Goal: Contribute content: Contribute content

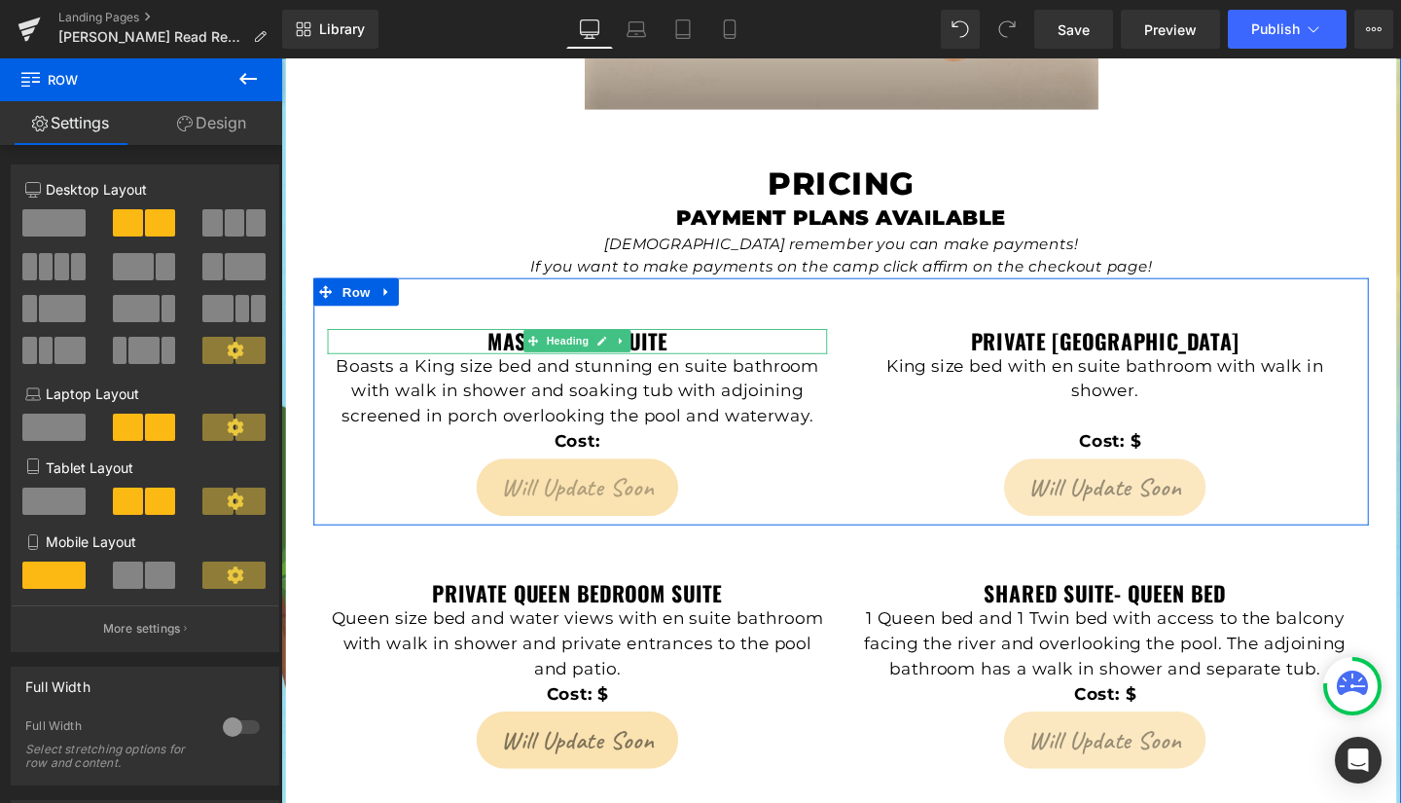
click at [688, 343] on h3 "Master King Suite" at bounding box center [592, 356] width 525 height 26
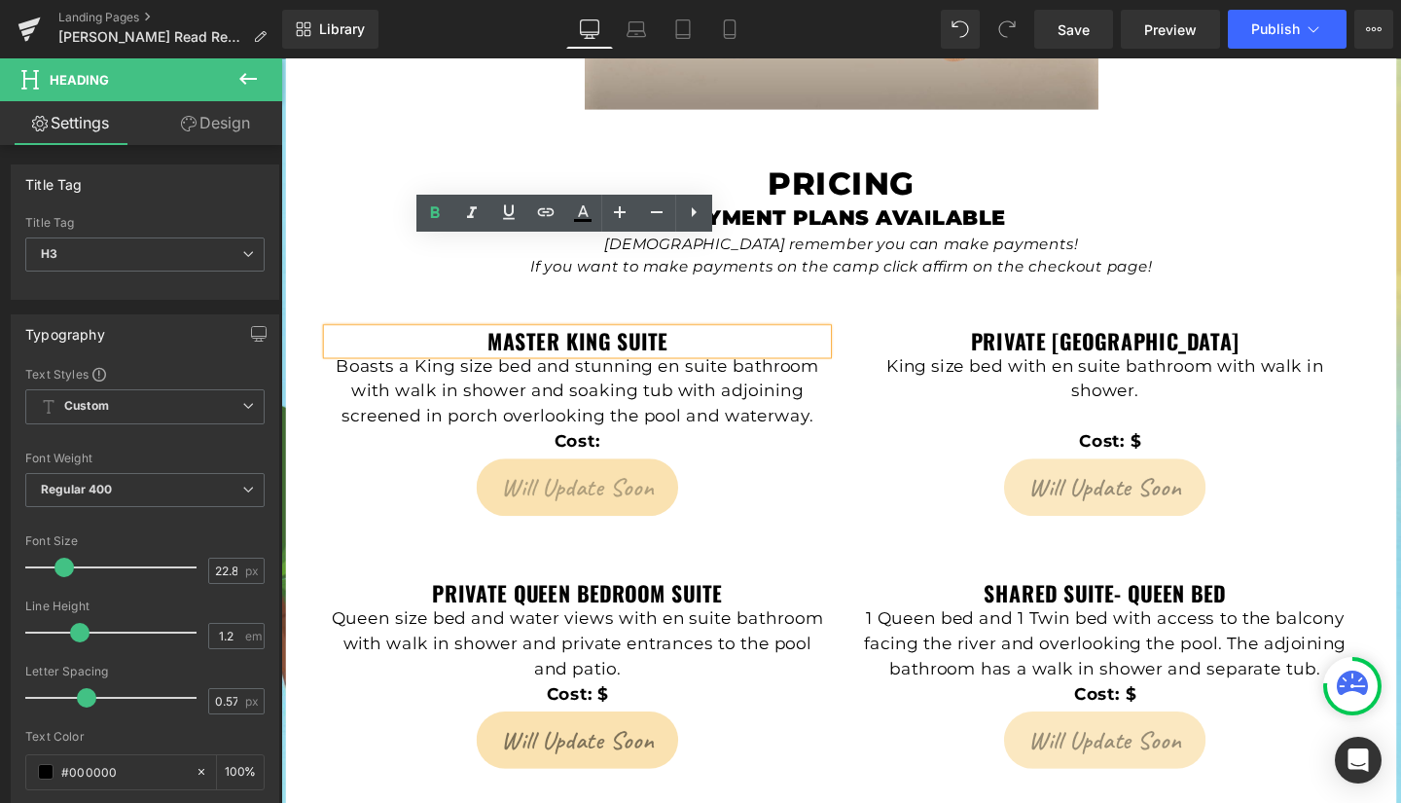
click at [685, 343] on h3 "Master King Suite" at bounding box center [592, 356] width 525 height 26
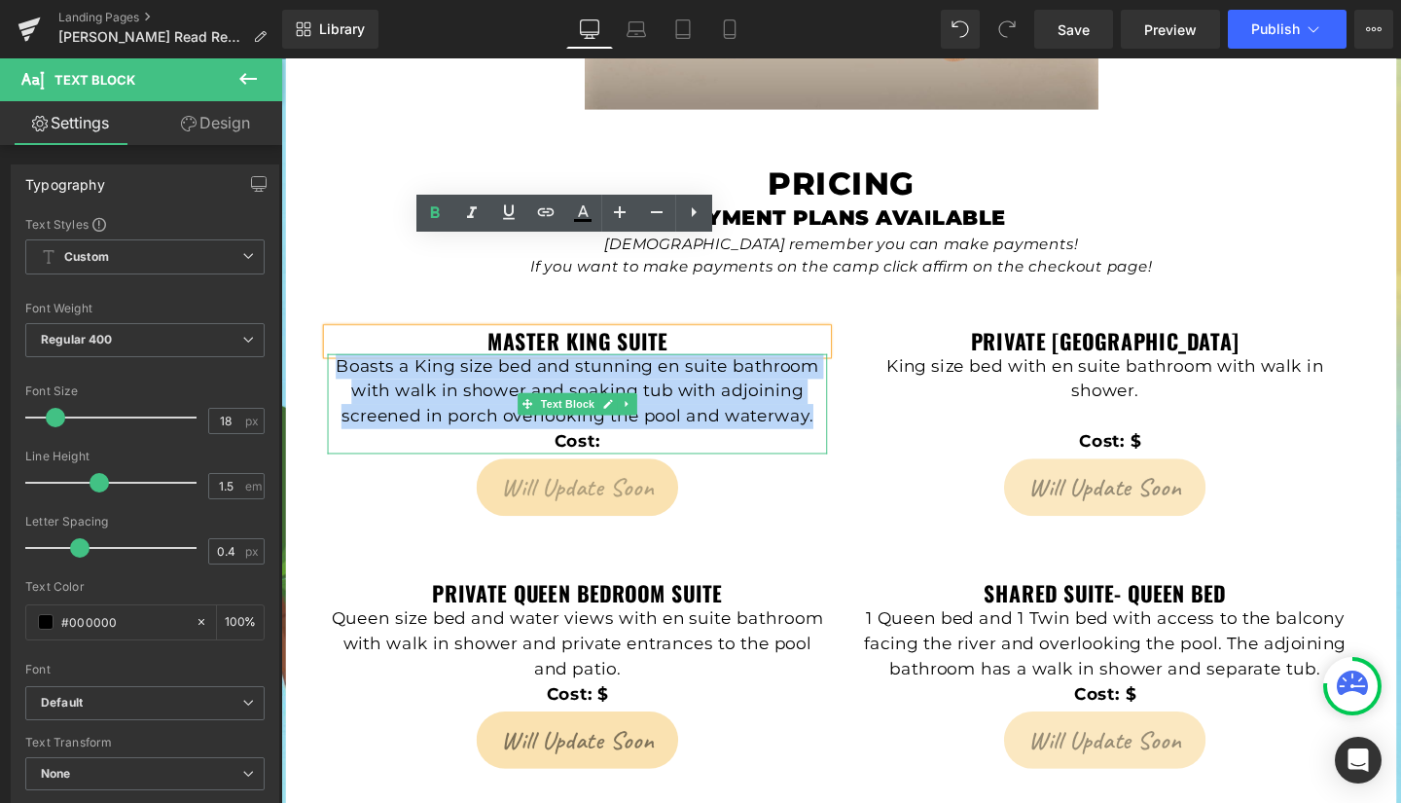
drag, startPoint x: 336, startPoint y: 290, endPoint x: 833, endPoint y: 342, distance: 499.9
click at [833, 369] on p "Boasts a King size bed and stunning en suite bathroom with walk in shower and s…" at bounding box center [592, 408] width 525 height 79
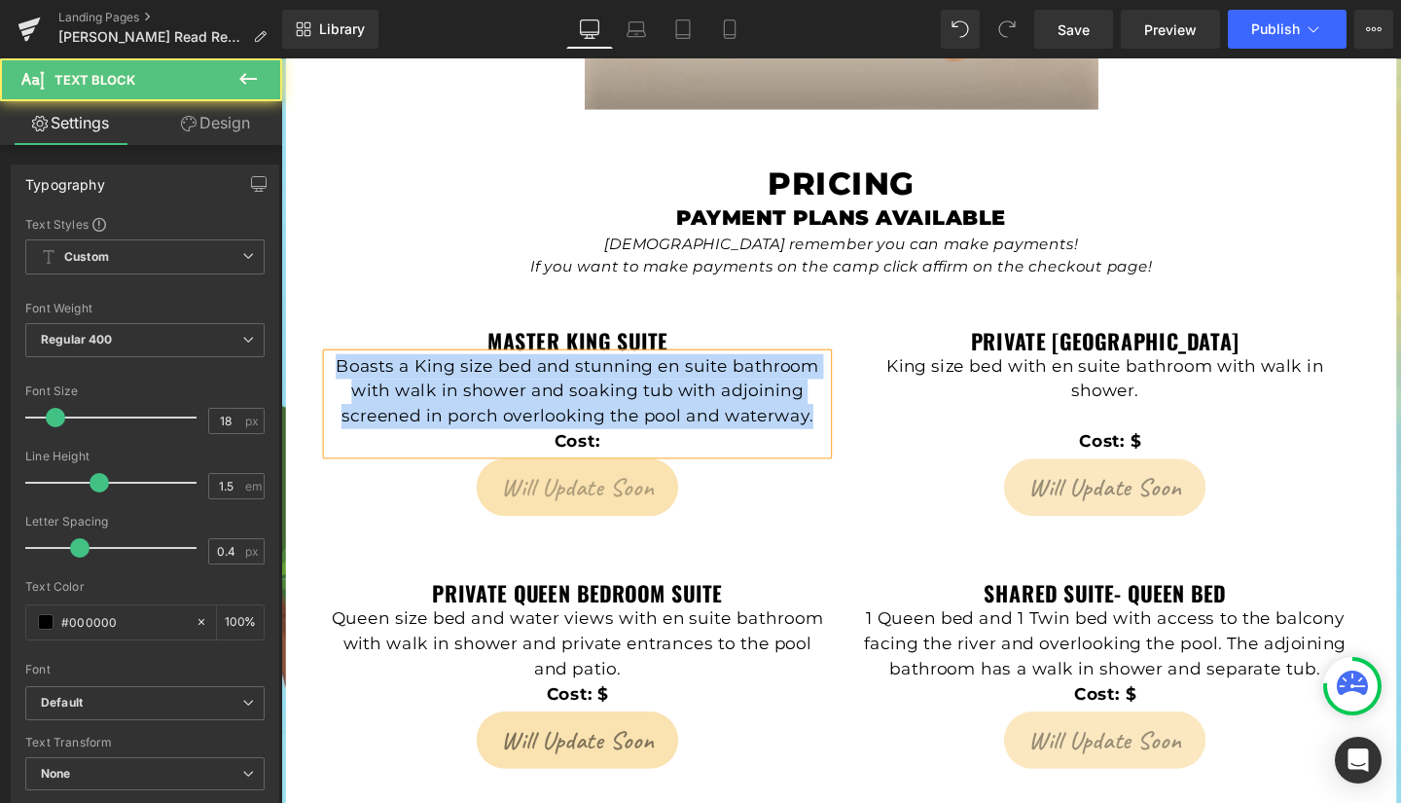
click at [757, 369] on p "Boasts a King size bed and stunning en suite bathroom with walk in shower and s…" at bounding box center [592, 408] width 525 height 79
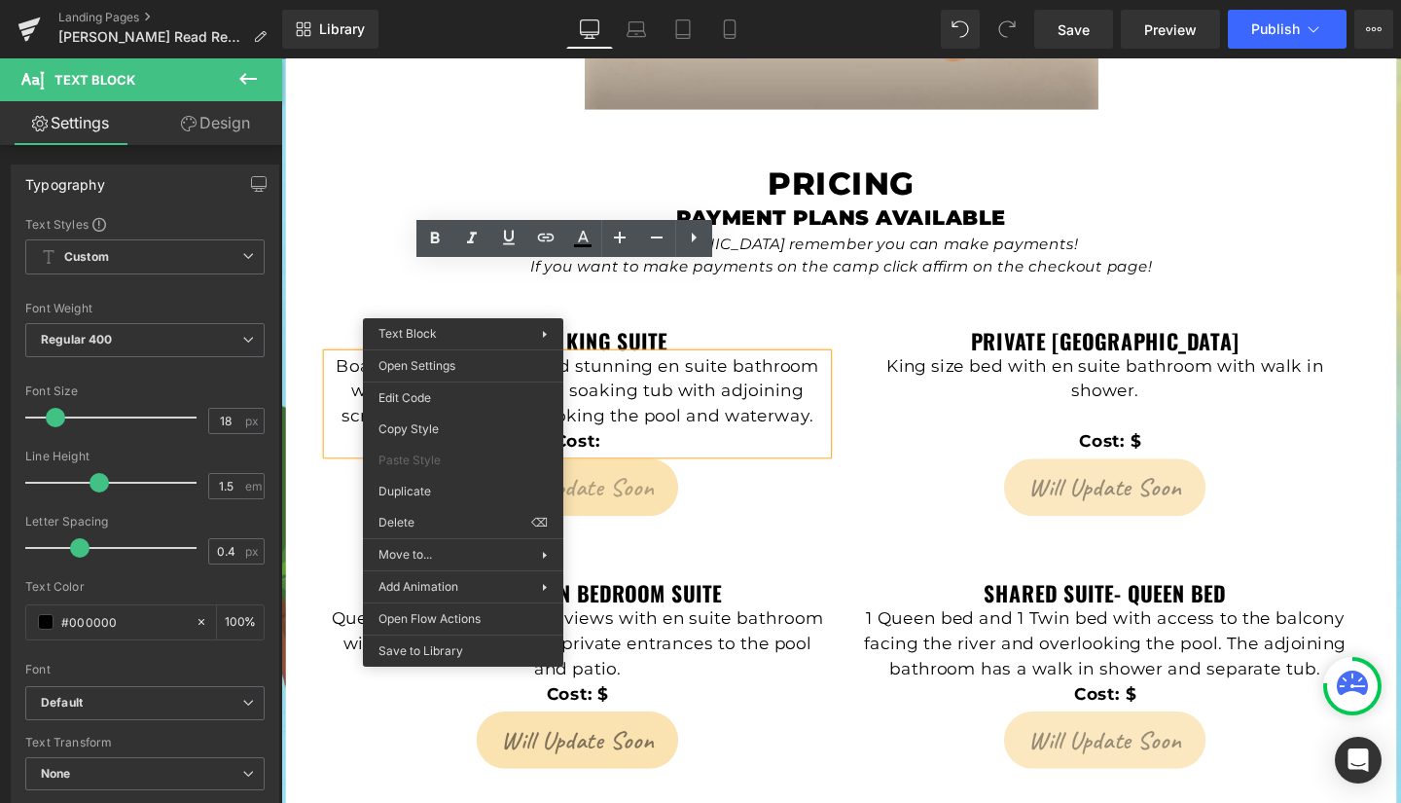
click at [426, 369] on p "Boasts a King size bed and stunning en suite bathroom with walk in shower and s…" at bounding box center [592, 408] width 525 height 79
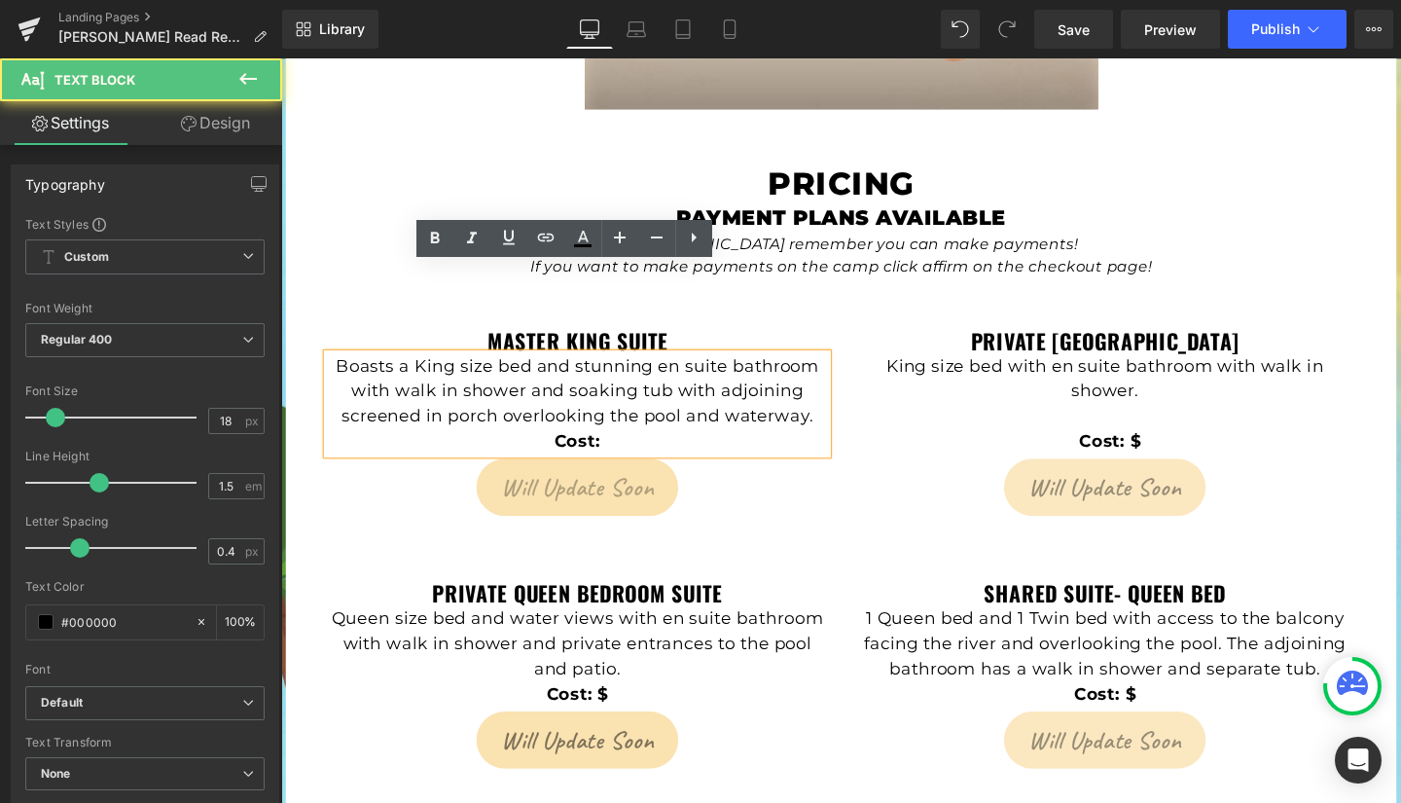
drag, startPoint x: 335, startPoint y: 289, endPoint x: 768, endPoint y: 331, distance: 435.1
click at [768, 369] on p "Boasts a King size bed and stunning en suite bathroom with walk in shower and s…" at bounding box center [592, 408] width 525 height 79
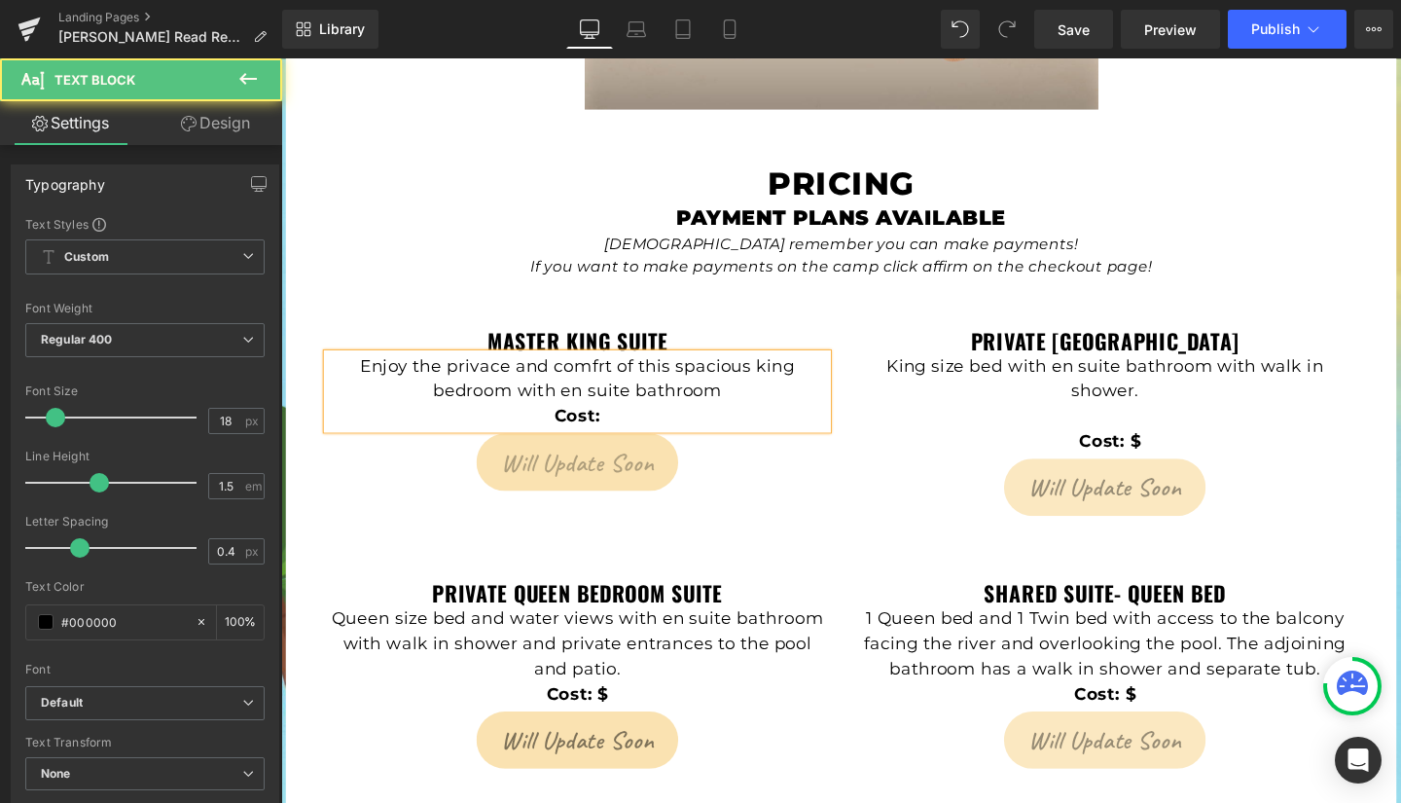
click at [474, 369] on p "Enjoy the privace and comfrt of this spacious king bedroom with en suite bathro…" at bounding box center [592, 395] width 525 height 53
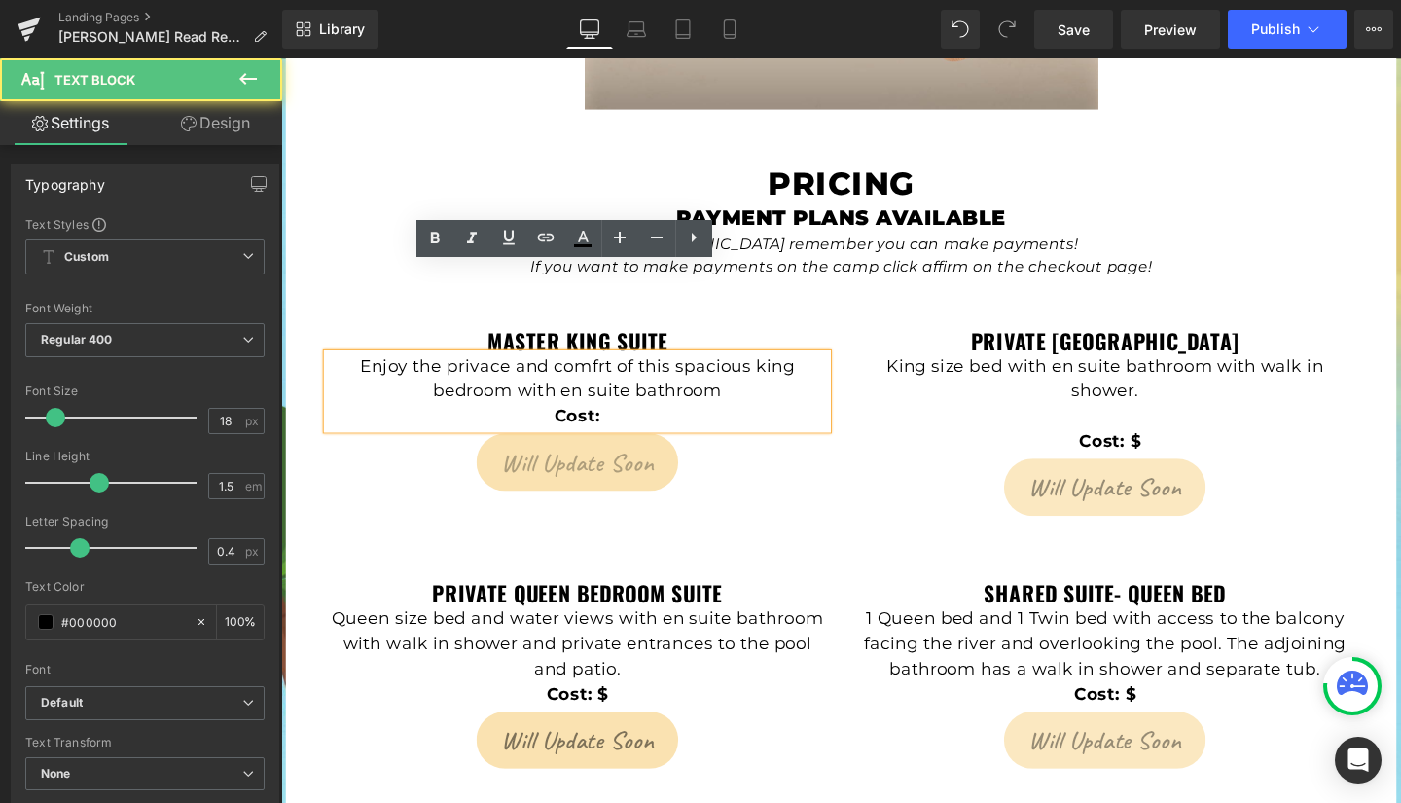
click at [479, 369] on p "Enjoy the privace and comfrt of this spacious king bedroom with en suite bathro…" at bounding box center [592, 395] width 525 height 53
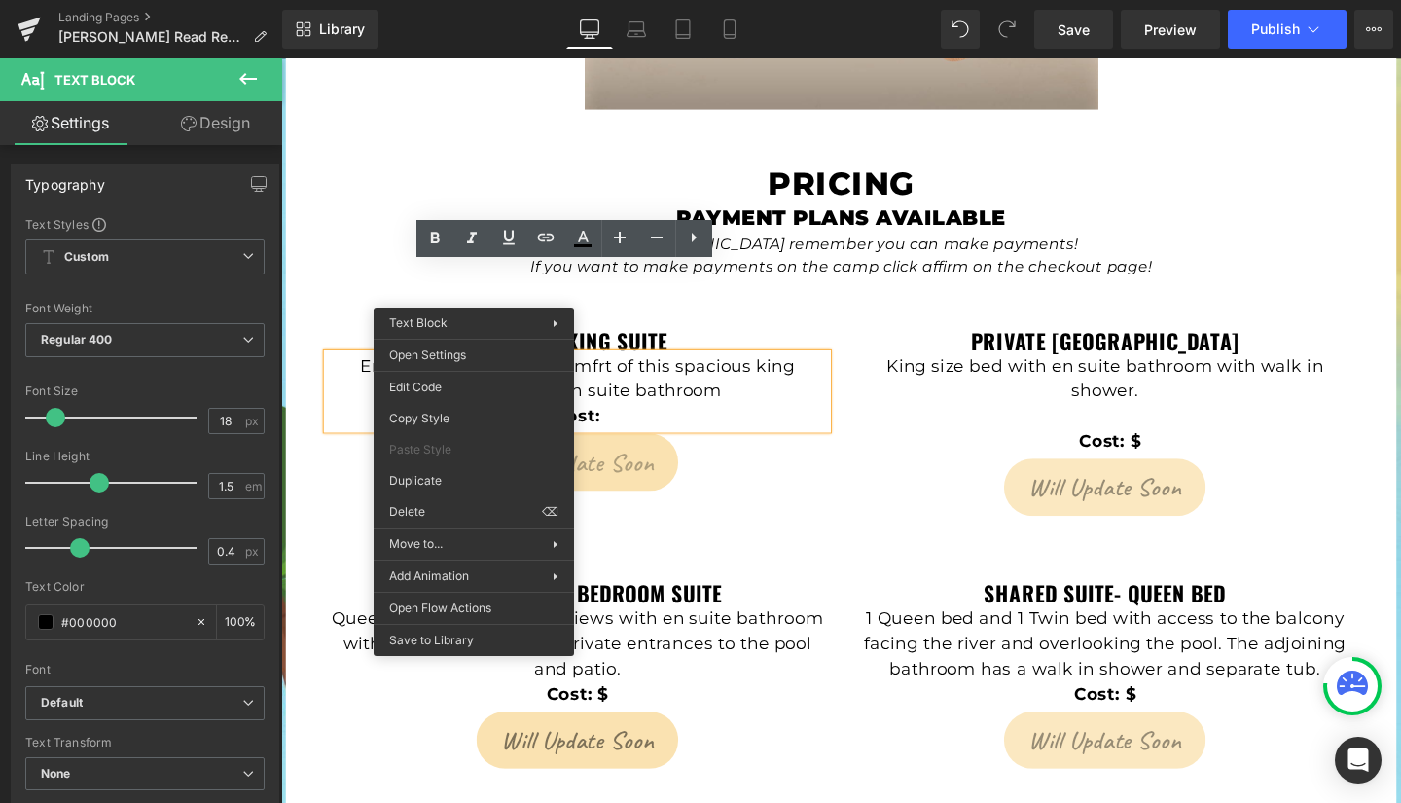
click at [513, 369] on p "Enjoy the privace and comfrt of this spacious king bedroom with en suite bathro…" at bounding box center [592, 395] width 525 height 53
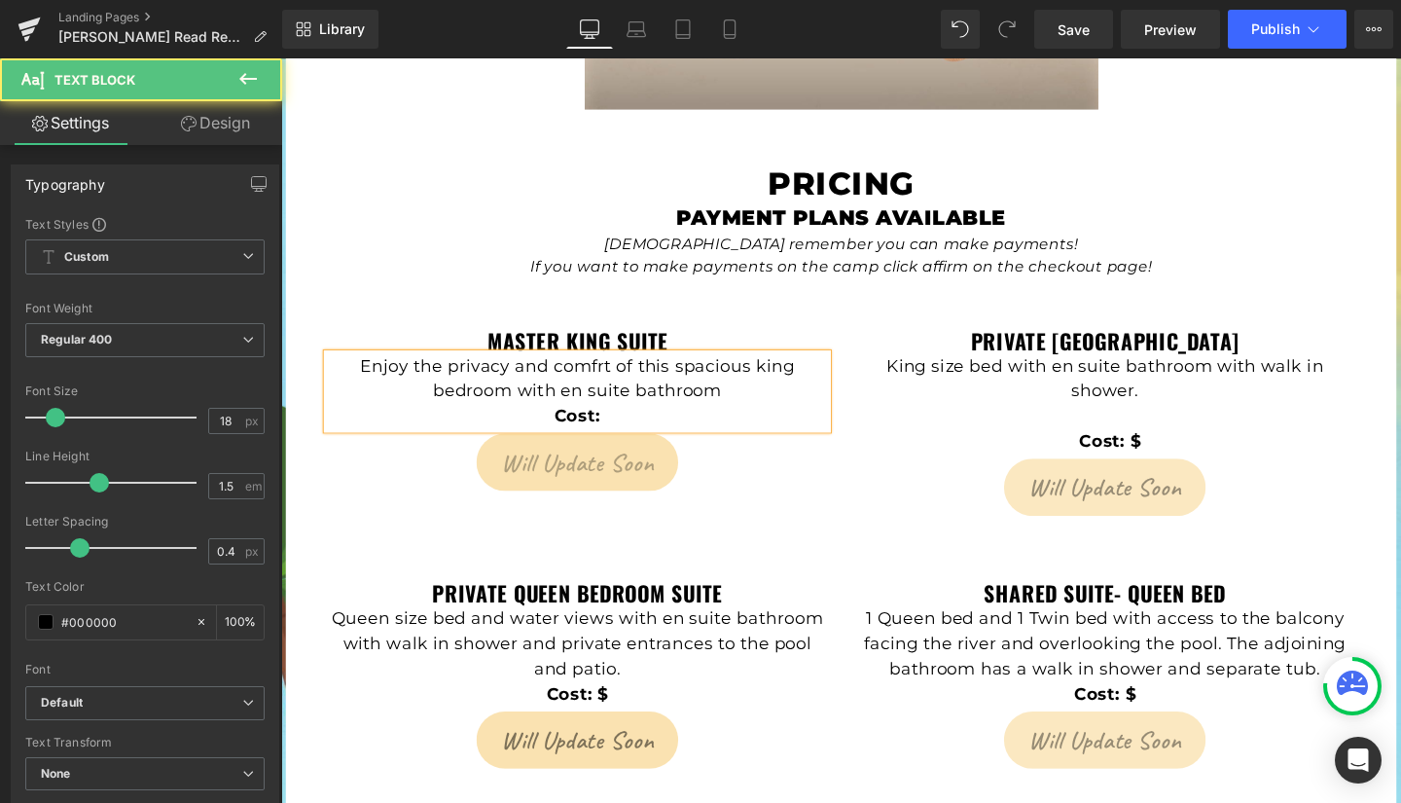
click at [608, 369] on p "Enjoy the privacy and comfrt of this spacious king bedroom with en suite bathro…" at bounding box center [592, 395] width 525 height 53
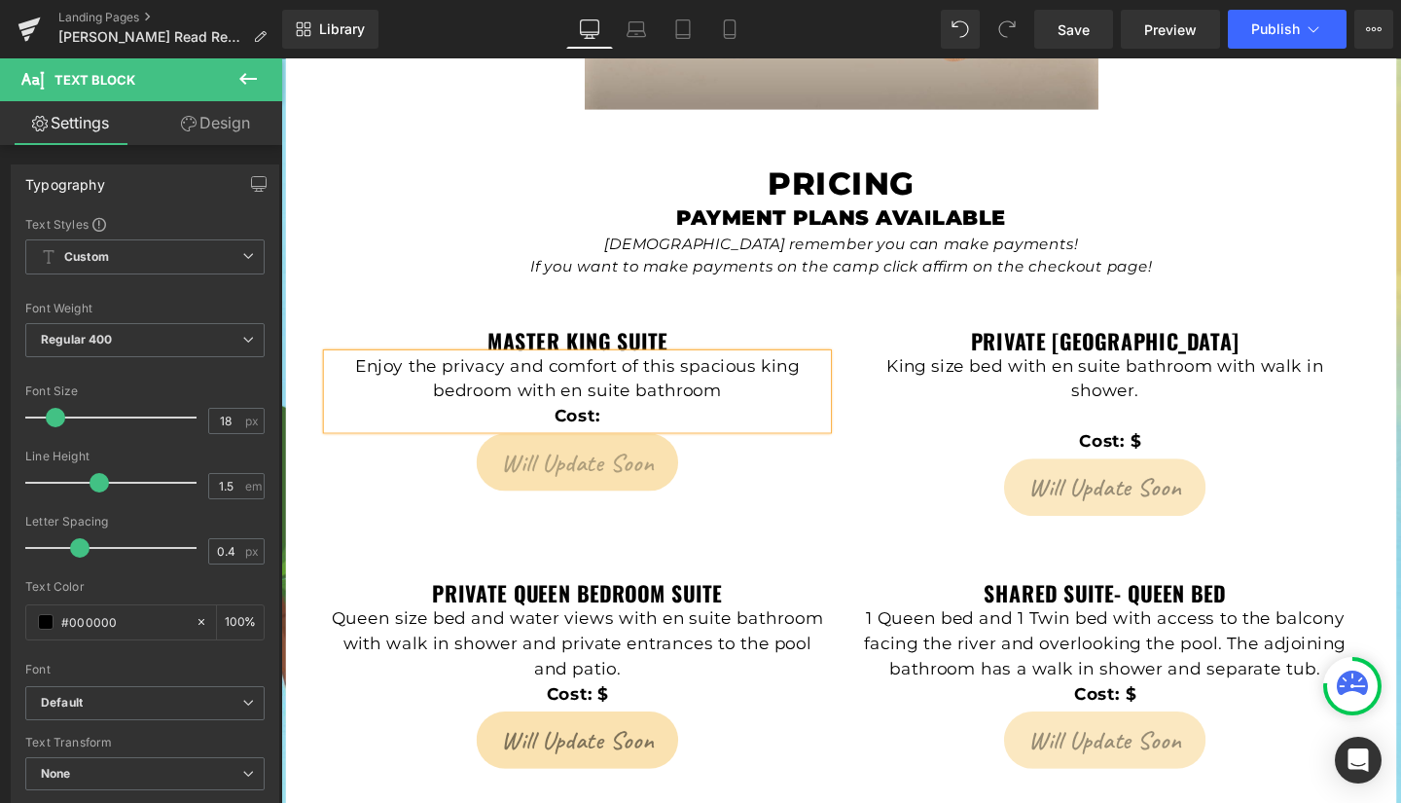
click at [679, 421] on p "Cost:" at bounding box center [592, 434] width 525 height 26
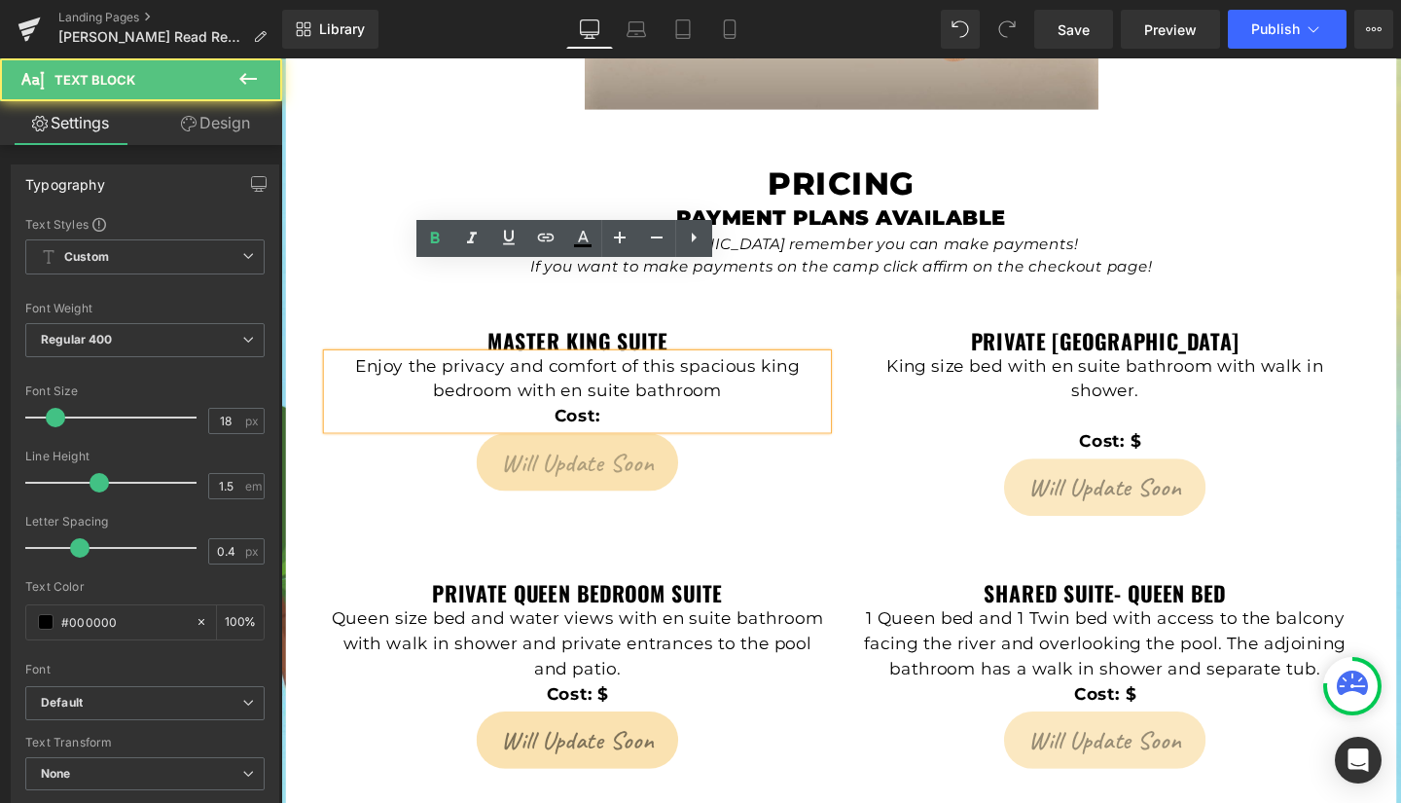
click at [663, 421] on p "Cost:" at bounding box center [592, 434] width 525 height 26
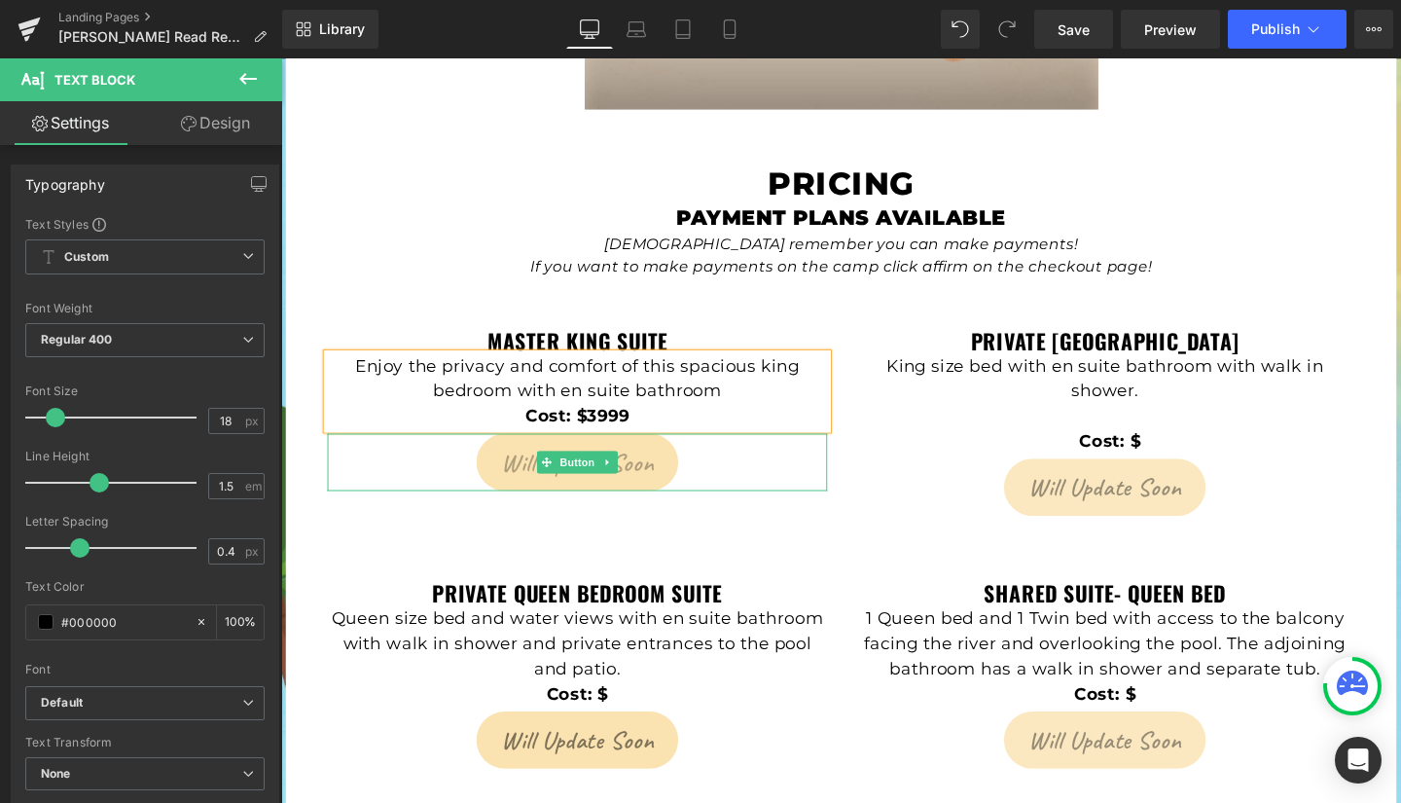
click at [531, 464] on span "Will Update Soon" at bounding box center [593, 482] width 160 height 37
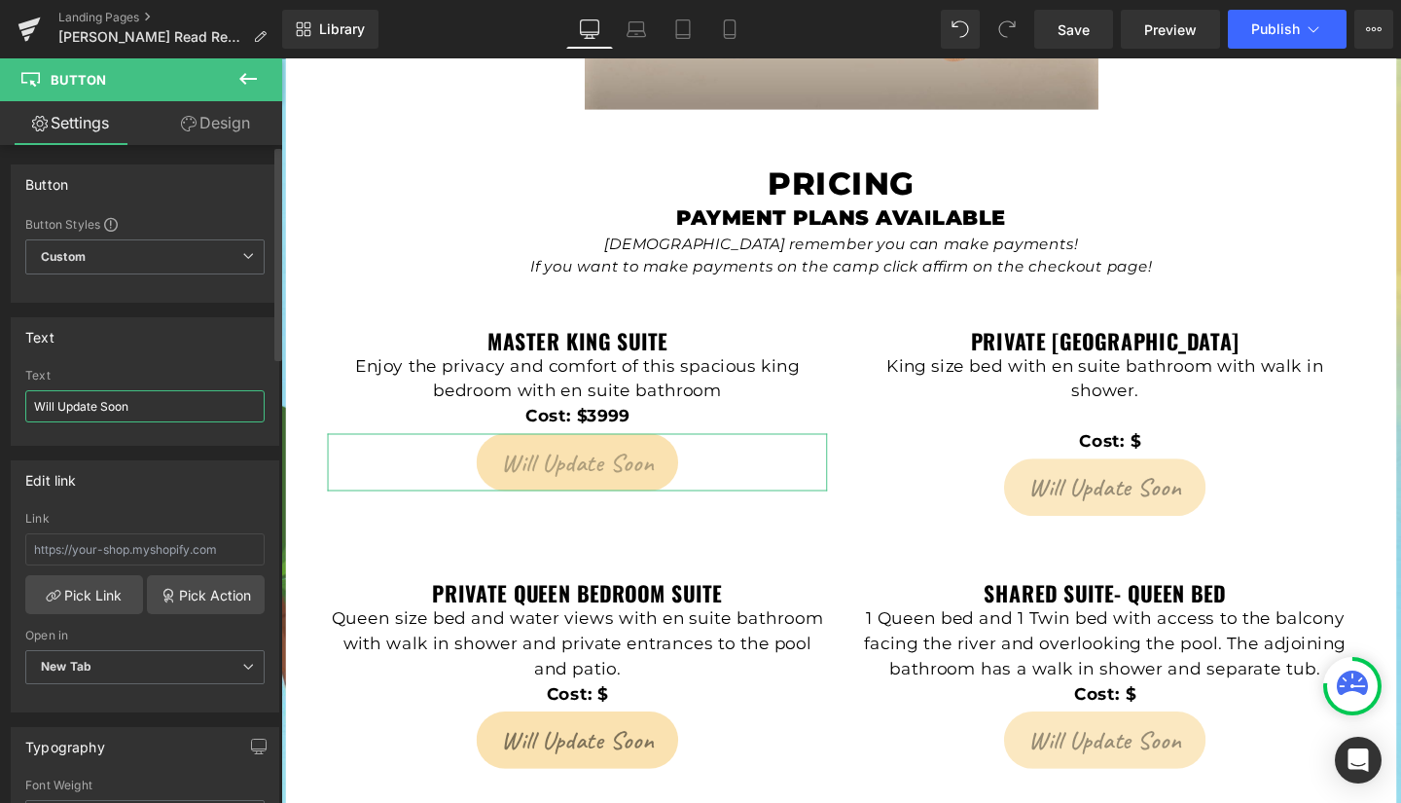
drag, startPoint x: 169, startPoint y: 406, endPoint x: 0, endPoint y: 412, distance: 169.4
click at [0, 412] on div "Text Will Update Soon Text Will Update Soon" at bounding box center [145, 374] width 291 height 143
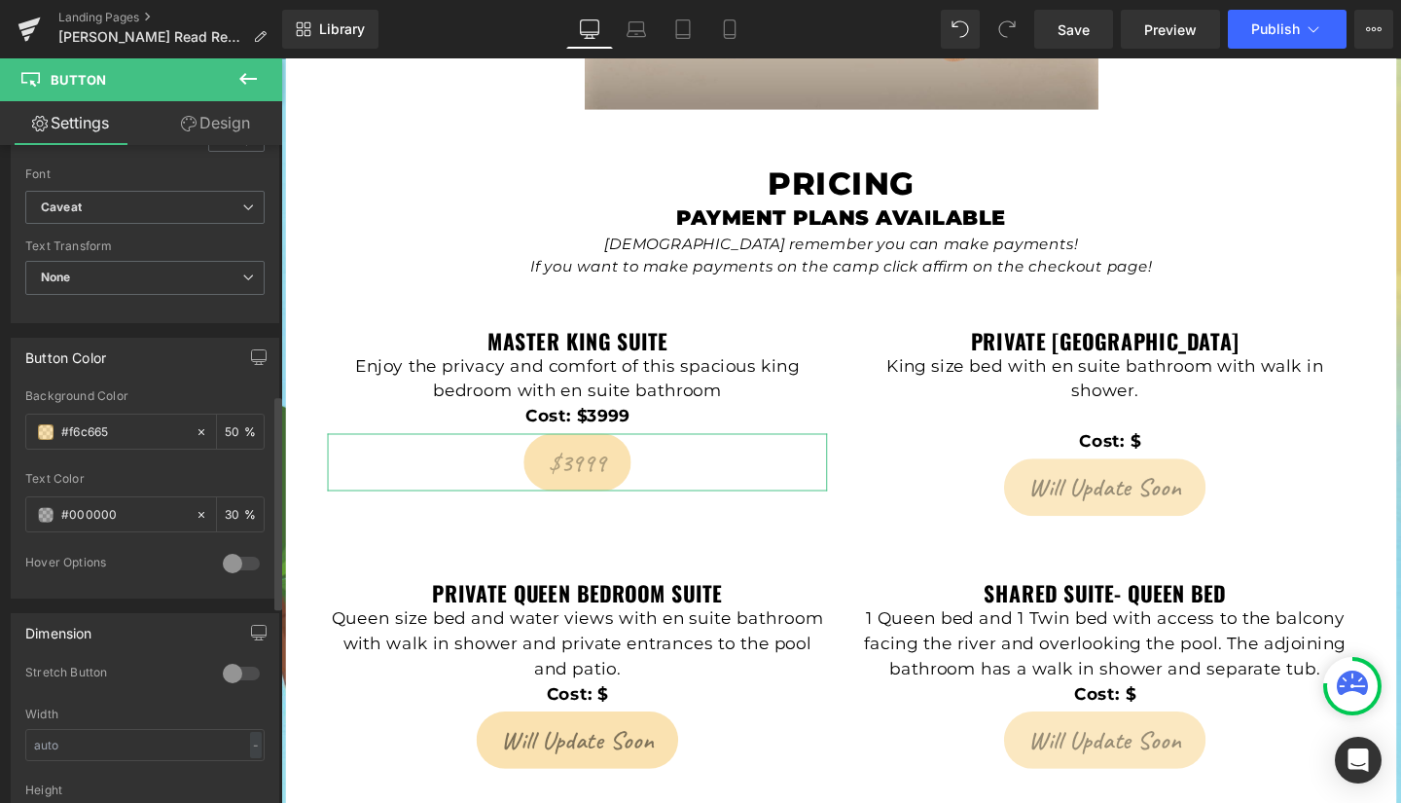
scroll to position [767, 0]
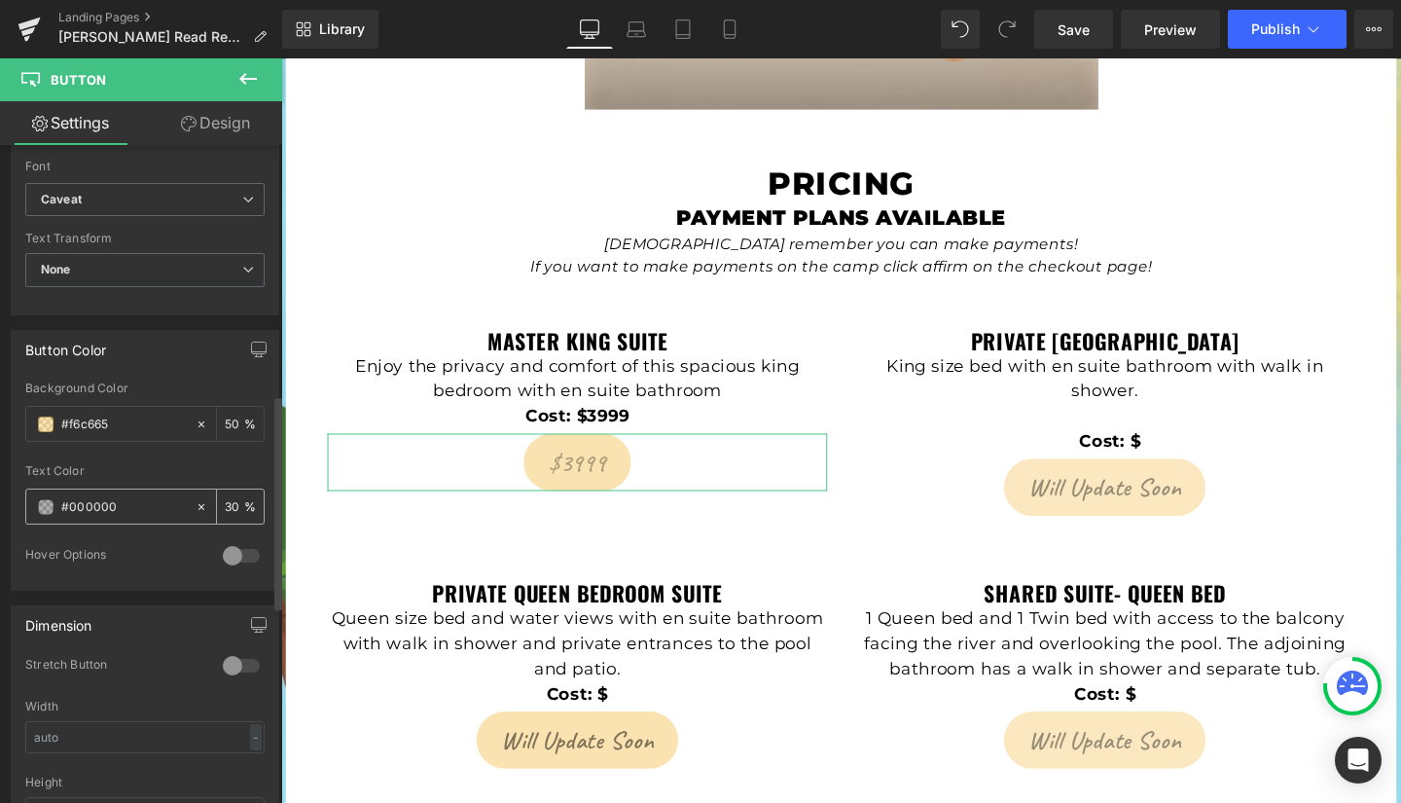
type input "$3999"
click at [195, 503] on icon at bounding box center [202, 507] width 14 height 14
type input "none"
type input "0"
click at [37, 509] on div "none" at bounding box center [110, 506] width 168 height 34
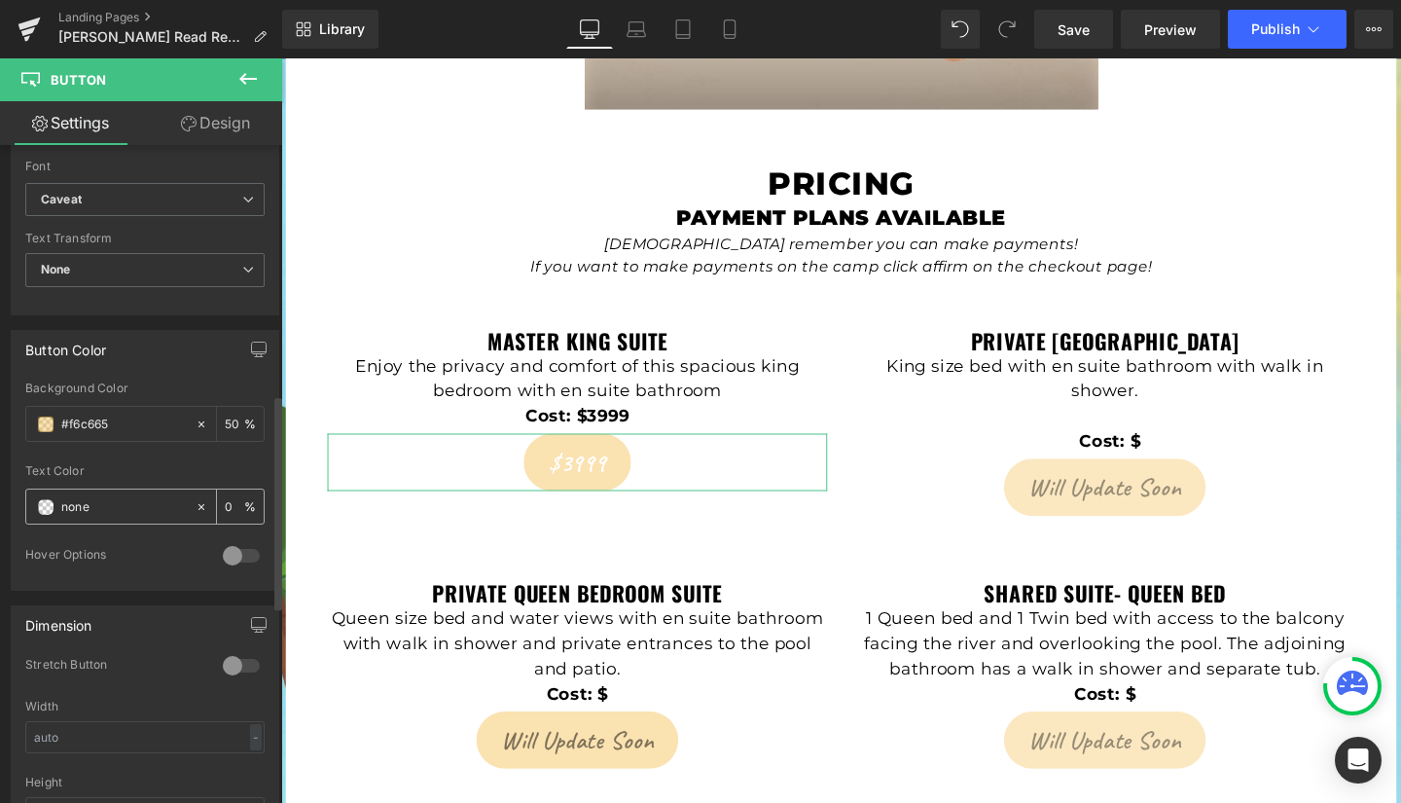
click at [46, 508] on span at bounding box center [46, 507] width 16 height 16
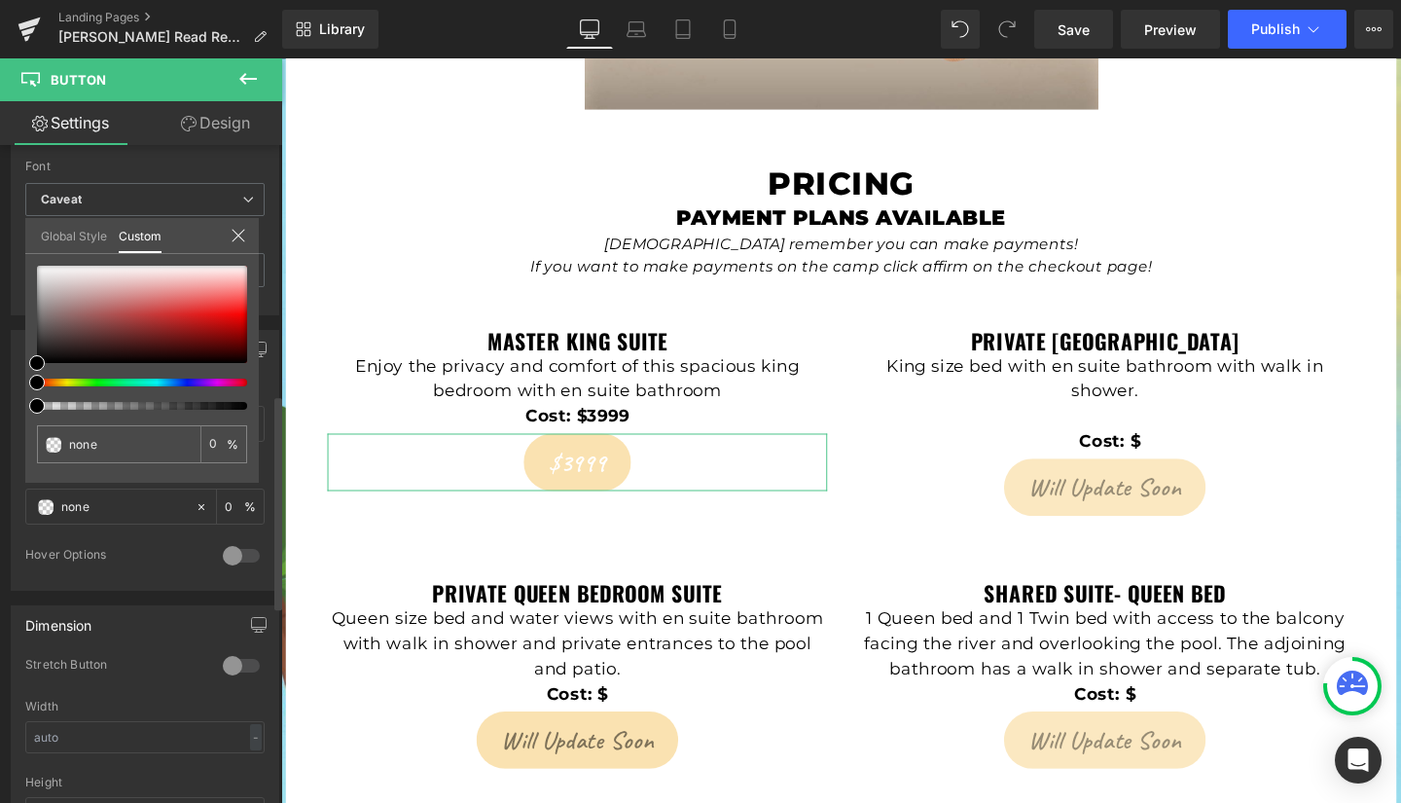
click at [235, 403] on div at bounding box center [134, 406] width 210 height 8
type input "#000000"
type input "98"
type input "#000000"
type input "98"
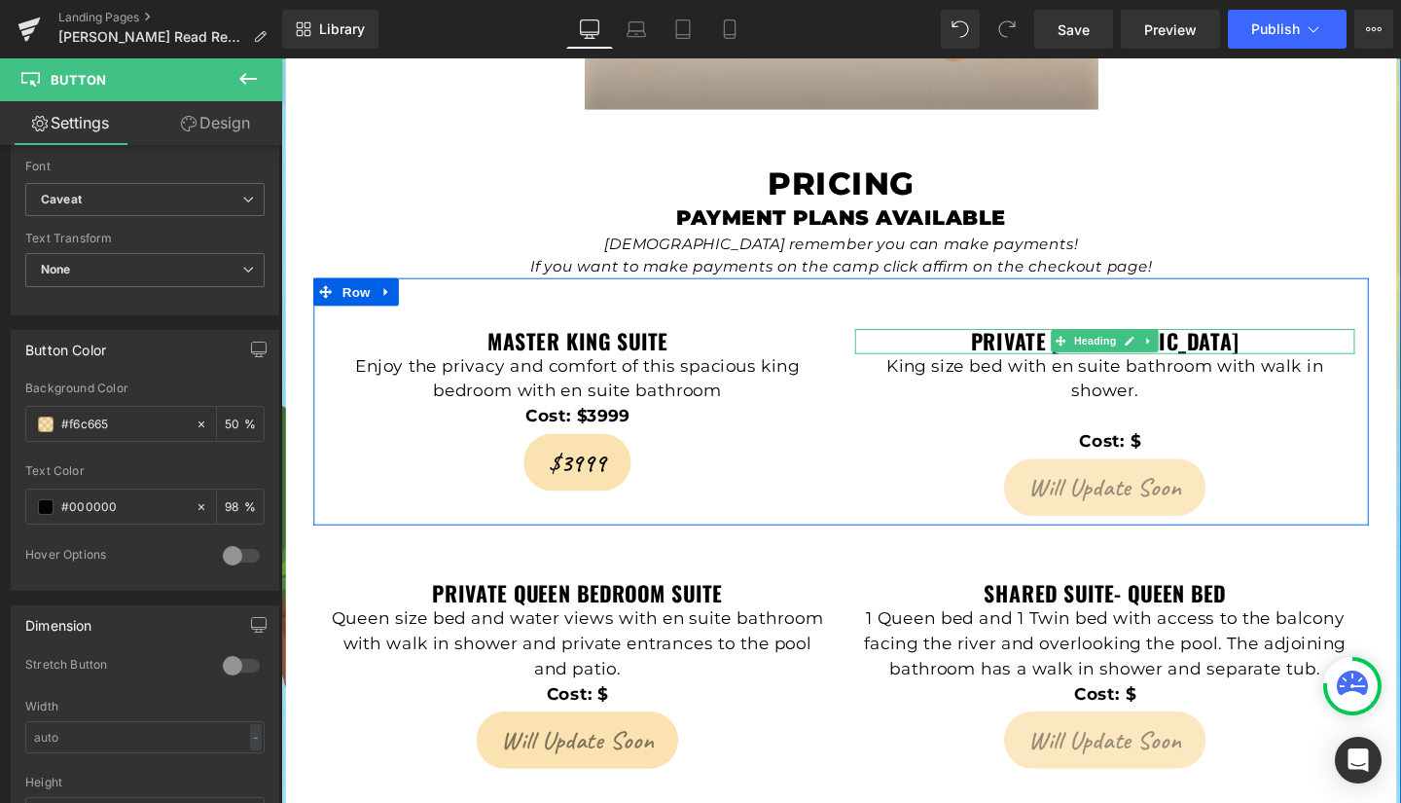
click at [1043, 339] on strong "Private [GEOGRAPHIC_DATA]" at bounding box center [1147, 355] width 282 height 33
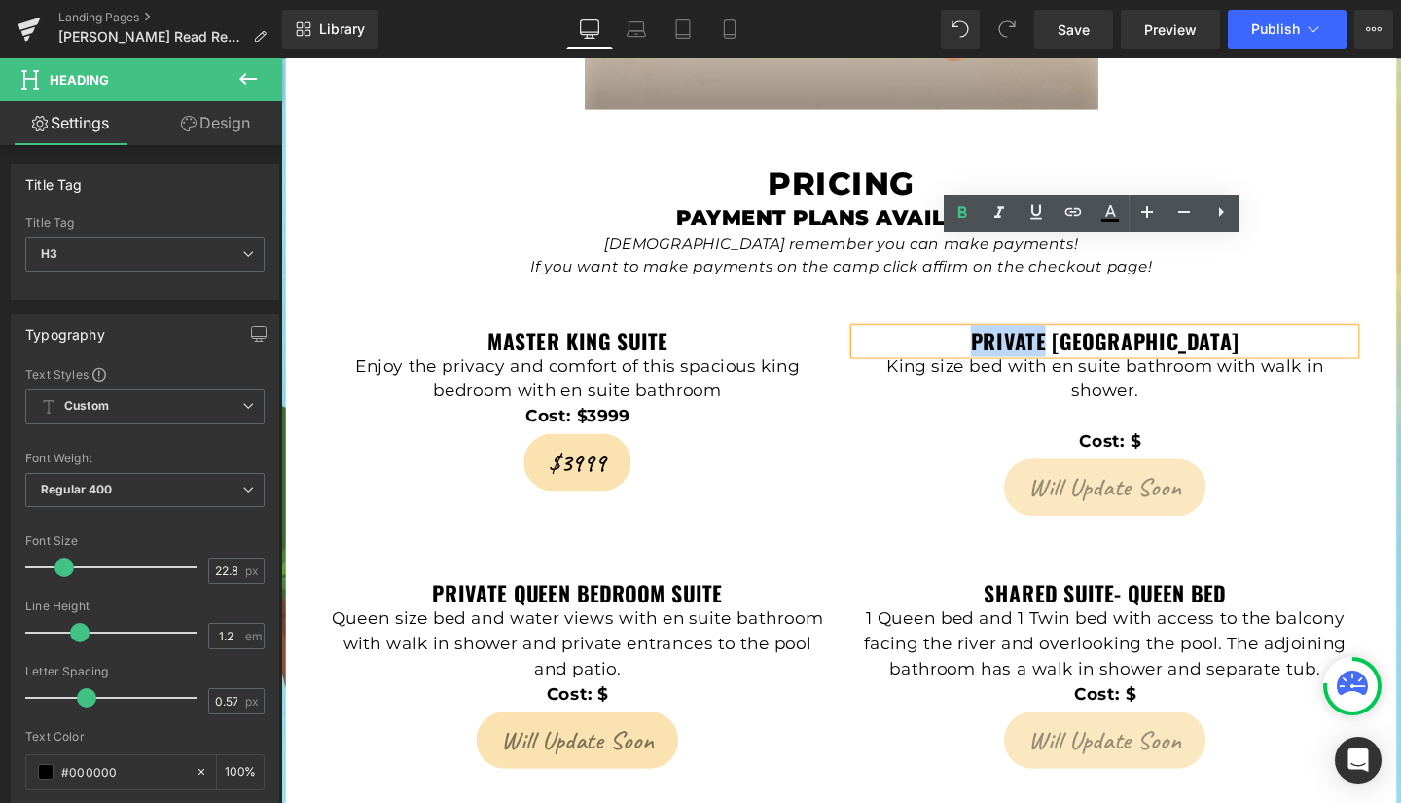
drag, startPoint x: 1043, startPoint y: 261, endPoint x: 1123, endPoint y: 264, distance: 79.8
click at [1123, 339] on strong "Private [GEOGRAPHIC_DATA]" at bounding box center [1147, 355] width 282 height 33
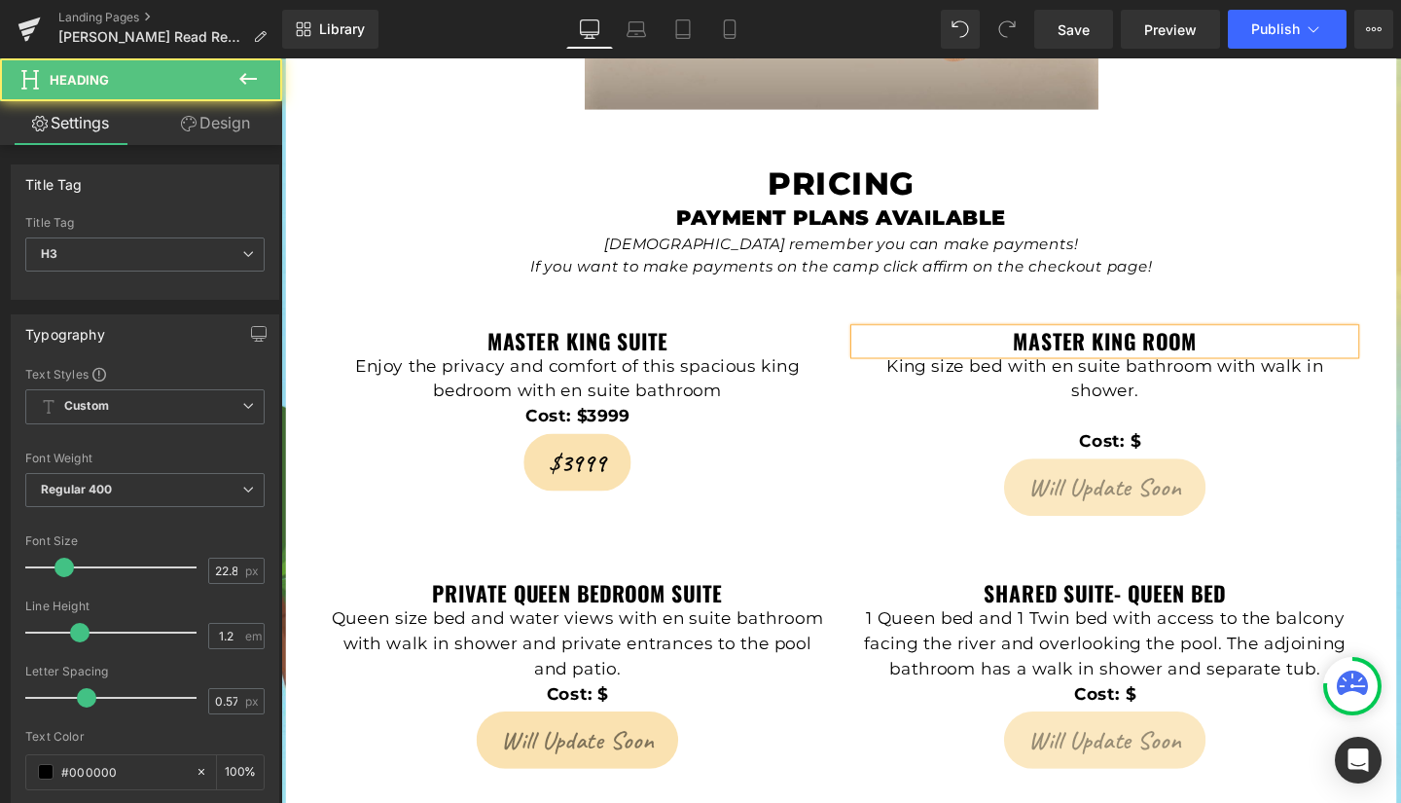
click at [1283, 343] on h3 "Master King Room" at bounding box center [1147, 356] width 525 height 26
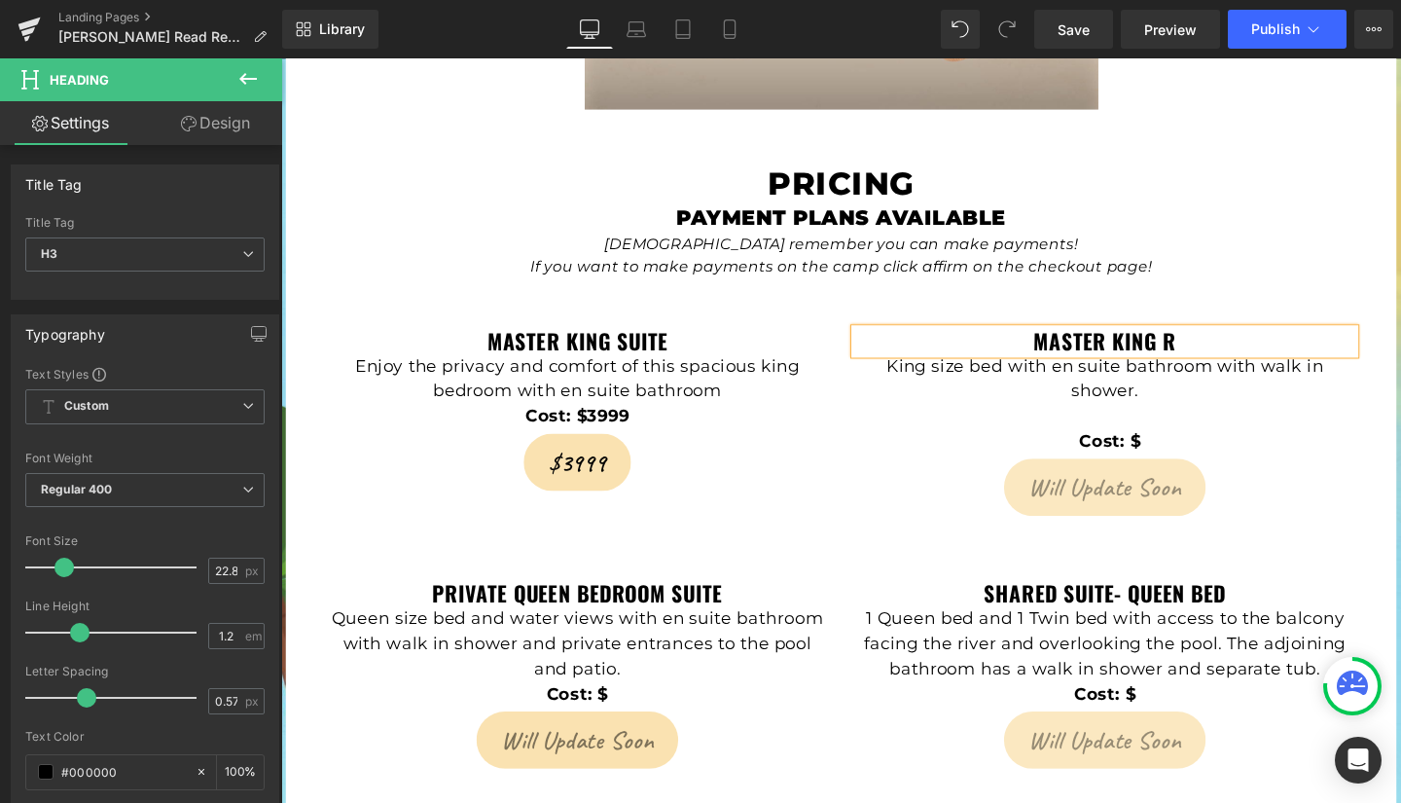
click at [1283, 343] on h3 "Master King R" at bounding box center [1147, 356] width 525 height 26
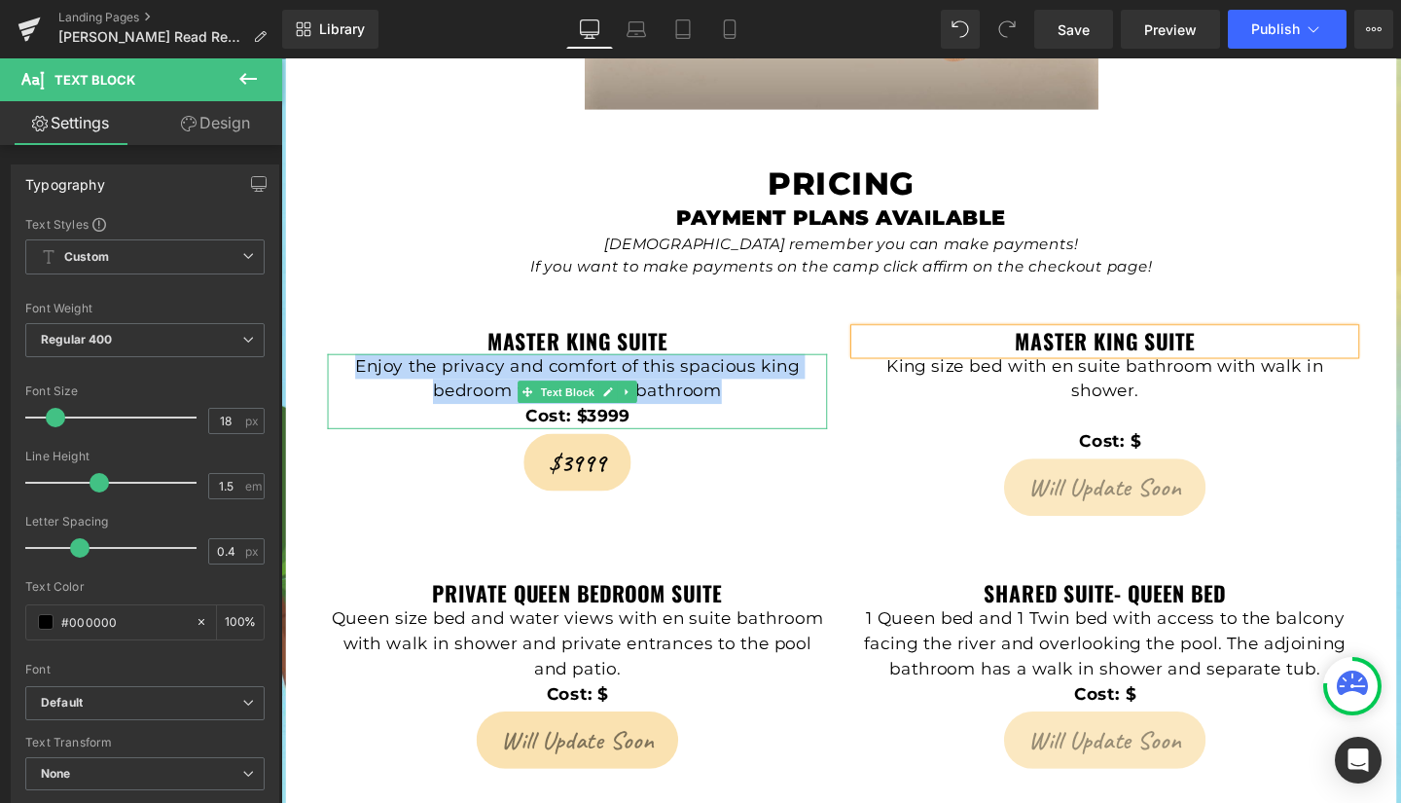
drag, startPoint x: 353, startPoint y: 286, endPoint x: 742, endPoint y: 314, distance: 389.3
click at [742, 369] on p "Enjoy the privacy and comfort of this spacious king bedroom with en suite bathr…" at bounding box center [592, 395] width 525 height 53
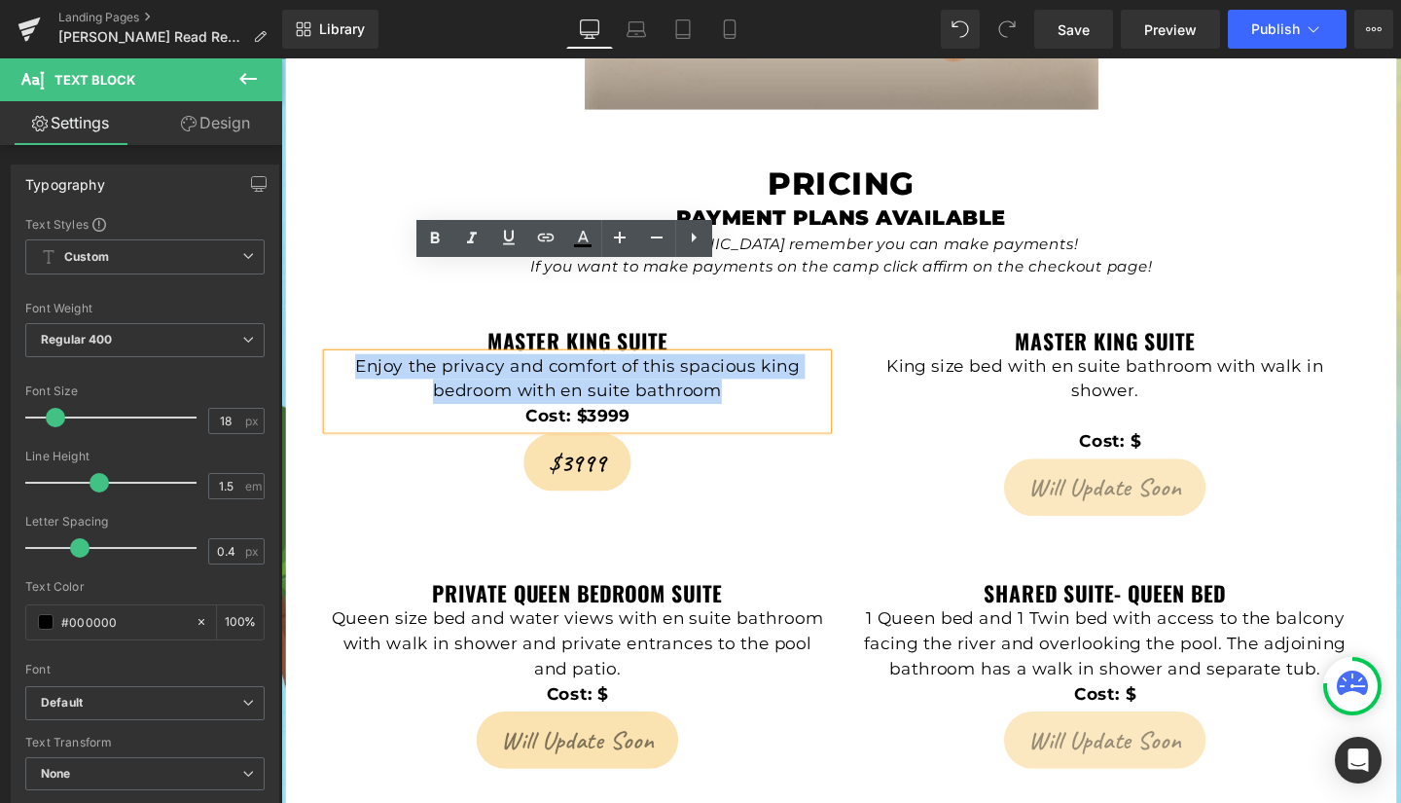
copy p "Enjoy the privacy and comfort of this spacious king bedroom with en suite bathr…"
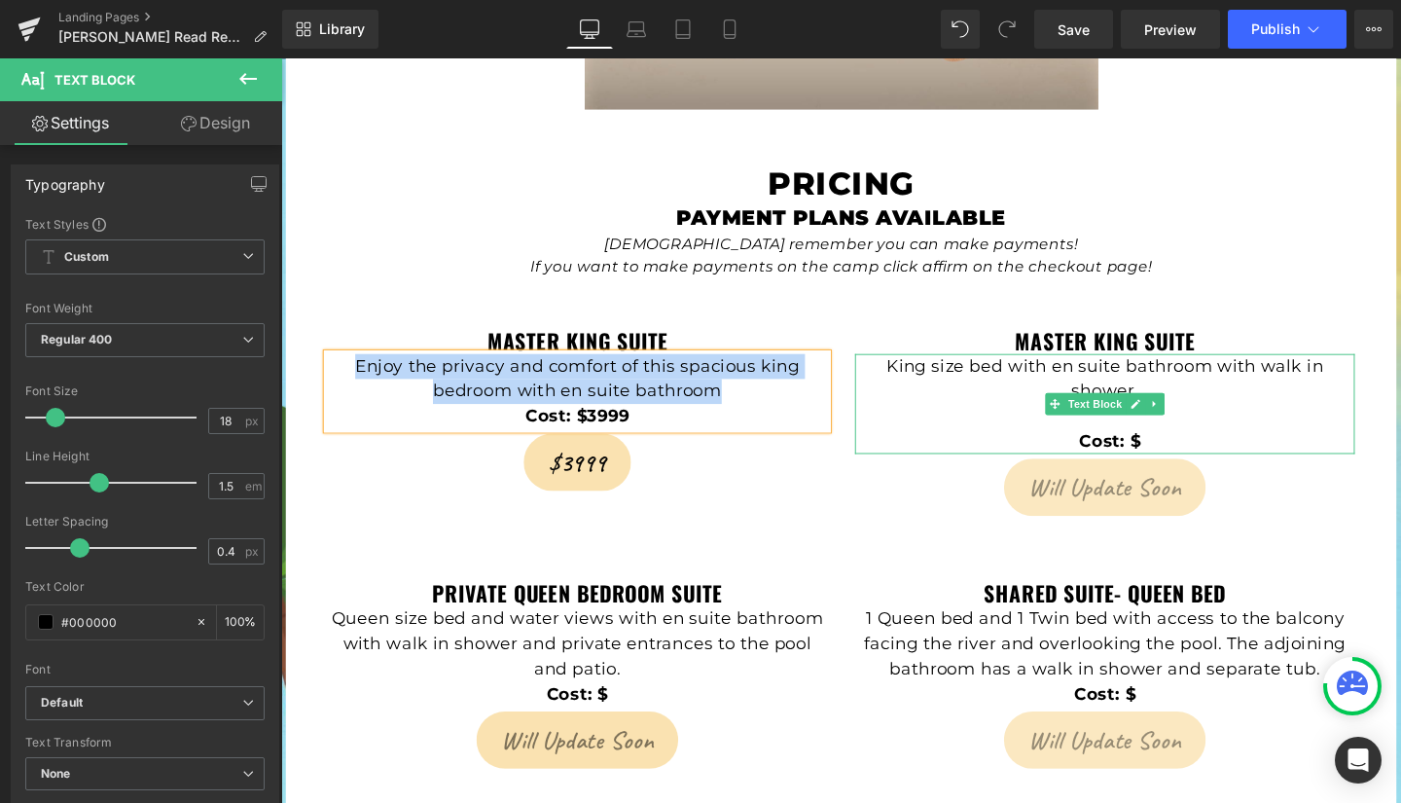
click at [989, 369] on p "King size bed with en suite bathroom with walk in shower." at bounding box center [1147, 395] width 525 height 53
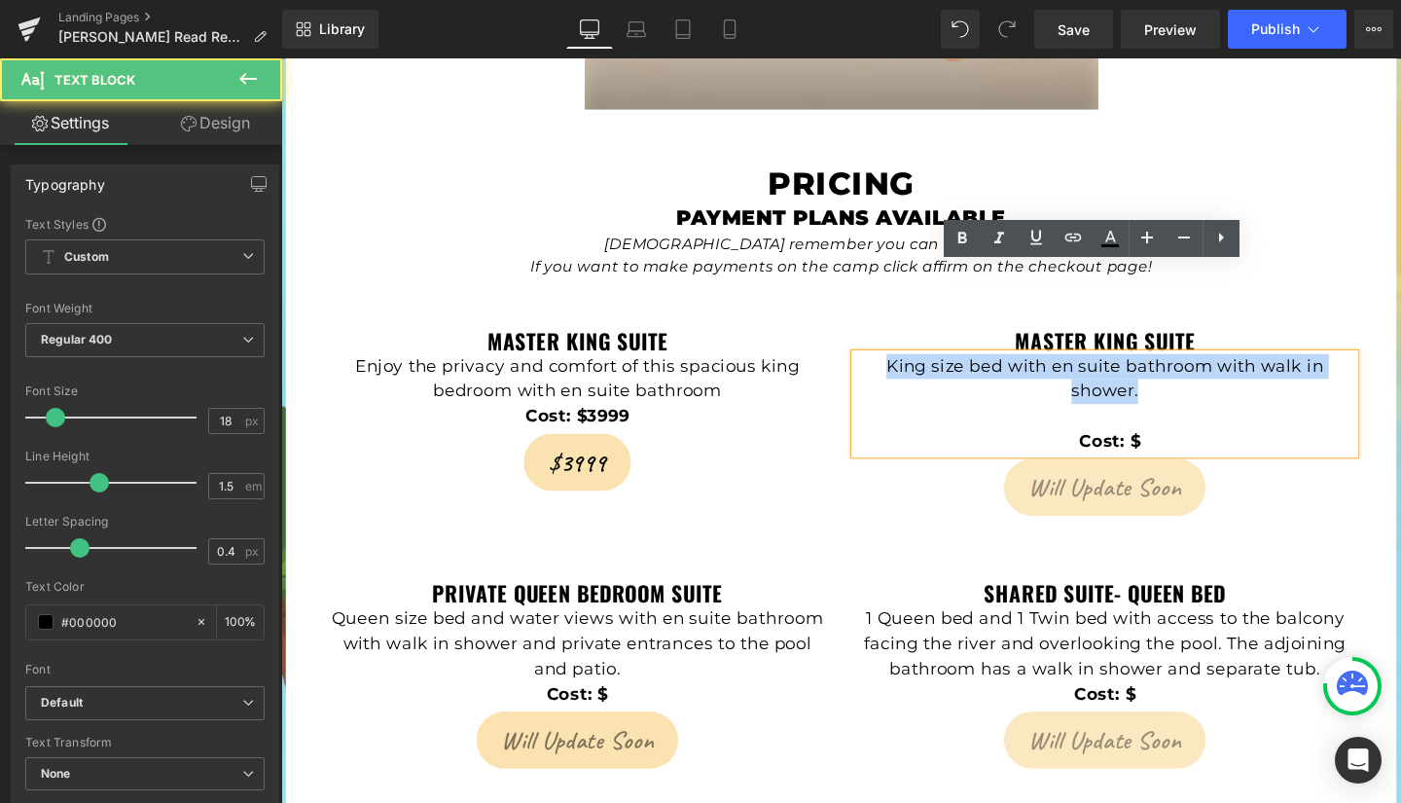
drag, startPoint x: 914, startPoint y: 285, endPoint x: 1181, endPoint y: 319, distance: 269.8
click at [1181, 369] on p "King size bed with en suite bathroom with walk in shower." at bounding box center [1147, 395] width 525 height 53
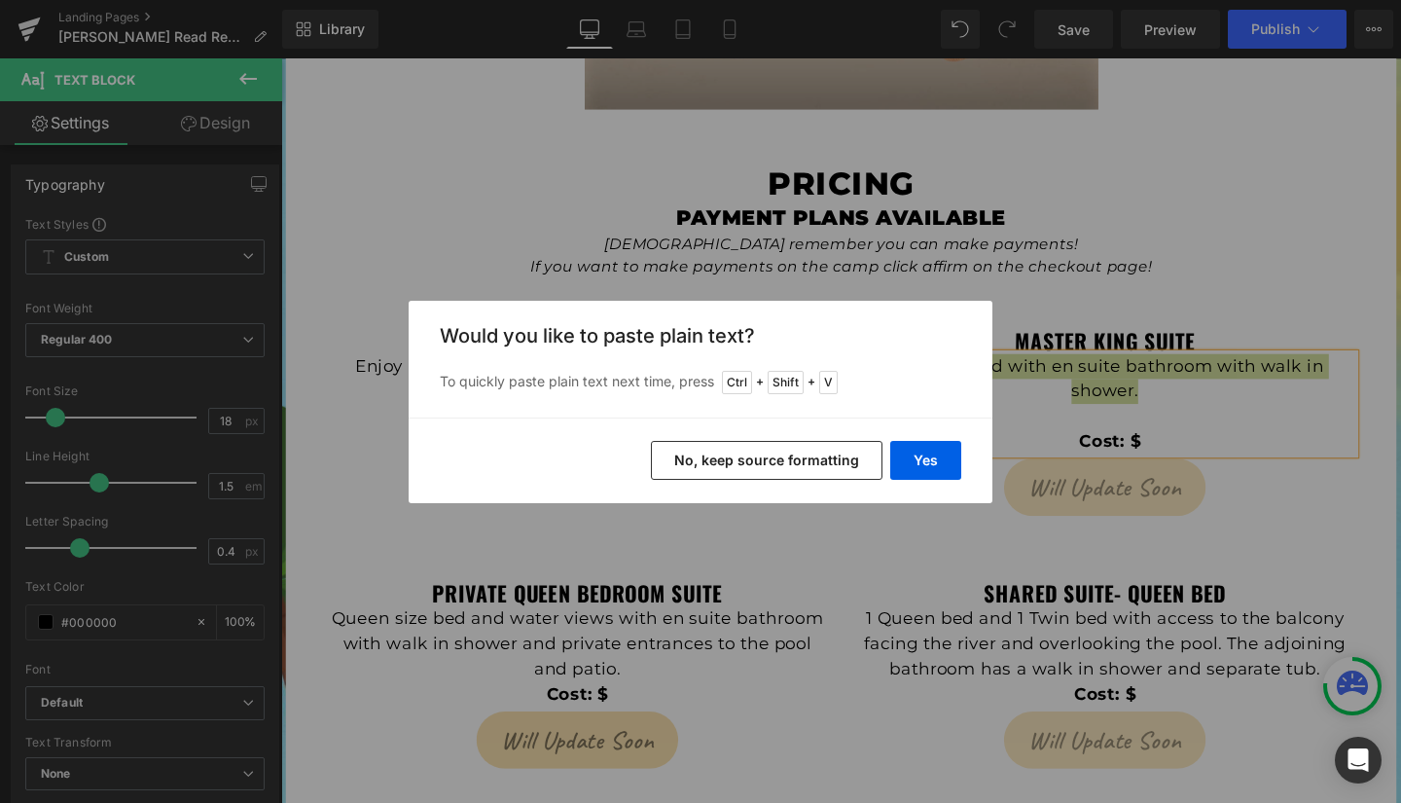
click at [1138, 307] on div "Back to Library Insert Would you like to paste plain text? To quickly paste pla…" at bounding box center [700, 401] width 1401 height 803
click at [806, 458] on button "No, keep source formatting" at bounding box center [767, 460] width 232 height 39
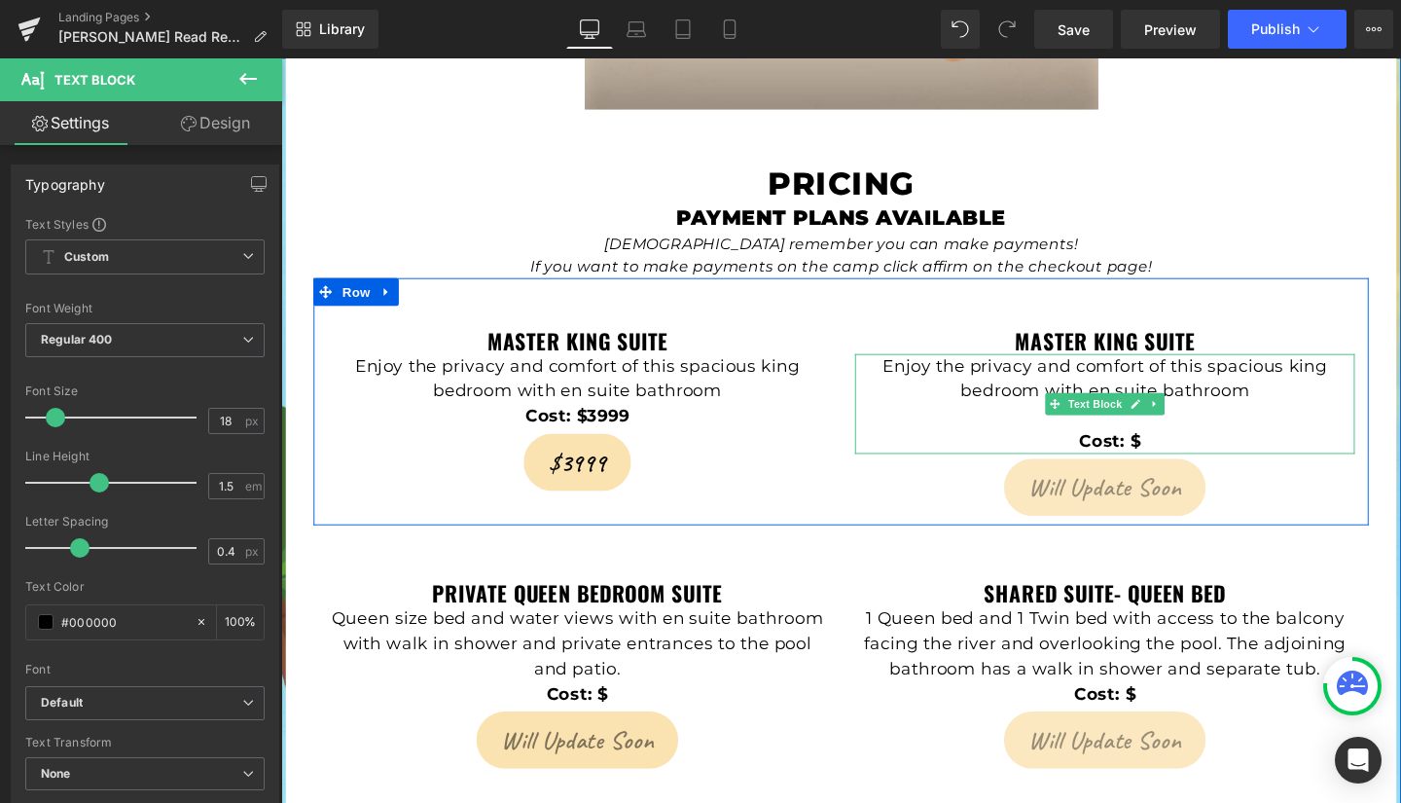
click at [1201, 448] on p "Cost: $" at bounding box center [1147, 461] width 525 height 26
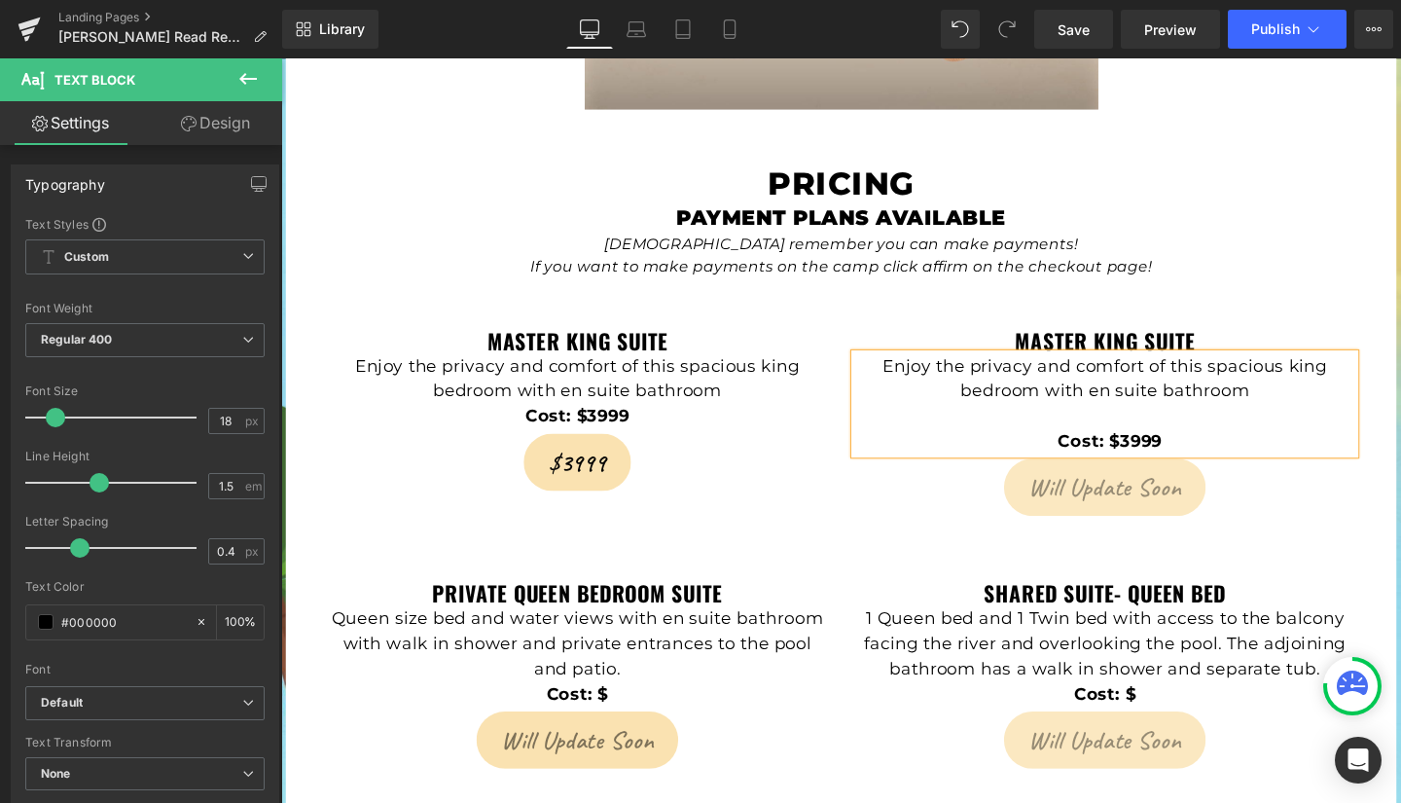
click at [1086, 448] on p "Cost: $3999" at bounding box center [1147, 461] width 525 height 26
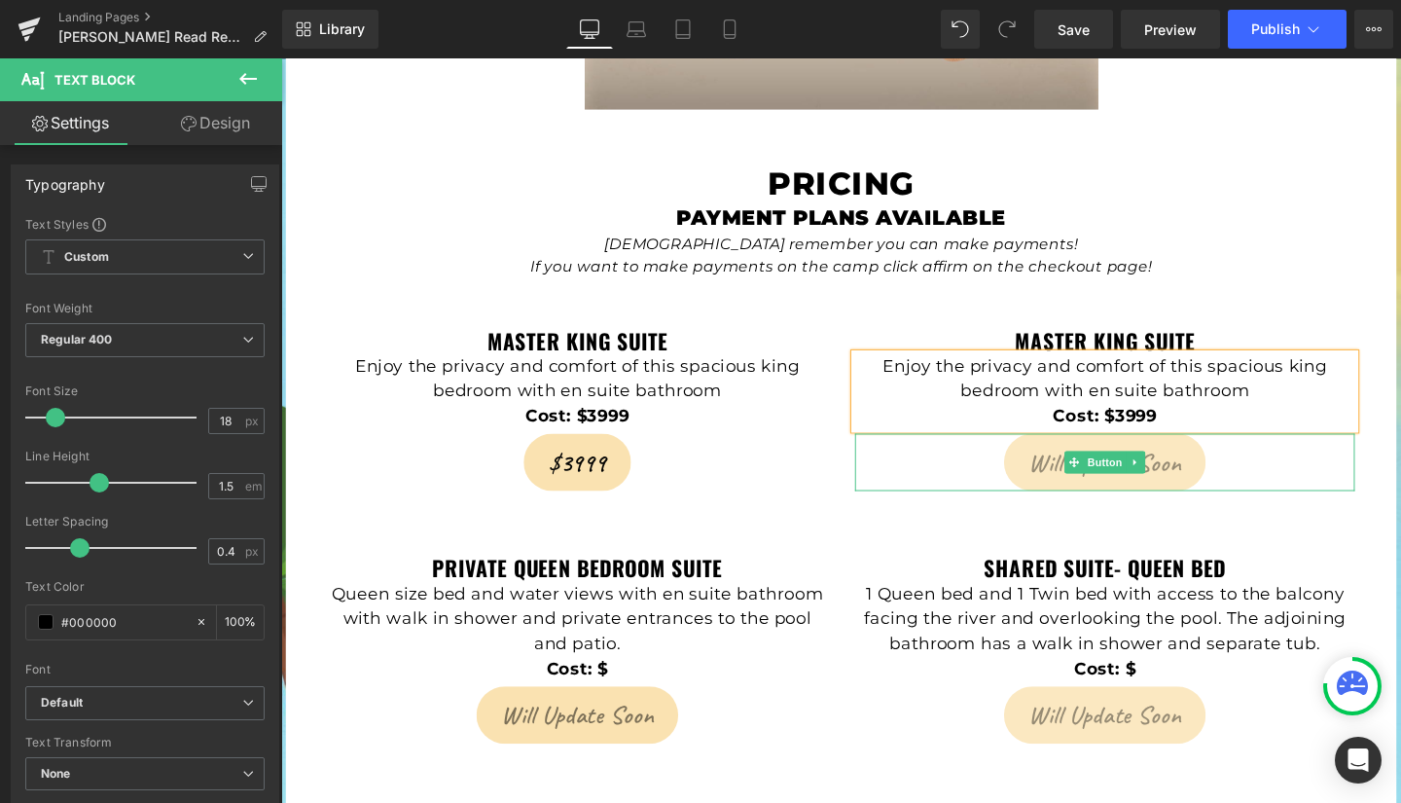
drag, startPoint x: 1098, startPoint y: 396, endPoint x: 1084, endPoint y: 395, distance: 13.7
click at [1104, 471] on span at bounding box center [1114, 482] width 20 height 23
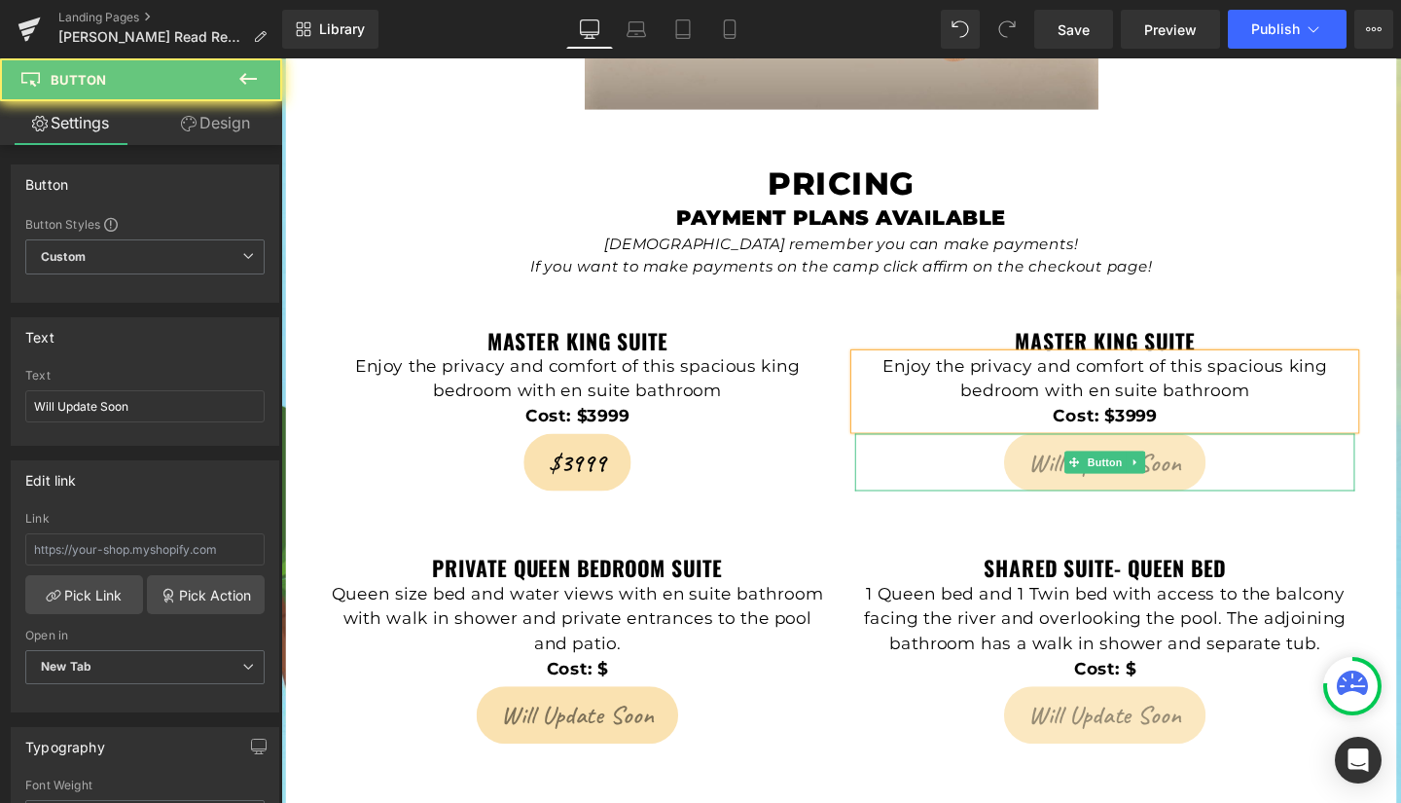
click at [1081, 464] on span "Will Update Soon" at bounding box center [1148, 482] width 160 height 37
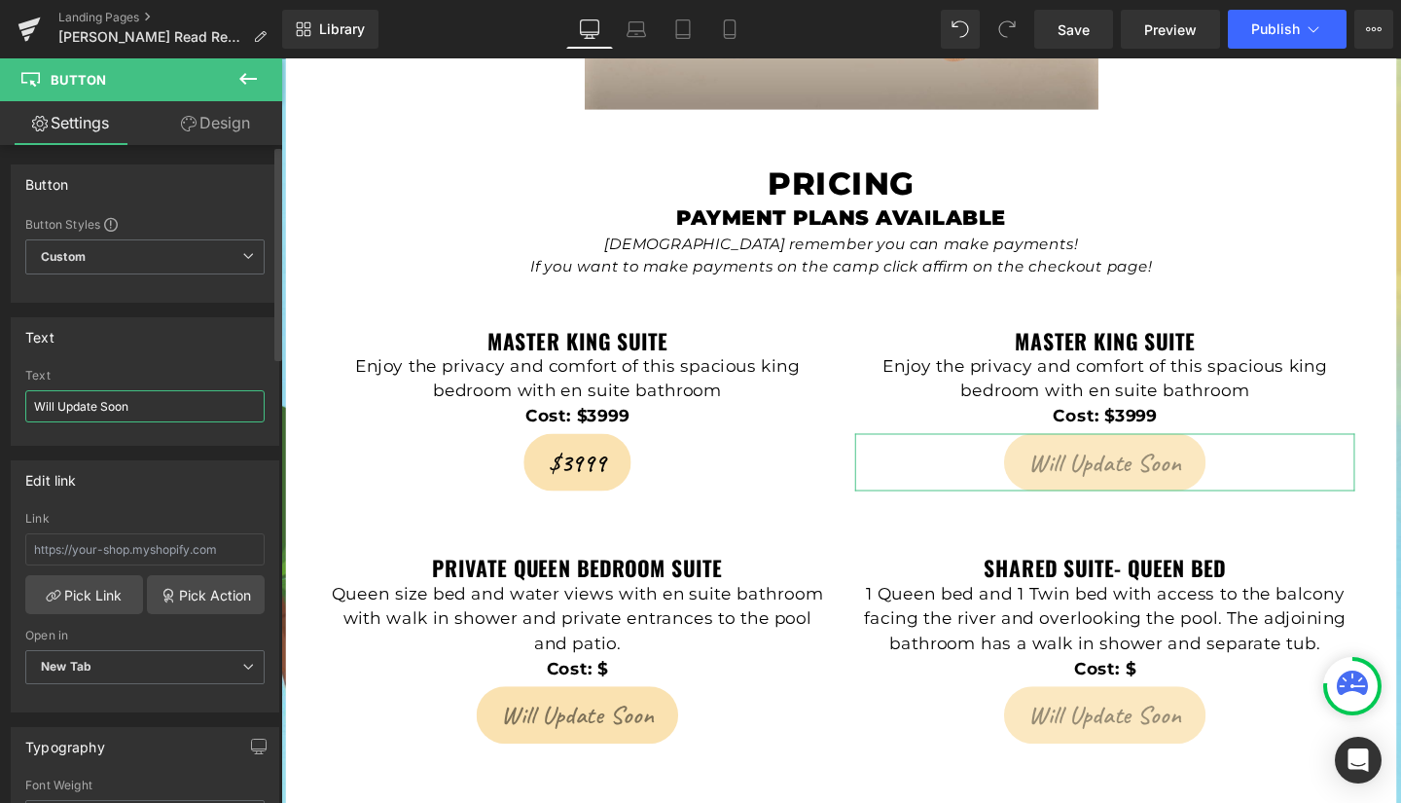
drag, startPoint x: 148, startPoint y: 413, endPoint x: 0, endPoint y: 408, distance: 148.0
click at [0, 408] on div "Text Will Update Soon Text Will Update Soon" at bounding box center [145, 374] width 291 height 143
type input "#"
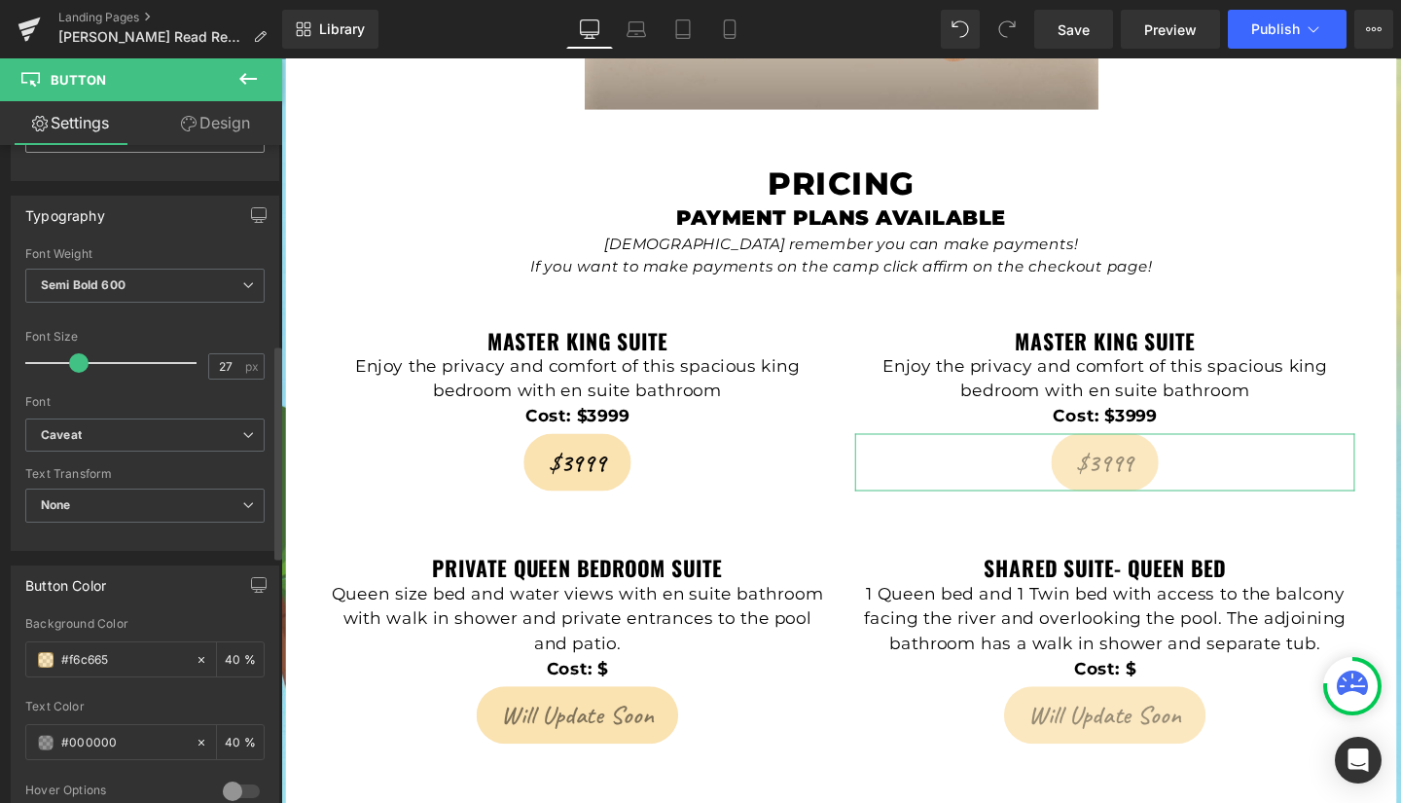
scroll to position [631, 0]
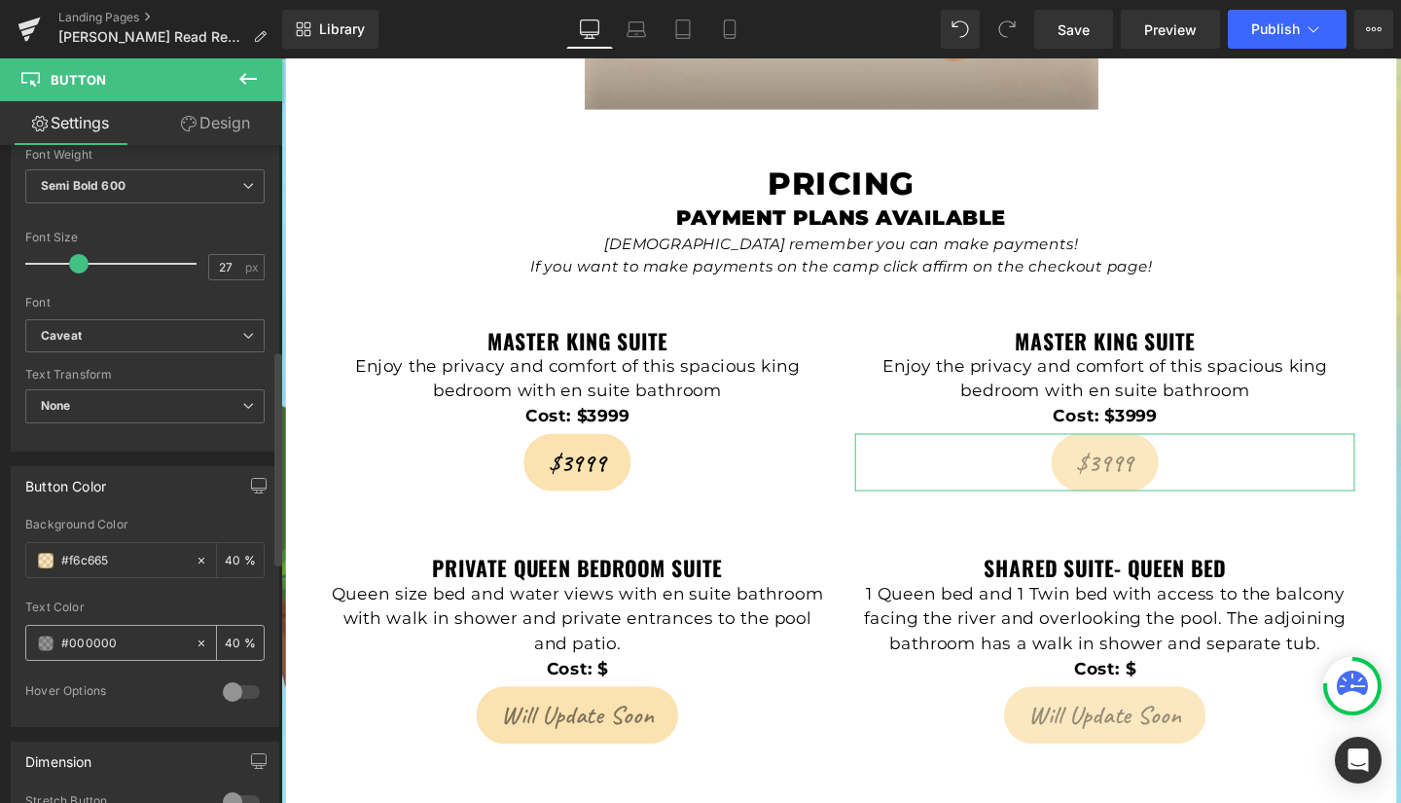
type input "$3999"
click at [126, 647] on input "#000000" at bounding box center [123, 643] width 125 height 21
click at [45, 642] on span at bounding box center [46, 643] width 16 height 16
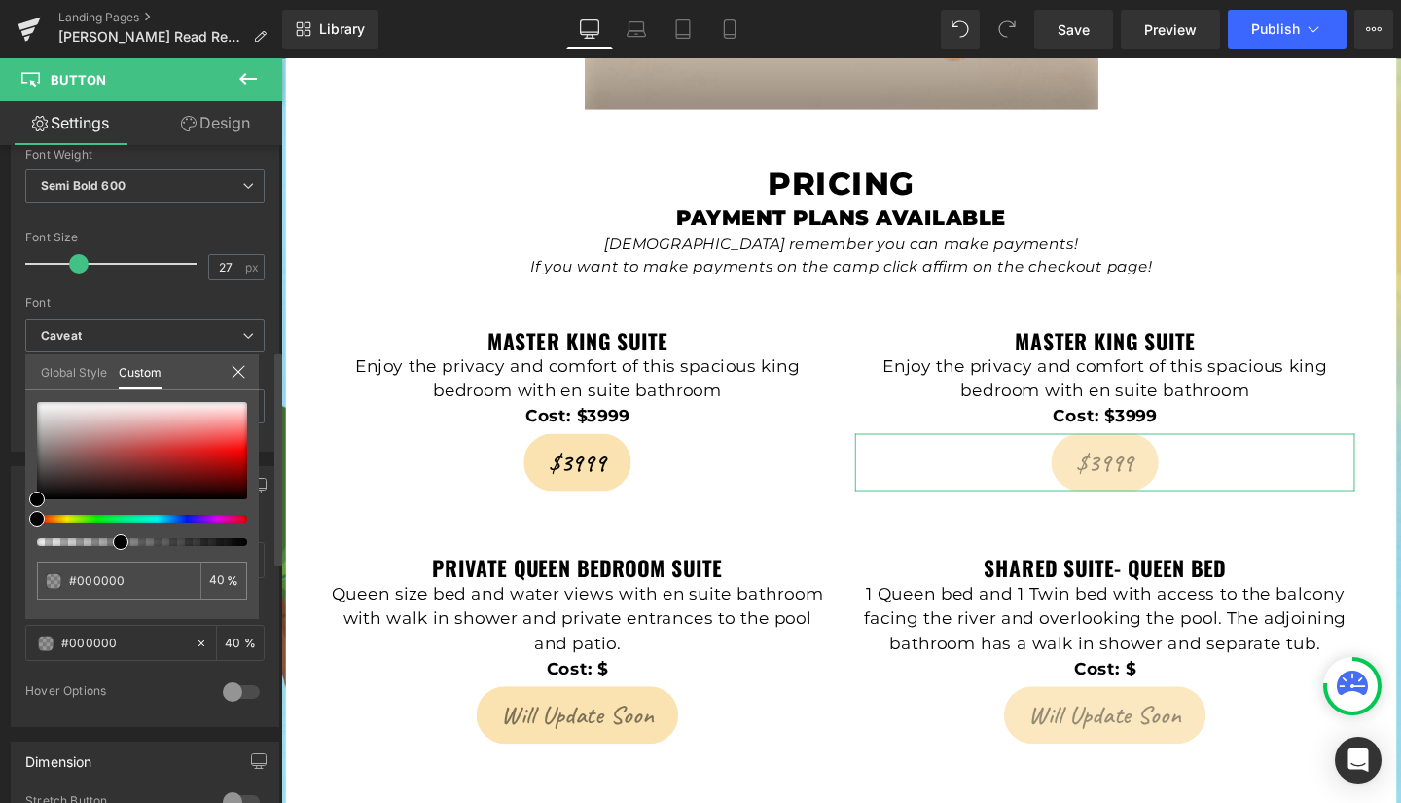
click at [239, 544] on div at bounding box center [142, 542] width 210 height 8
click at [238, 544] on div at bounding box center [134, 542] width 210 height 8
type input "100"
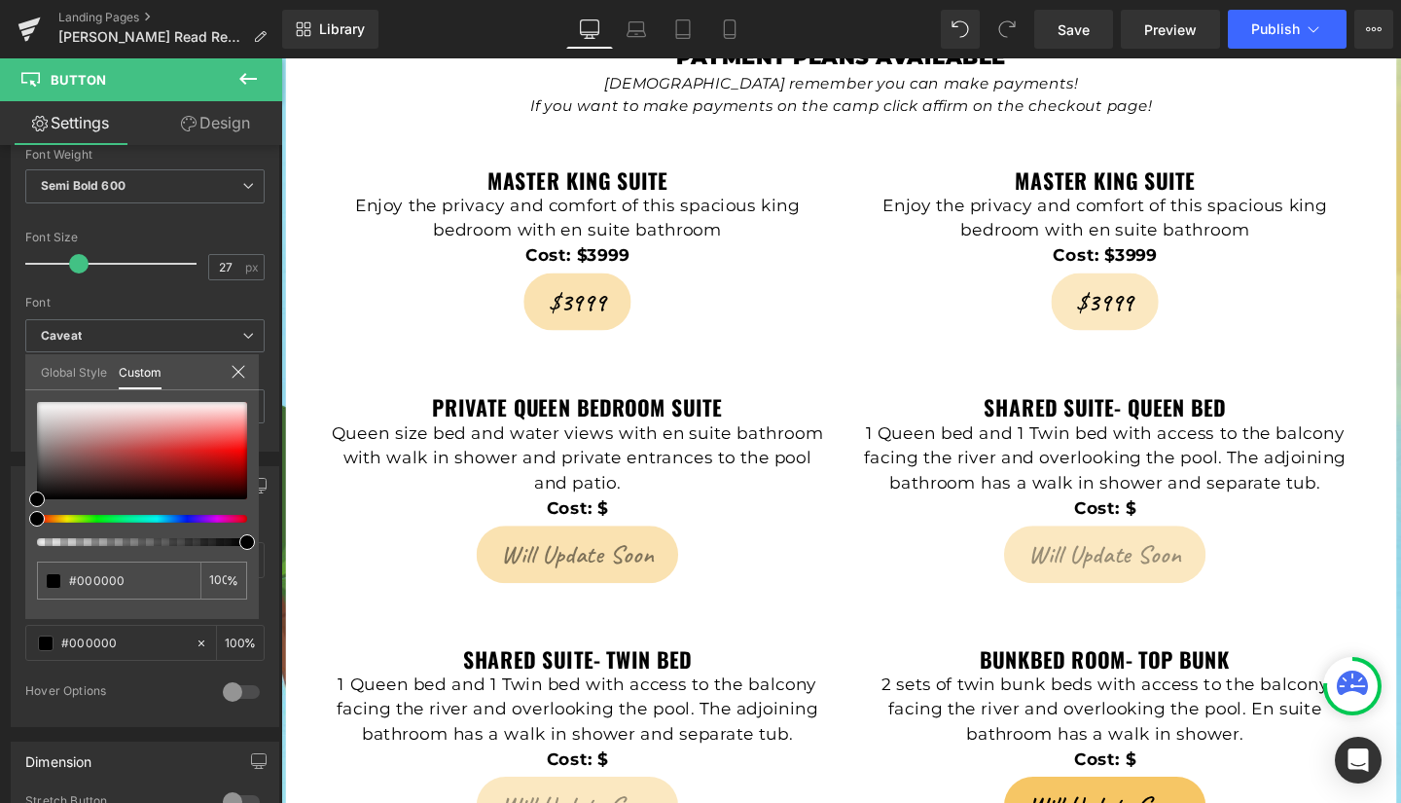
scroll to position [4295, 0]
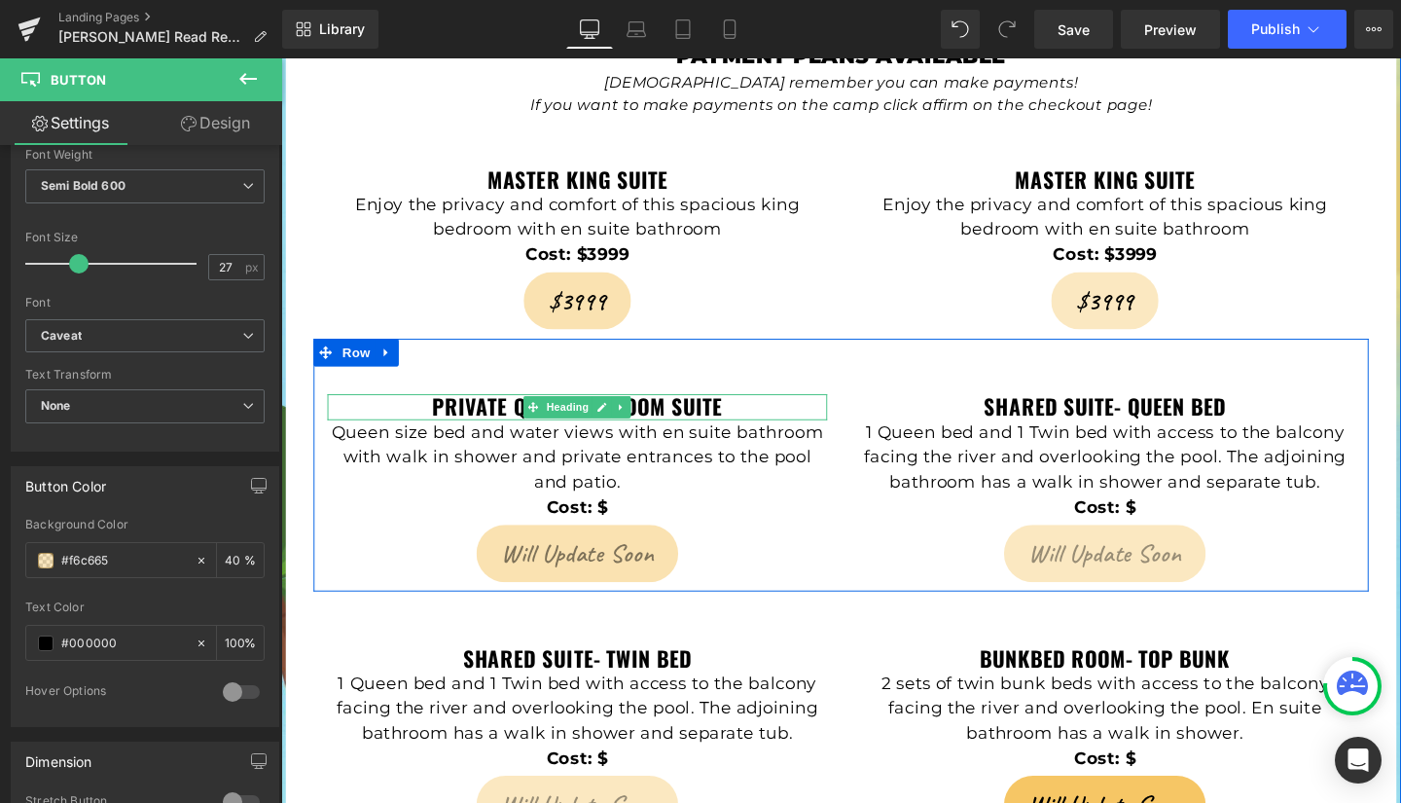
click at [743, 412] on h3 "PRIVATE QUEEN BEDROOM SUITE" at bounding box center [592, 425] width 525 height 26
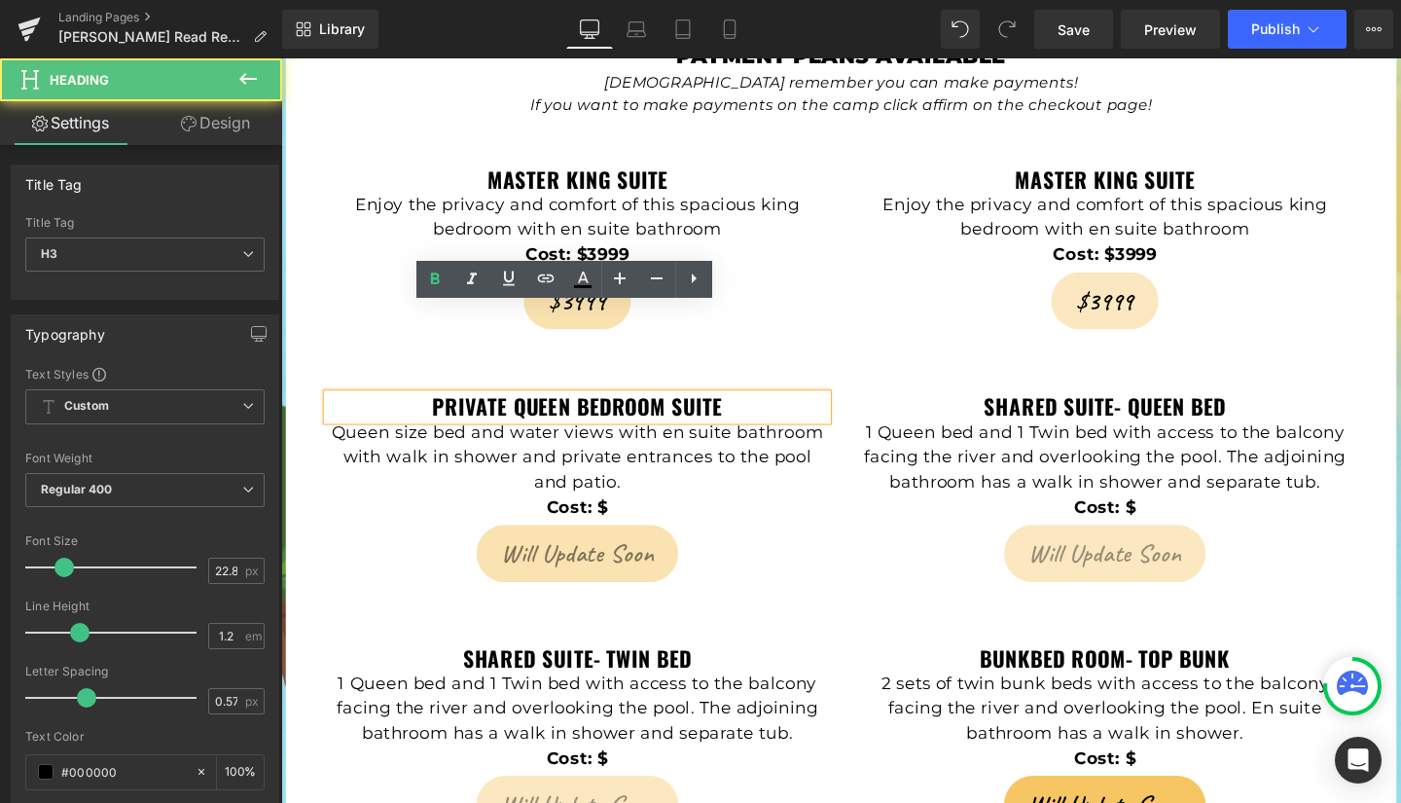
click at [735, 408] on strong "PRIVATE QUEEN BEDROOM SUITE" at bounding box center [592, 424] width 305 height 33
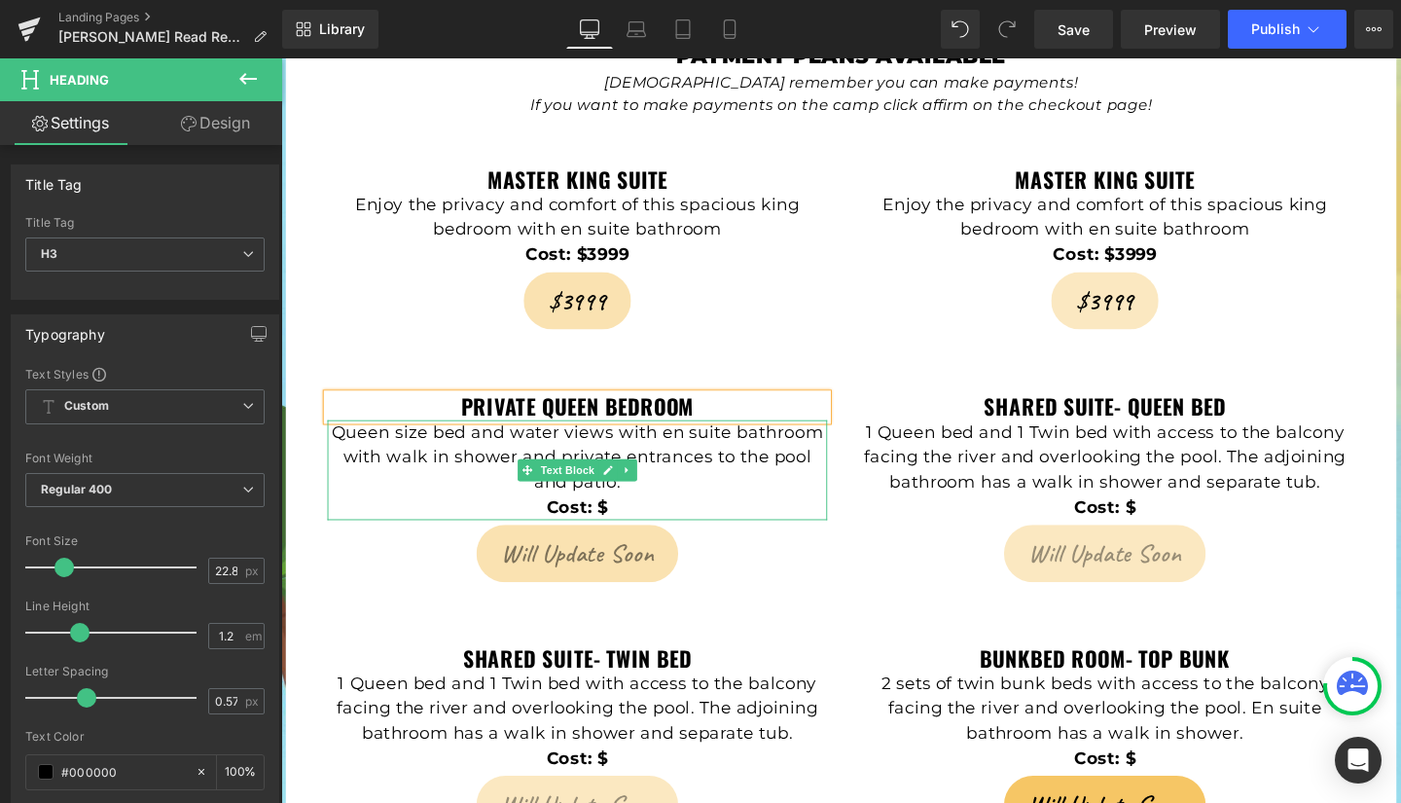
click at [453, 439] on p "Queen size bed and water views with en suite bathroom with walk in shower and p…" at bounding box center [592, 478] width 525 height 79
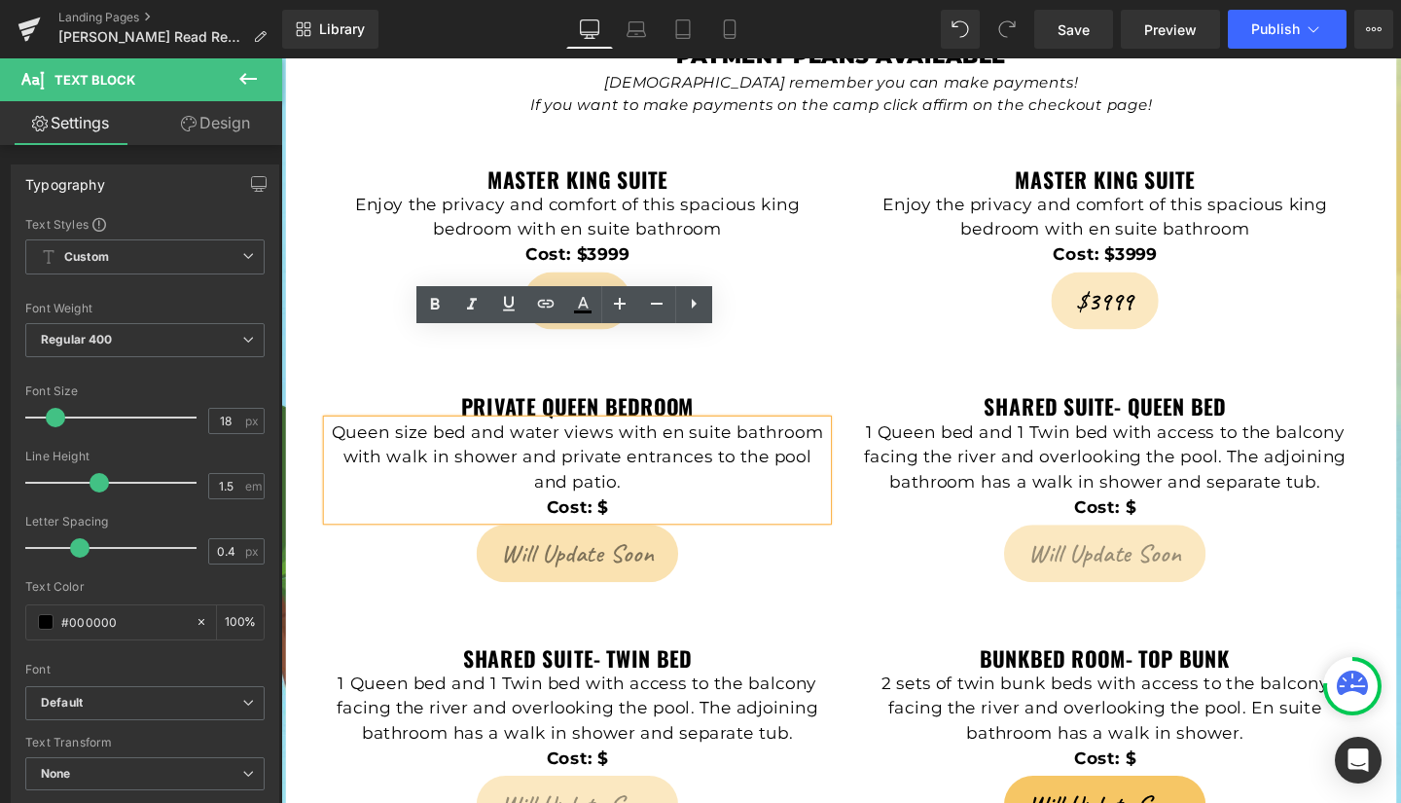
drag, startPoint x: 337, startPoint y: 362, endPoint x: 641, endPoint y: 403, distance: 307.3
click at [641, 439] on p "Queen size bed and water views with en suite bathroom with walk in shower and p…" at bounding box center [592, 478] width 525 height 79
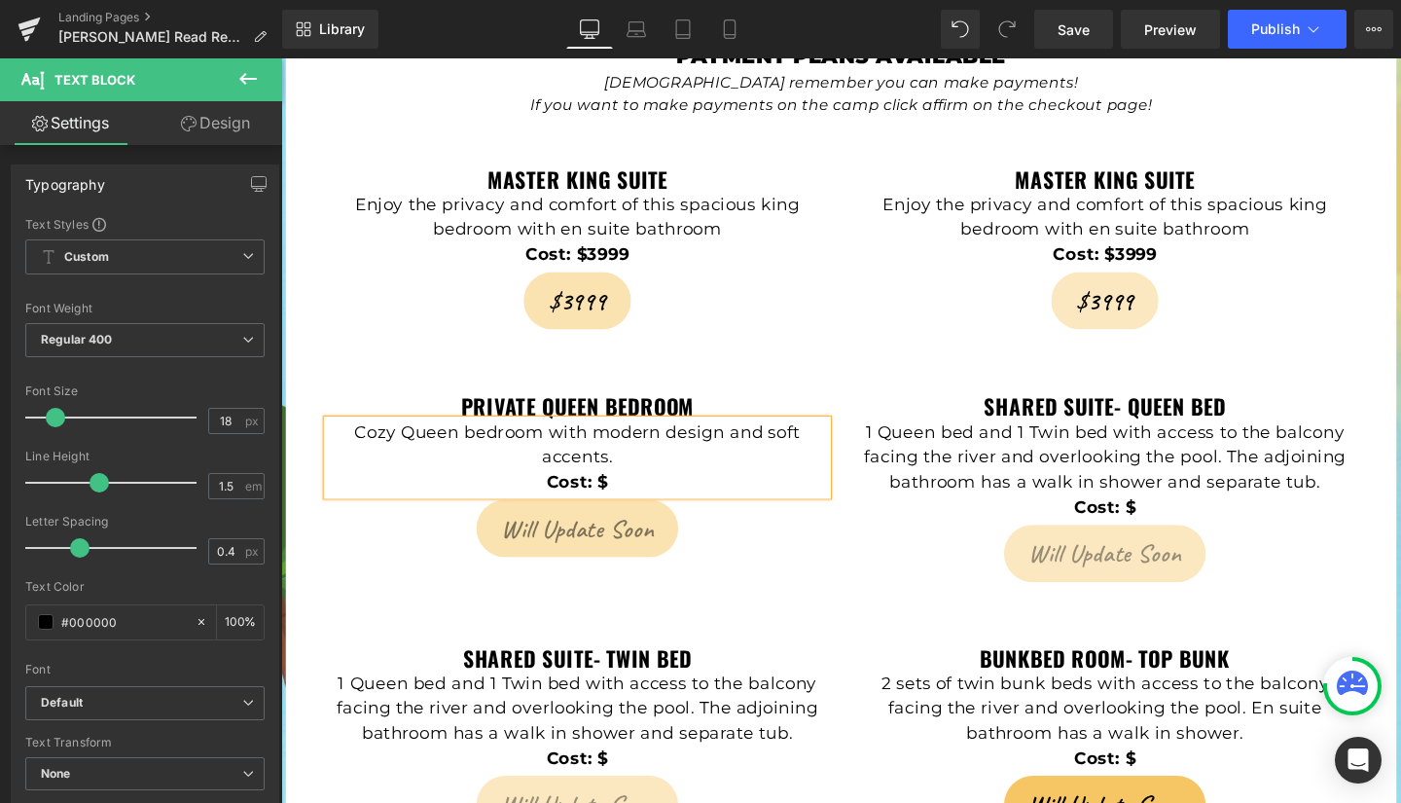
click at [645, 491] on p "Cost: $" at bounding box center [592, 504] width 525 height 26
click at [517, 534] on span "Will Update Soon" at bounding box center [593, 552] width 160 height 37
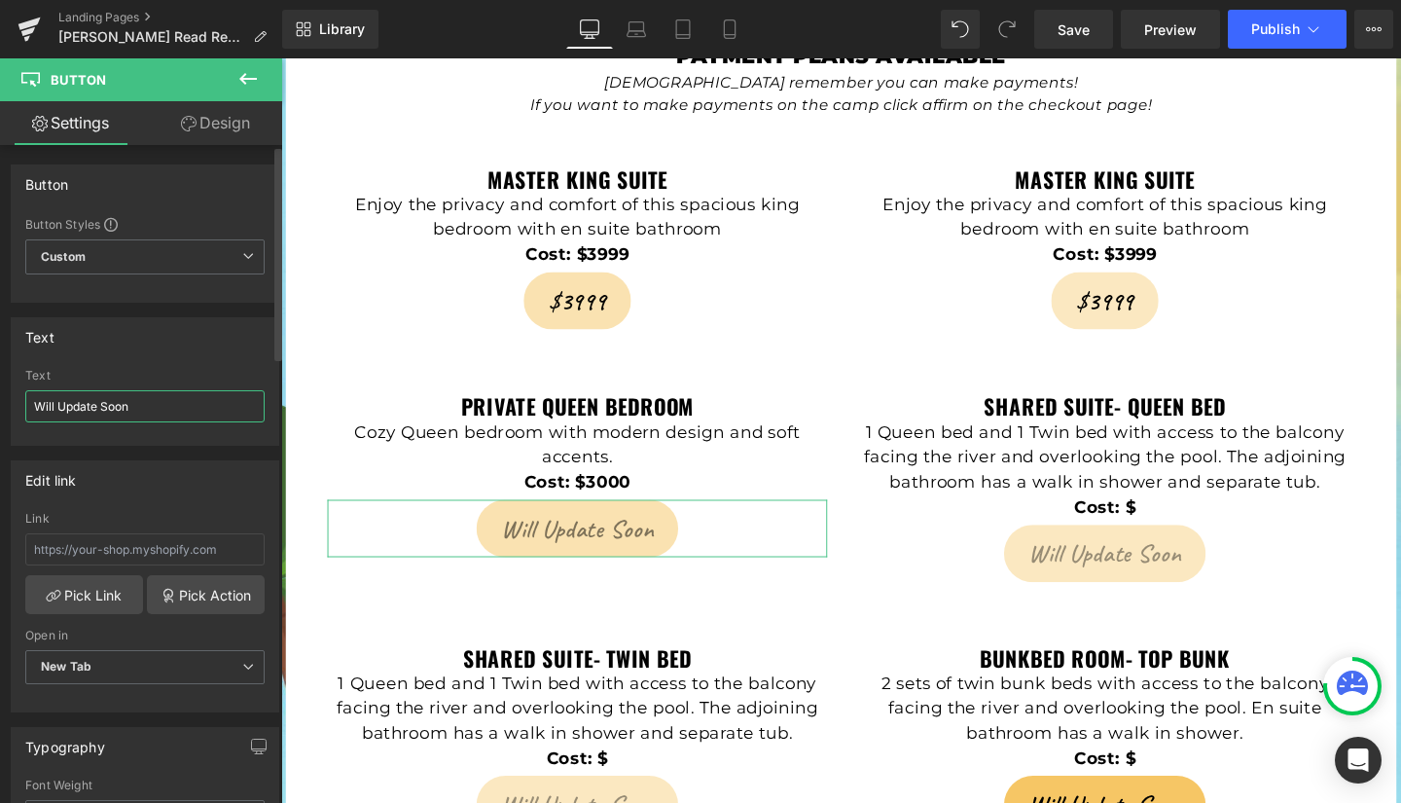
drag, startPoint x: 146, startPoint y: 401, endPoint x: 17, endPoint y: 398, distance: 129.5
click at [17, 398] on div "Will Update Soon Text Will Update Soon" at bounding box center [145, 407] width 267 height 76
drag, startPoint x: 81, startPoint y: 403, endPoint x: 18, endPoint y: 402, distance: 63.3
click at [18, 402] on div "$3000 Text $3000" at bounding box center [145, 407] width 267 height 76
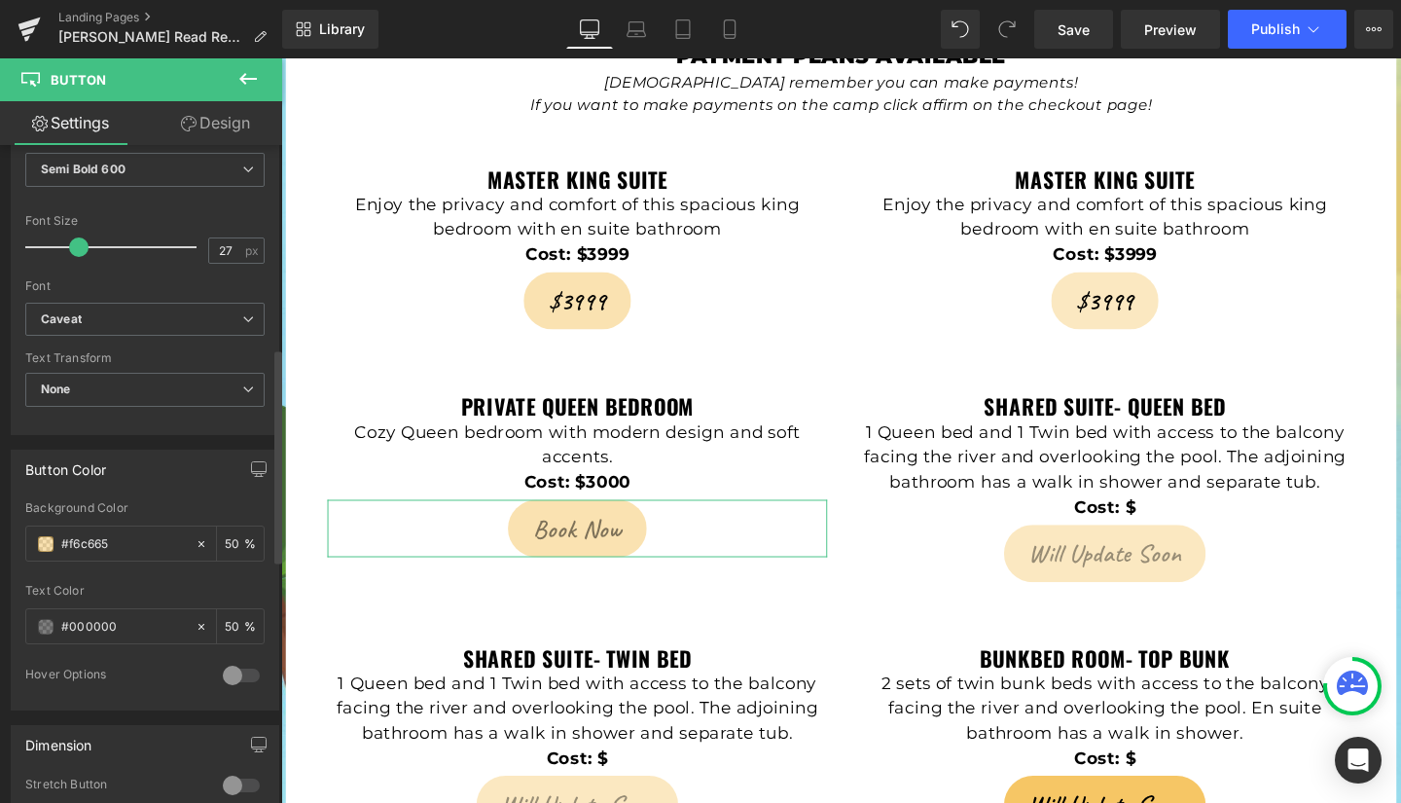
scroll to position [648, 0]
type input "Book Now"
click at [48, 625] on span at bounding box center [46, 626] width 16 height 16
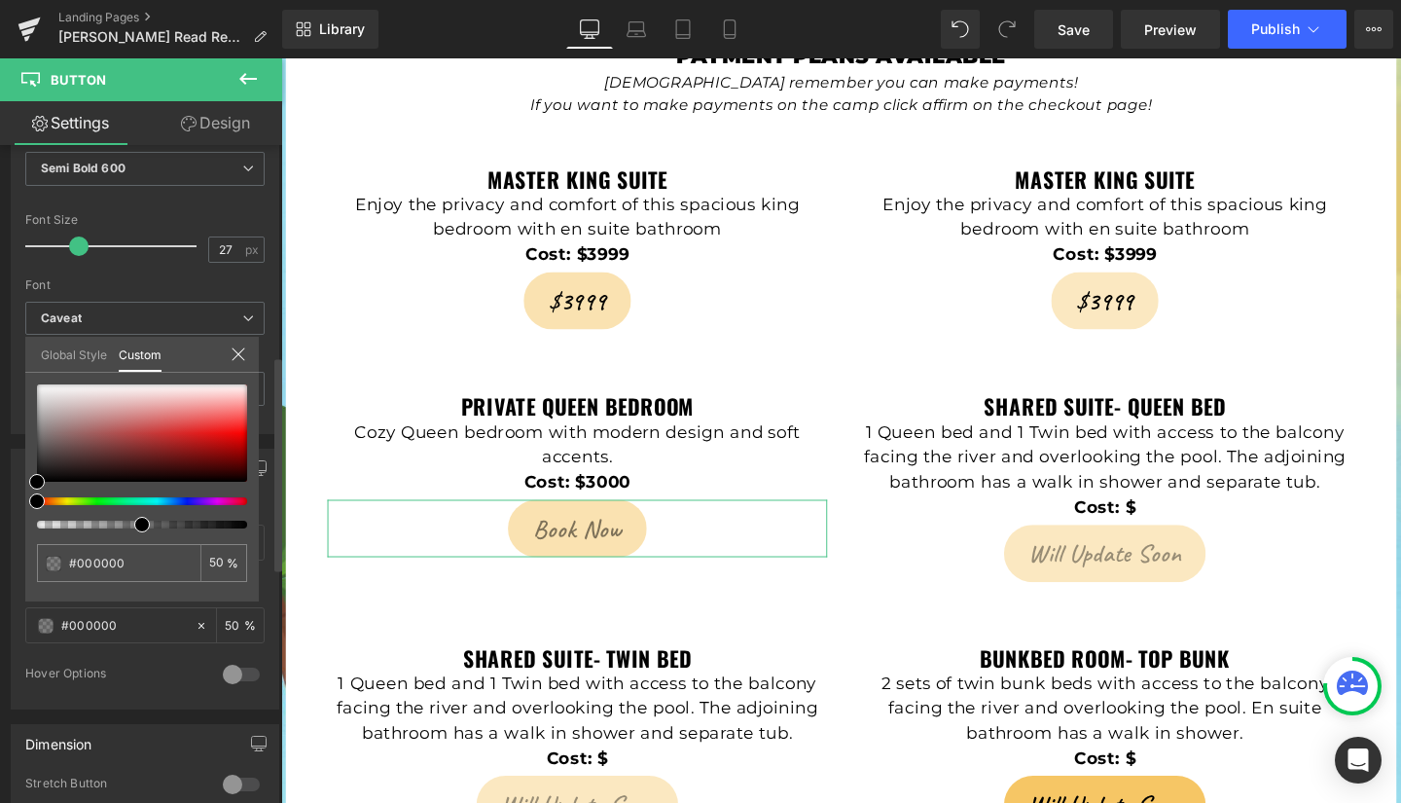
click at [241, 525] on div at bounding box center [142, 525] width 210 height 8
click at [237, 525] on div at bounding box center [134, 525] width 210 height 8
type input "99"
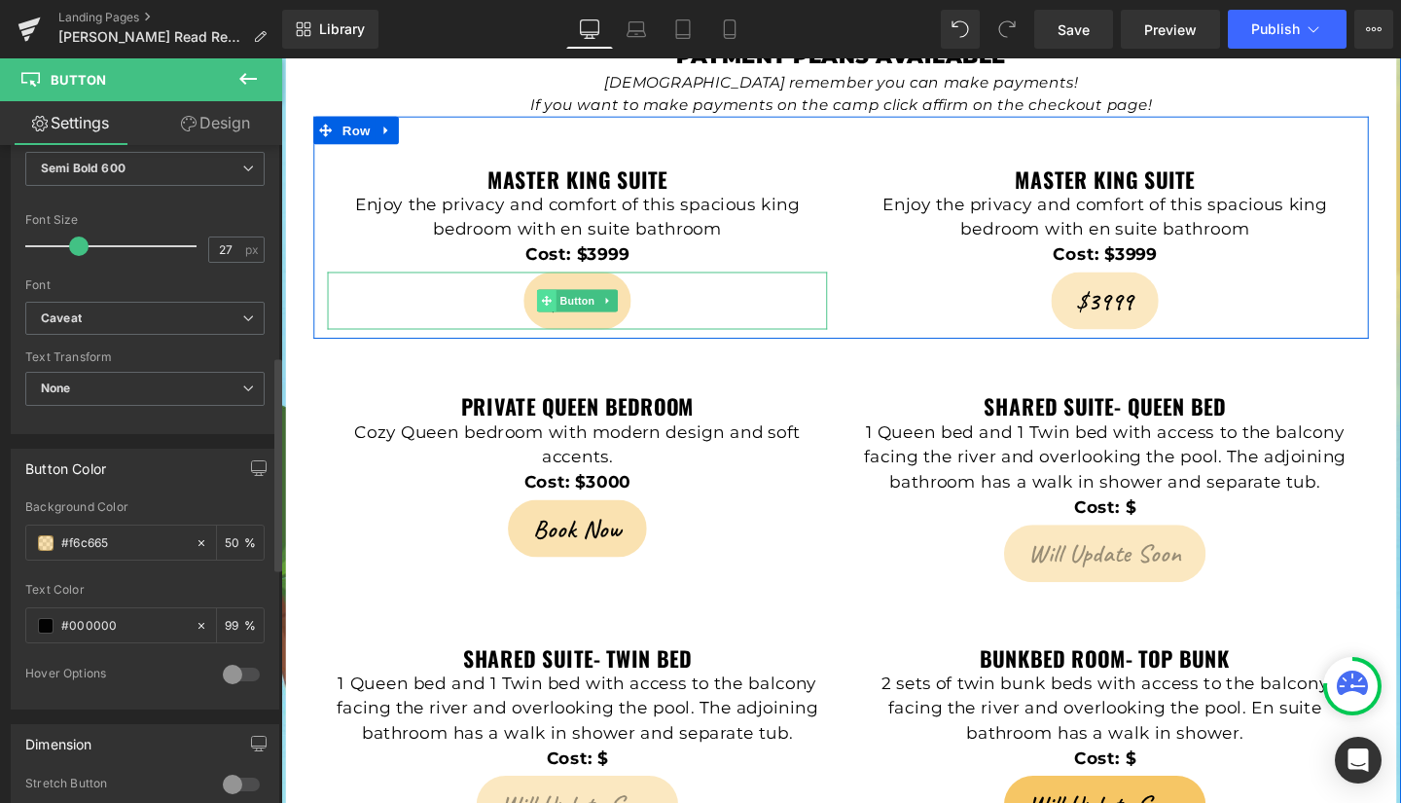
click at [557, 308] on icon at bounding box center [560, 313] width 11 height 11
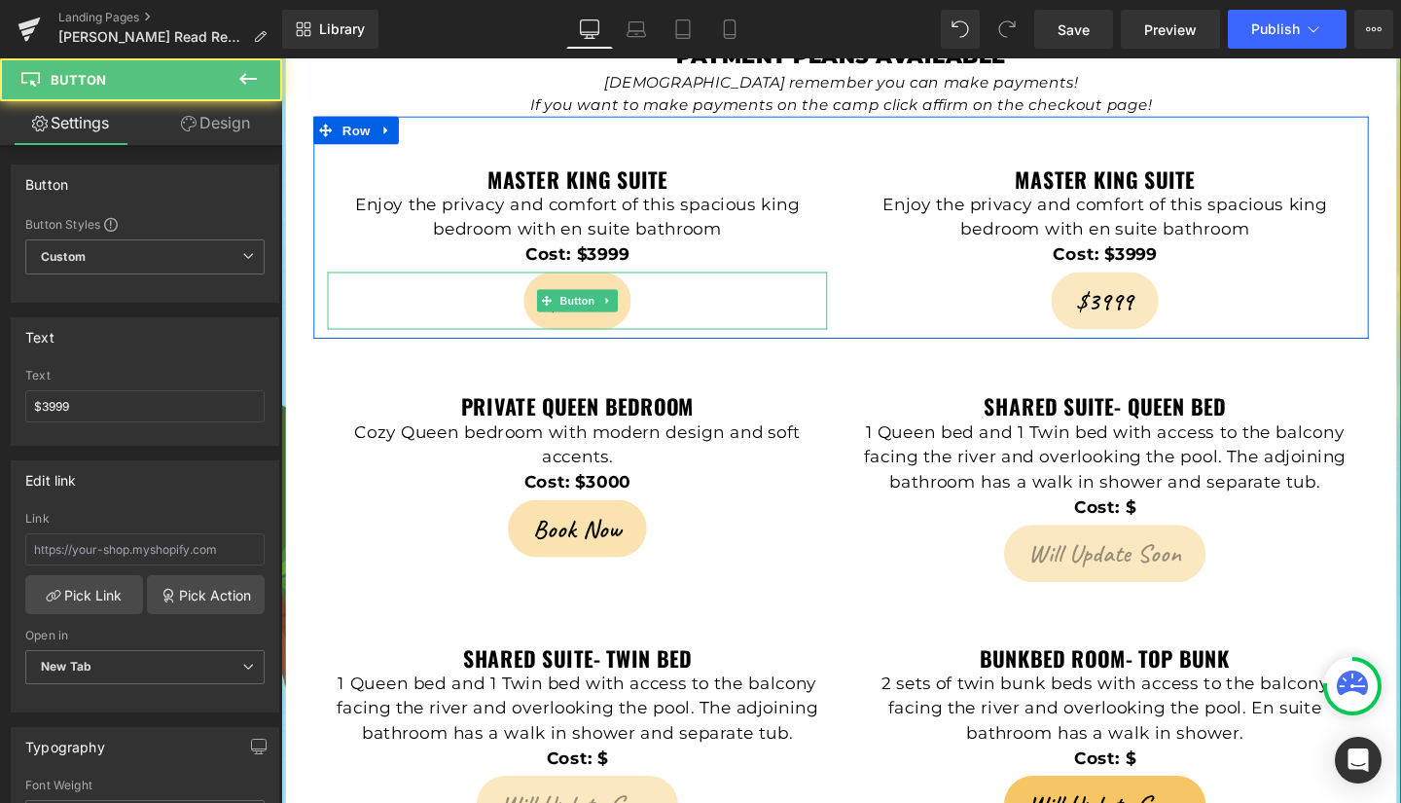
click at [579, 283] on link "$3999" at bounding box center [592, 313] width 113 height 60
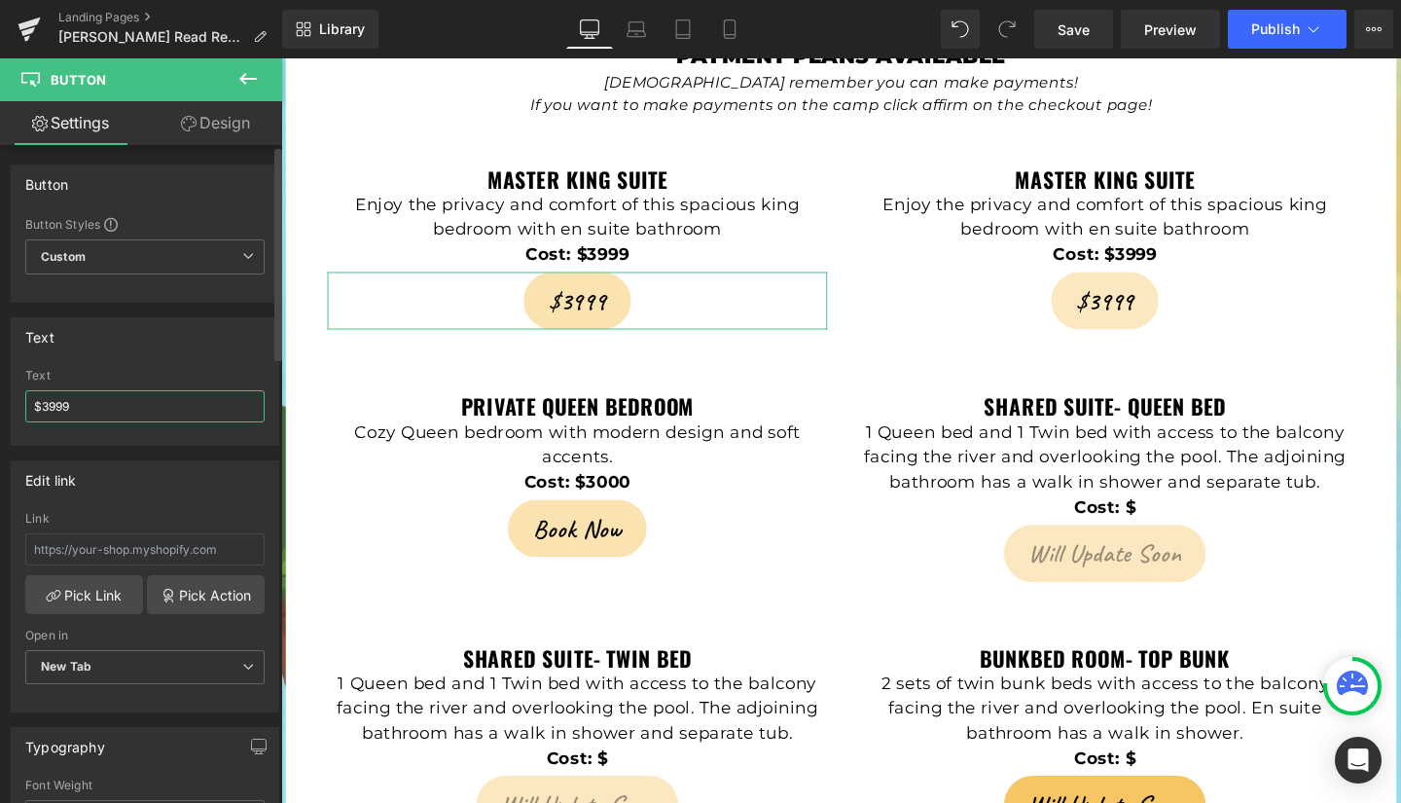
drag, startPoint x: 109, startPoint y: 413, endPoint x: 0, endPoint y: 412, distance: 109.0
click at [0, 412] on div "Text $3999 Text $3999" at bounding box center [145, 374] width 291 height 143
type input "Book Now"
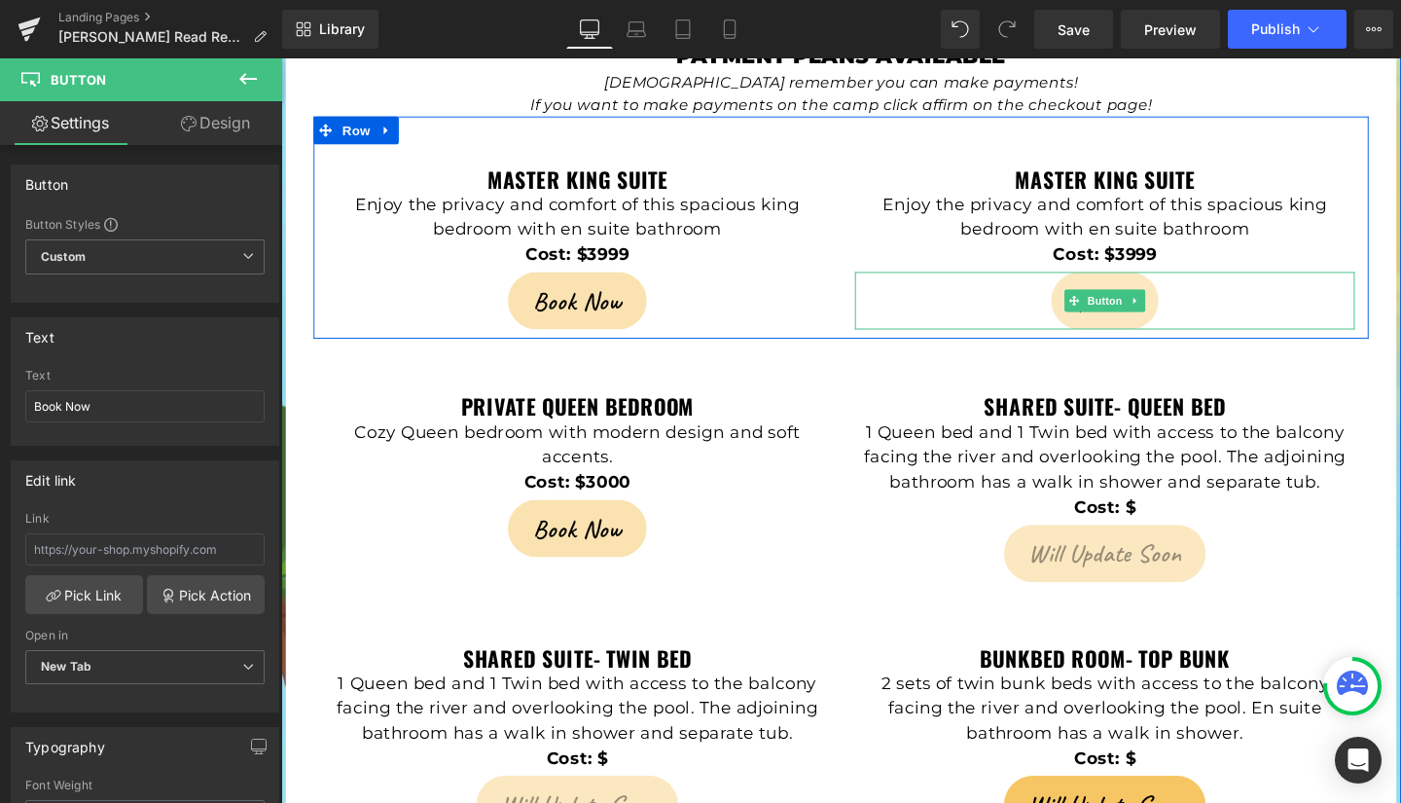
click at [1126, 283] on link "$3999" at bounding box center [1147, 313] width 113 height 60
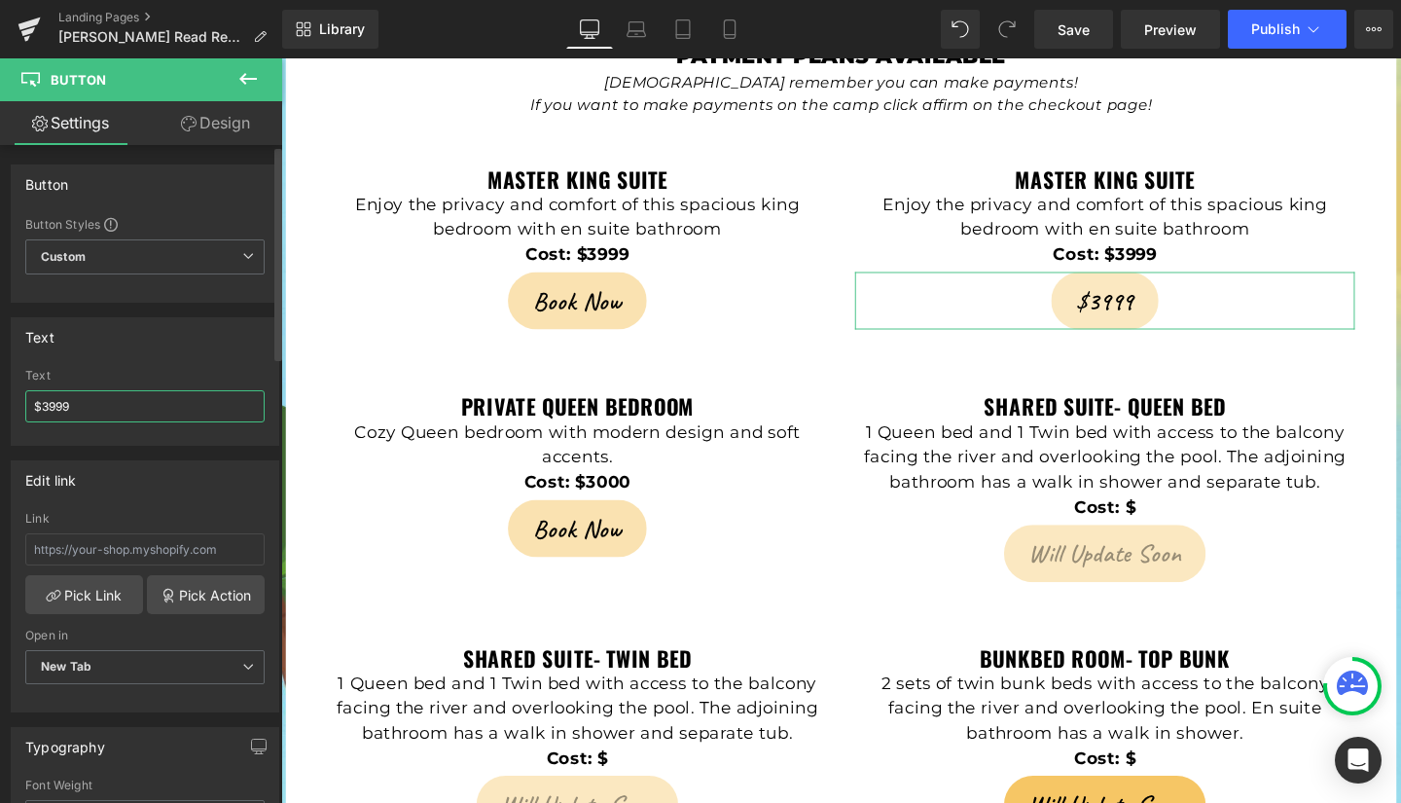
drag, startPoint x: 52, startPoint y: 401, endPoint x: 0, endPoint y: 402, distance: 51.6
click at [0, 402] on div "Text $3999 Text $3999" at bounding box center [145, 374] width 291 height 143
type input "Book Now"
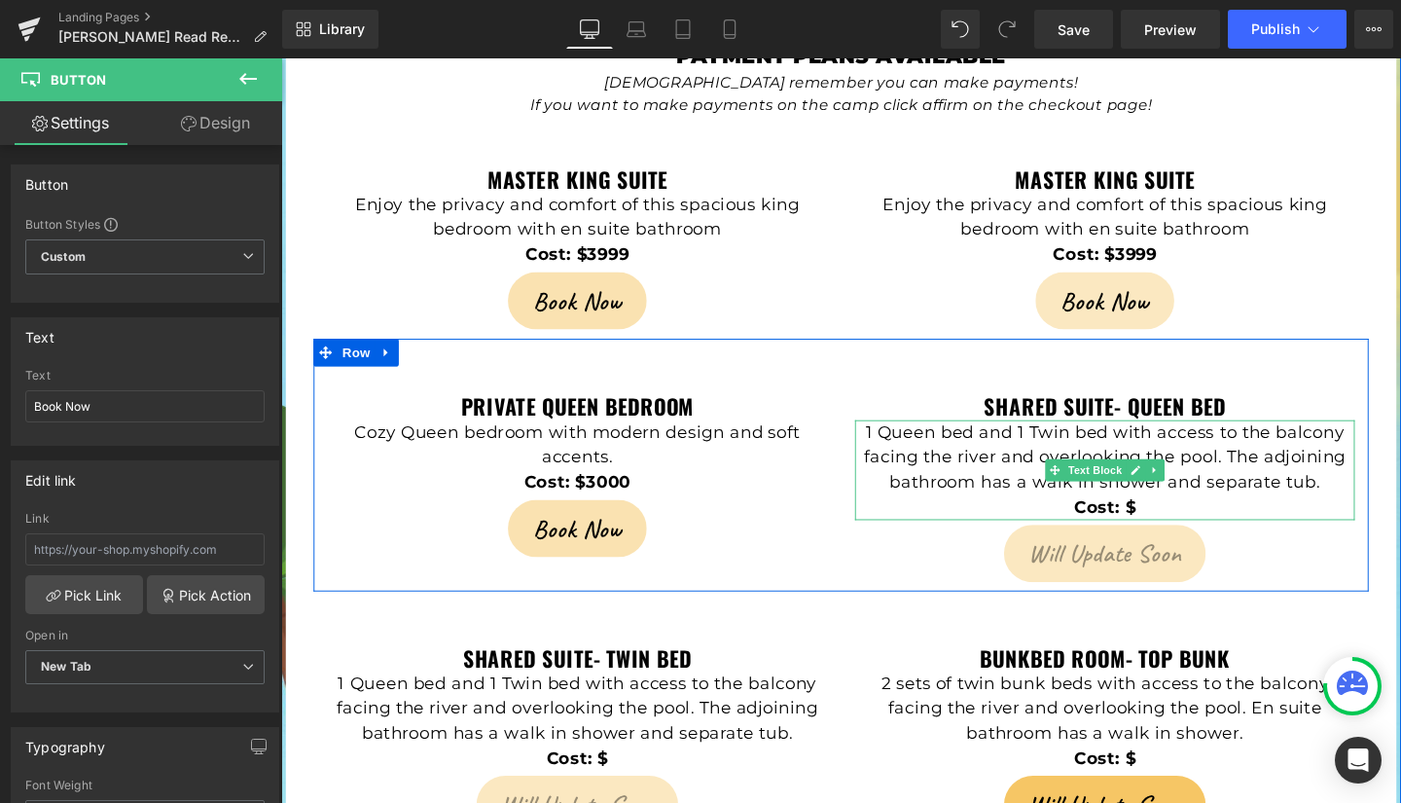
click at [1010, 439] on p "1 Queen bed and 1 Twin bed with access to the balcony facing the river and over…" at bounding box center [1147, 478] width 525 height 79
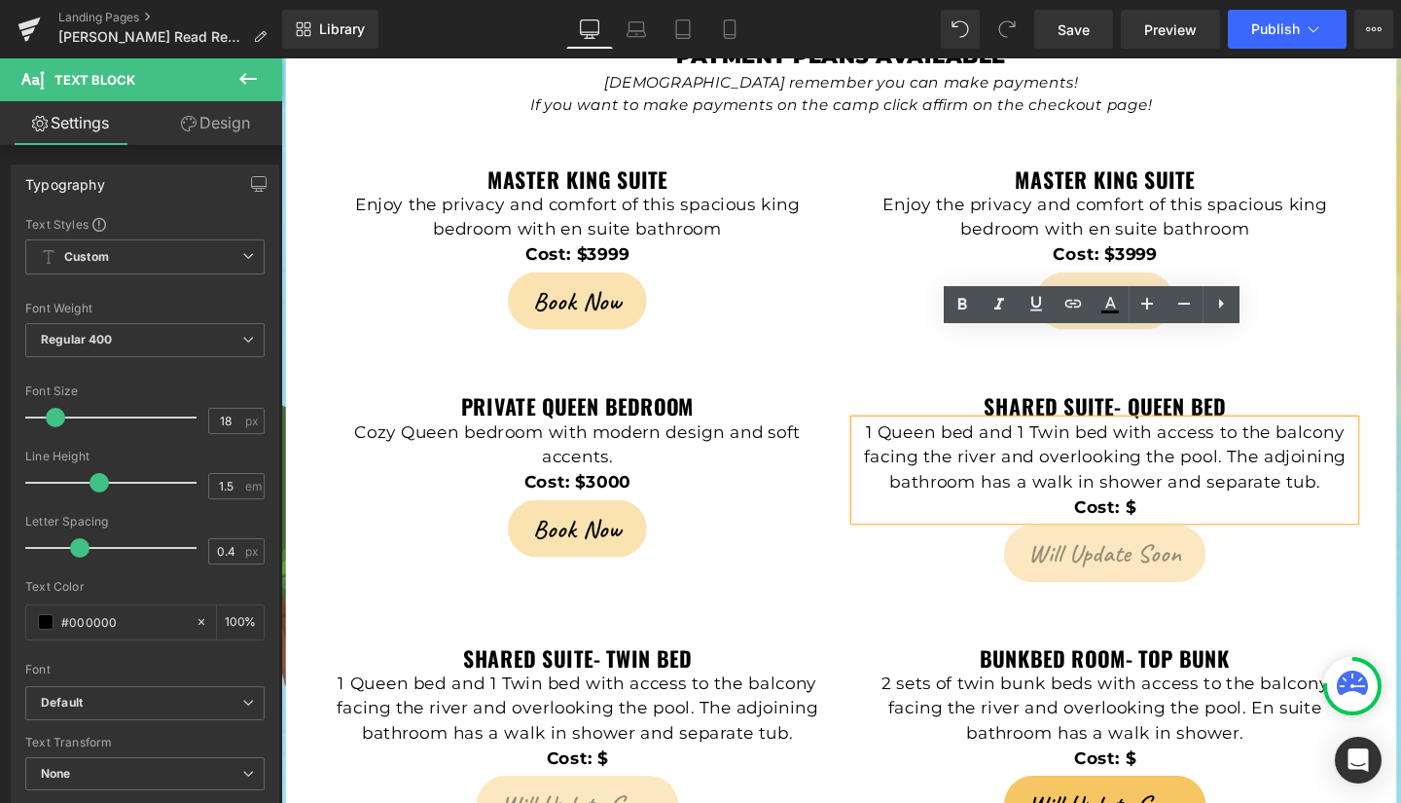
click at [1322, 439] on p "1 Queen bed and 1 Twin bed with access to the balcony facing the river and over…" at bounding box center [1147, 478] width 525 height 79
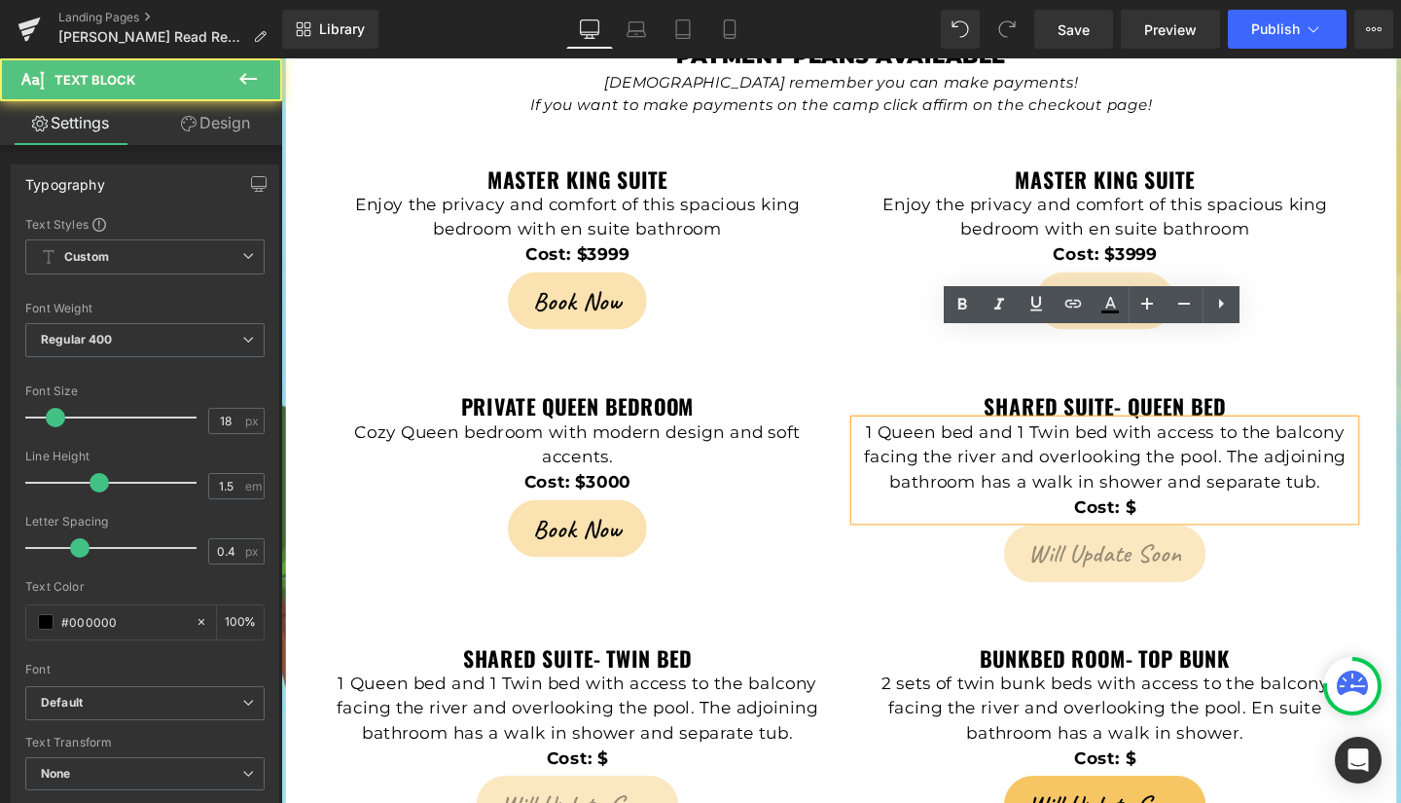
click at [281, 58] on div at bounding box center [281, 58] width 0 height 0
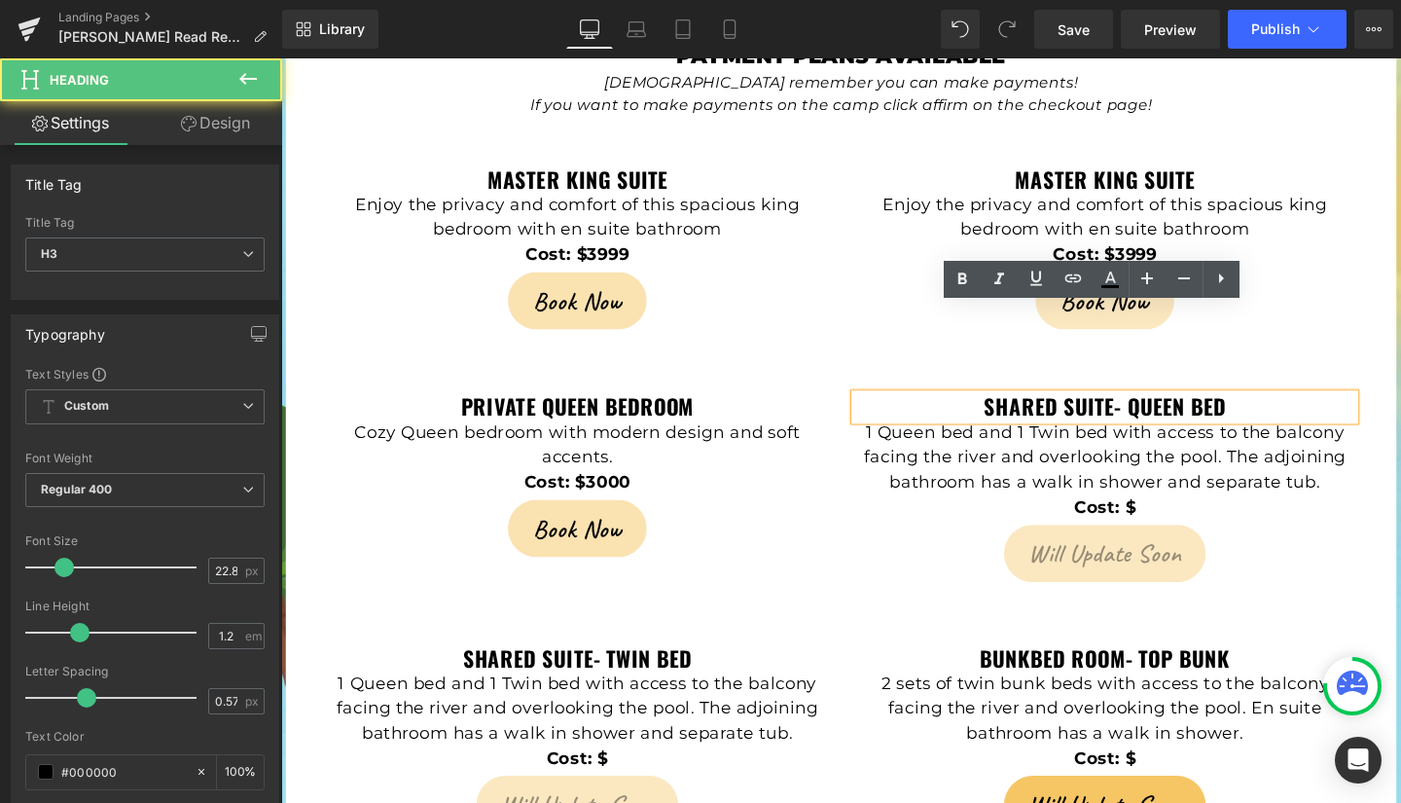
click at [1160, 408] on strong "Shared Suite- Queen bed" at bounding box center [1147, 424] width 254 height 33
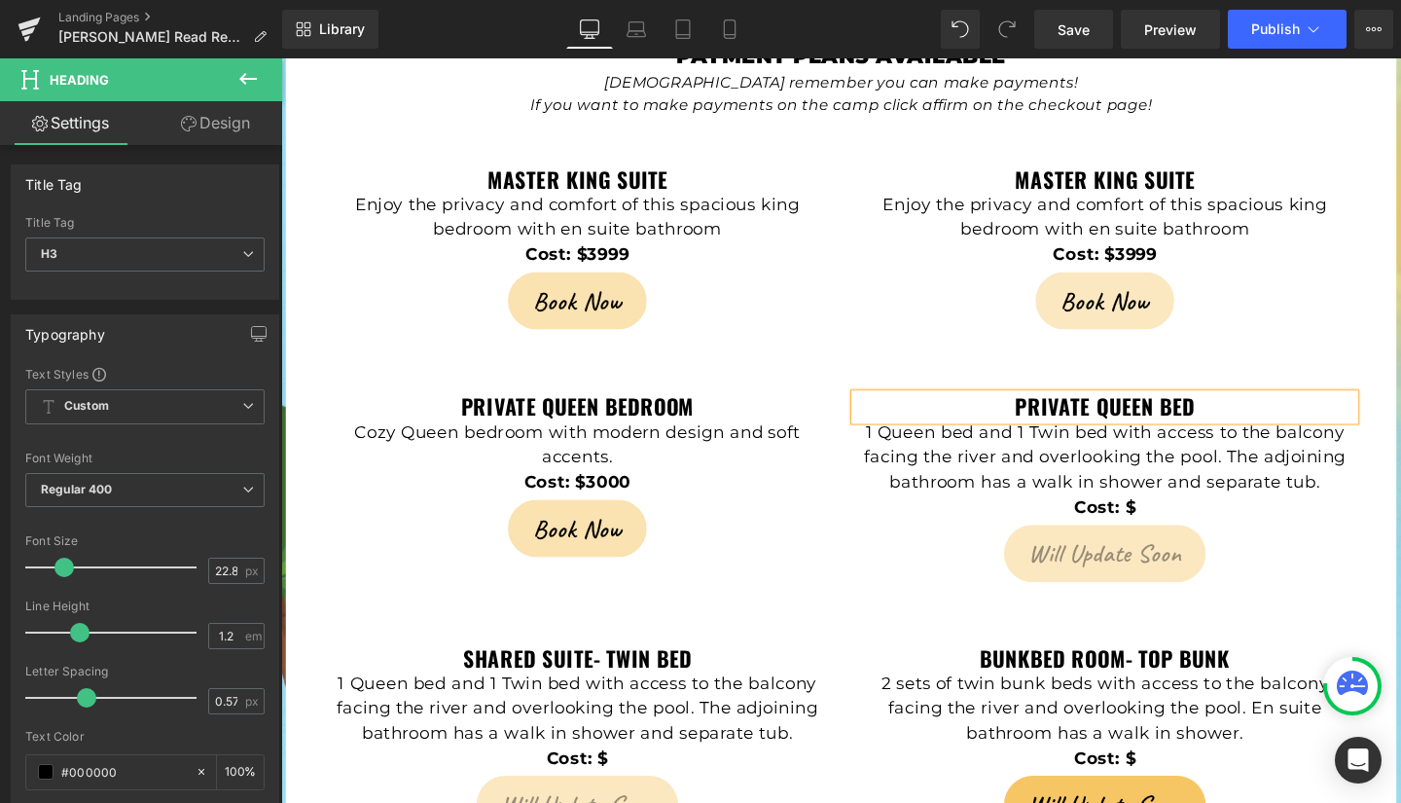
click at [1250, 412] on h3 "PRIVATE Queen bed" at bounding box center [1147, 425] width 525 height 26
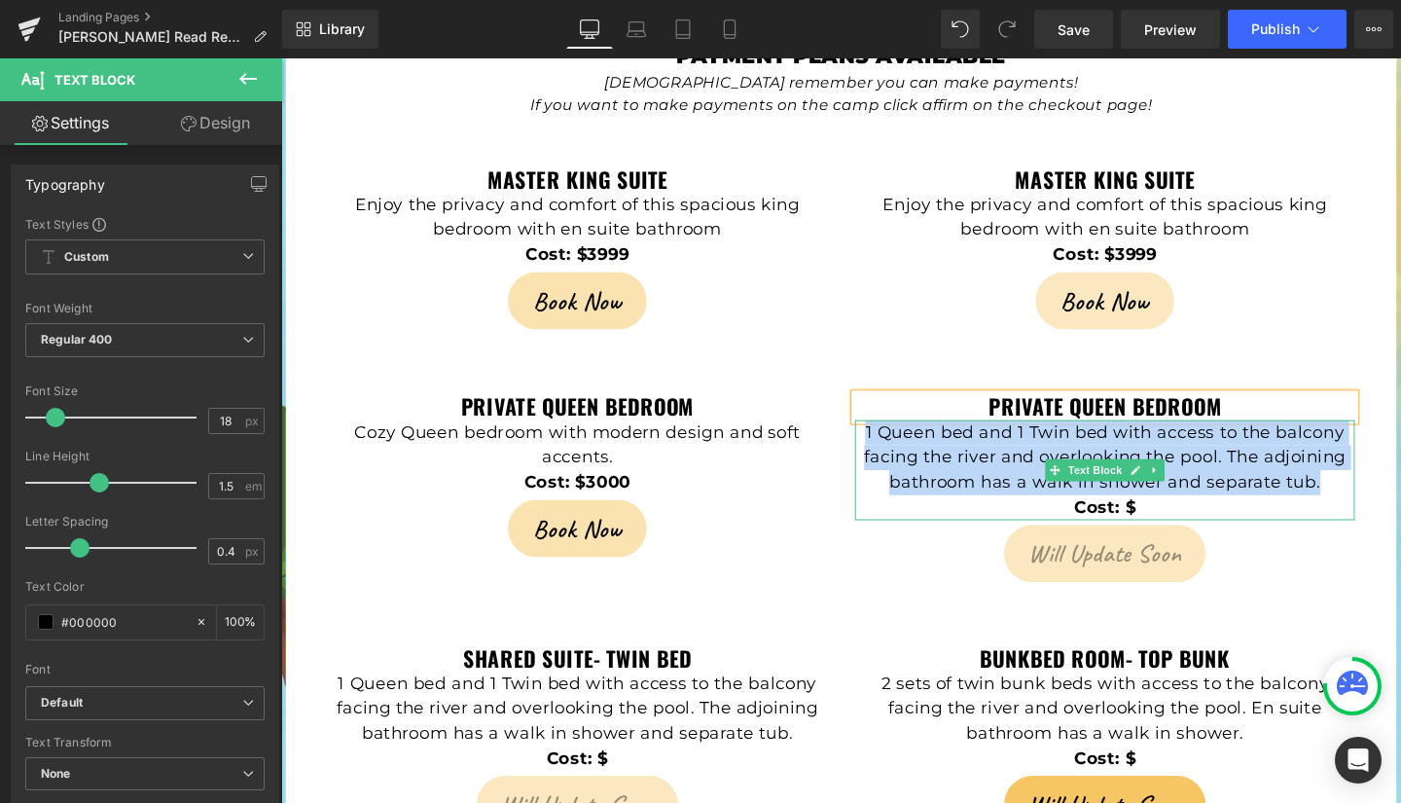
drag, startPoint x: 890, startPoint y: 360, endPoint x: 1373, endPoint y: 384, distance: 483.3
click at [1373, 439] on p "1 Queen bed and 1 Twin bed with access to the balcony facing the river and over…" at bounding box center [1147, 478] width 525 height 79
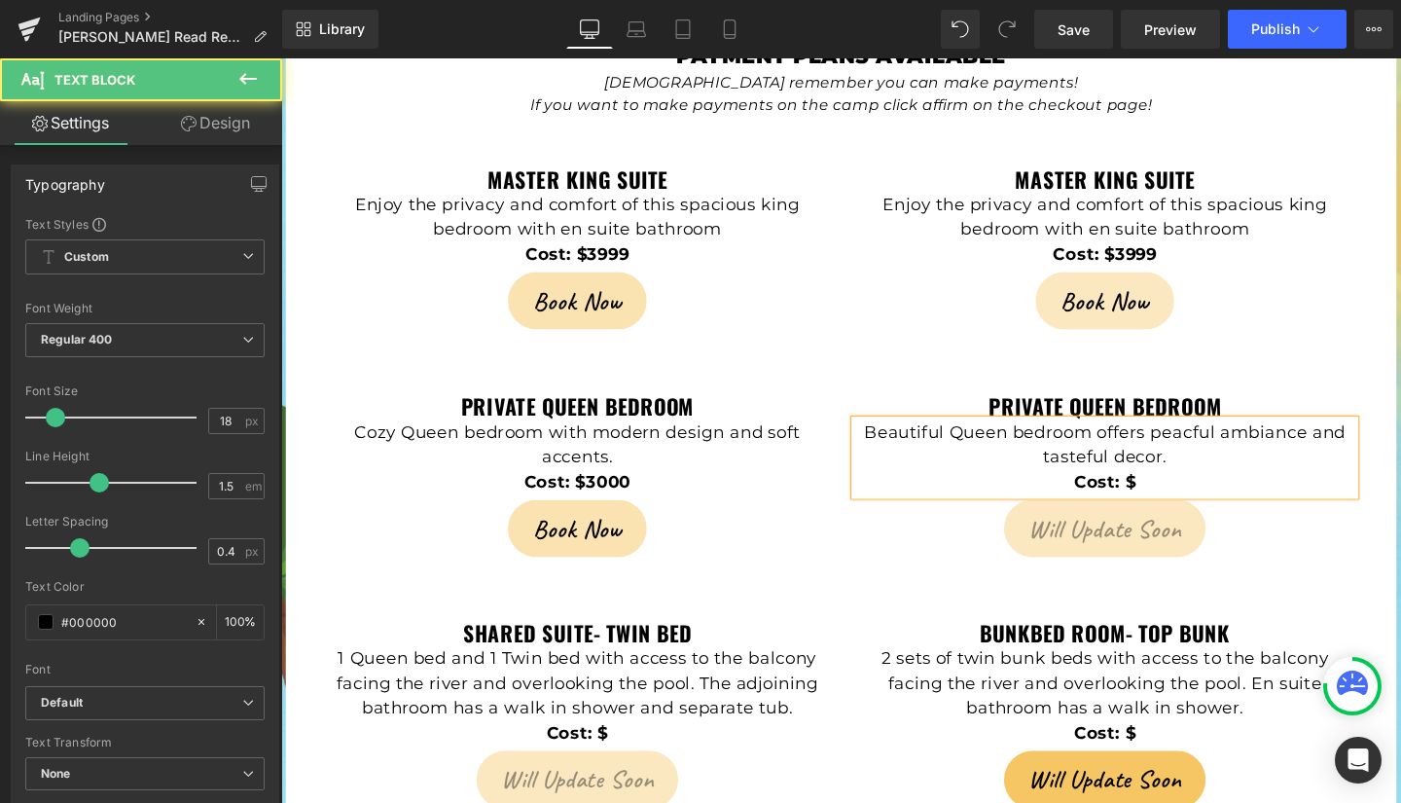
click at [1245, 491] on p "Cost: $" at bounding box center [1147, 504] width 525 height 26
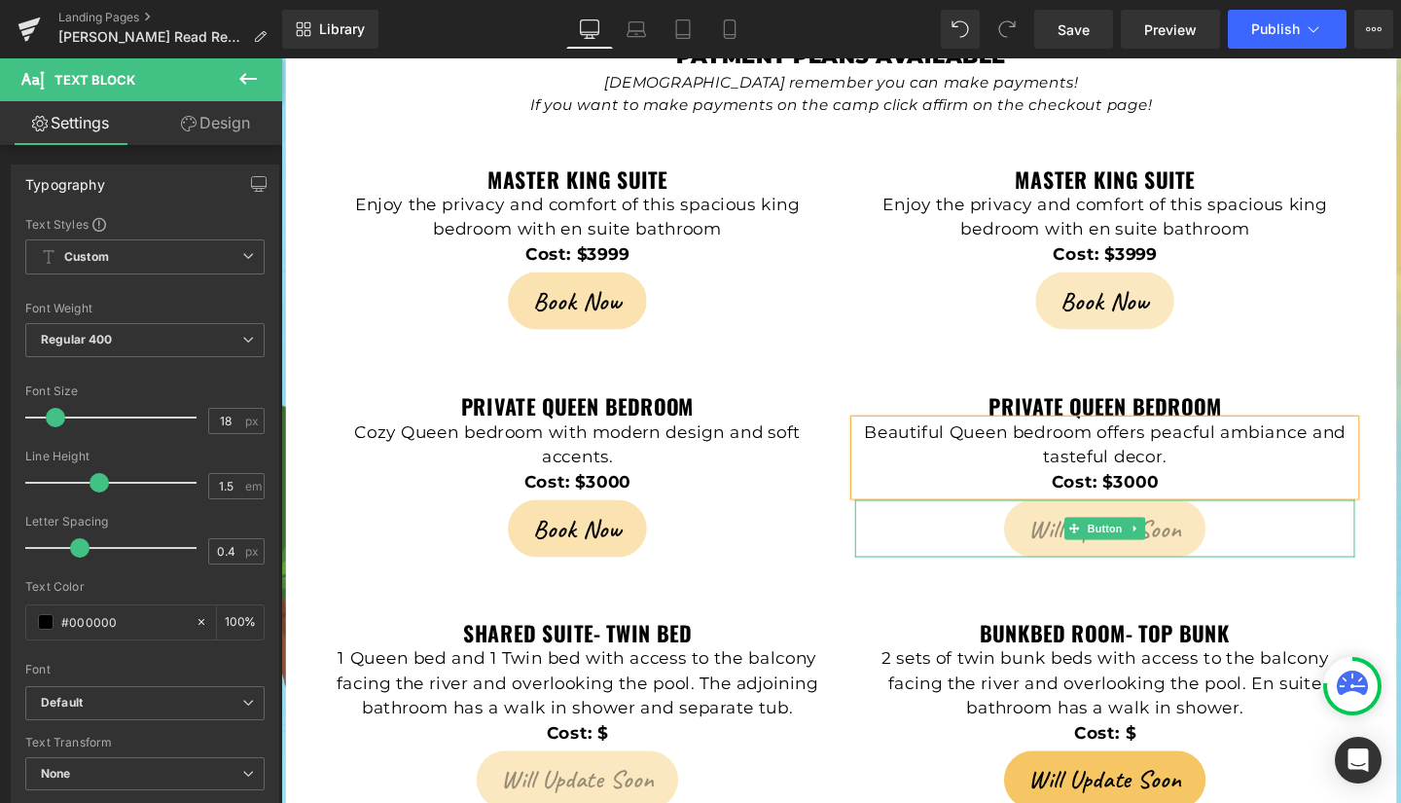
click at [1068, 534] on span "Will Update Soon" at bounding box center [1148, 552] width 160 height 37
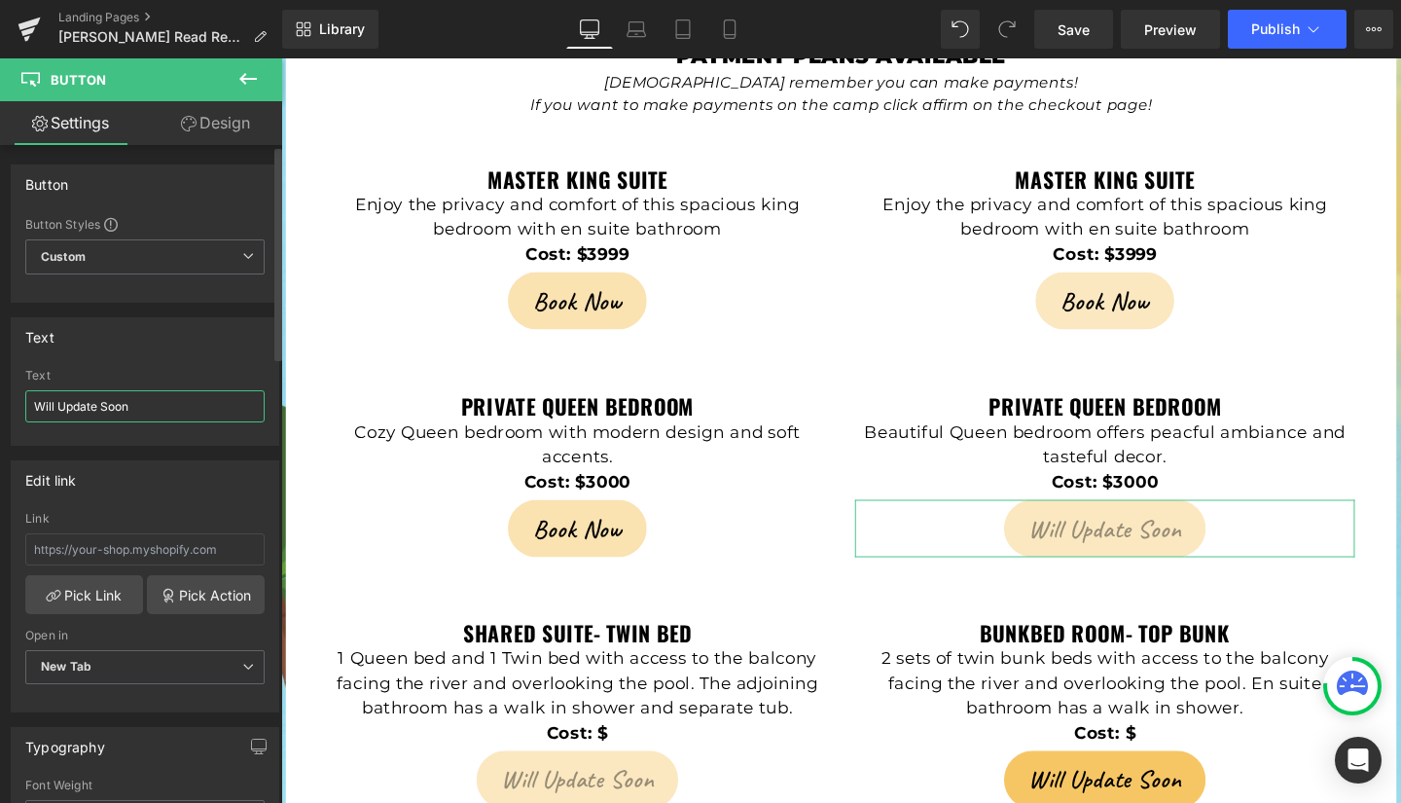
drag, startPoint x: 182, startPoint y: 401, endPoint x: 0, endPoint y: 416, distance: 182.6
click at [0, 416] on div "Text Will Update Soon Text Will Update Soon" at bounding box center [145, 374] width 291 height 143
type input "Book Now"
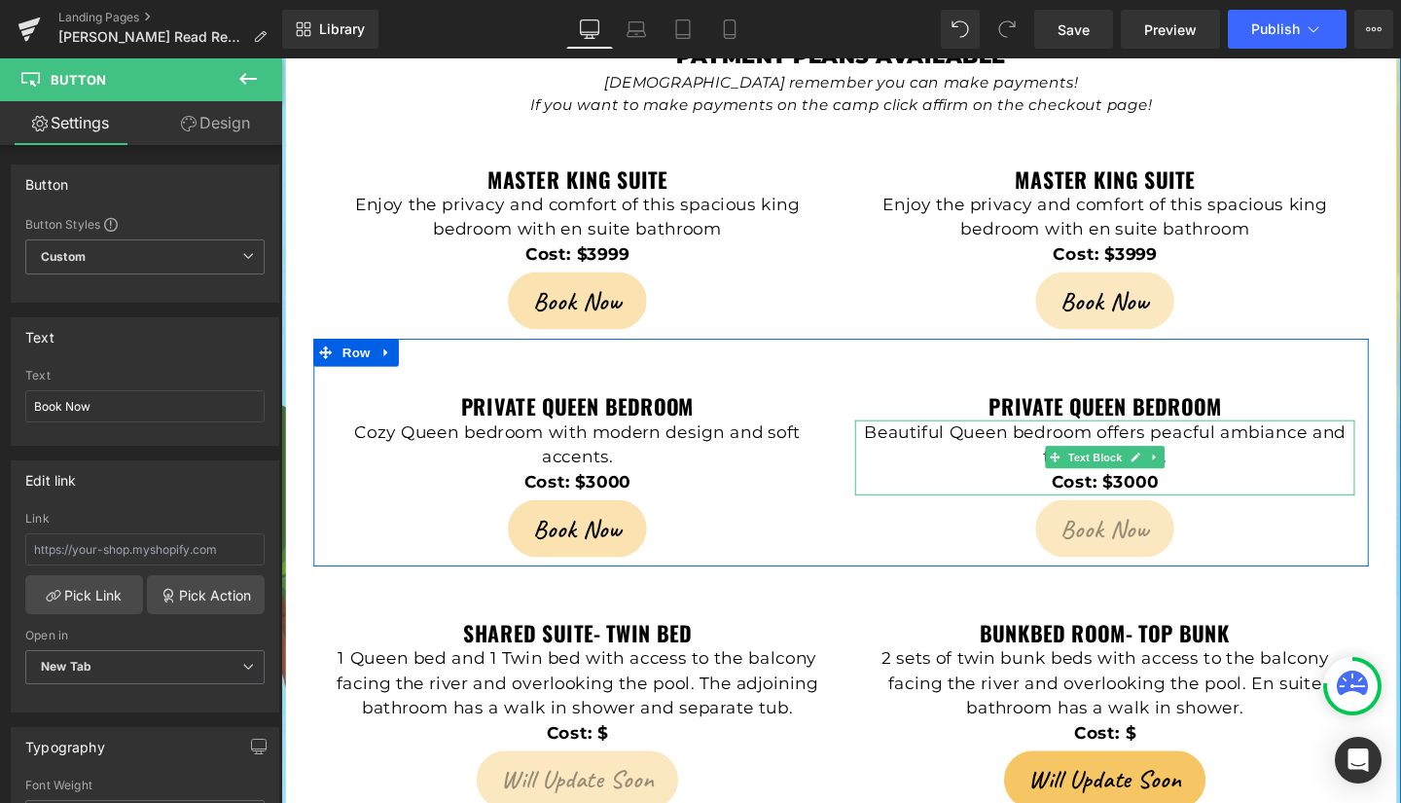
click at [1229, 439] on p "Beautiful Queen bedroom offers peacful ambiance and tasteful decor." at bounding box center [1147, 465] width 525 height 53
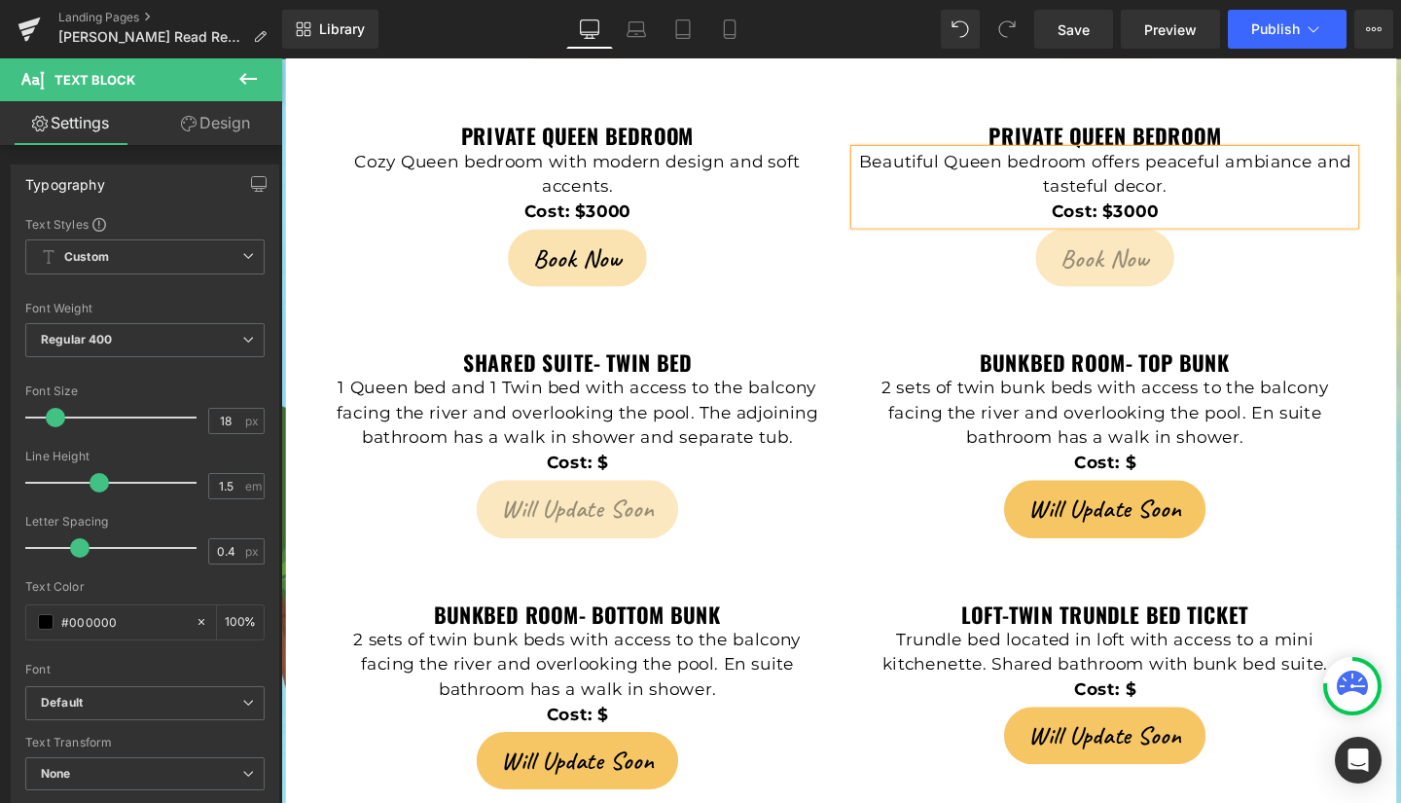
scroll to position [4590, 0]
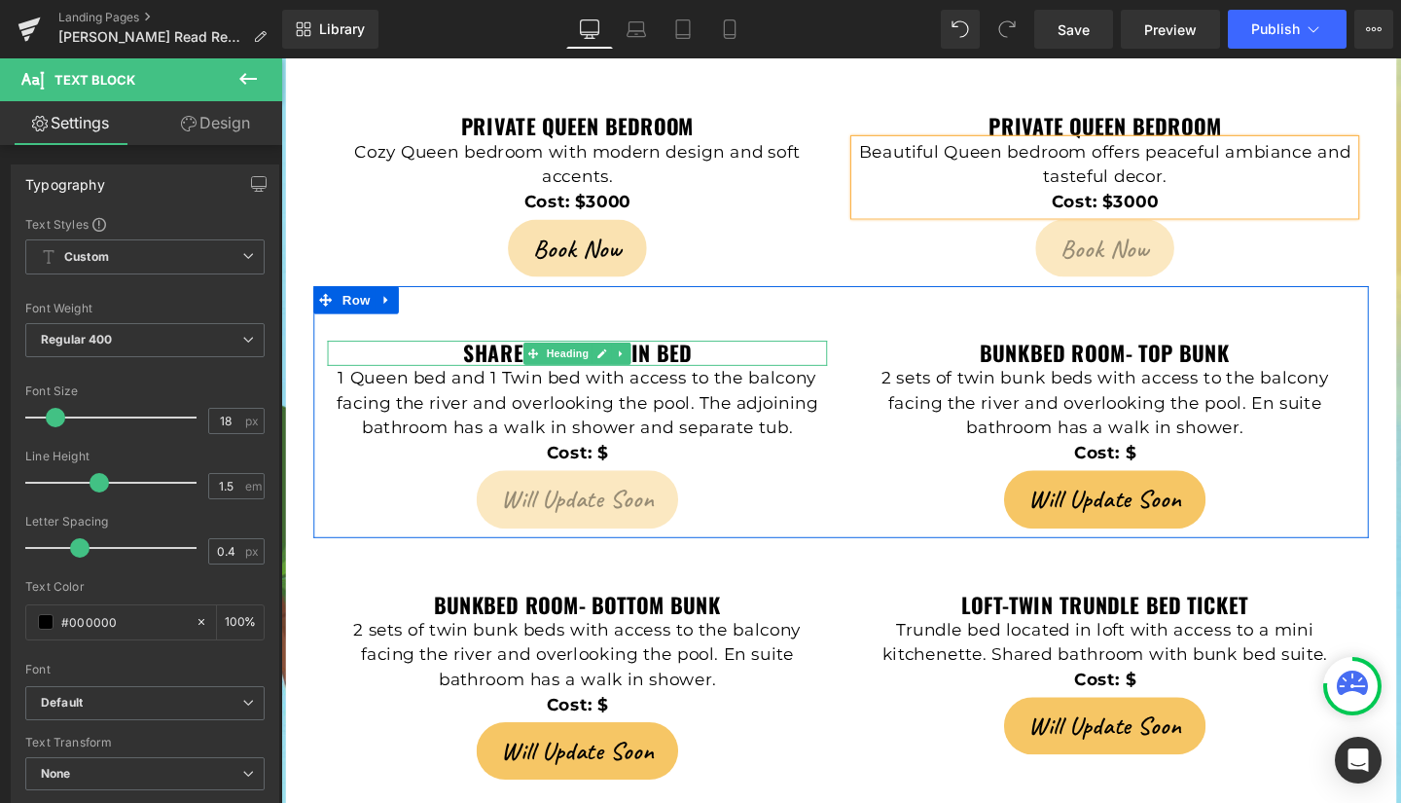
click at [498, 351] on strong "Shared Suite- Twin bed" at bounding box center [592, 367] width 241 height 33
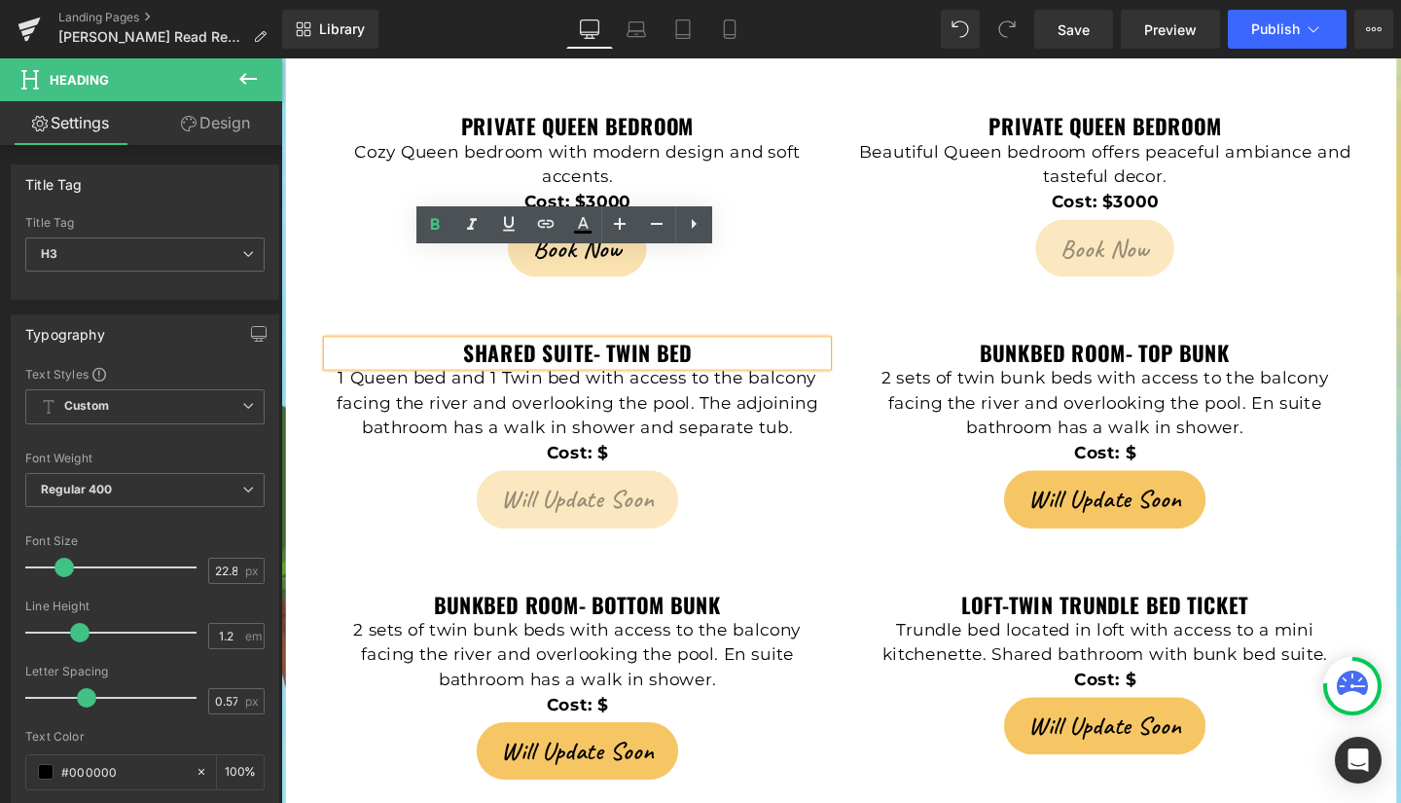
click at [725, 355] on h3 "Shared Suite- Twin bed" at bounding box center [592, 368] width 525 height 26
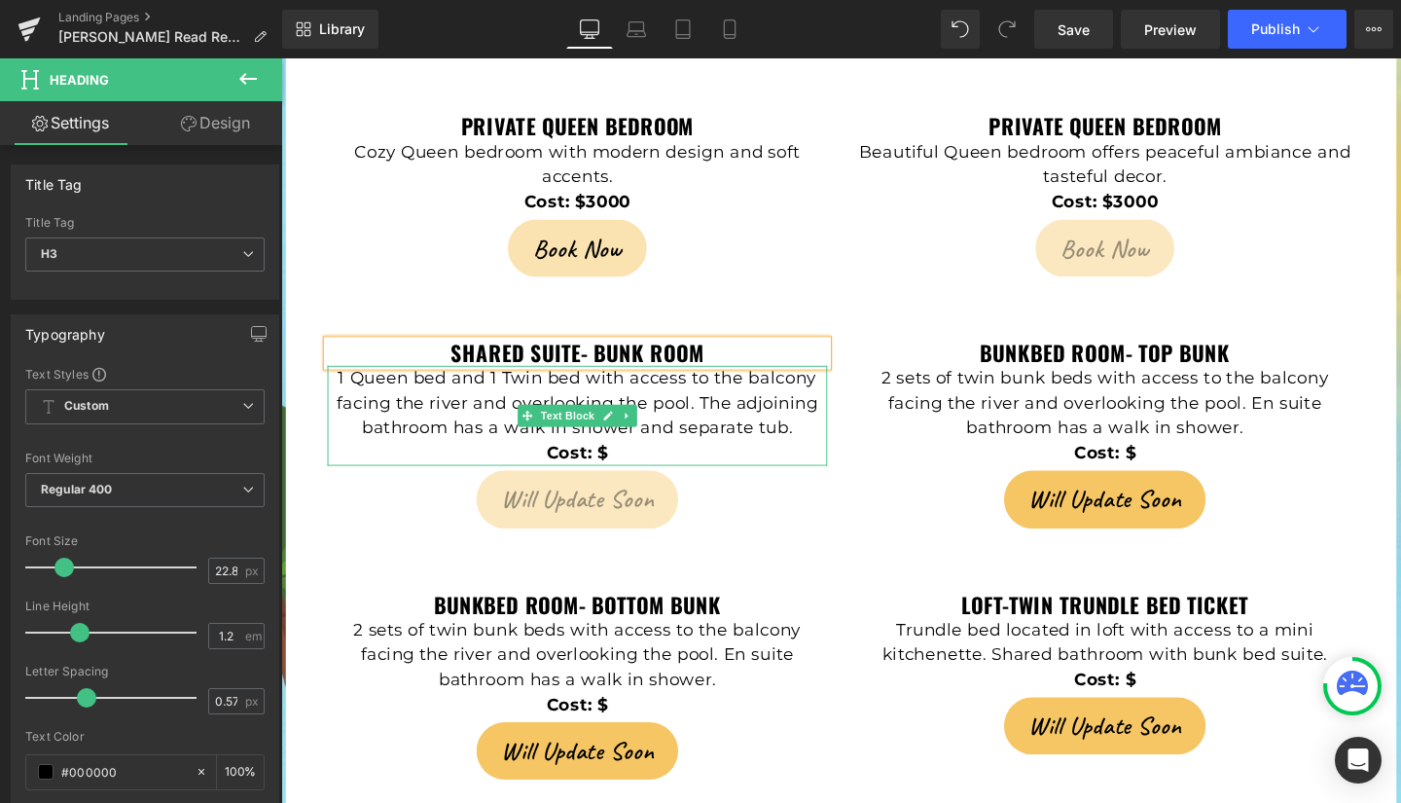
click at [414, 381] on p "1 Queen bed and 1 Twin bed with access to the balcony facing the river and over…" at bounding box center [592, 420] width 525 height 79
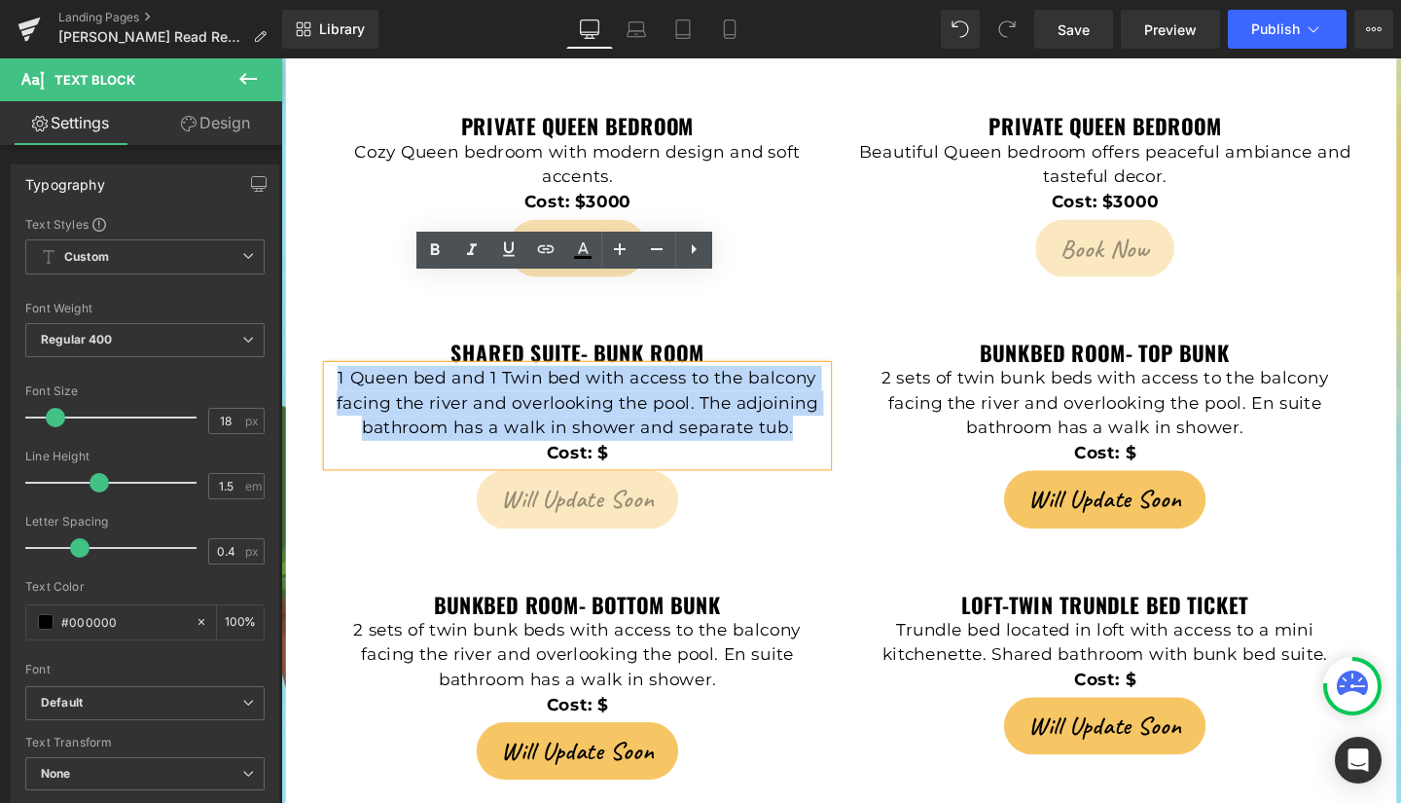
drag, startPoint x: 336, startPoint y: 303, endPoint x: 817, endPoint y: 353, distance: 484.3
click at [817, 381] on p "1 Queen bed and 1 Twin bed with access to the balcony facing the river and over…" at bounding box center [592, 420] width 525 height 79
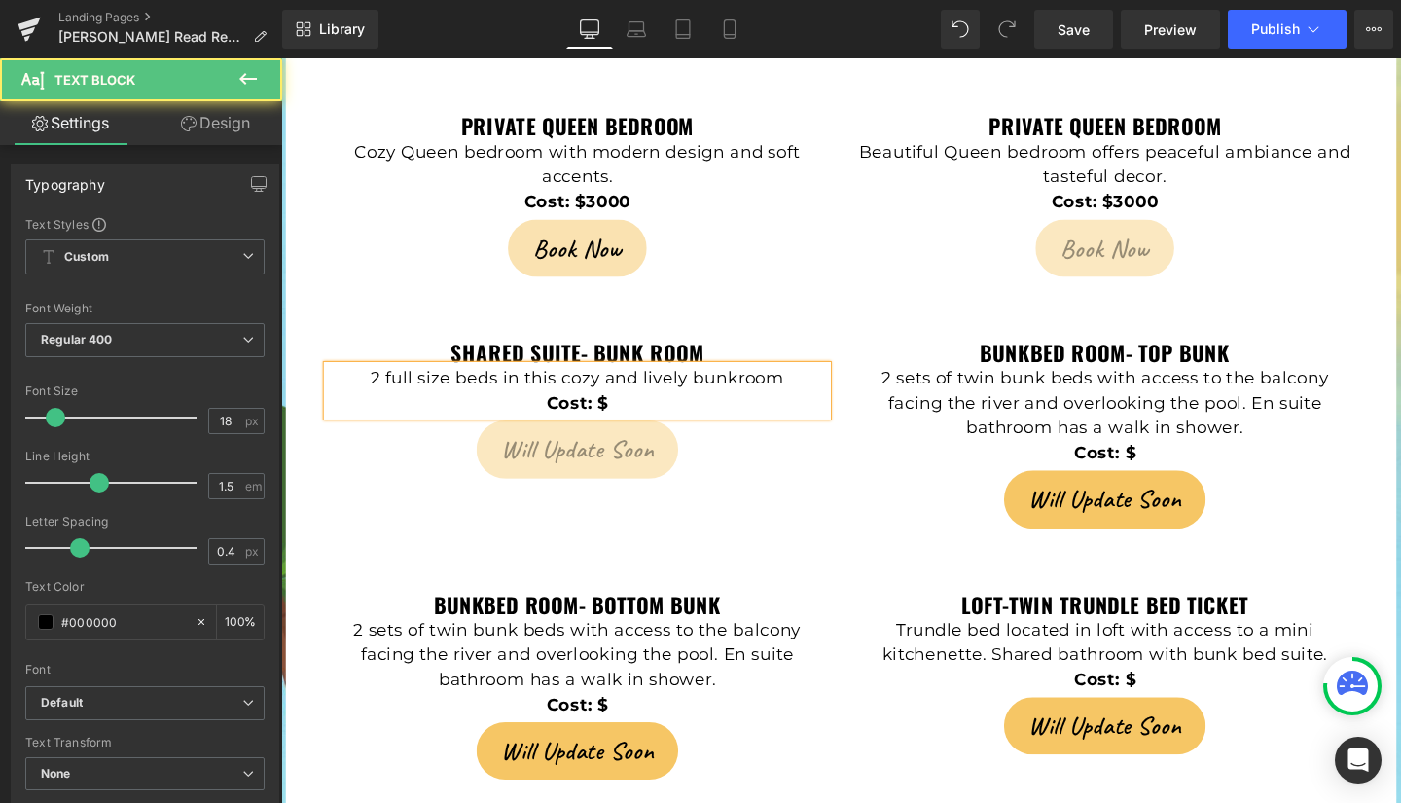
click at [670, 408] on p "Cost: $" at bounding box center [592, 421] width 525 height 26
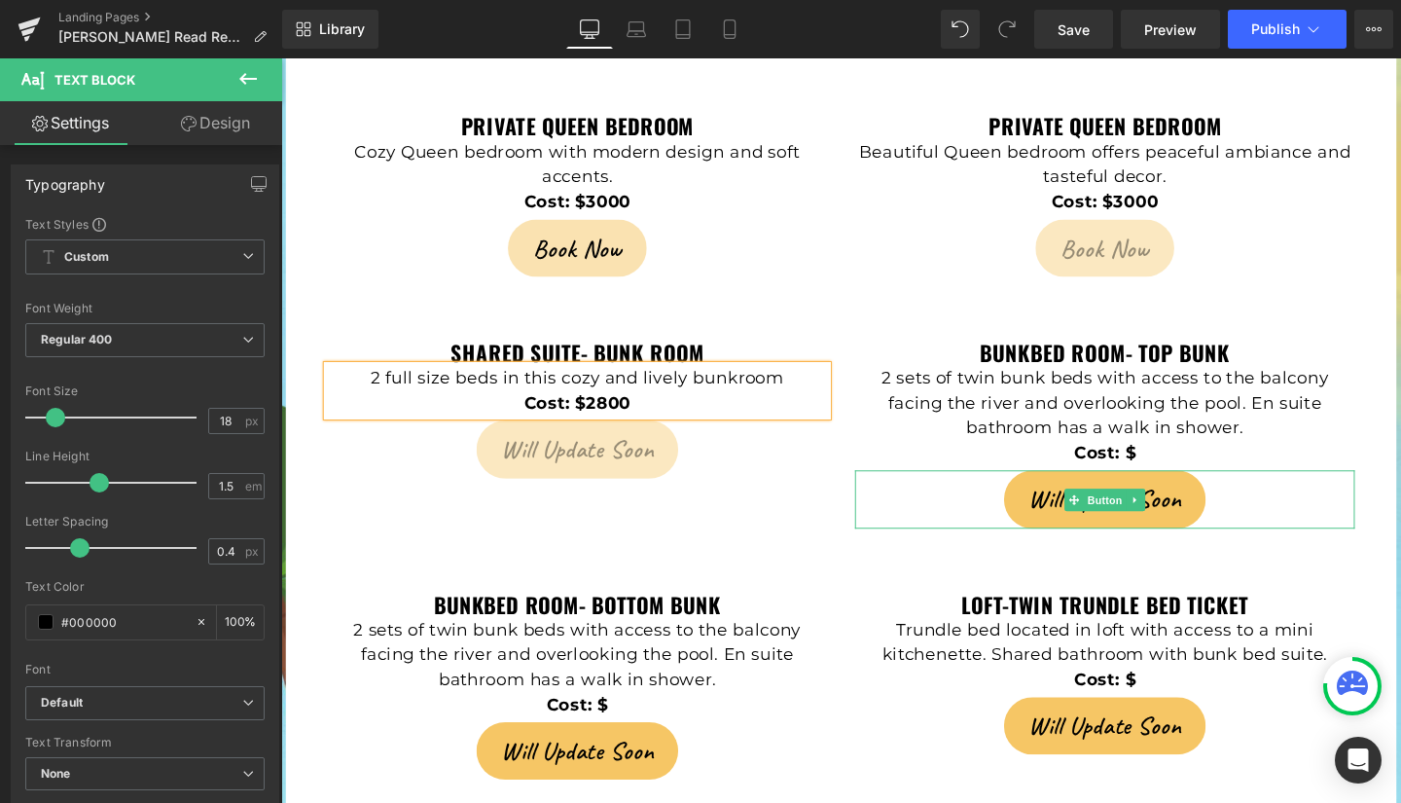
click at [1051, 491] on link "Will Update Soon" at bounding box center [1147, 521] width 212 height 60
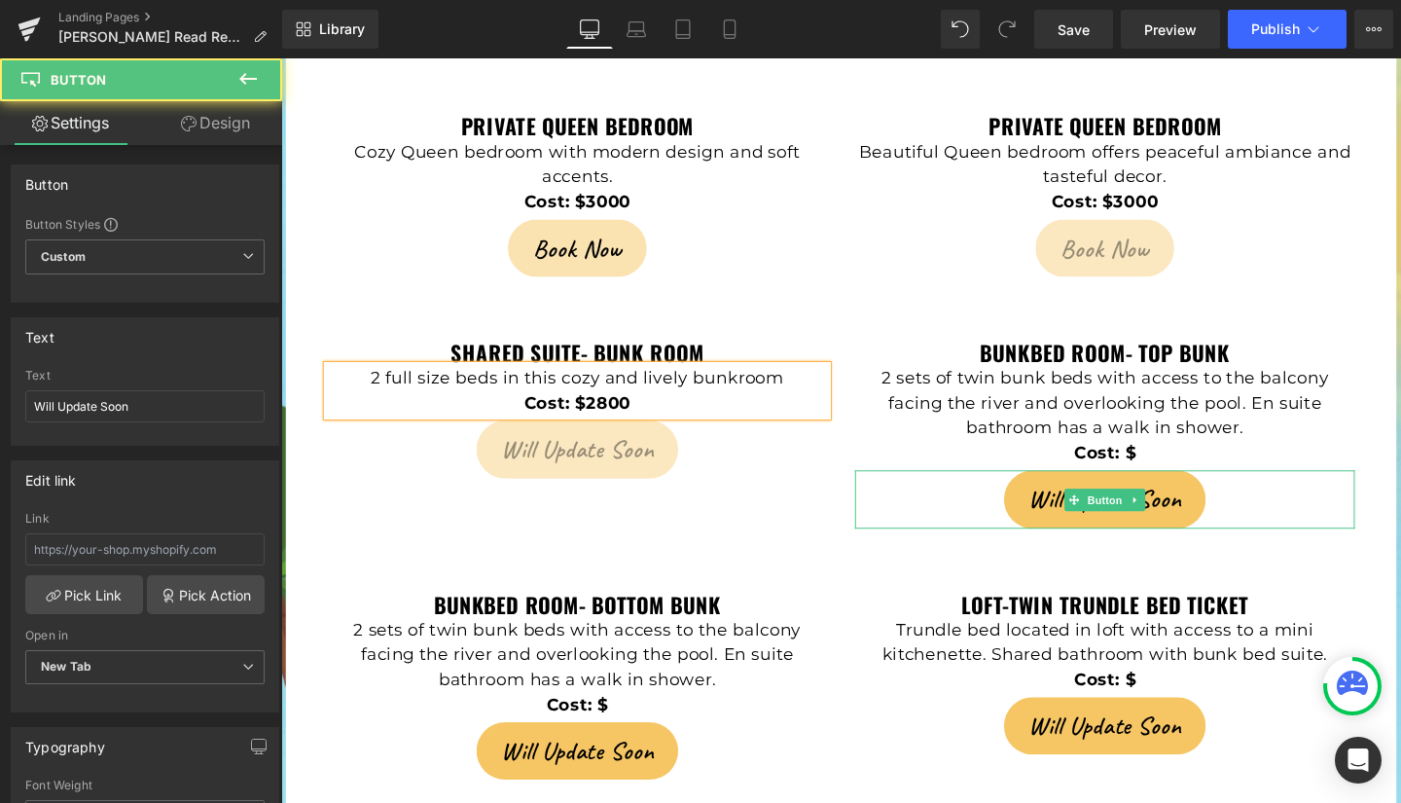
click at [1068, 503] on span "Will Update Soon" at bounding box center [1148, 521] width 160 height 37
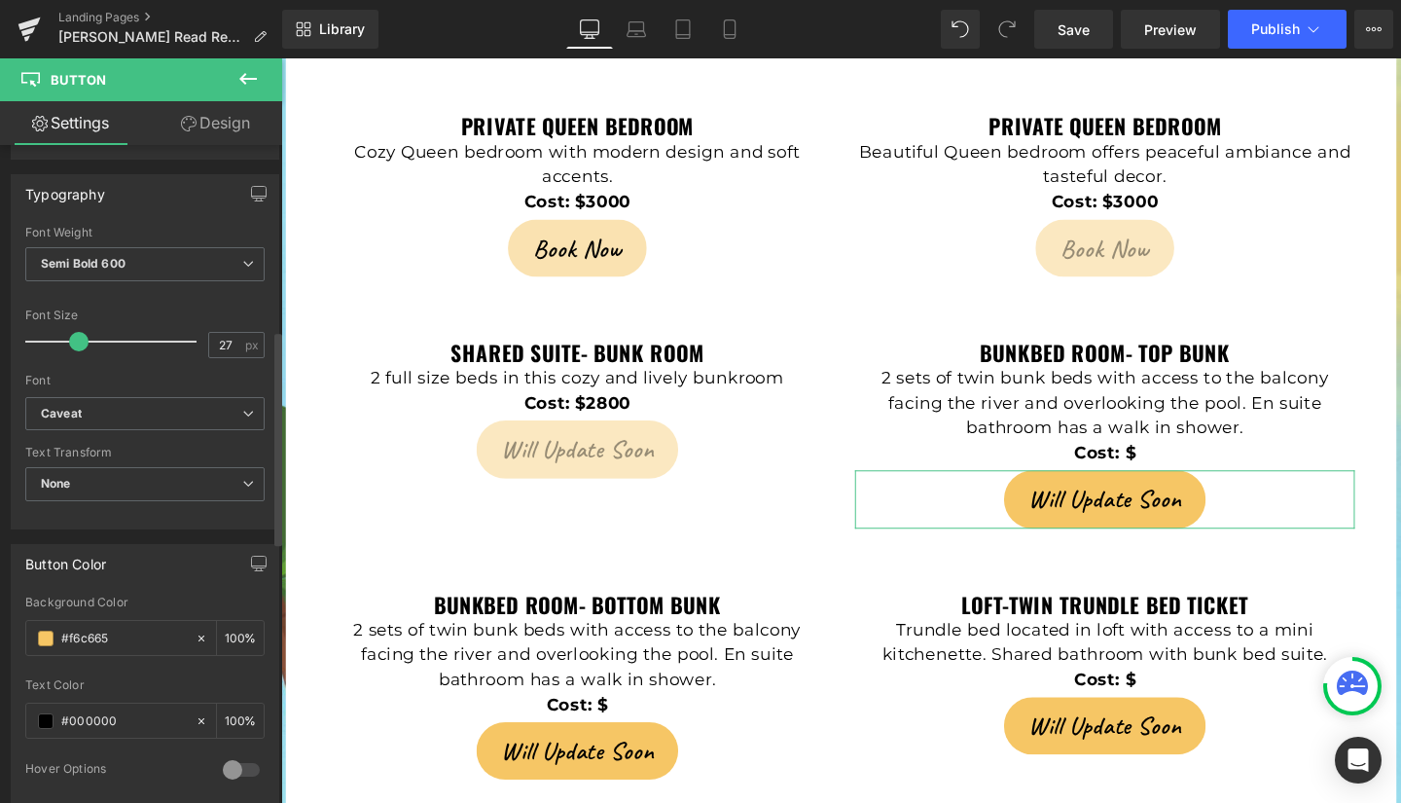
scroll to position [587, 0]
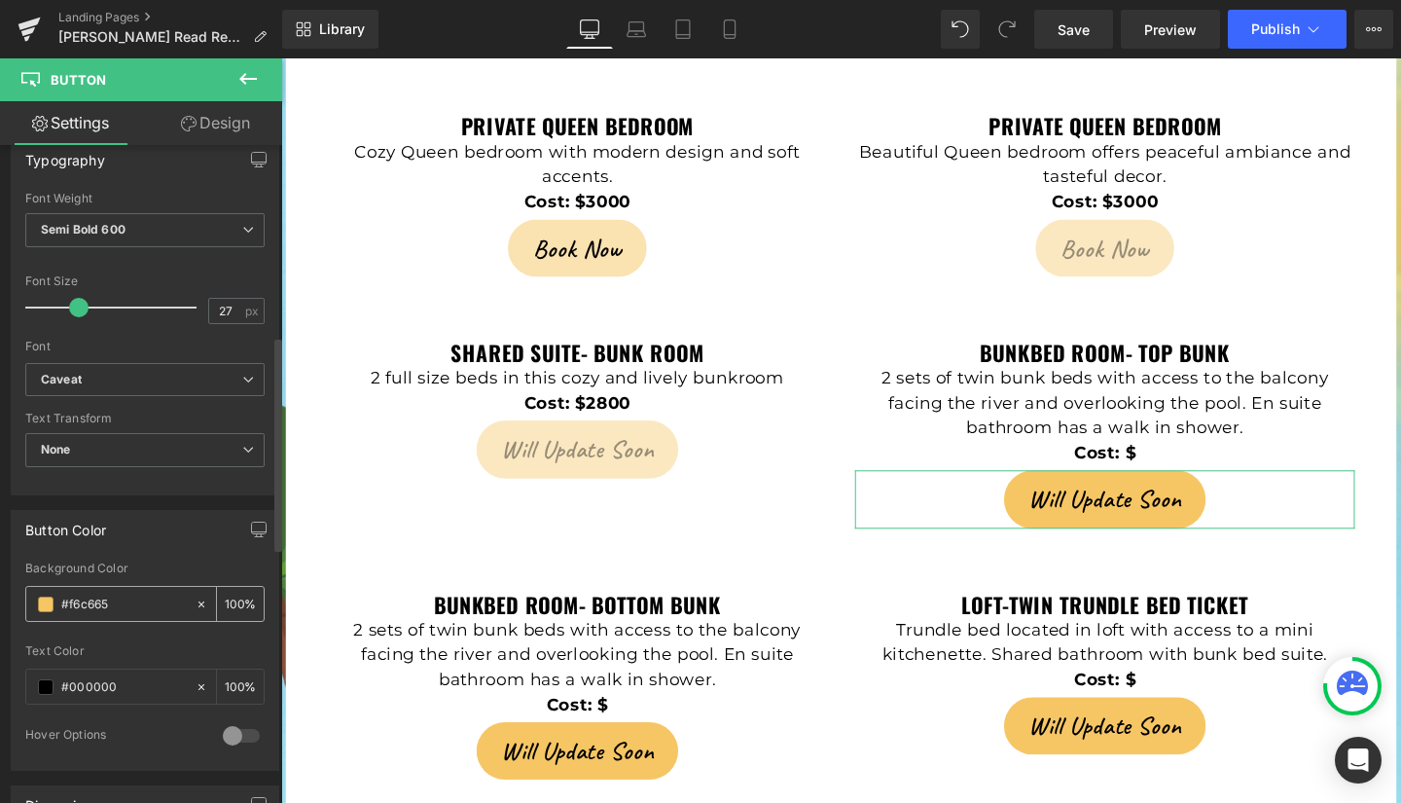
drag, startPoint x: 118, startPoint y: 598, endPoint x: 62, endPoint y: 600, distance: 55.5
click at [62, 600] on input "#f6c665" at bounding box center [123, 604] width 125 height 21
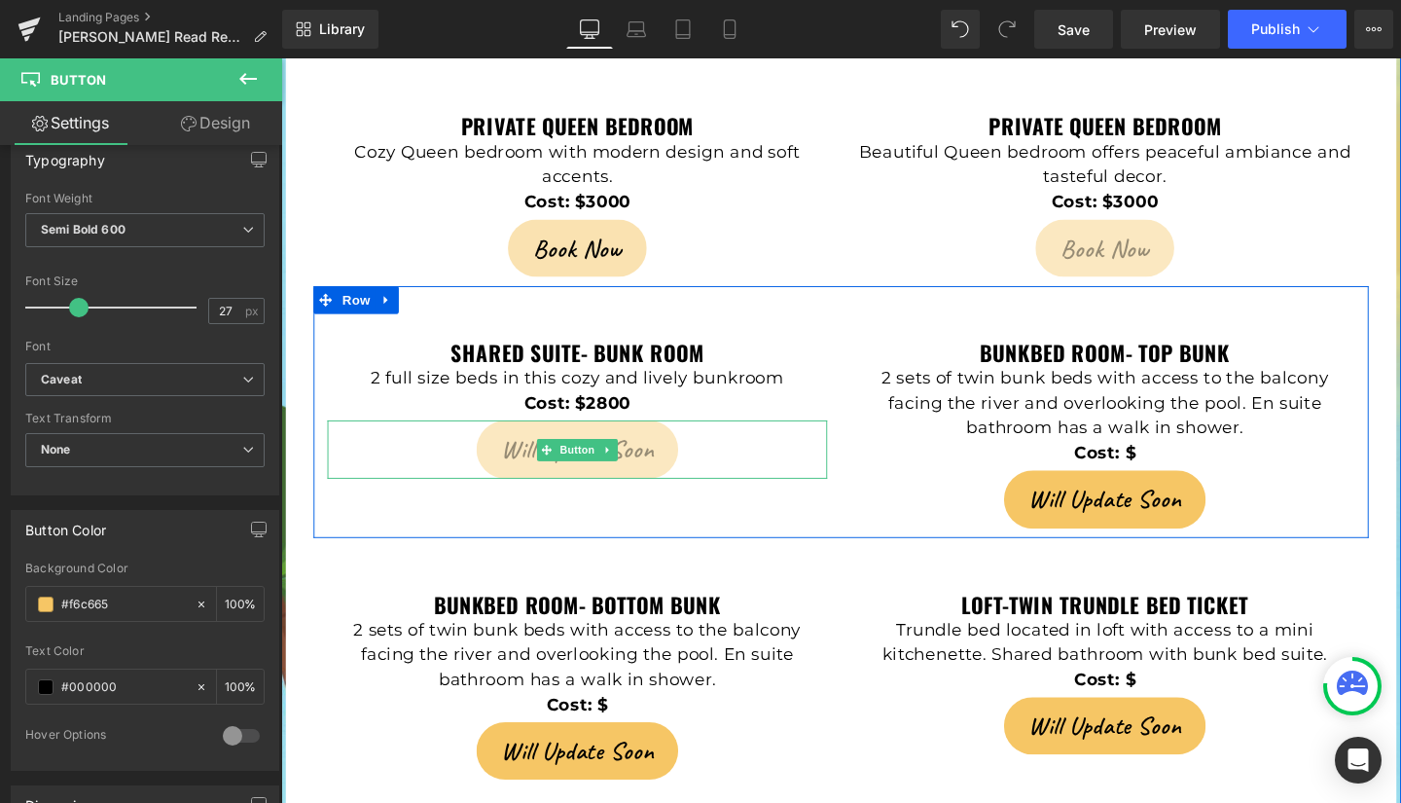
click at [513, 451] on span "Will Update Soon" at bounding box center [593, 469] width 160 height 37
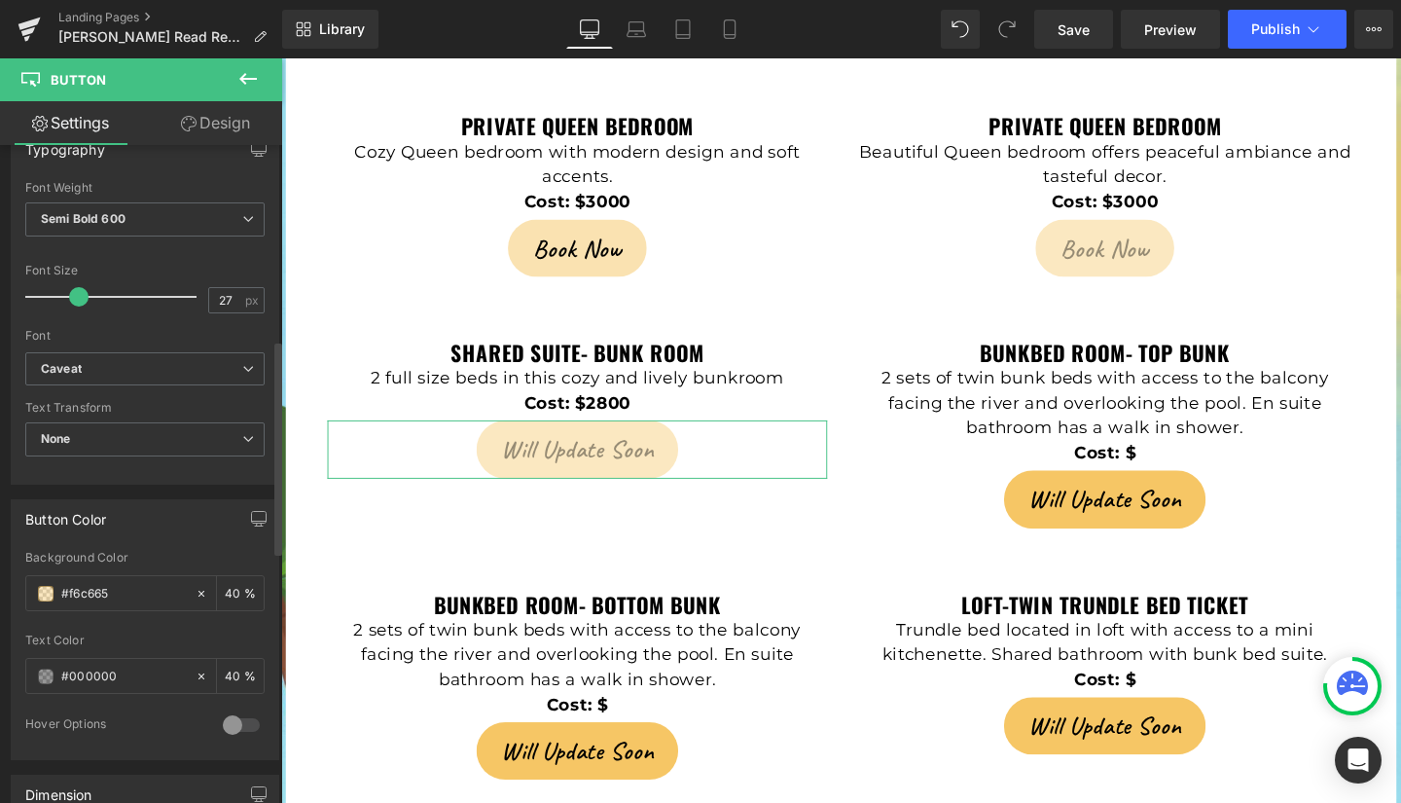
scroll to position [598, 0]
drag, startPoint x: 136, startPoint y: 589, endPoint x: 18, endPoint y: 593, distance: 118.8
click at [18, 593] on div "rgba(246, 198, 101, 0.4) Background Color #f6c665 40 % rgba(0, 0, 0, 0.4) Text …" at bounding box center [145, 654] width 267 height 208
click at [199, 543] on div "Button Color rgba(246, 198, 101, 0.4) Background Color #f6c665 40 % rgba(0, 0, …" at bounding box center [145, 628] width 269 height 261
click at [127, 590] on input "#f6c665" at bounding box center [123, 592] width 125 height 21
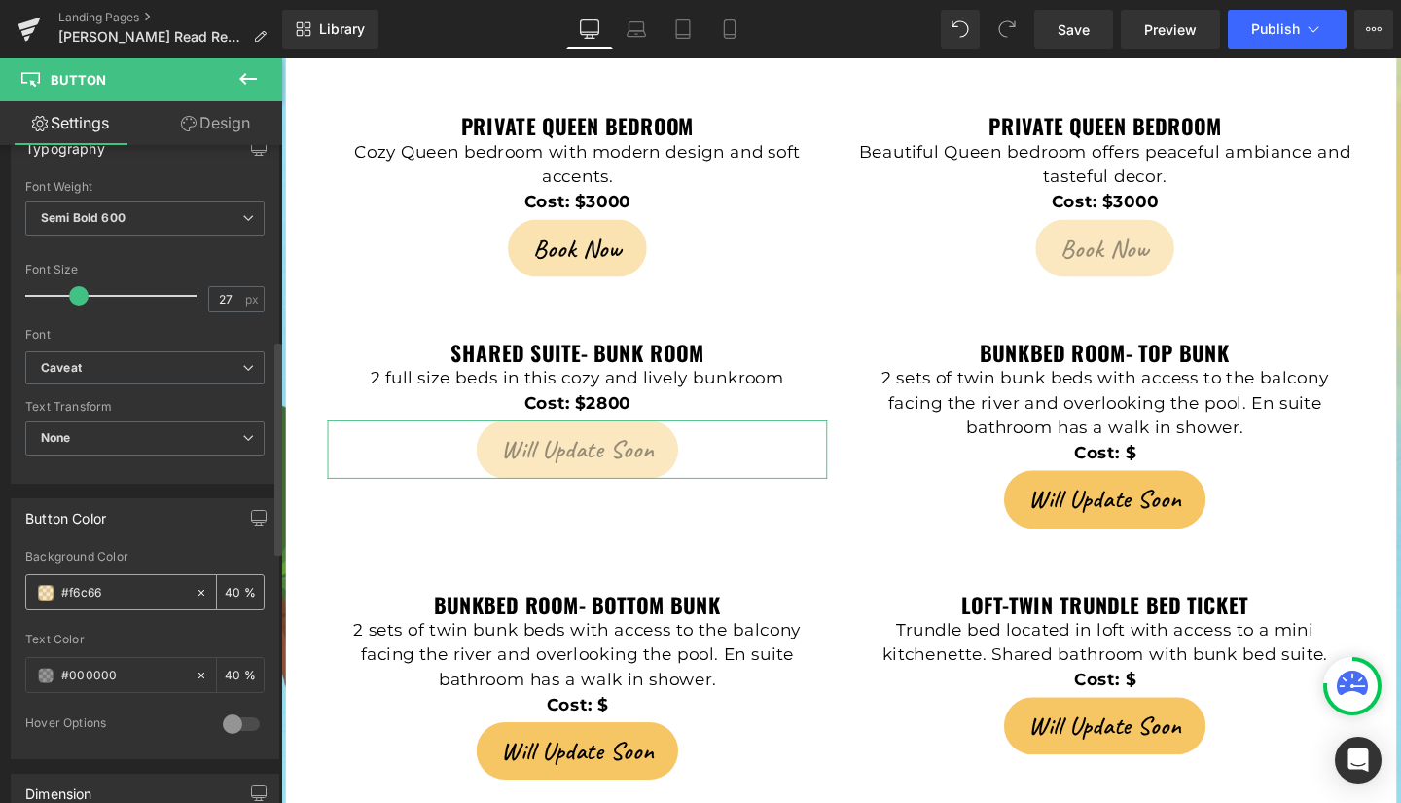
type input "#f6c6"
type input "40"
type input "#f6"
type input "0"
type input "#"
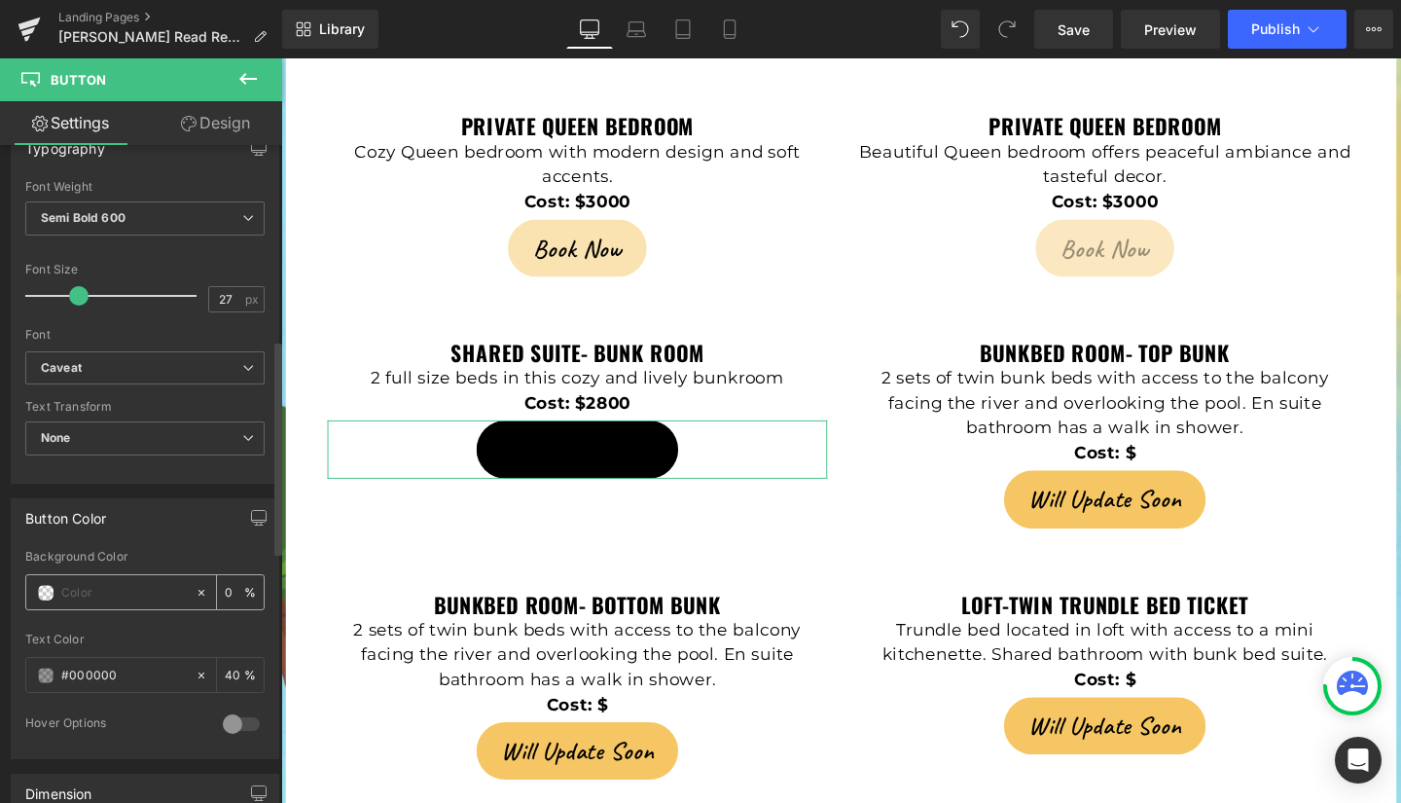
paste input "#f6c665"
type input "#f6c665"
type input "100"
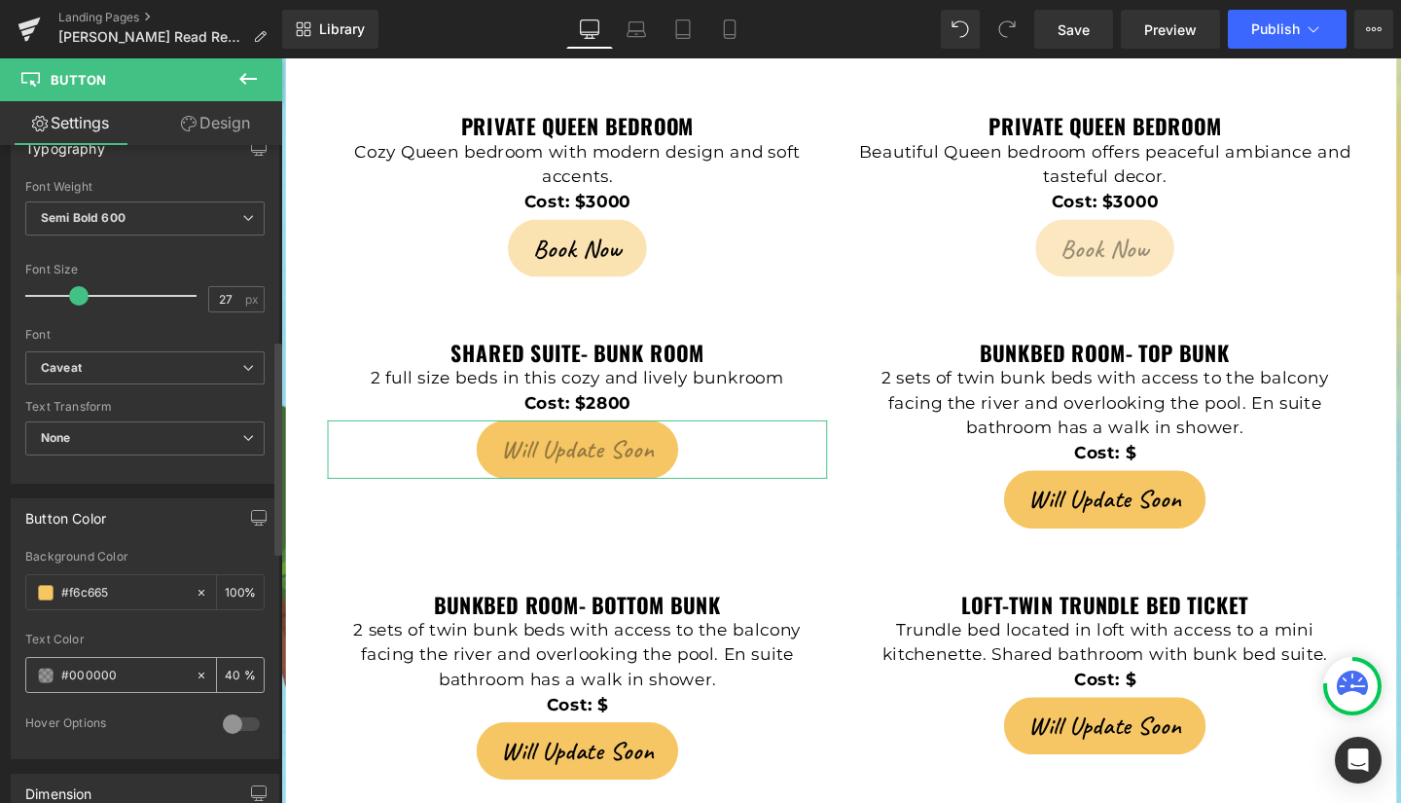
click at [43, 672] on span at bounding box center [46, 676] width 16 height 16
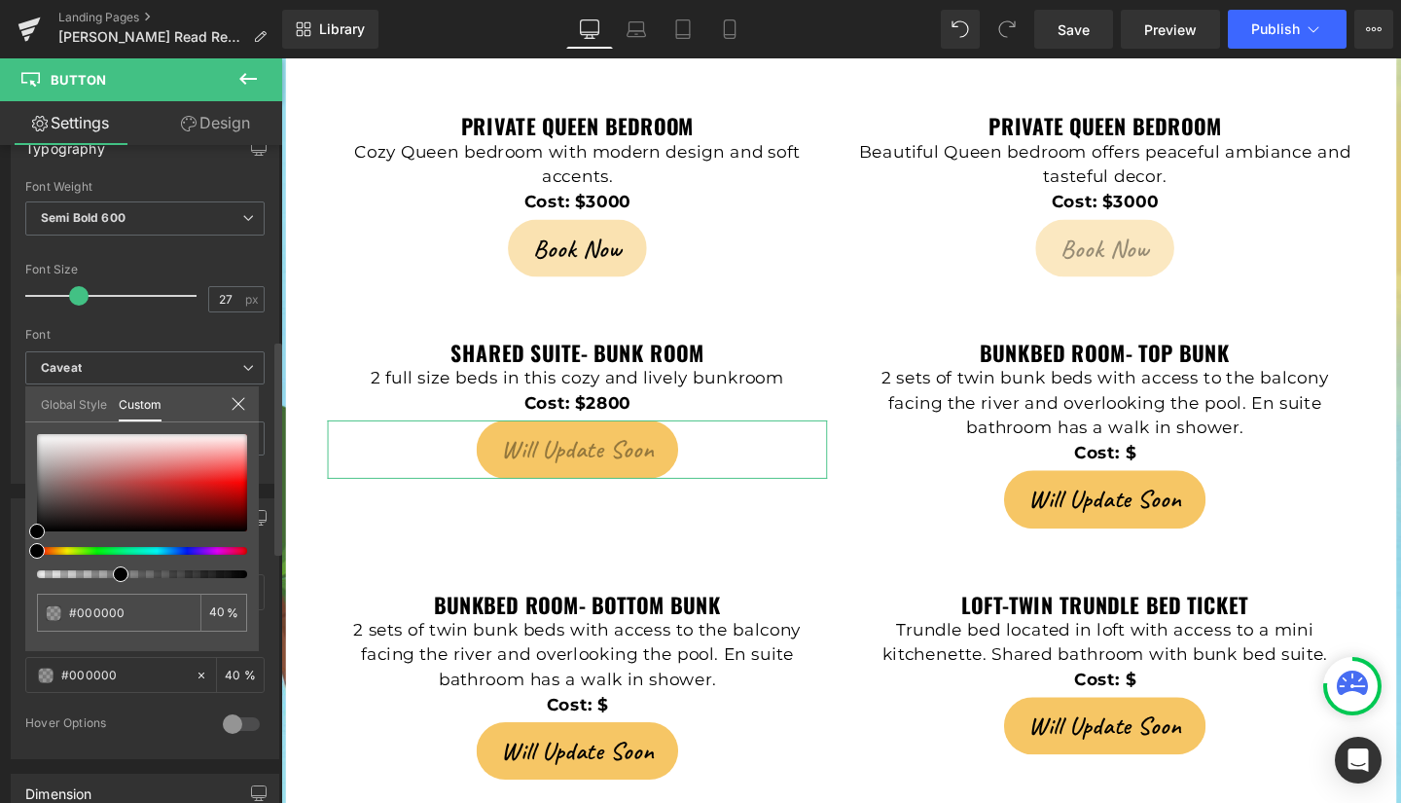
click at [247, 574] on div "#000000 40 %" at bounding box center [142, 542] width 234 height 217
click at [244, 574] on div at bounding box center [142, 574] width 210 height 8
click at [240, 575] on div at bounding box center [142, 574] width 210 height 8
click at [233, 575] on div at bounding box center [134, 574] width 210 height 8
type input "97"
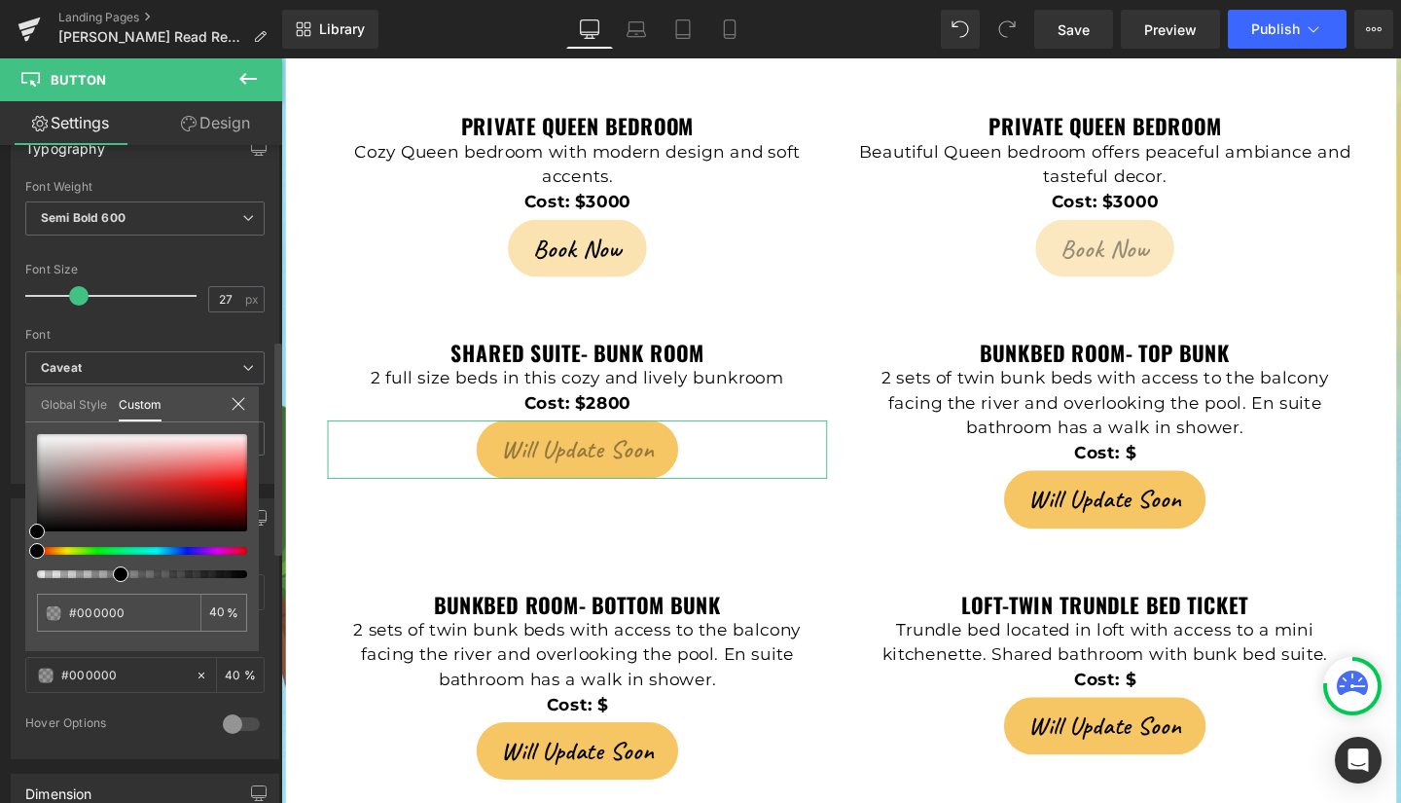
type input "97"
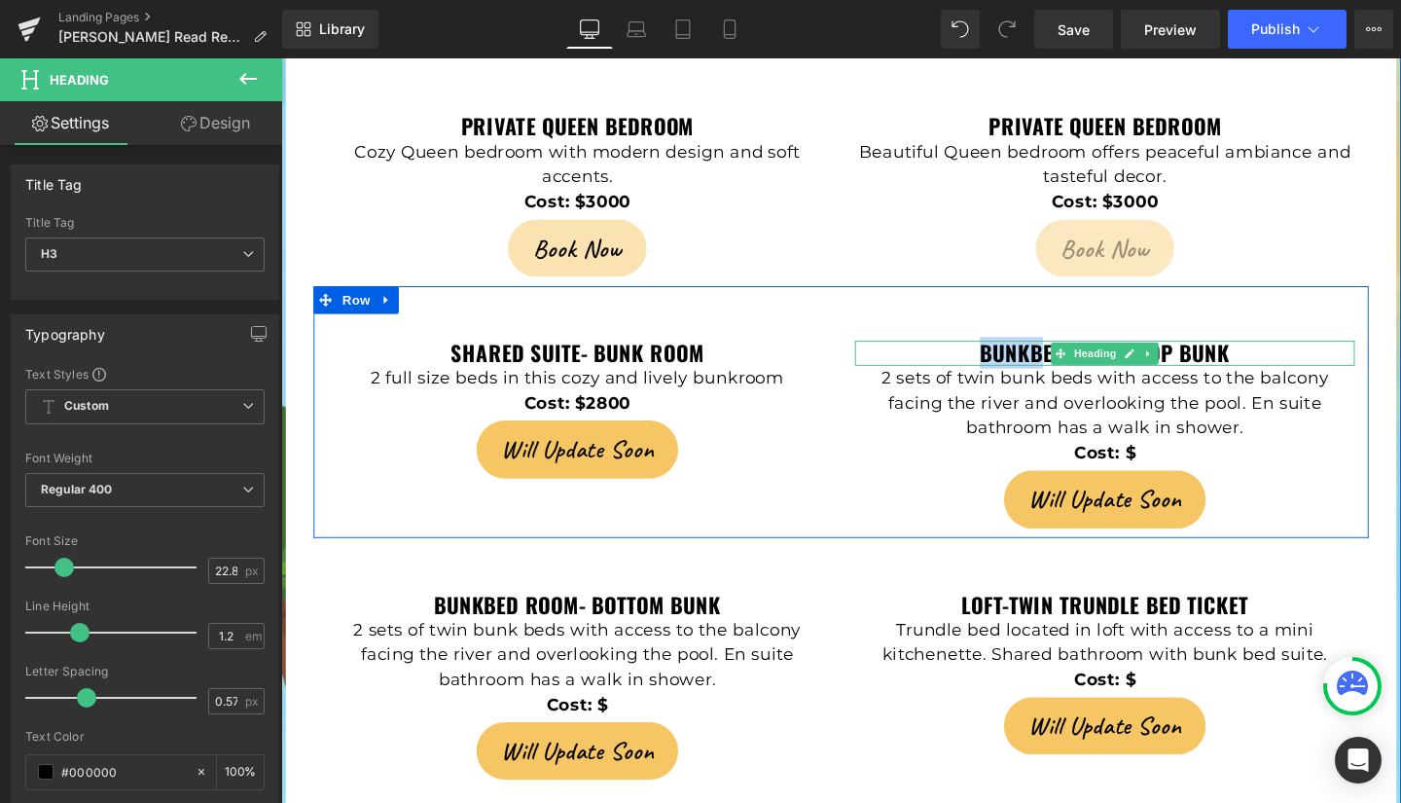
drag, startPoint x: 1013, startPoint y: 270, endPoint x: 1076, endPoint y: 272, distance: 63.3
click at [1076, 351] on strong "Bunkbed Room- Top bunk" at bounding box center [1147, 367] width 263 height 33
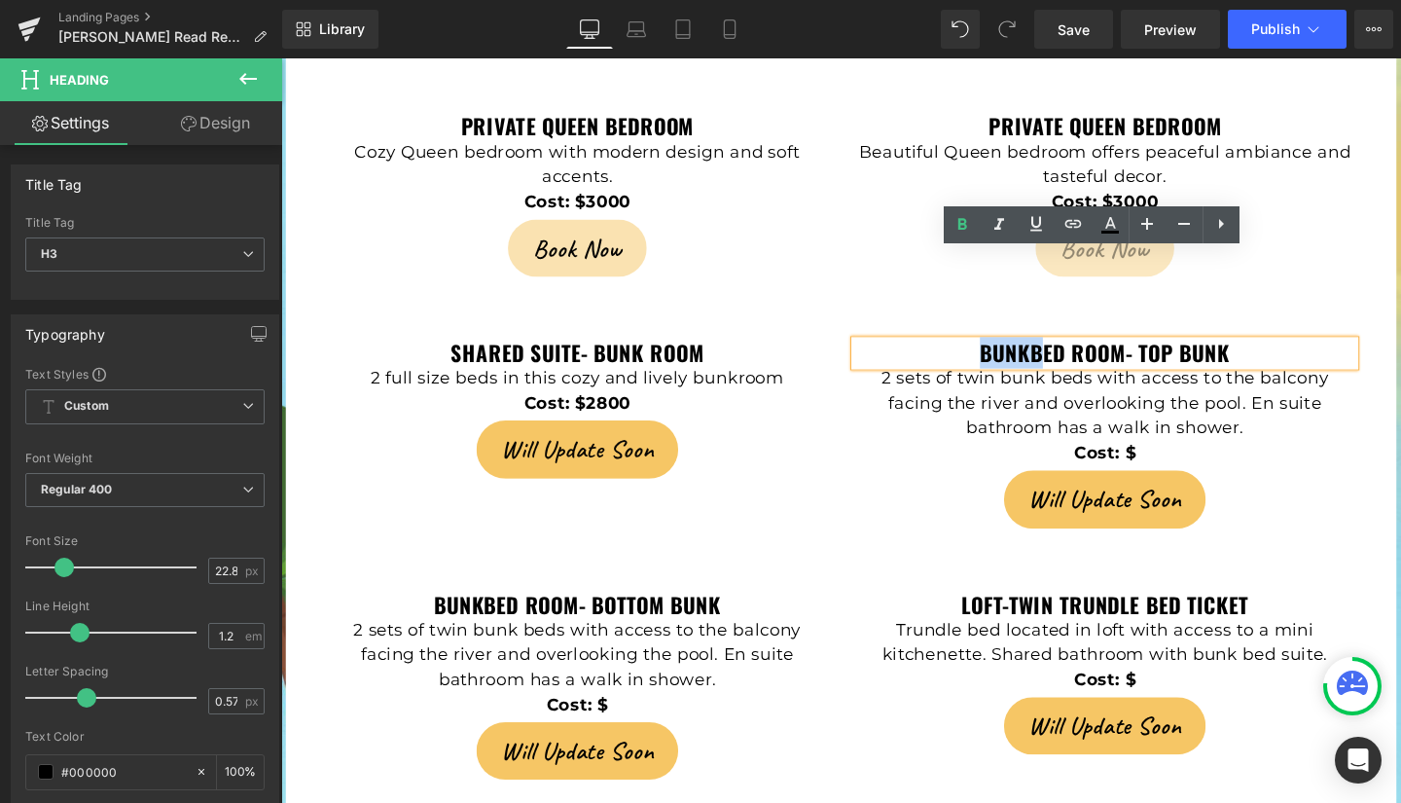
click at [1032, 351] on strong "Bunkbed Room- Top bunk" at bounding box center [1147, 367] width 263 height 33
click at [1314, 381] on p "2 sets of twin bunk beds with access to the balcony facing the river and overlo…" at bounding box center [1147, 420] width 525 height 79
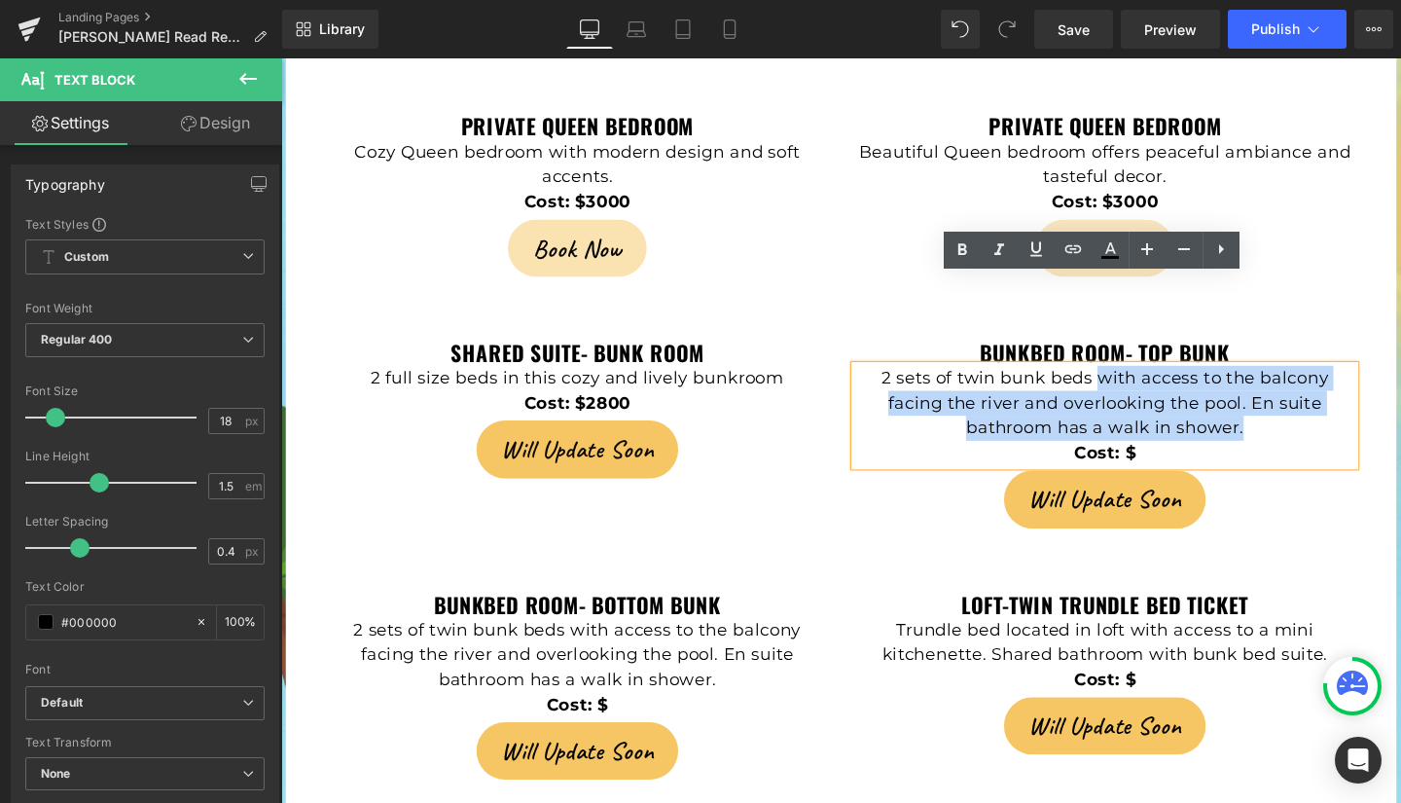
drag, startPoint x: 1137, startPoint y: 301, endPoint x: 1285, endPoint y: 355, distance: 158.5
click at [1285, 381] on p "2 sets of twin bunk beds with access to the balcony facing the river and overlo…" at bounding box center [1147, 420] width 525 height 79
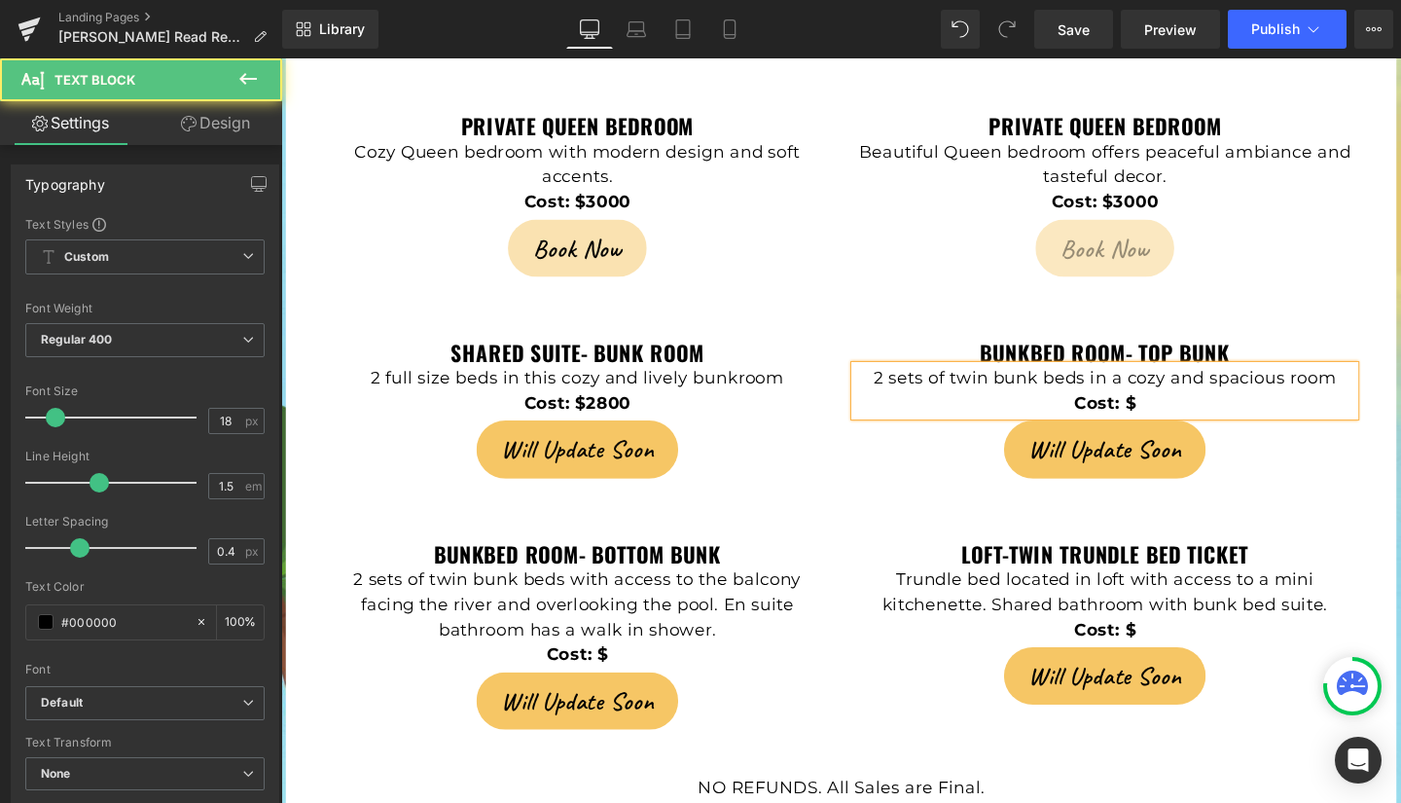
click at [1220, 408] on p "Cost: $" at bounding box center [1147, 421] width 525 height 26
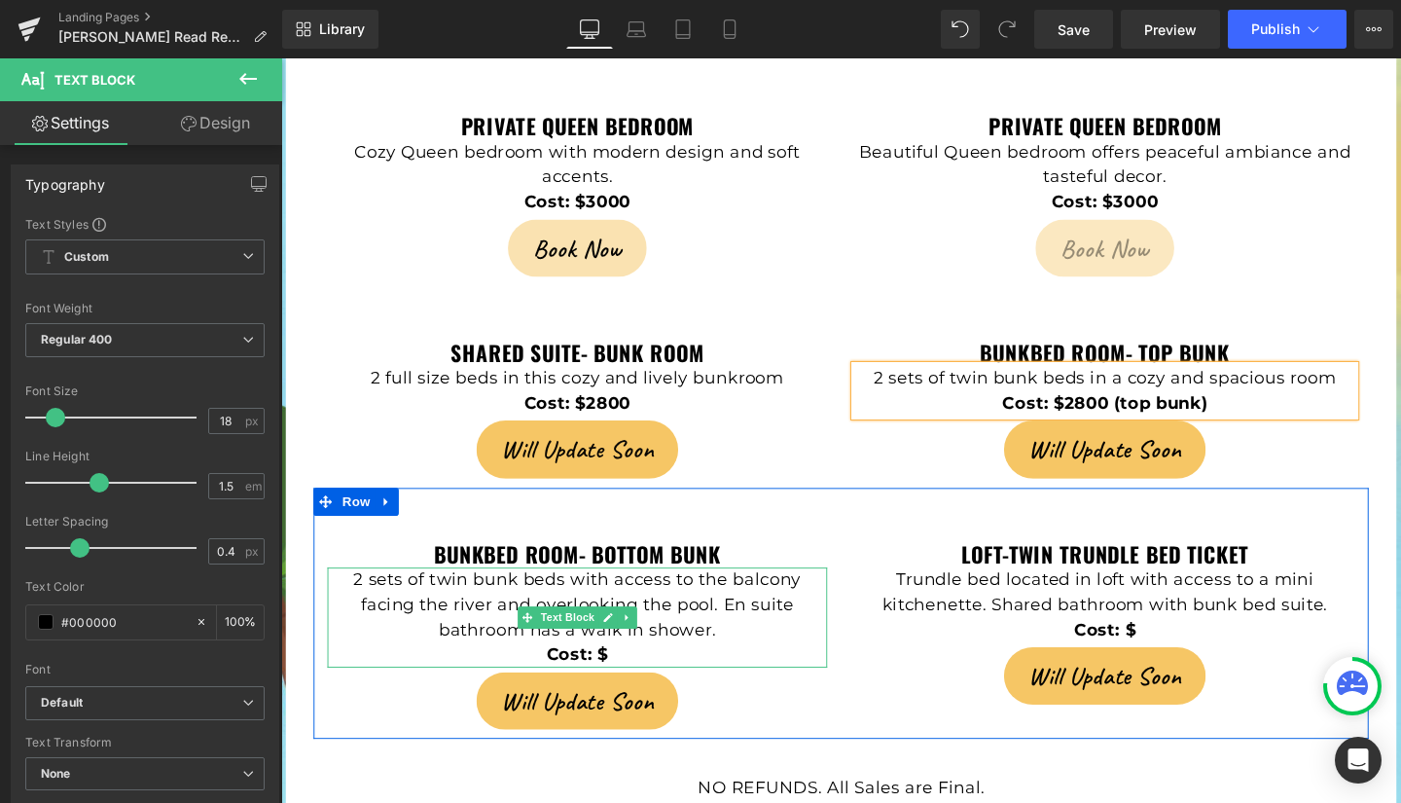
click at [640, 672] on p "Cost: $" at bounding box center [592, 685] width 525 height 26
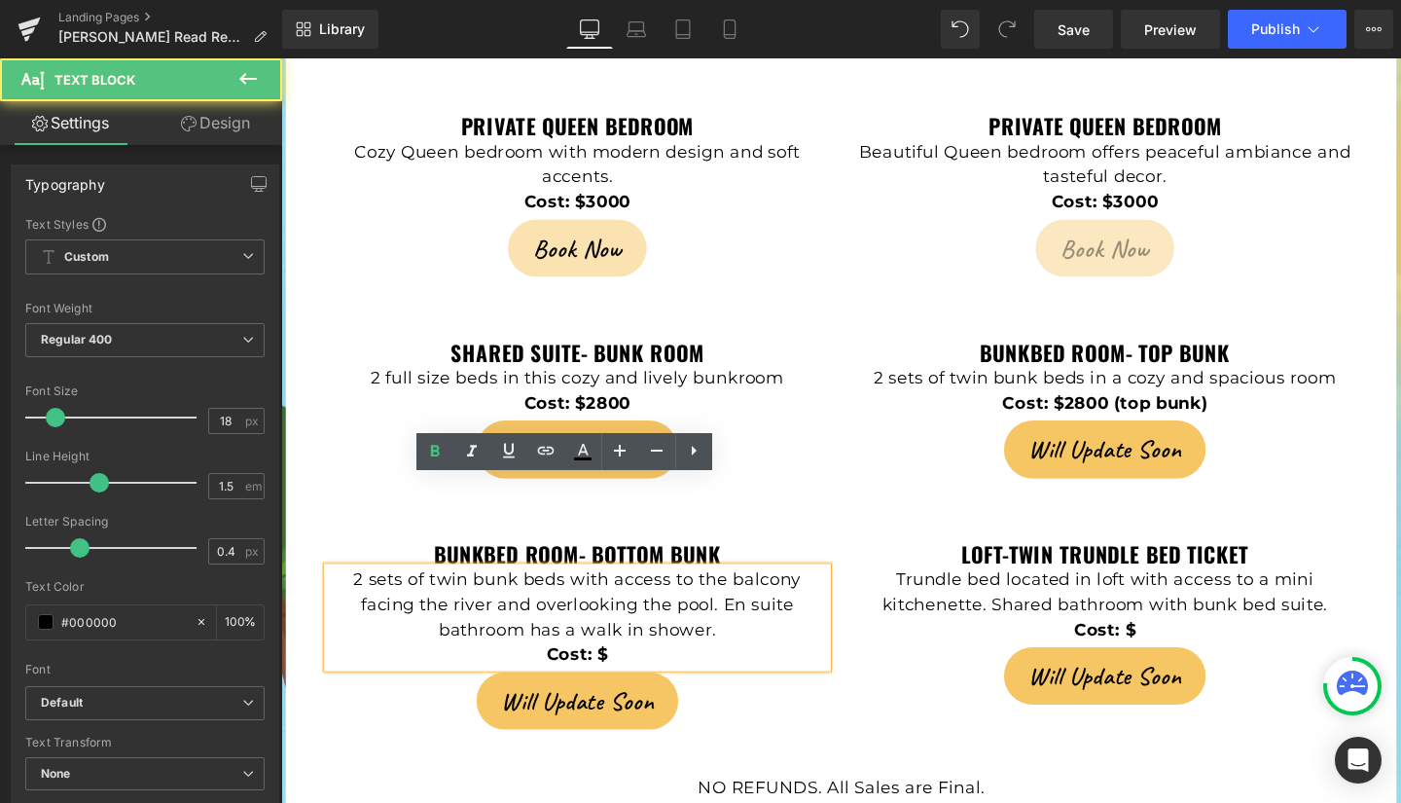
click at [634, 672] on p "Cost: $" at bounding box center [592, 685] width 525 height 26
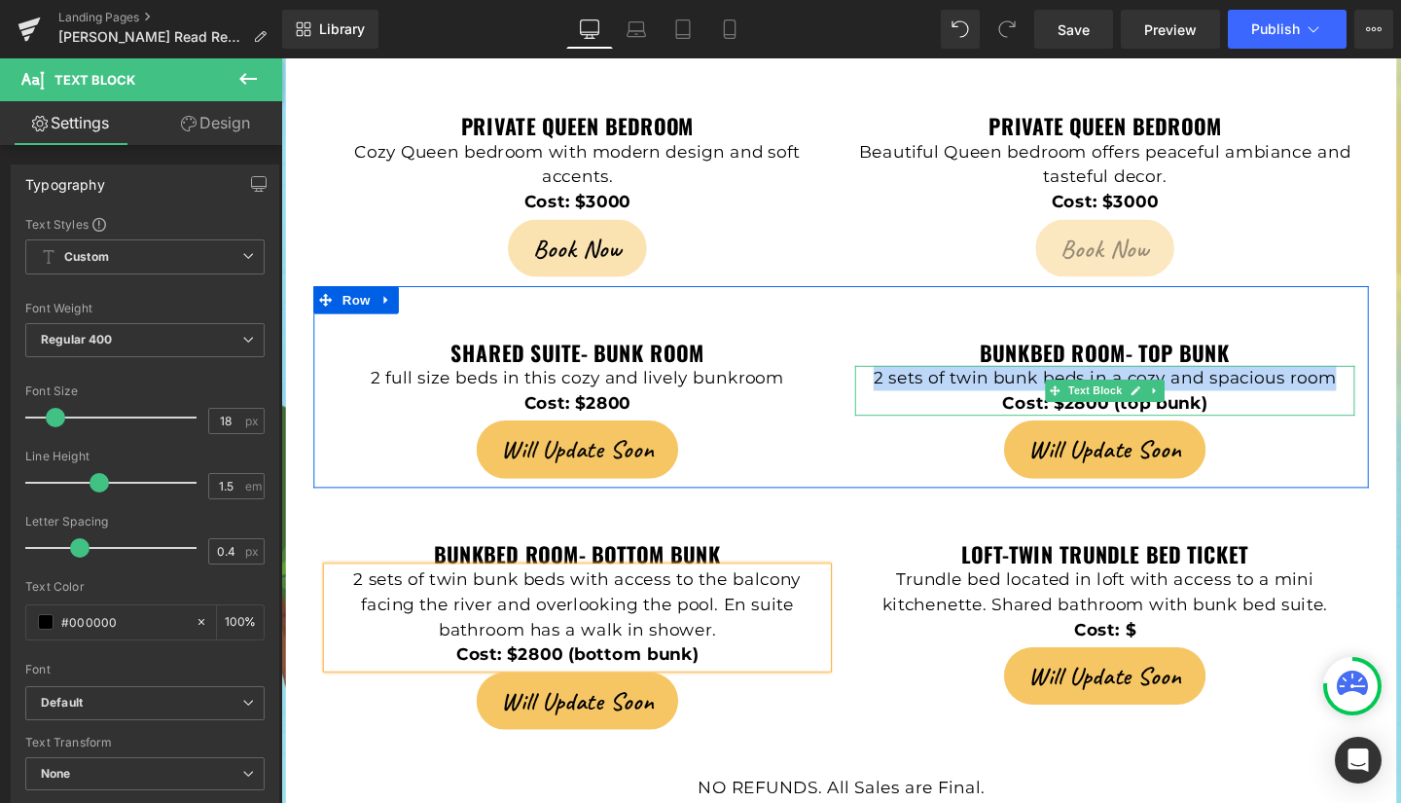
drag, startPoint x: 1056, startPoint y: 292, endPoint x: 1382, endPoint y: 300, distance: 326.1
click at [1382, 381] on p "2 sets of twin bunk beds in a cozy and spacious room" at bounding box center [1147, 394] width 525 height 26
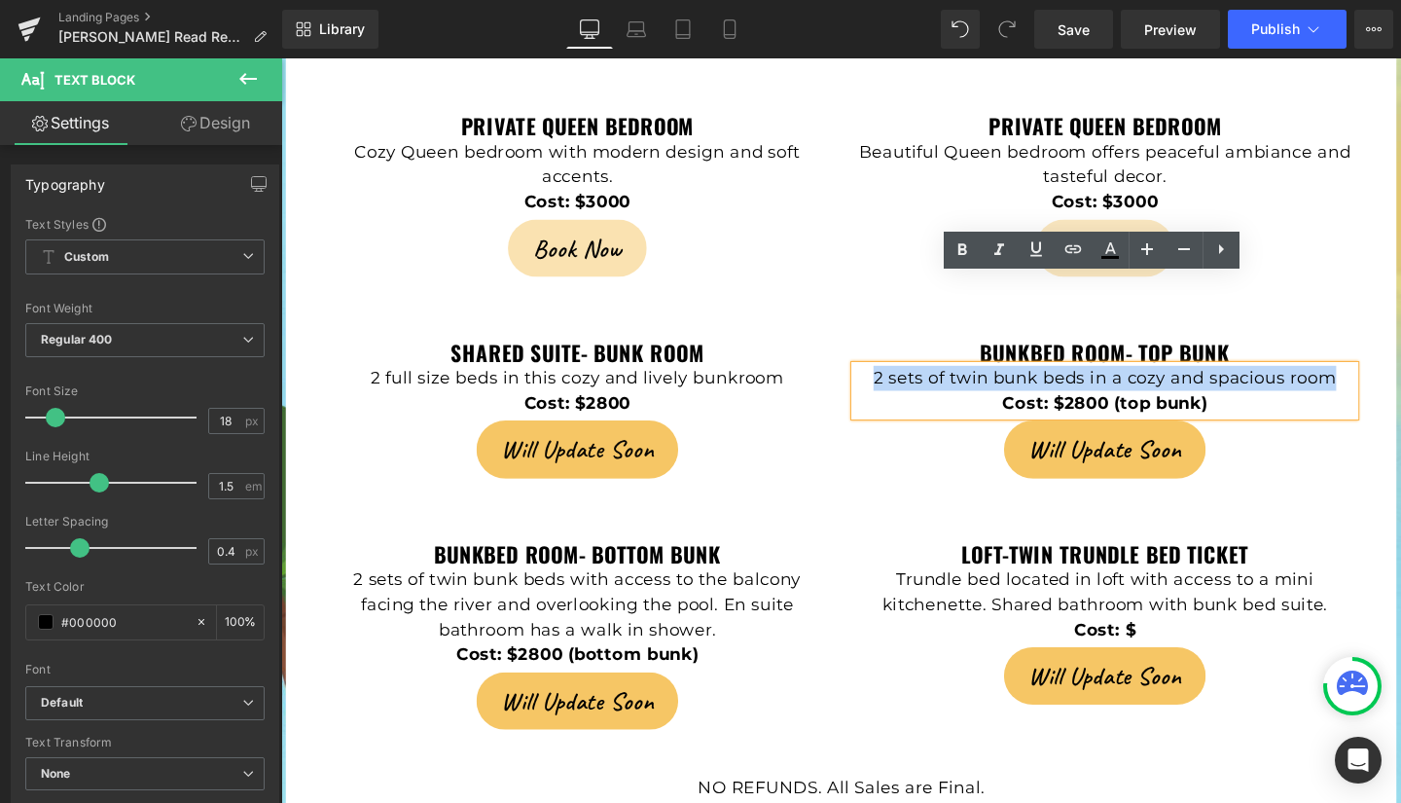
copy p "2 sets of twin bunk beds in a cozy and spacious room"
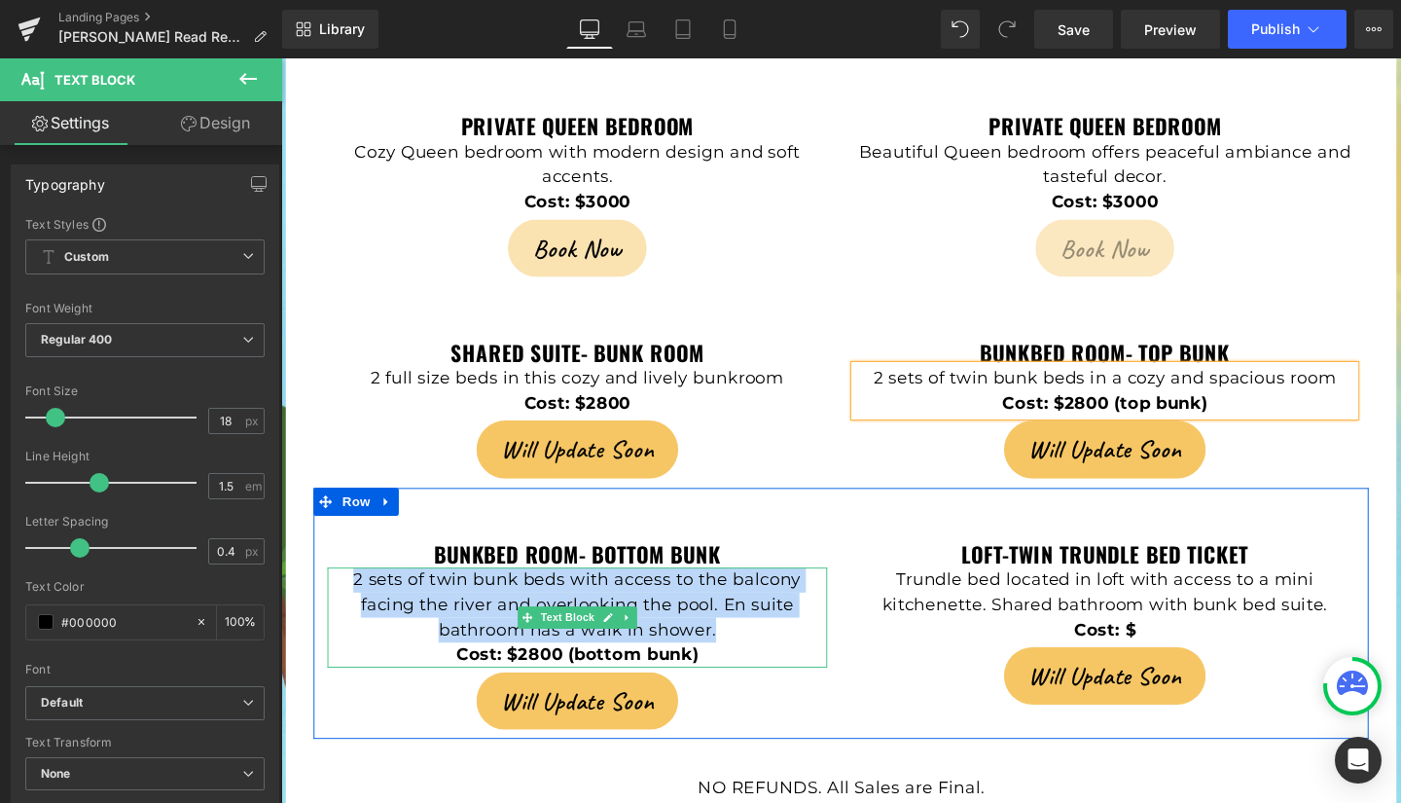
drag, startPoint x: 352, startPoint y: 512, endPoint x: 734, endPoint y: 567, distance: 385.5
click at [734, 594] on p "2 sets of twin bunk beds with access to the balcony facing the river and overlo…" at bounding box center [592, 633] width 525 height 79
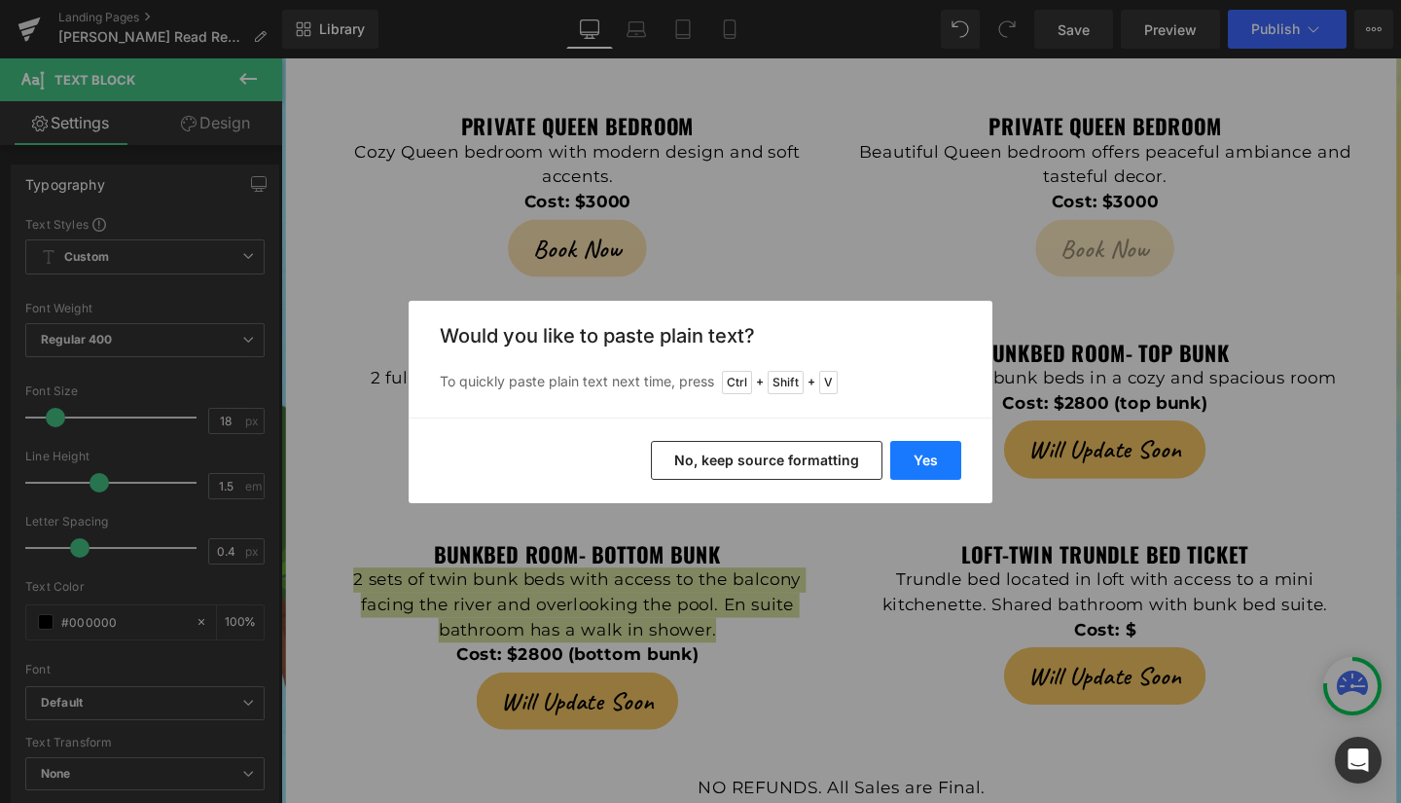
click at [936, 458] on button "Yes" at bounding box center [925, 460] width 71 height 39
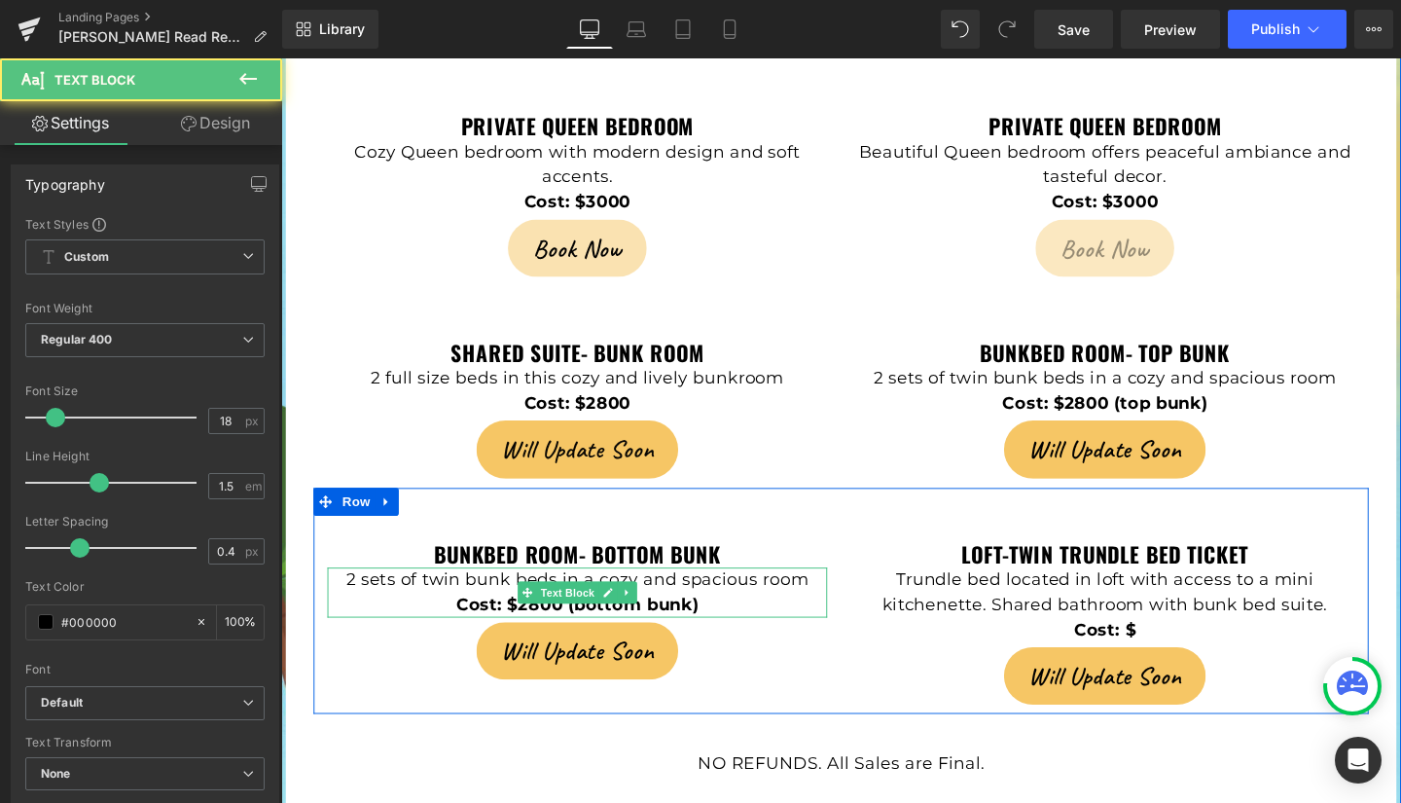
click at [792, 620] on p "Cost: $2800 (bottom bunk)" at bounding box center [592, 633] width 525 height 26
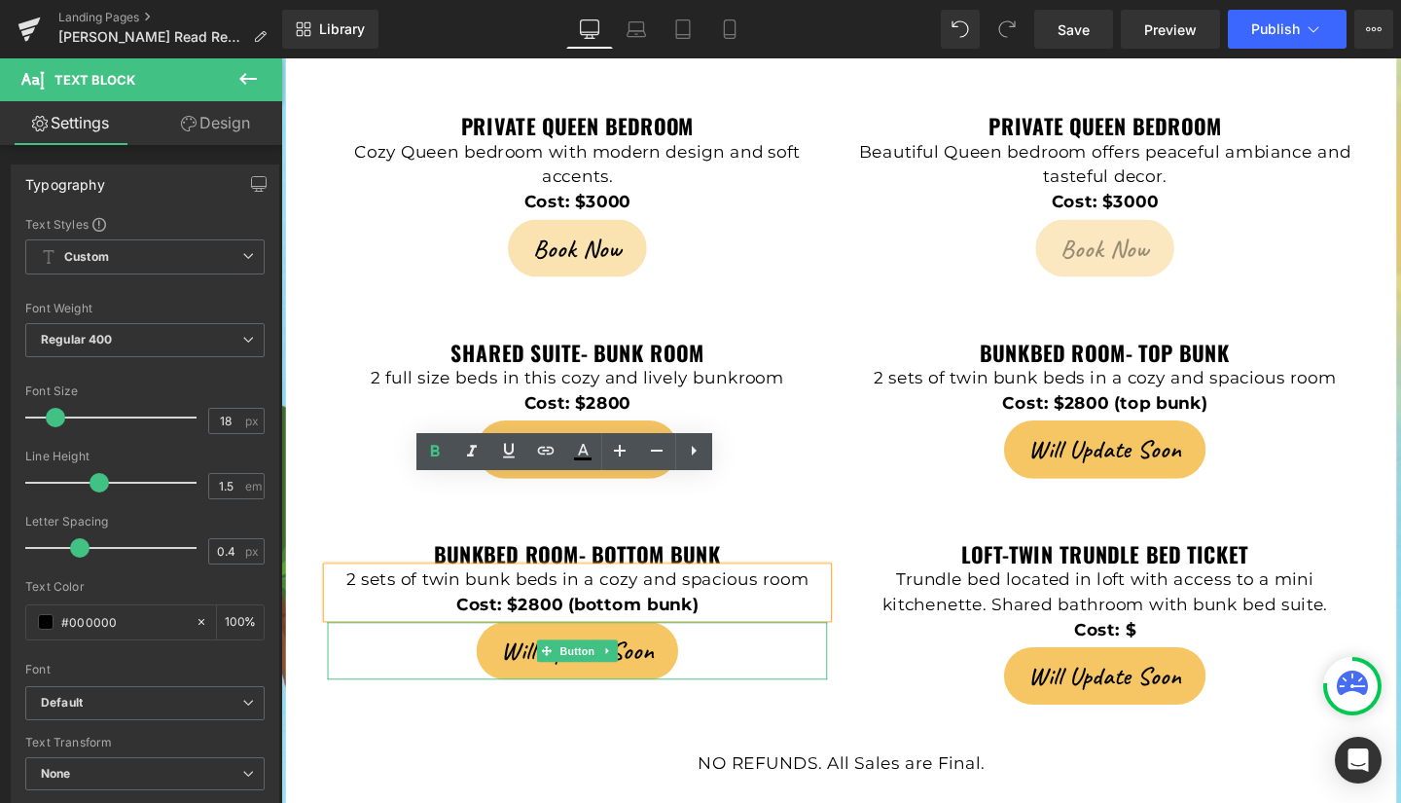
click at [522, 663] on span "Will Update Soon" at bounding box center [593, 681] width 160 height 37
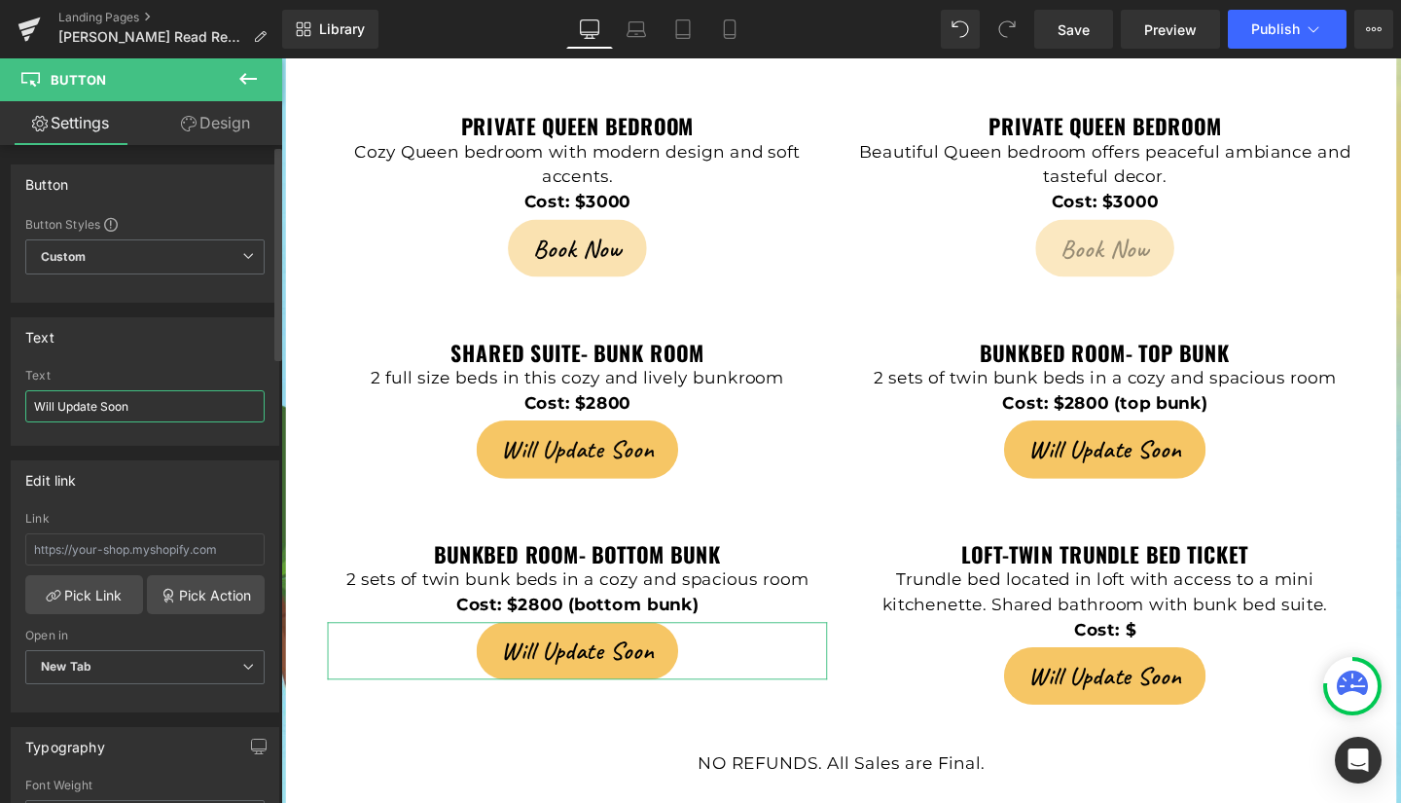
drag, startPoint x: 145, startPoint y: 402, endPoint x: 0, endPoint y: 389, distance: 145.5
click at [0, 389] on div "Text Will Update Soon Text Will Update Soon" at bounding box center [145, 374] width 291 height 143
type input "b"
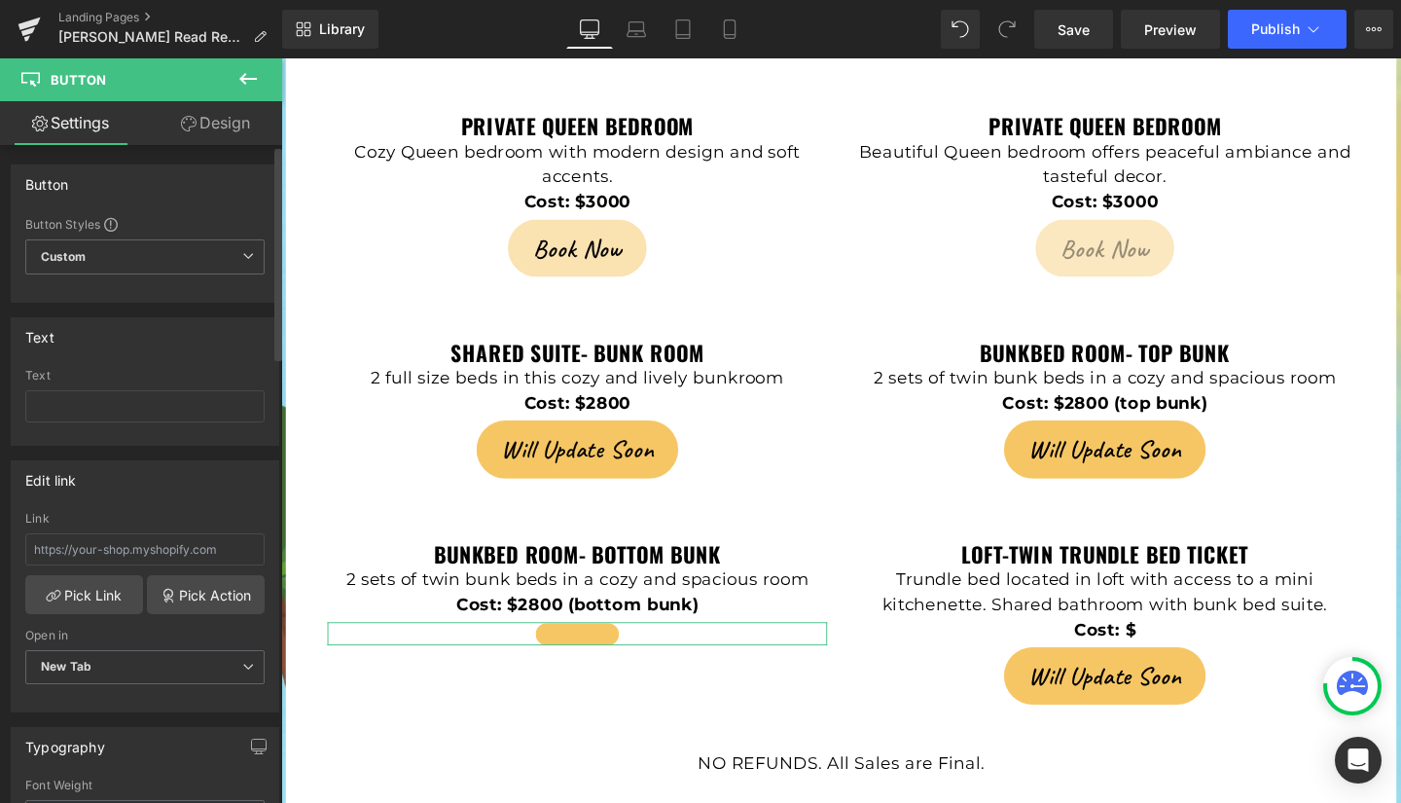
click at [0, 389] on div "Text Text" at bounding box center [145, 374] width 291 height 143
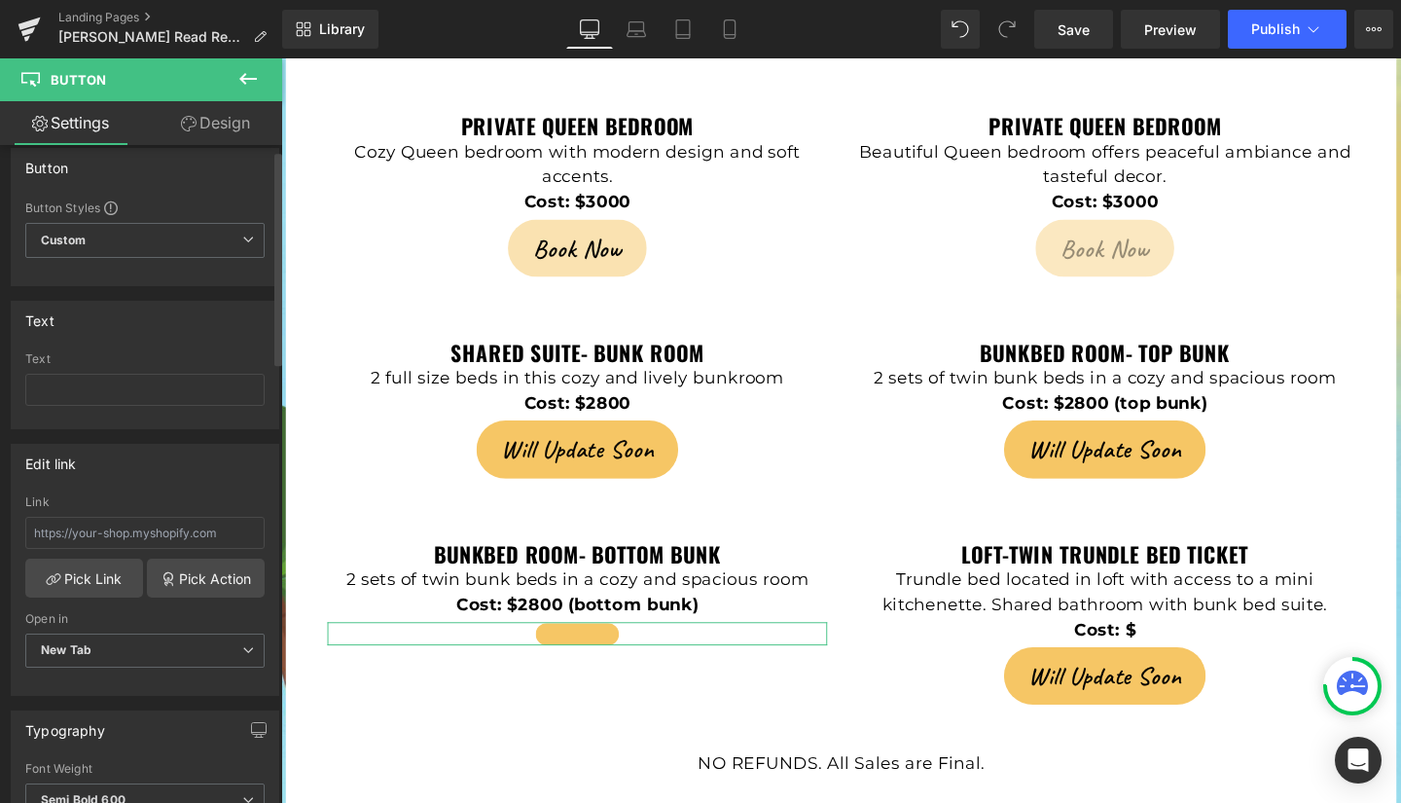
scroll to position [15, 0]
click at [91, 387] on input "text" at bounding box center [144, 392] width 239 height 32
type input "Book Now"
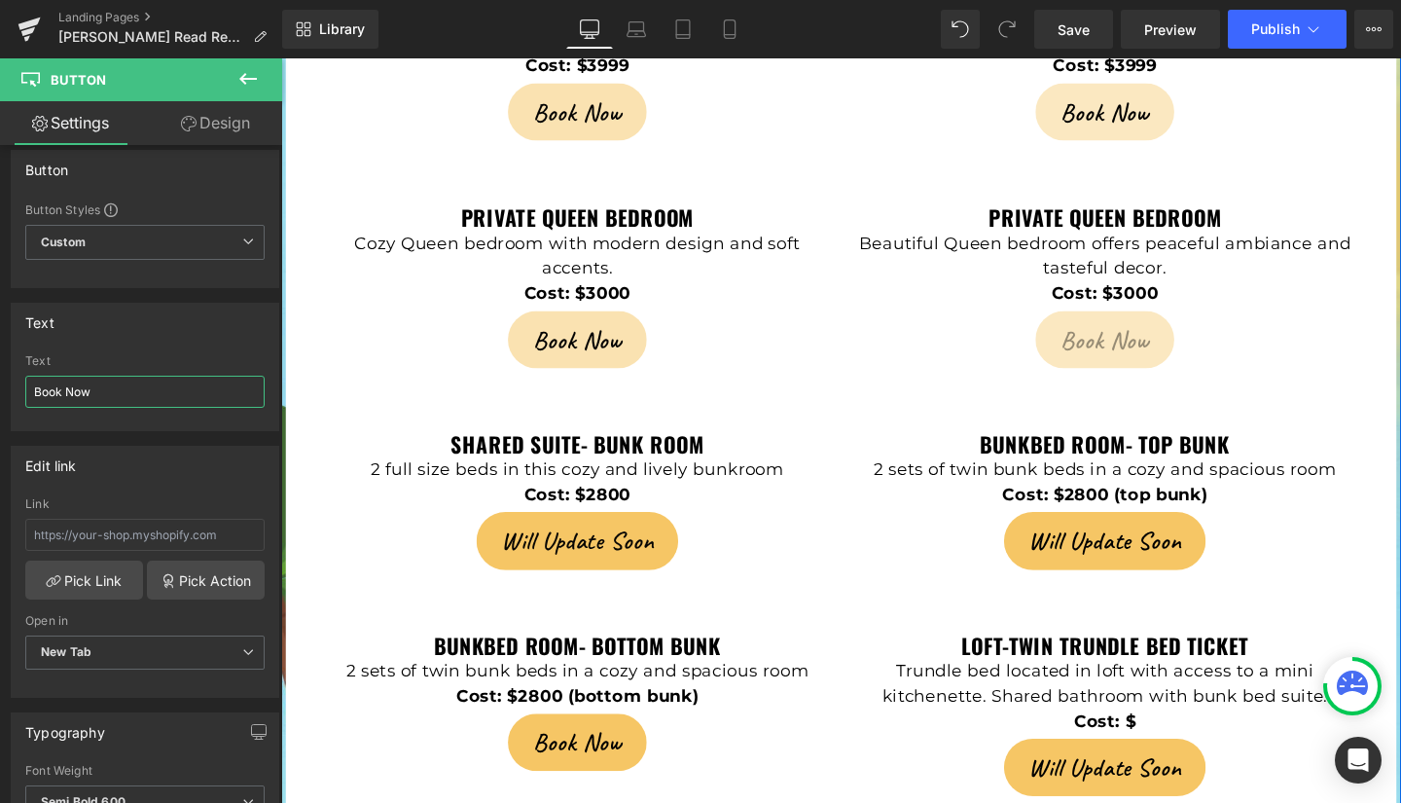
scroll to position [4502, 0]
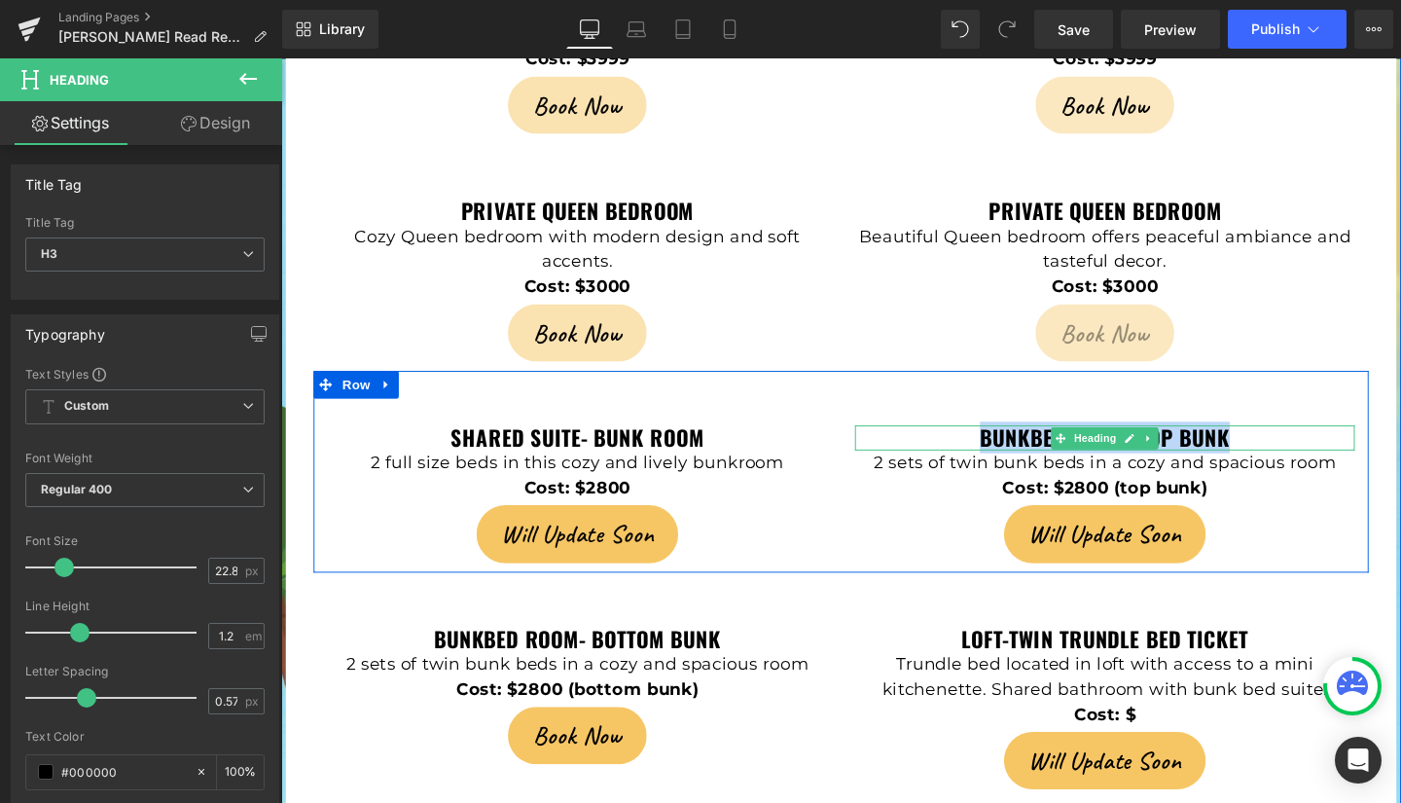
drag, startPoint x: 1007, startPoint y: 364, endPoint x: 1285, endPoint y: 363, distance: 278.3
click at [1285, 444] on h3 "Bunkbed Room- Top bunk" at bounding box center [1147, 457] width 525 height 26
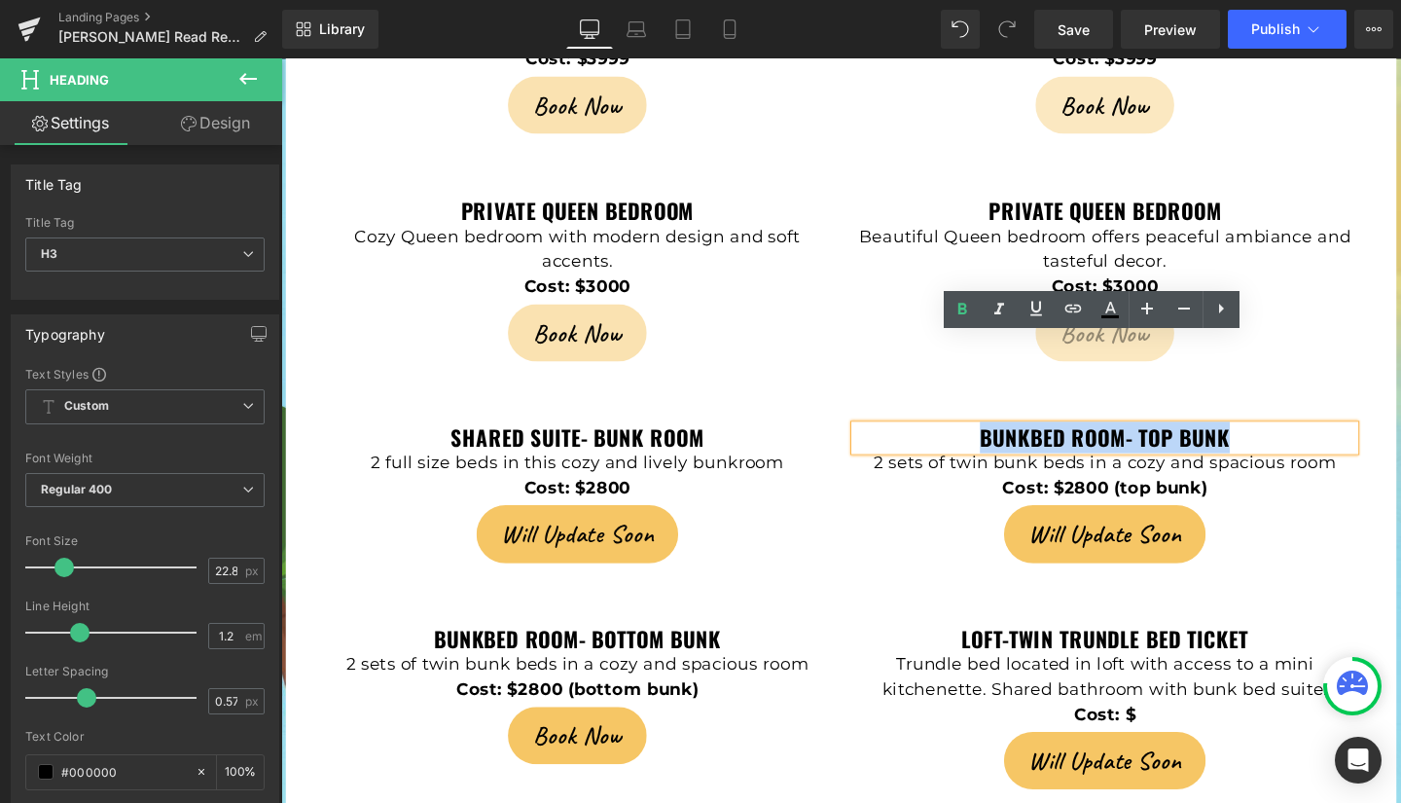
copy strong "Bunkbed Room- Top bunk"
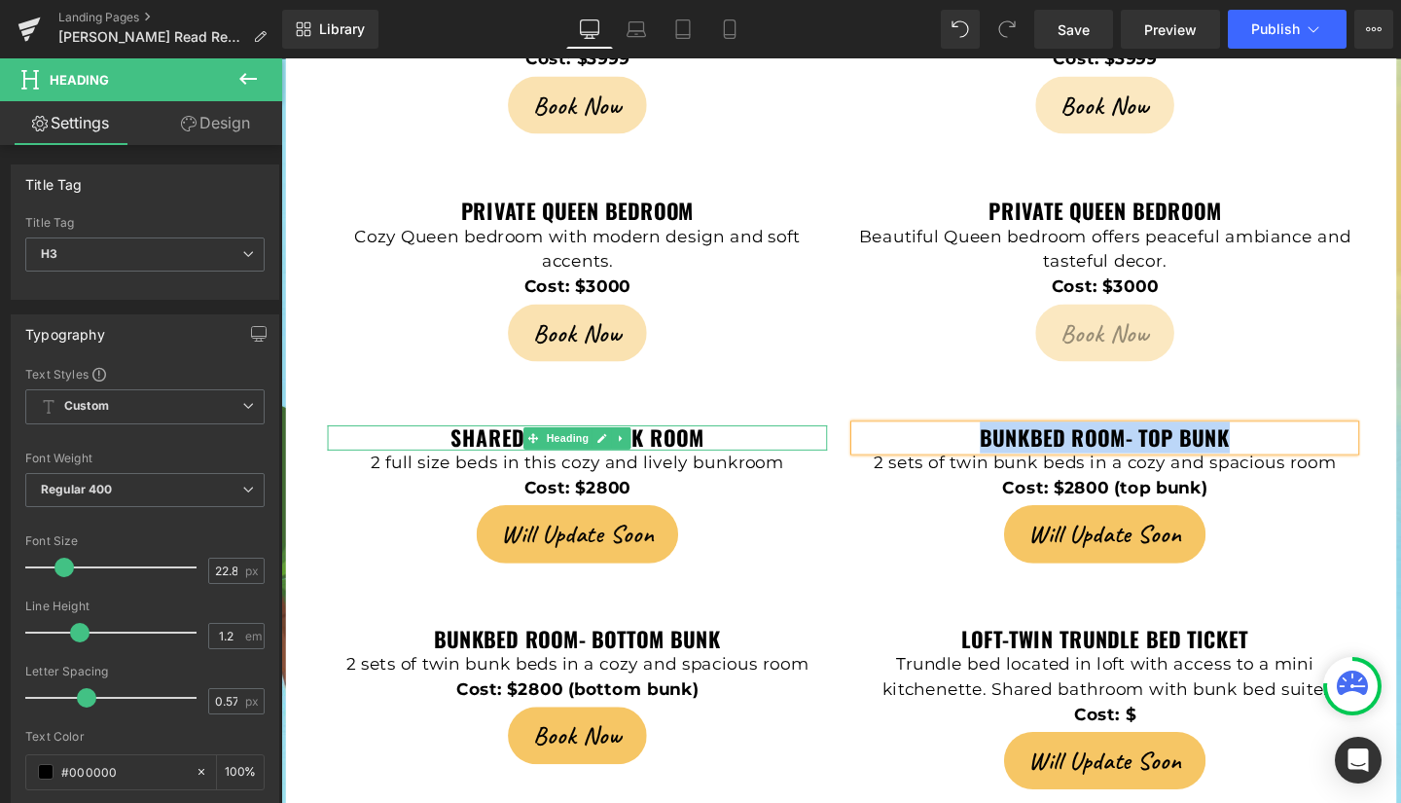
click at [489, 440] on strong "Shared Suite- Bunk room" at bounding box center [592, 456] width 267 height 33
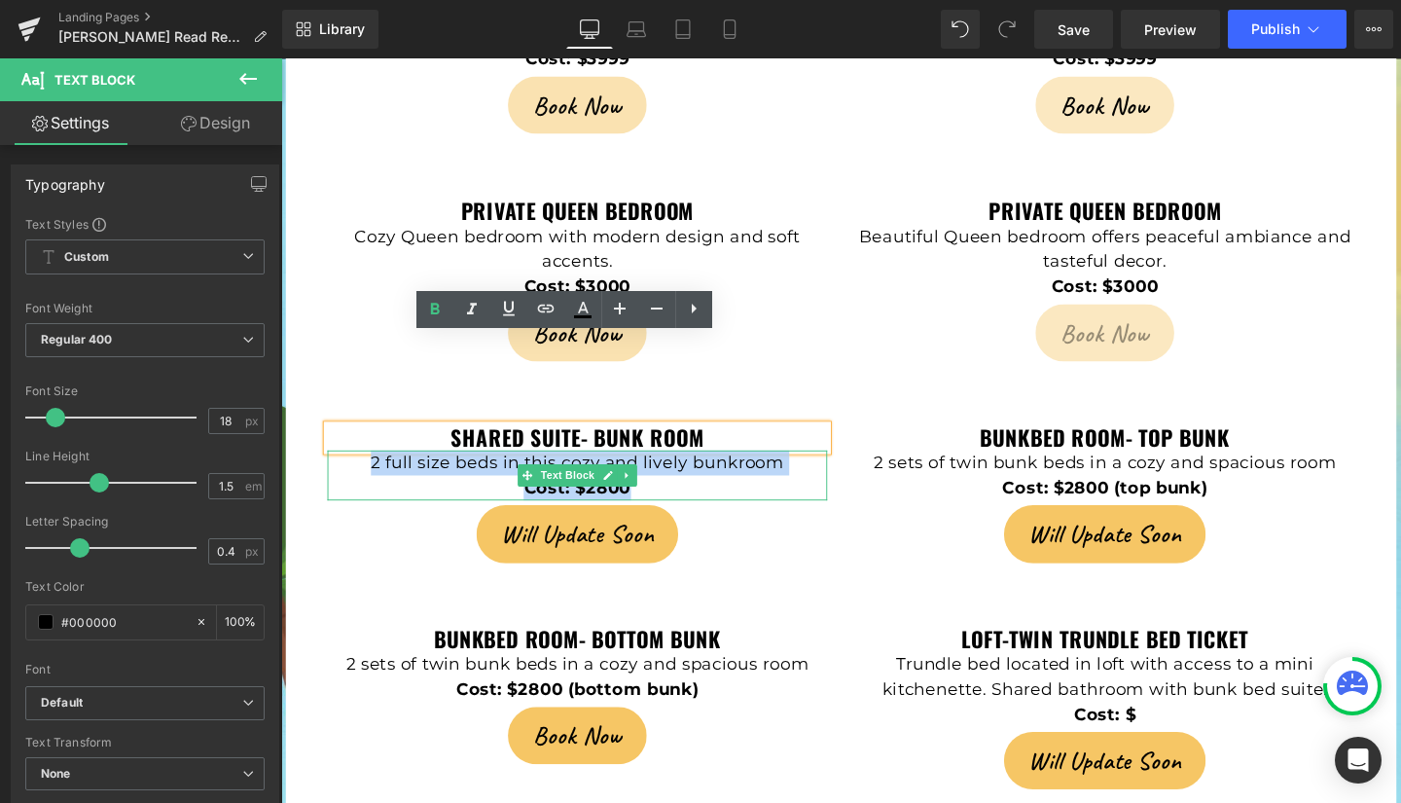
drag, startPoint x: 367, startPoint y: 392, endPoint x: 711, endPoint y: 408, distance: 344.8
click at [711, 470] on div "2 full size beds in this cozy and lively bunkroom Cost: $2800" at bounding box center [592, 496] width 525 height 53
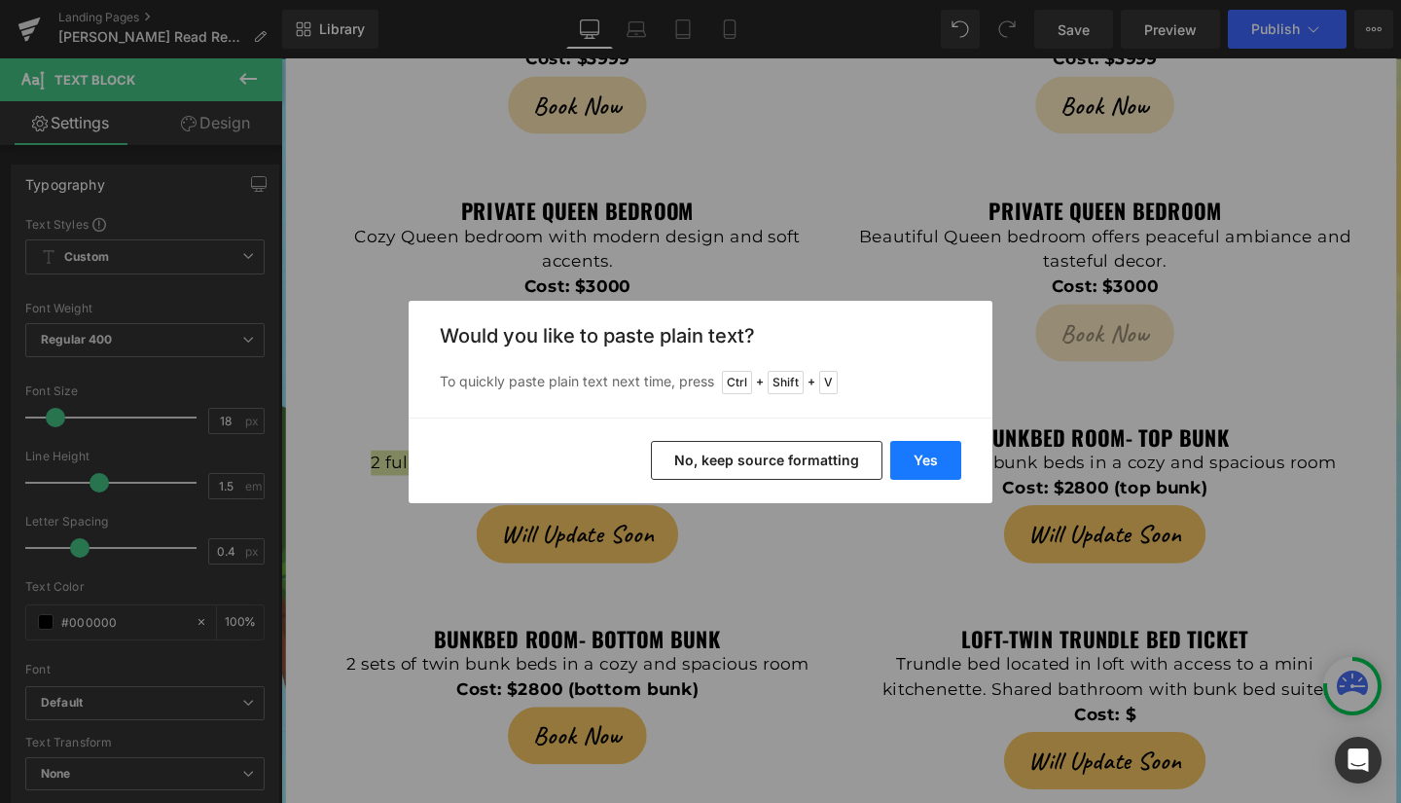
click at [924, 457] on button "Yes" at bounding box center [925, 460] width 71 height 39
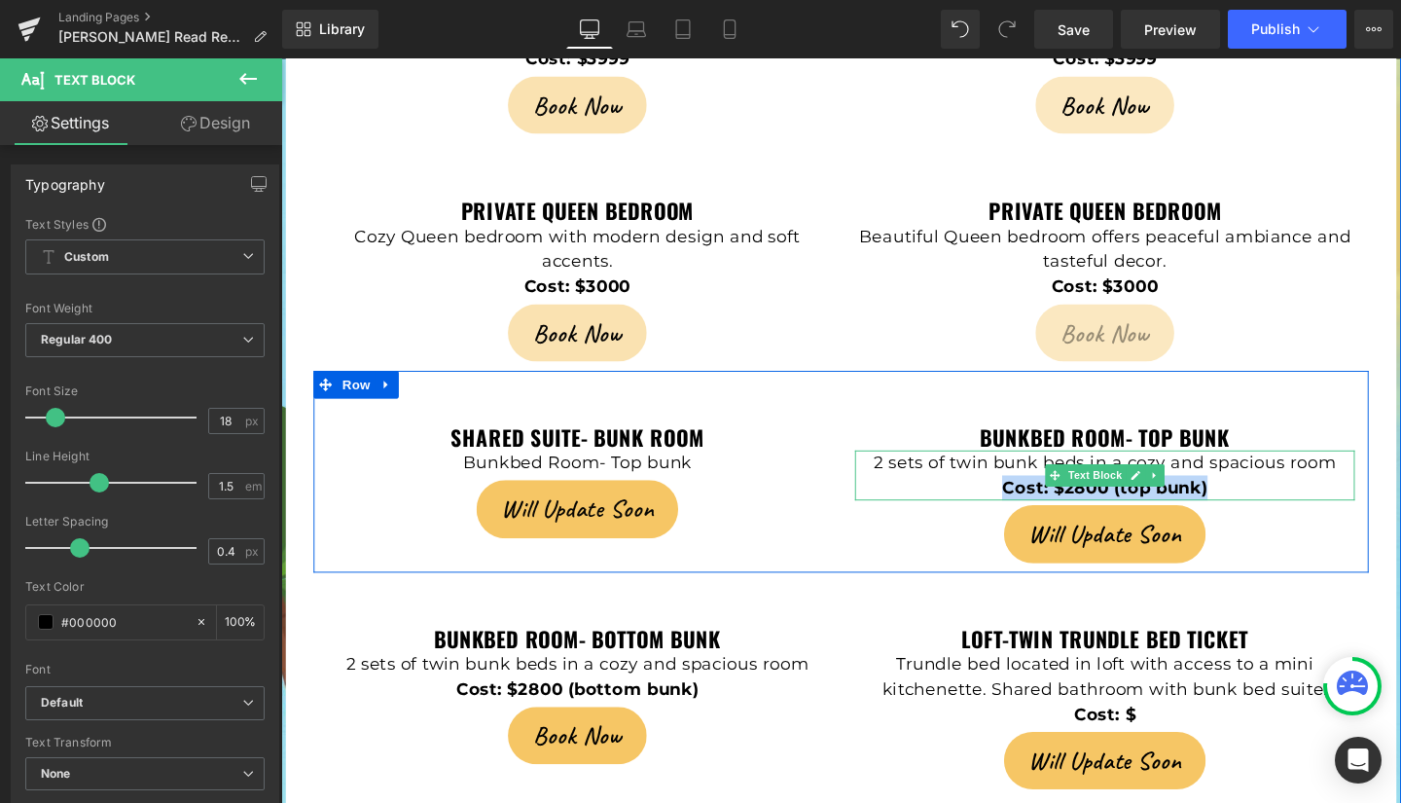
drag, startPoint x: 1030, startPoint y: 416, endPoint x: 1253, endPoint y: 414, distance: 223.8
click at [1253, 496] on p "Cost: $2800 (top bunk)" at bounding box center [1147, 509] width 525 height 26
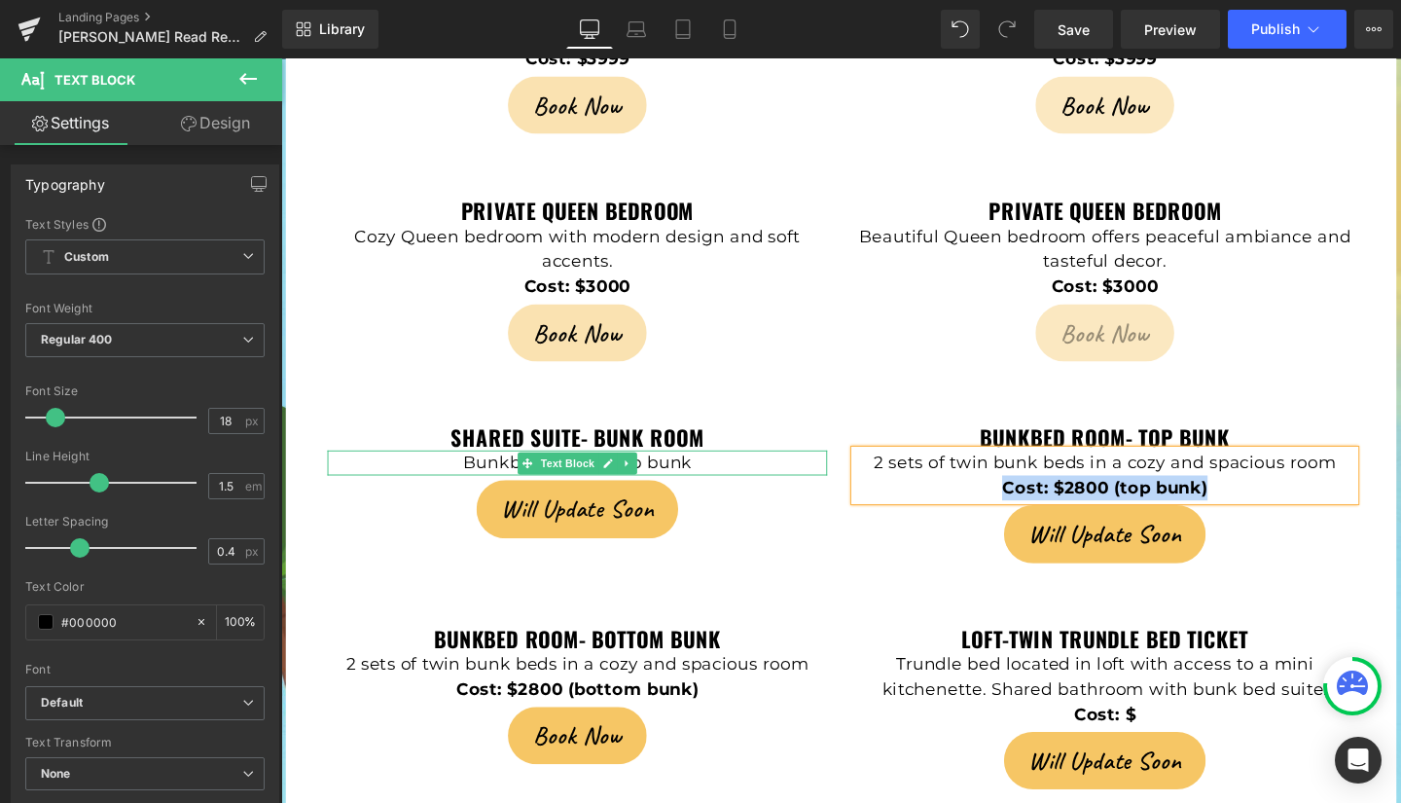
click at [712, 470] on p "Bunkbed Room- Top bunk" at bounding box center [592, 483] width 525 height 26
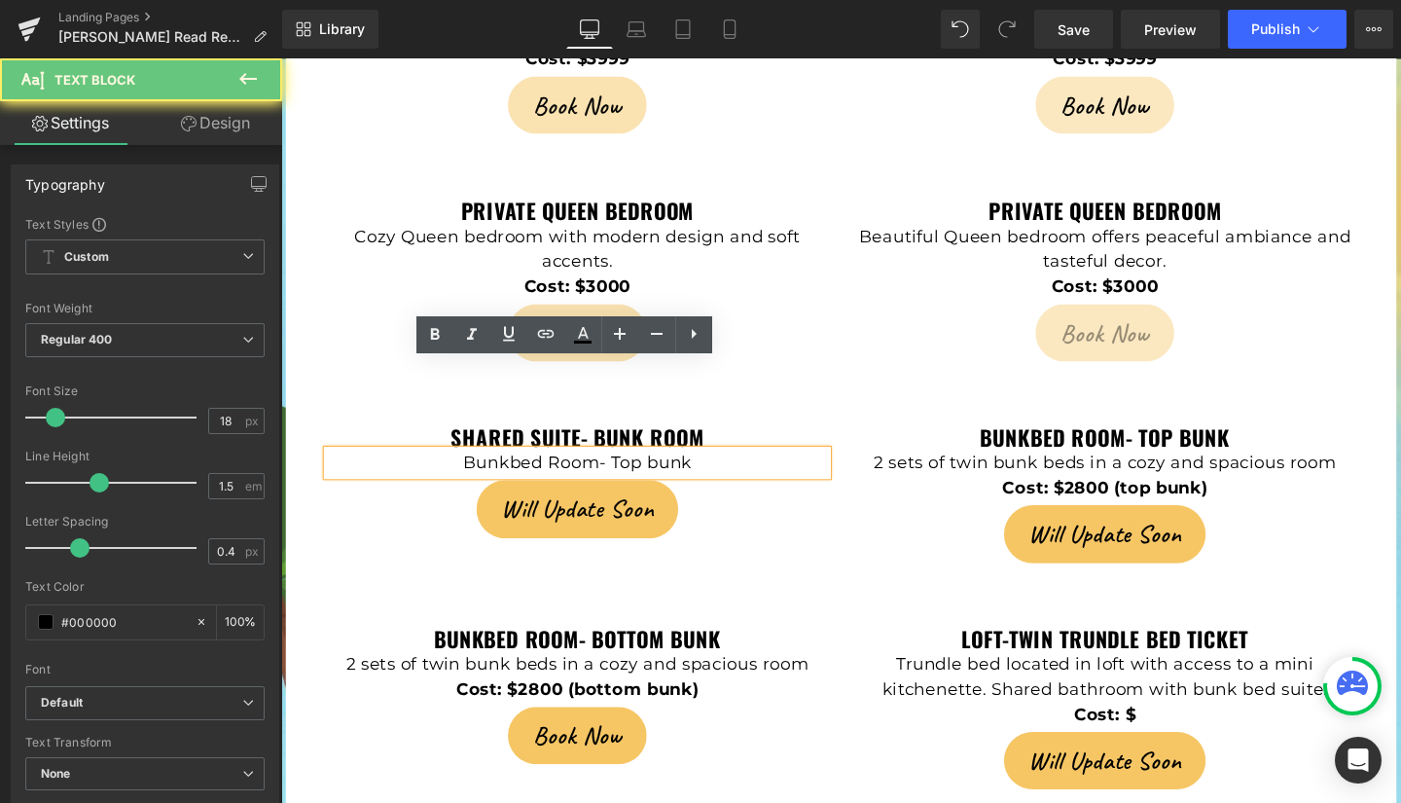
click at [712, 470] on p "Bunkbed Room- Top bunk" at bounding box center [592, 483] width 525 height 26
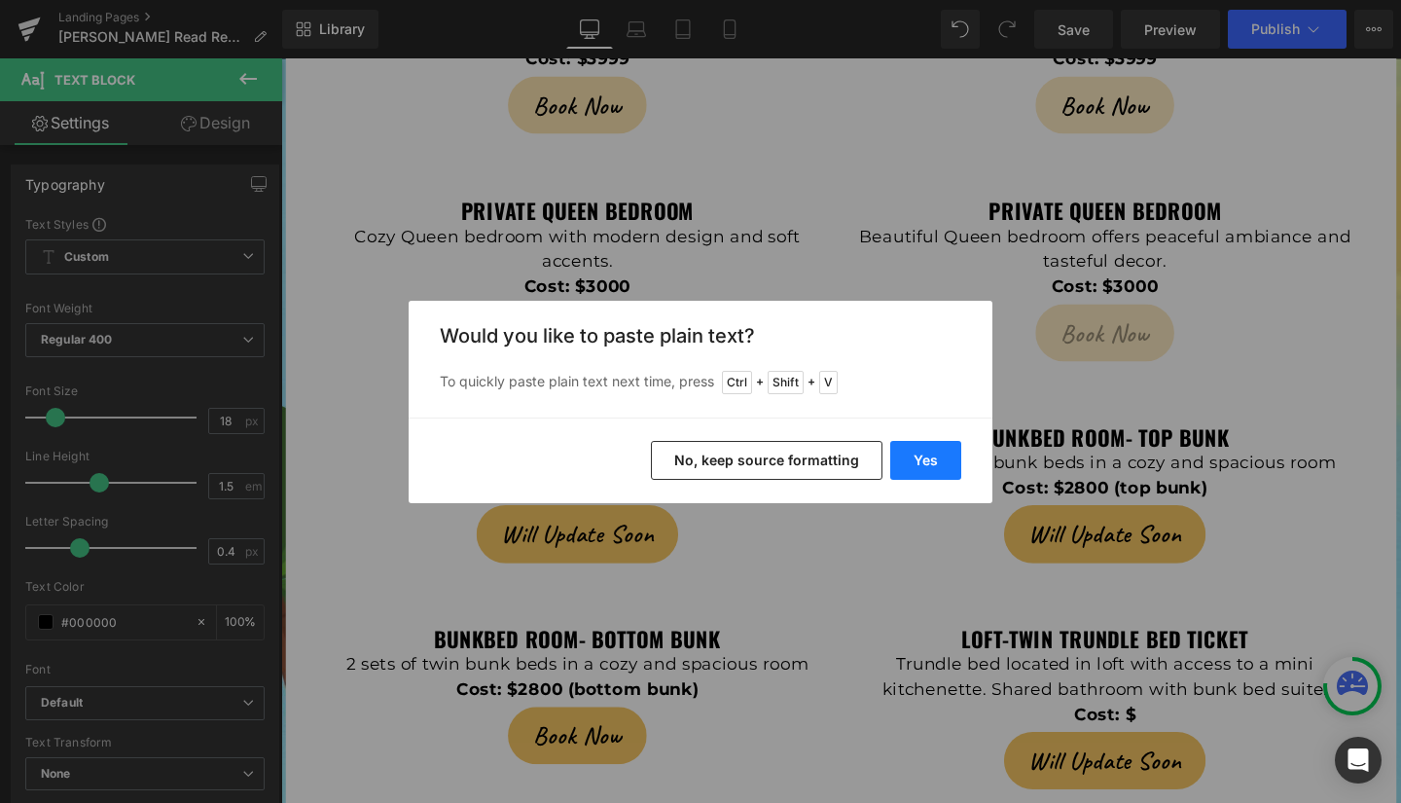
click at [935, 452] on button "Yes" at bounding box center [925, 460] width 71 height 39
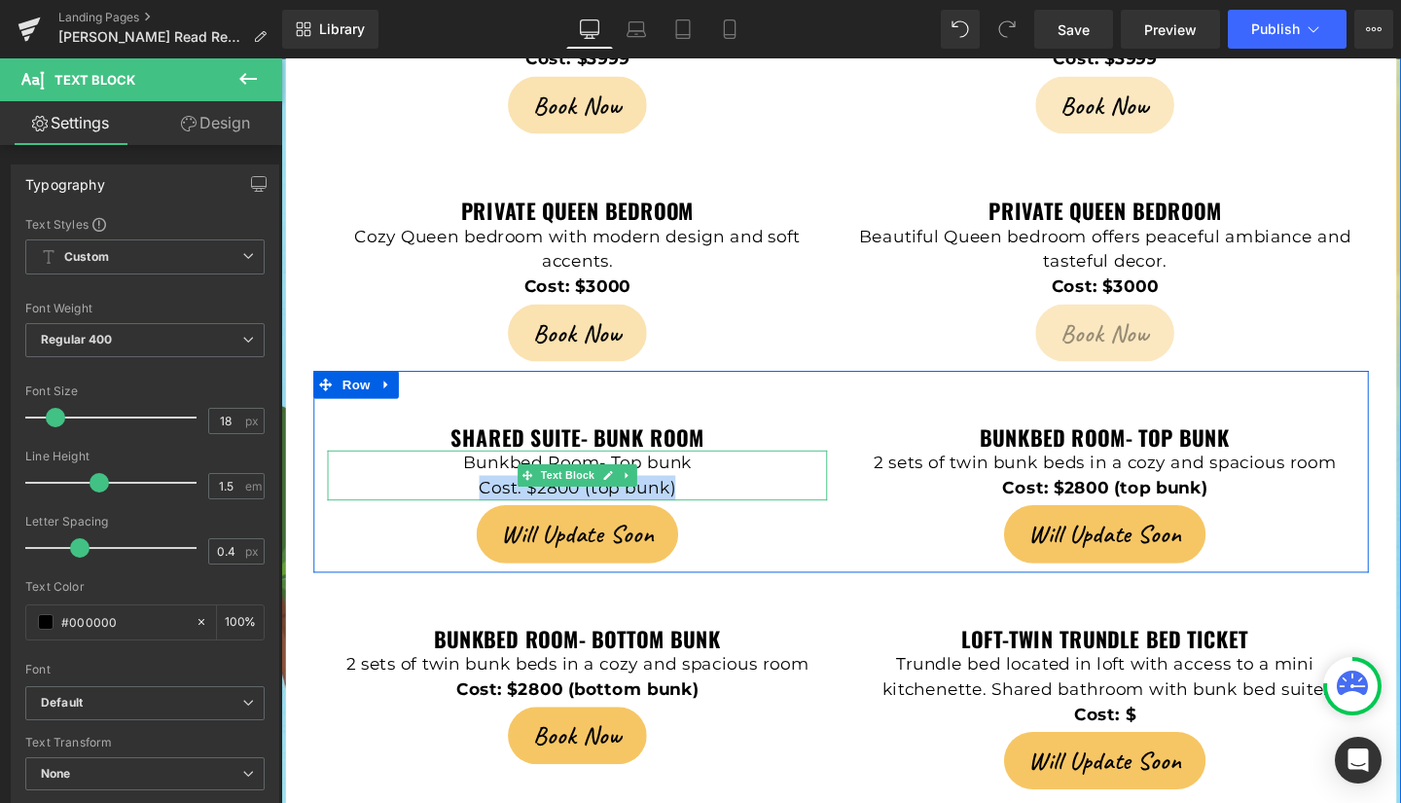
drag, startPoint x: 697, startPoint y: 415, endPoint x: 476, endPoint y: 420, distance: 221.0
click at [476, 496] on p "Cost: $2800 (top bunk)" at bounding box center [592, 509] width 525 height 26
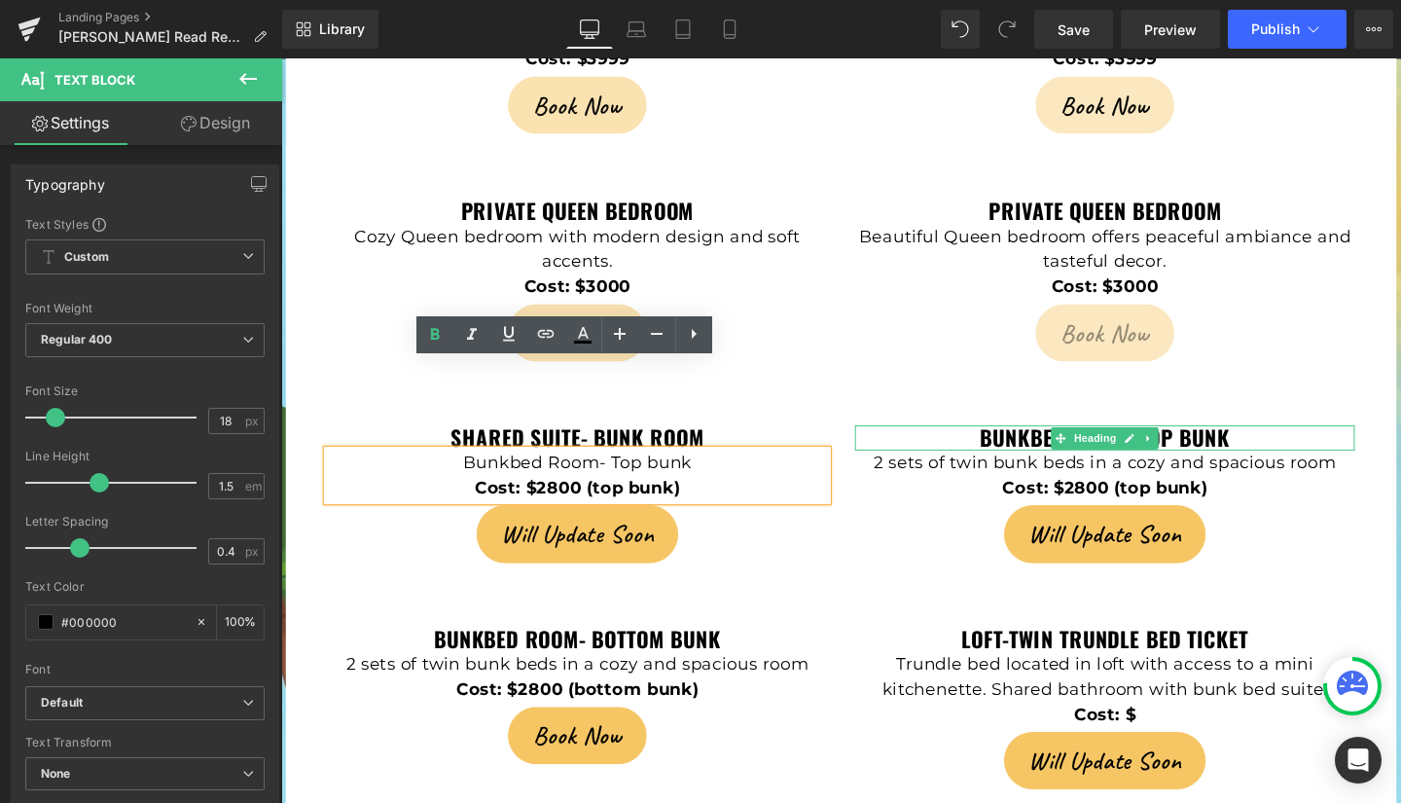
drag, startPoint x: 1091, startPoint y: 365, endPoint x: 1005, endPoint y: 377, distance: 86.4
click at [1096, 452] on icon at bounding box center [1101, 458] width 11 height 12
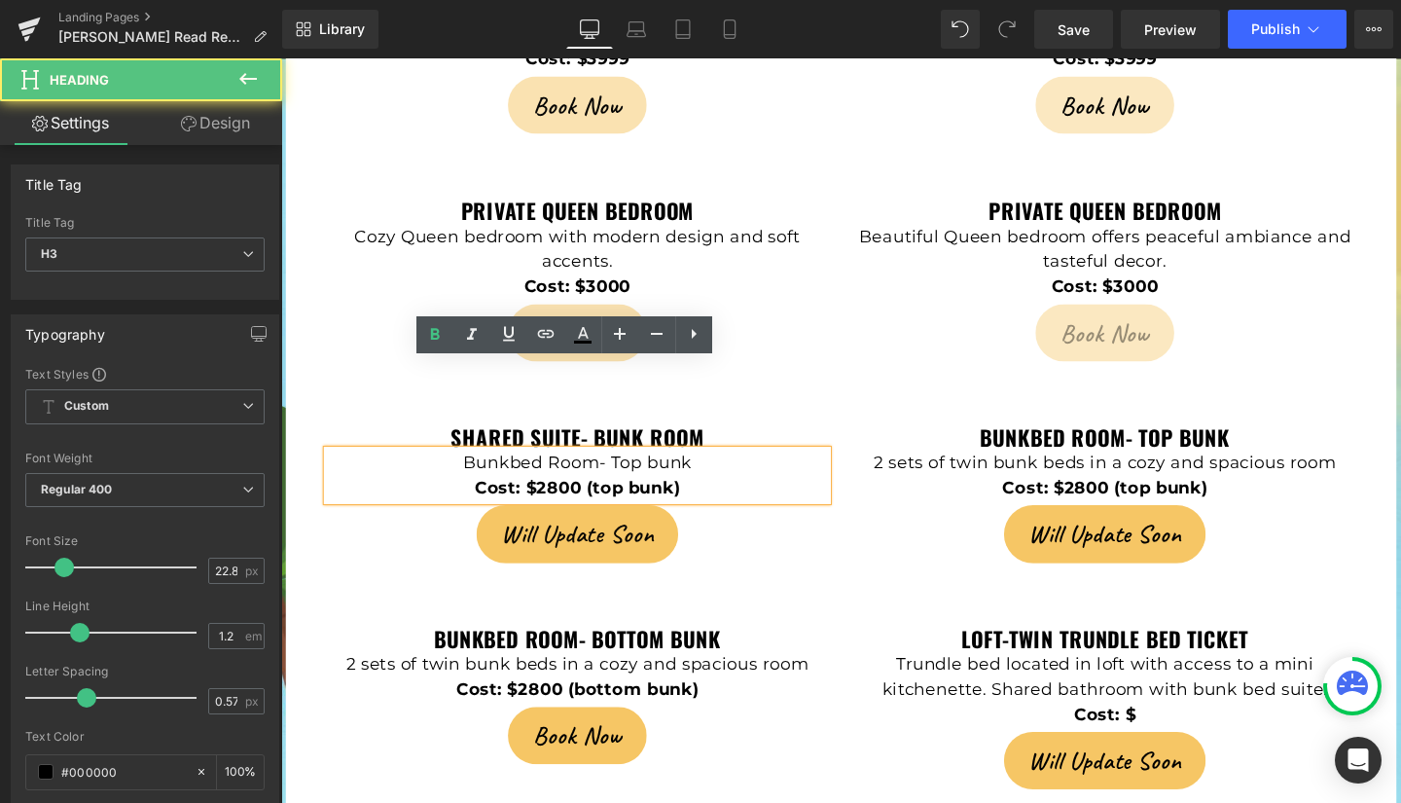
click at [756, 496] on p "Cost: $2800 (top bunk)" at bounding box center [592, 509] width 525 height 26
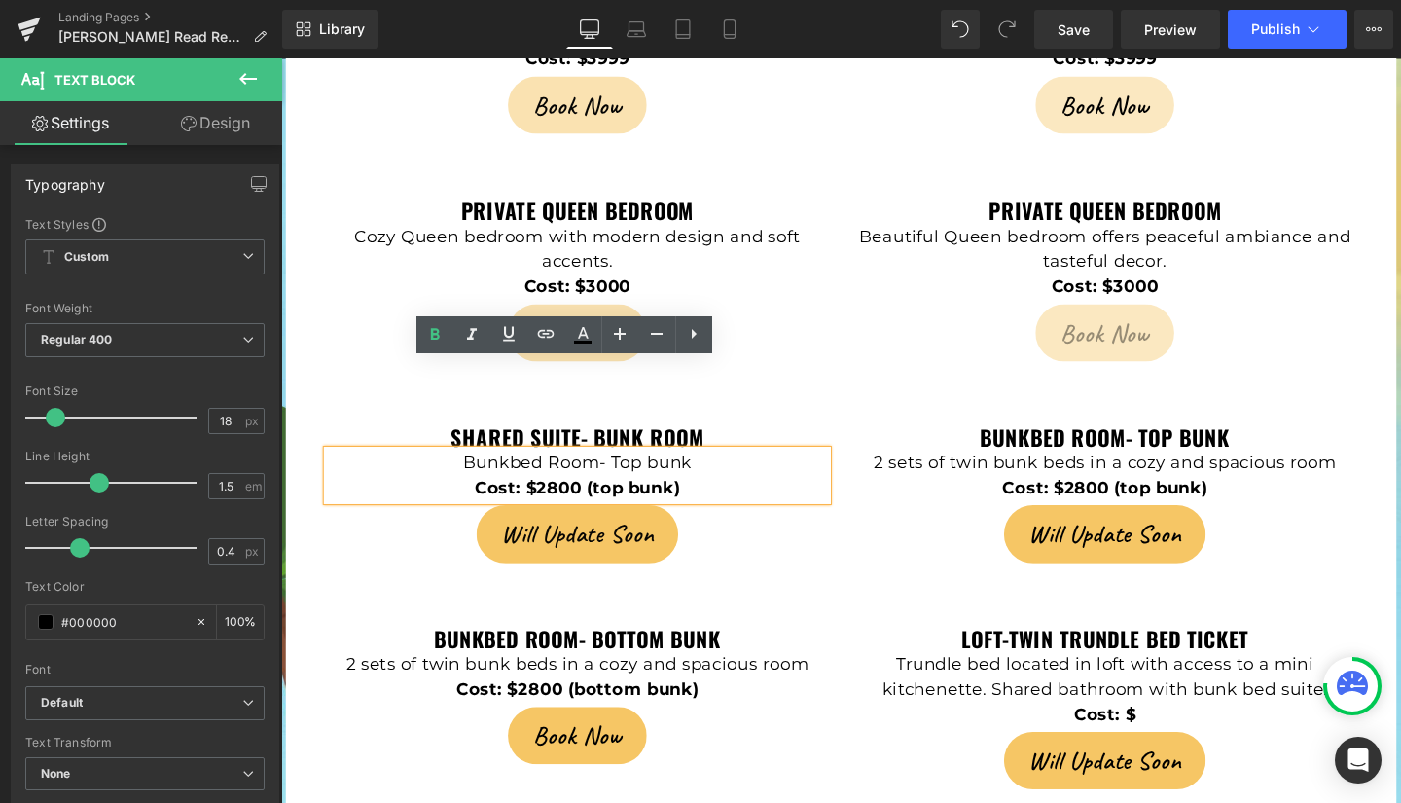
click at [815, 386] on div "Shared Suite- Bunk room Heading Bunkbed Room- Top bunk Cost: $2800 (top bunk) T…" at bounding box center [869, 492] width 1109 height 212
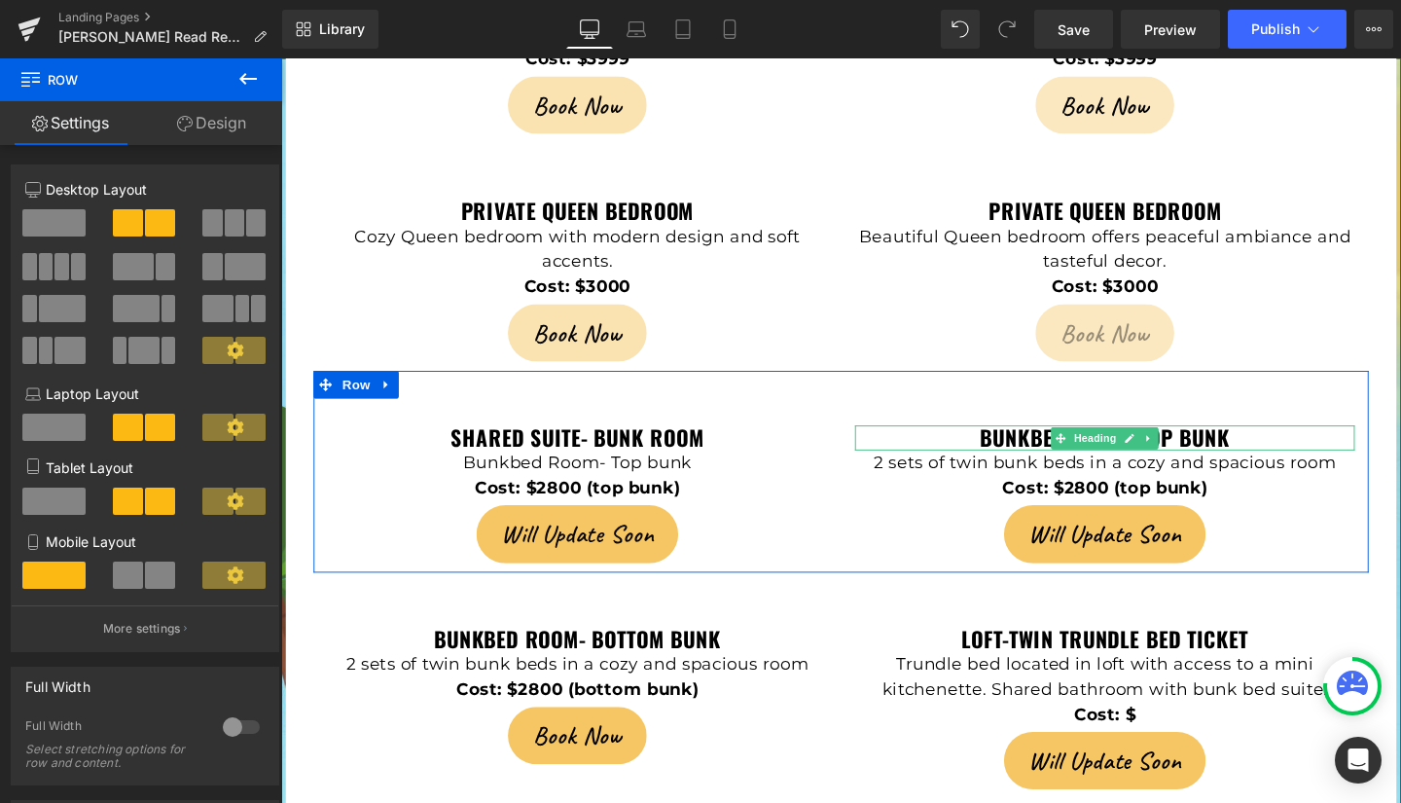
click at [1004, 444] on h3 "Bunkbed Room- Top bunk" at bounding box center [1147, 457] width 525 height 26
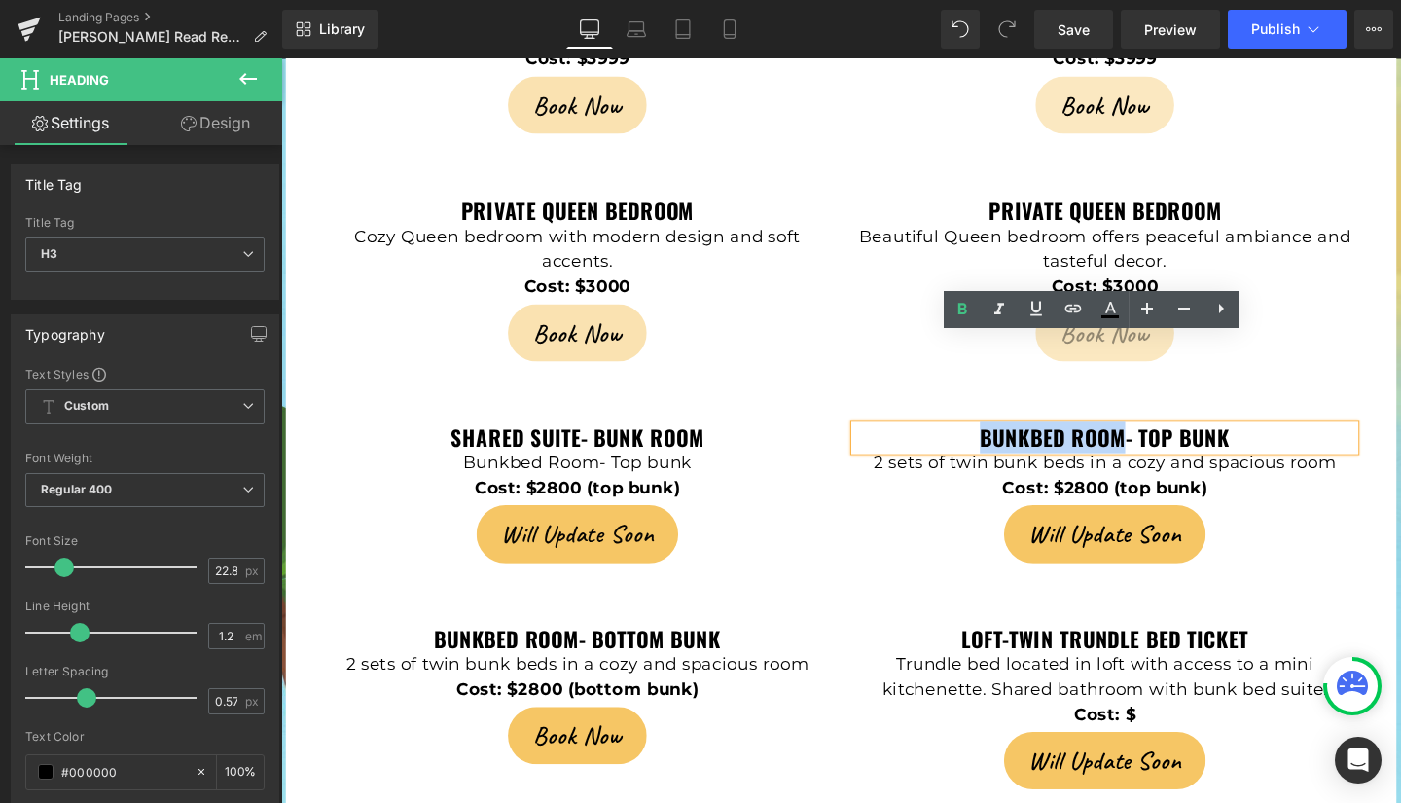
drag, startPoint x: 1004, startPoint y: 364, endPoint x: 1161, endPoint y: 370, distance: 156.8
click at [1161, 444] on h3 "Bunkbed Room- Top bunk" at bounding box center [1147, 457] width 525 height 26
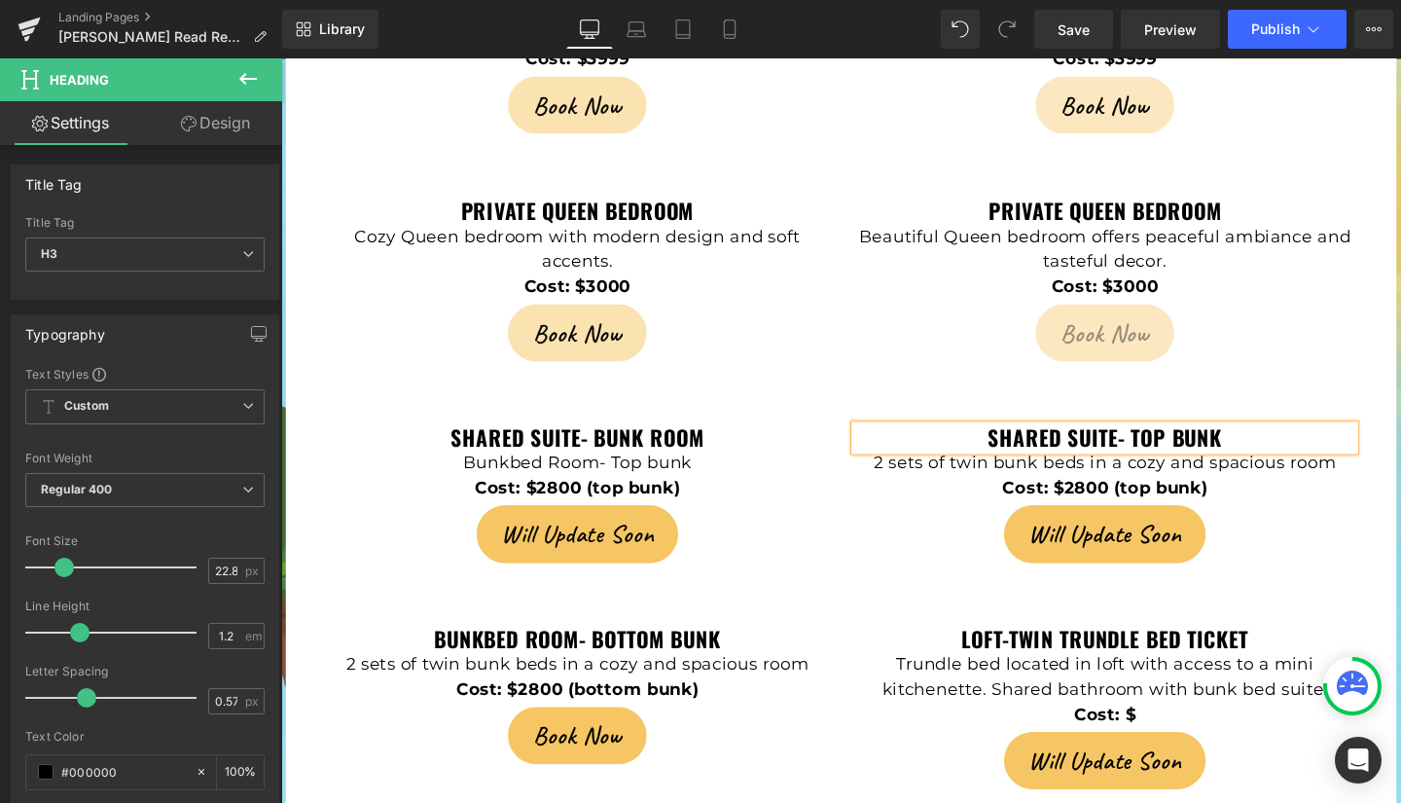
click at [1207, 440] on strong "shared suite- Top bunk" at bounding box center [1147, 456] width 247 height 33
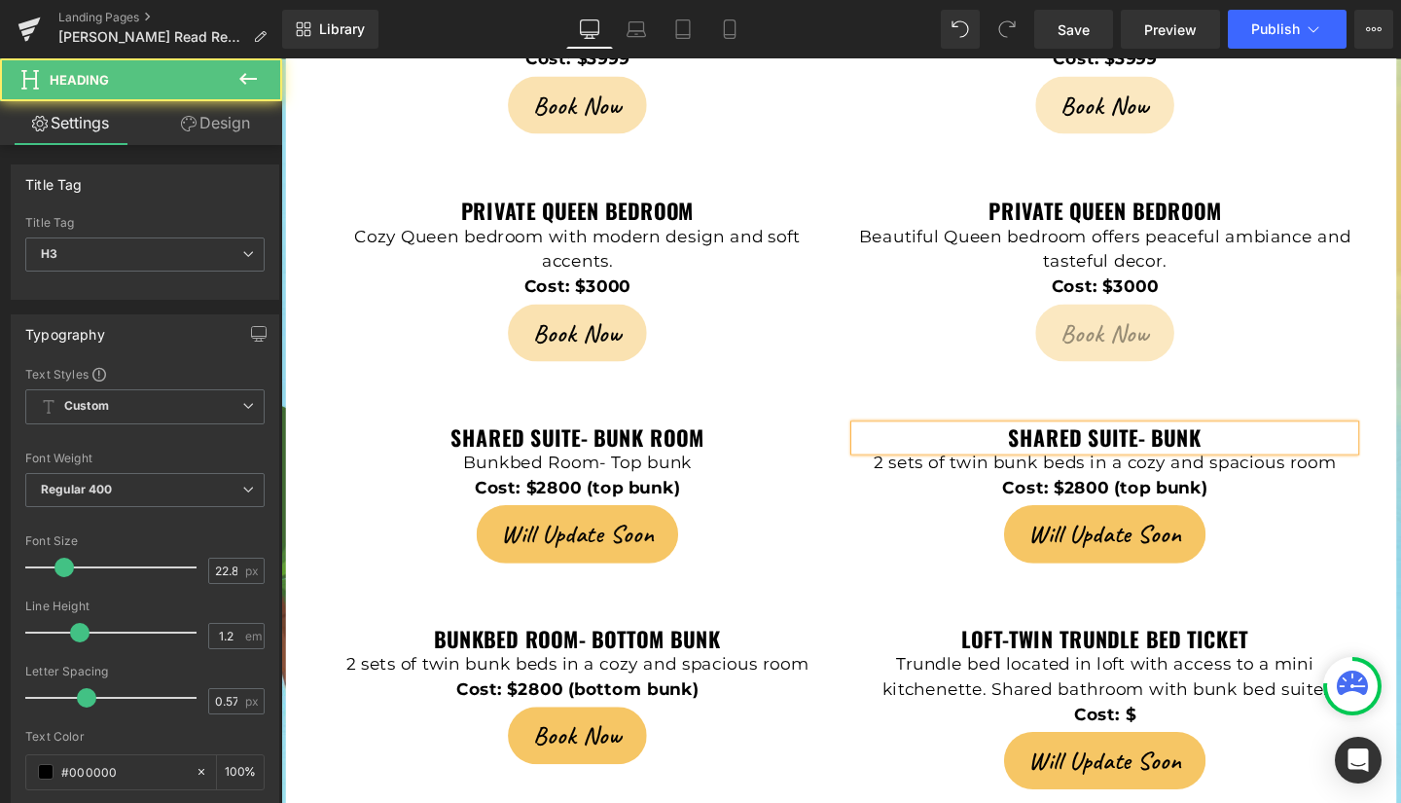
click at [1257, 444] on h3 "shared suite- bunk" at bounding box center [1147, 457] width 525 height 26
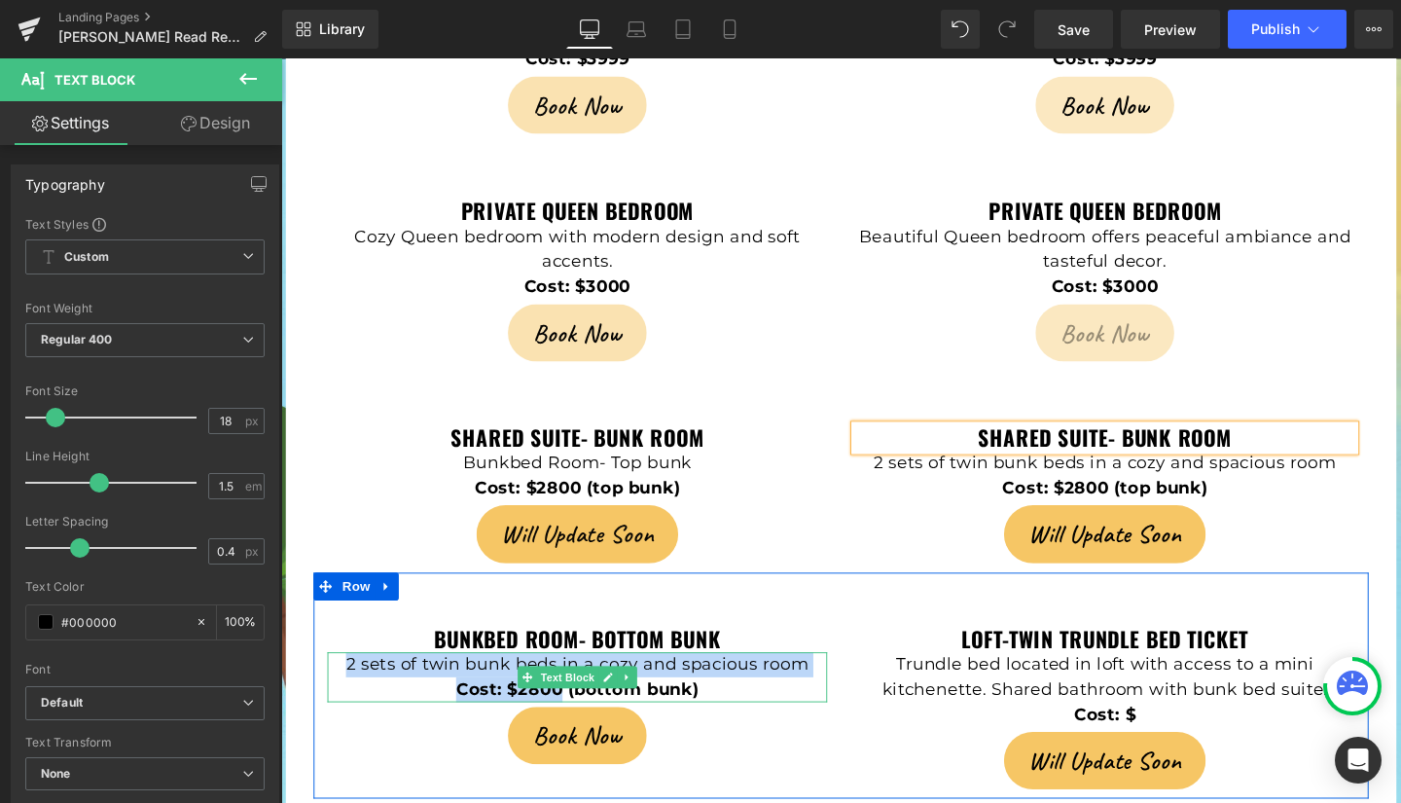
drag, startPoint x: 344, startPoint y: 601, endPoint x: 571, endPoint y: 631, distance: 228.6
click at [571, 682] on div "2 sets of twin bunk beds in a cozy and spacious room Cost: $2800 (bottom bunk)" at bounding box center [592, 708] width 525 height 53
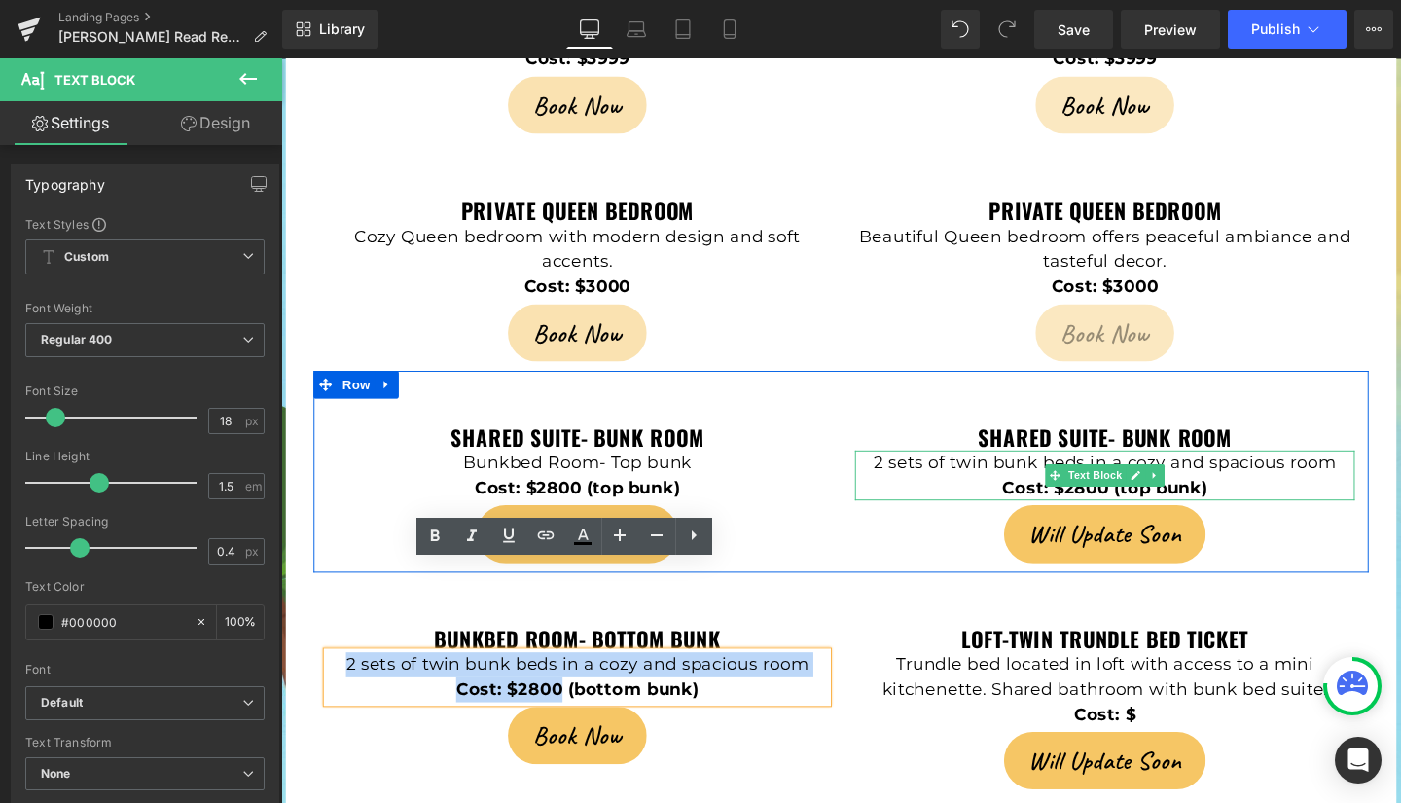
drag, startPoint x: 1053, startPoint y: 389, endPoint x: 923, endPoint y: 390, distance: 129.4
click at [1052, 470] on p "2 sets of twin bunk beds in a cozy and spacious room" at bounding box center [1147, 483] width 525 height 26
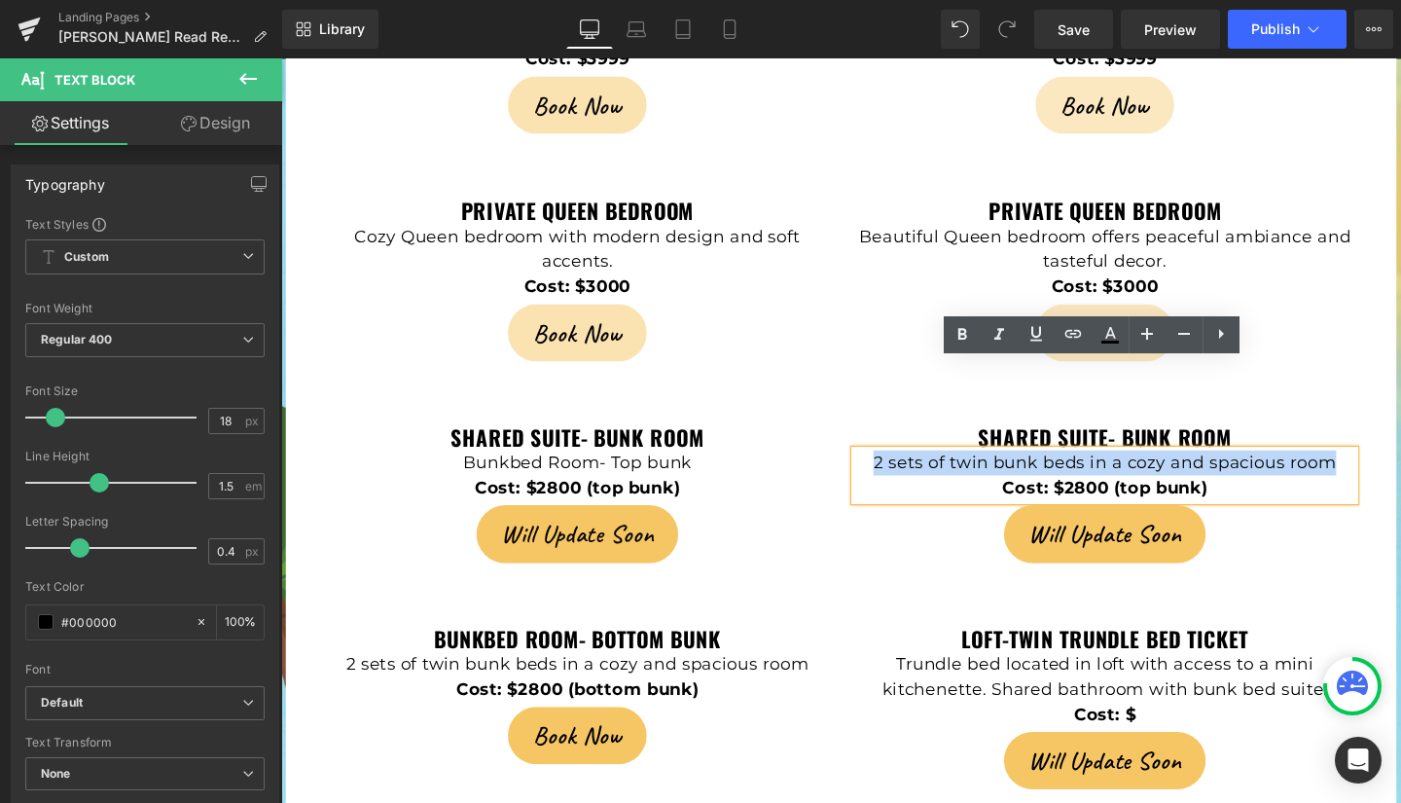
drag, startPoint x: 899, startPoint y: 389, endPoint x: 1381, endPoint y: 397, distance: 481.8
click at [1381, 470] on p "2 sets of twin bunk beds in a cozy and spacious room" at bounding box center [1147, 483] width 525 height 26
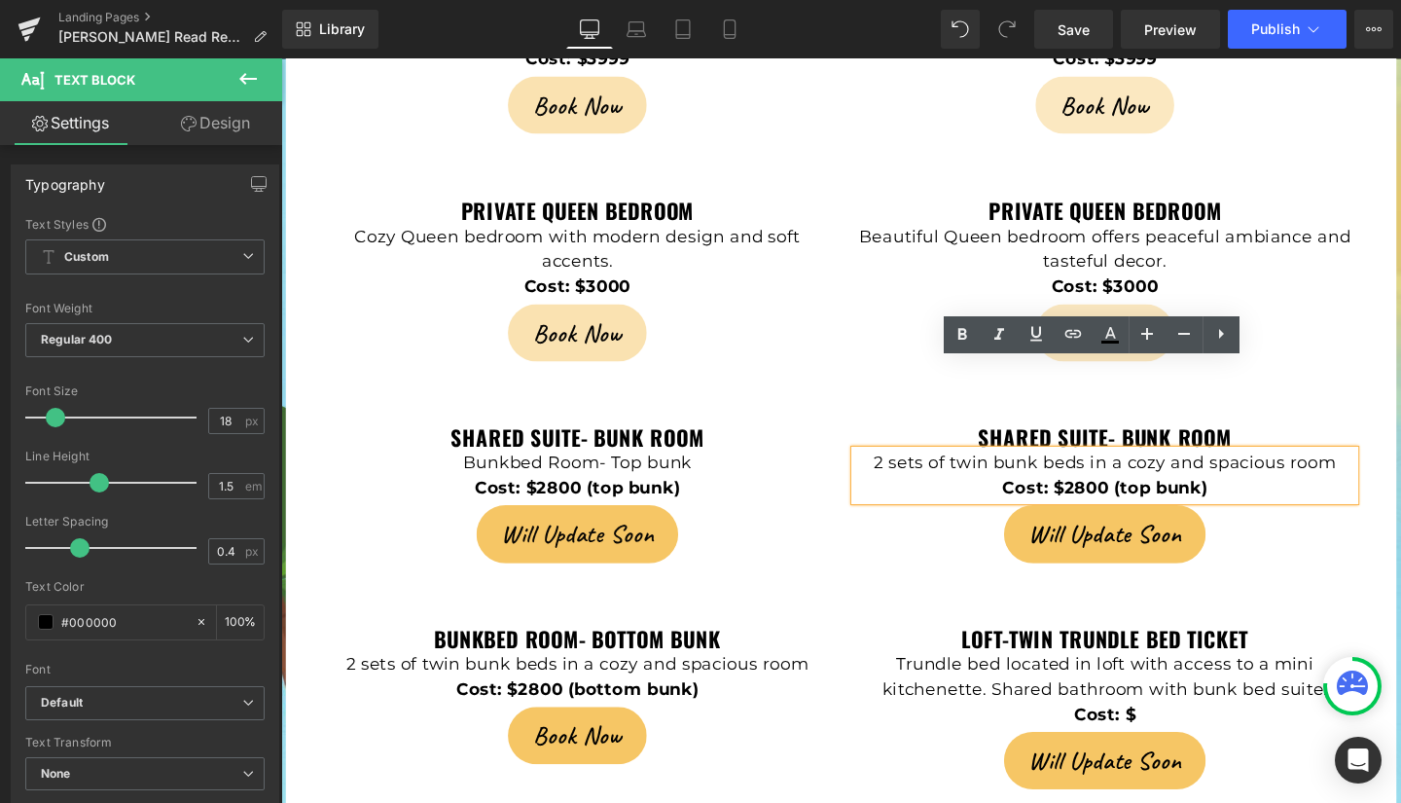
click at [1381, 470] on p "2 sets of twin bunk beds in a cozy and spacious room" at bounding box center [1147, 483] width 525 height 26
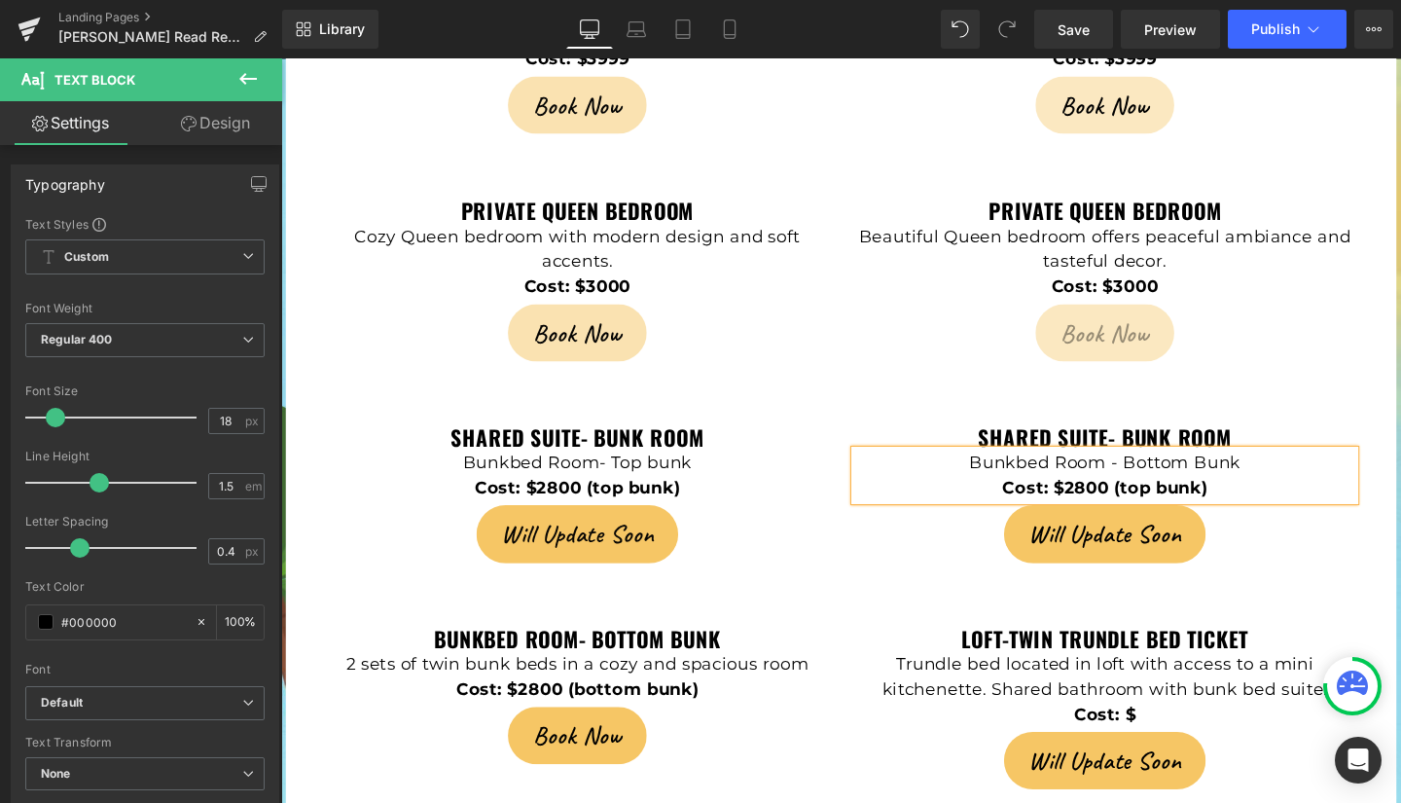
click at [1186, 498] on strong "Cost: $2800 (top bunk)" at bounding box center [1147, 508] width 216 height 21
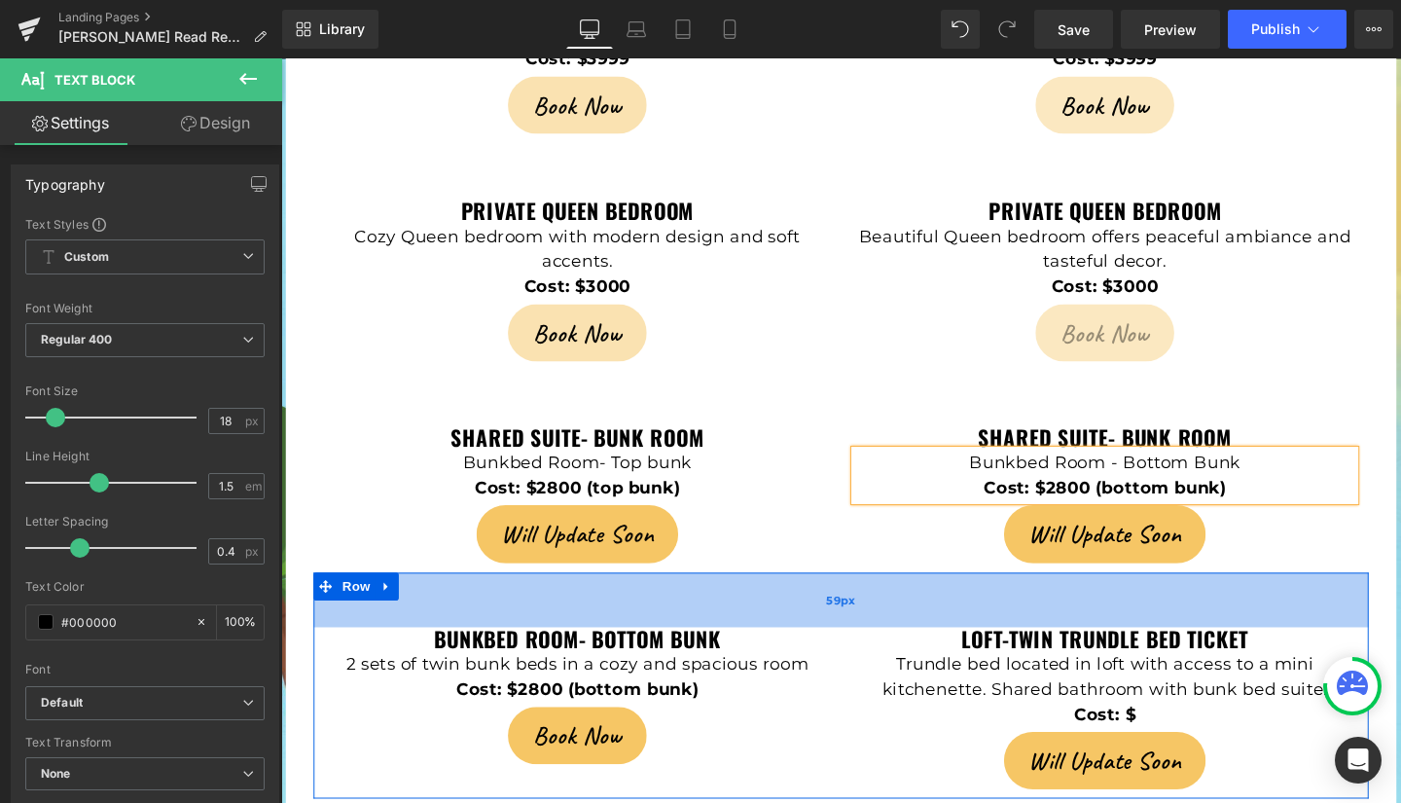
click at [1335, 598] on div "59px" at bounding box center [869, 626] width 1109 height 57
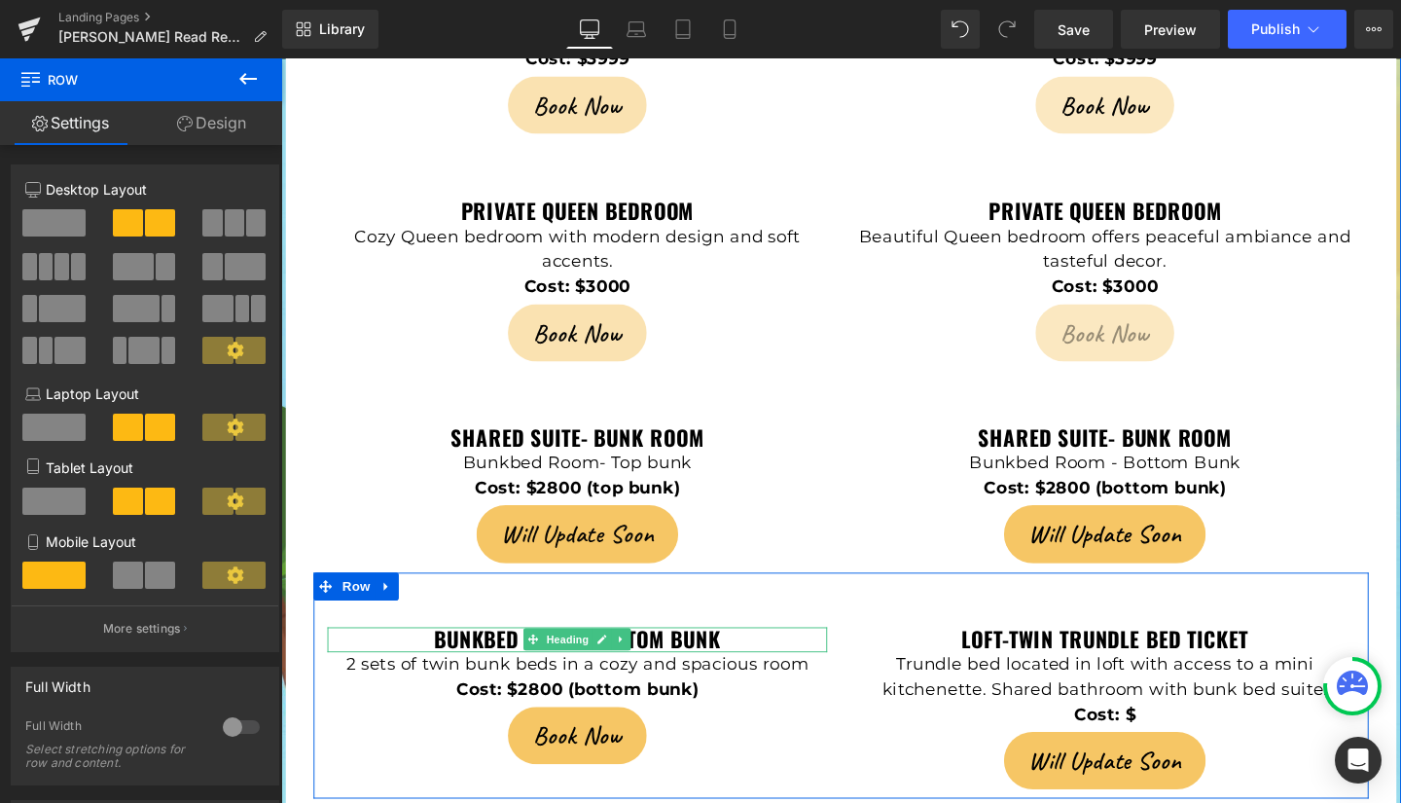
click at [770, 656] on h3 "Bunkbed Room- Bottom bunk" at bounding box center [592, 669] width 525 height 26
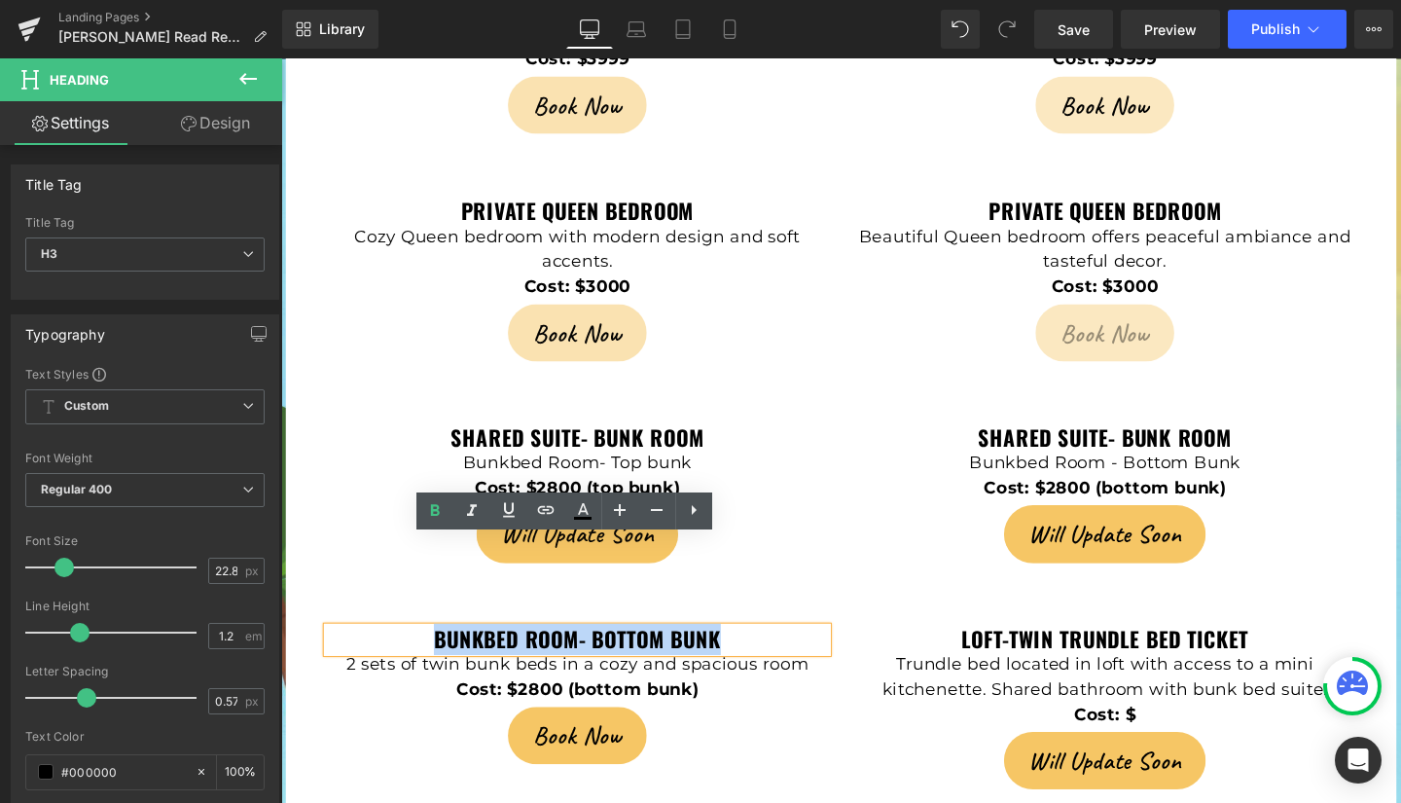
drag, startPoint x: 750, startPoint y: 571, endPoint x: 438, endPoint y: 564, distance: 312.4
click at [438, 656] on h3 "Bunkbed Room- Bottom bunk" at bounding box center [592, 669] width 525 height 26
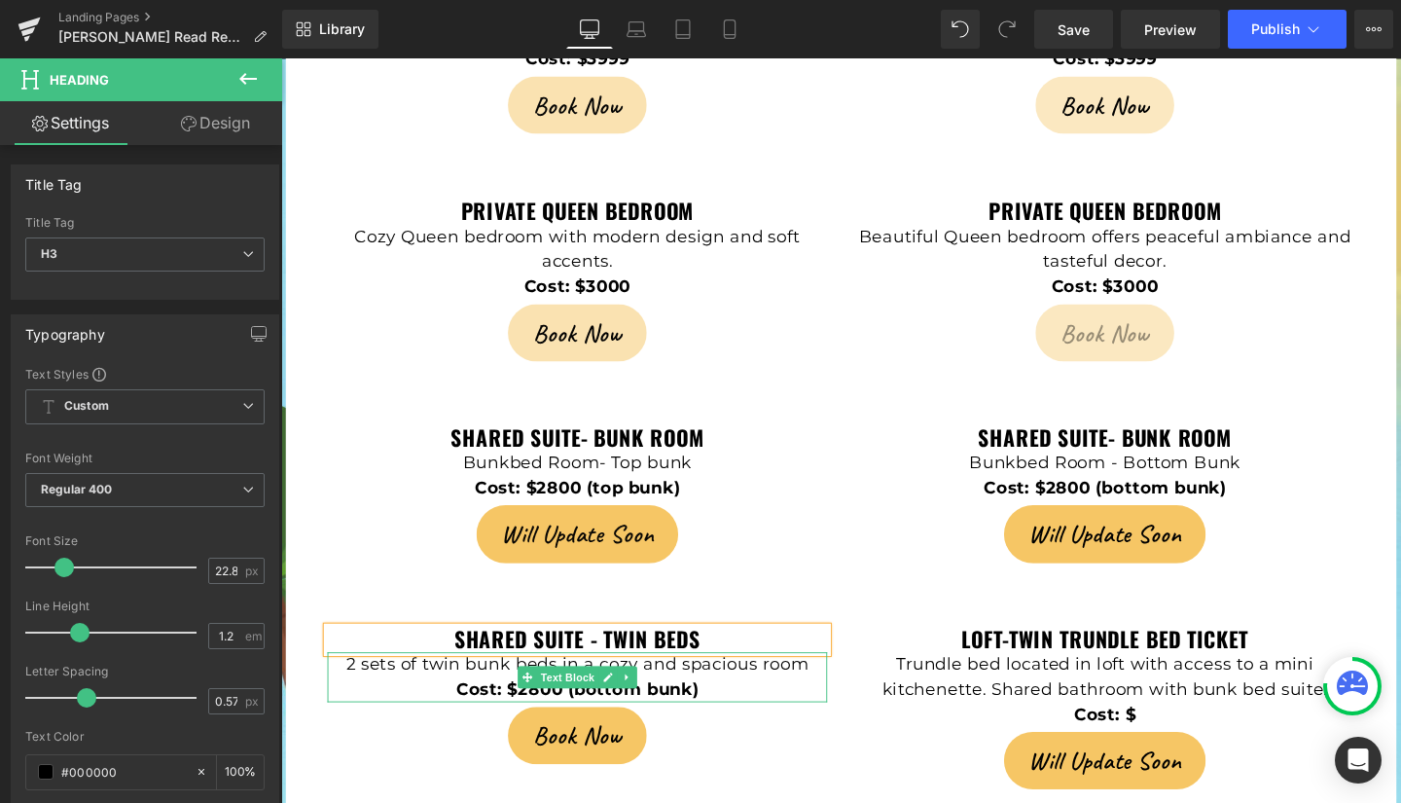
click at [472, 682] on p "2 sets of twin bunk beds in a cozy and spacious room" at bounding box center [592, 695] width 525 height 26
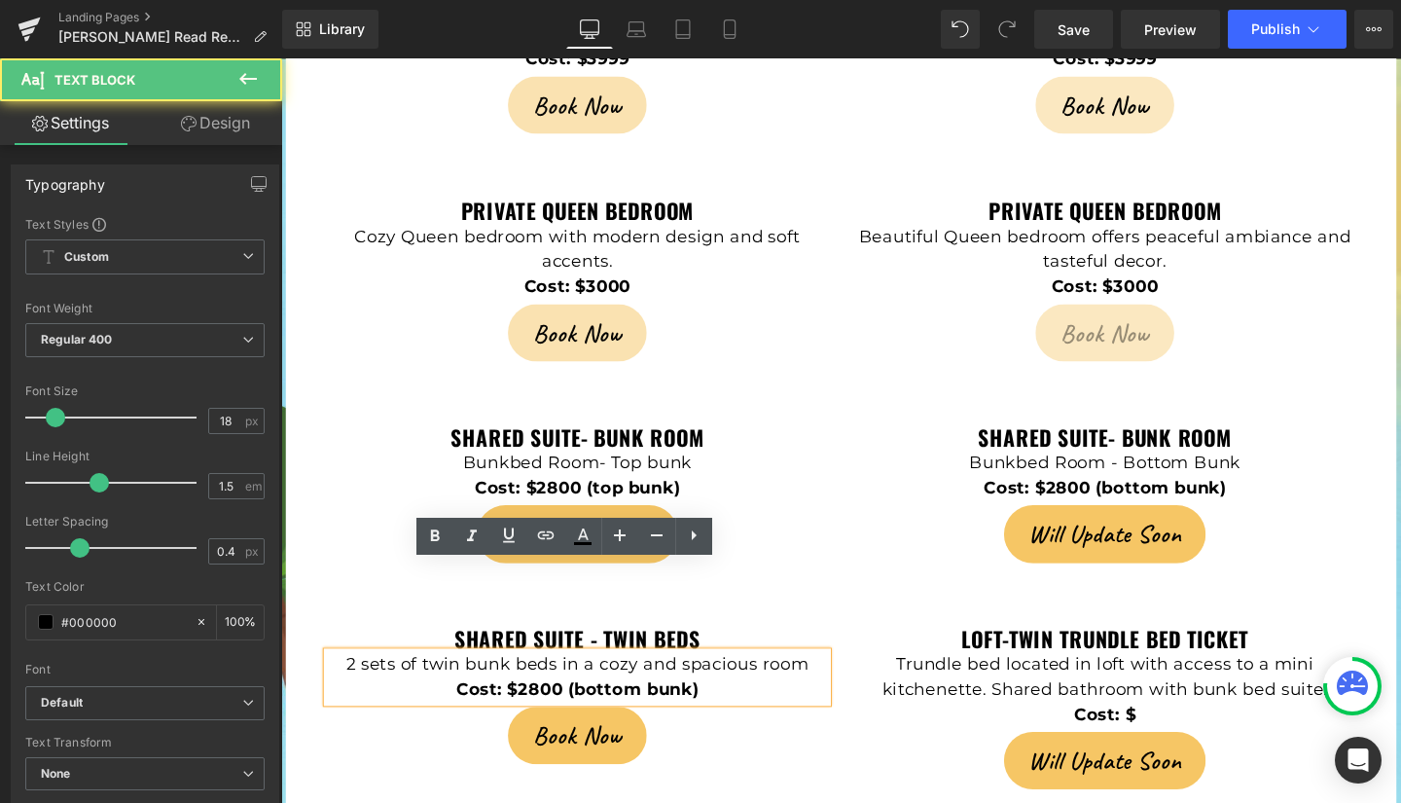
click at [512, 682] on p "2 sets of twin bunk beds in a cozy and spacious room" at bounding box center [592, 695] width 525 height 26
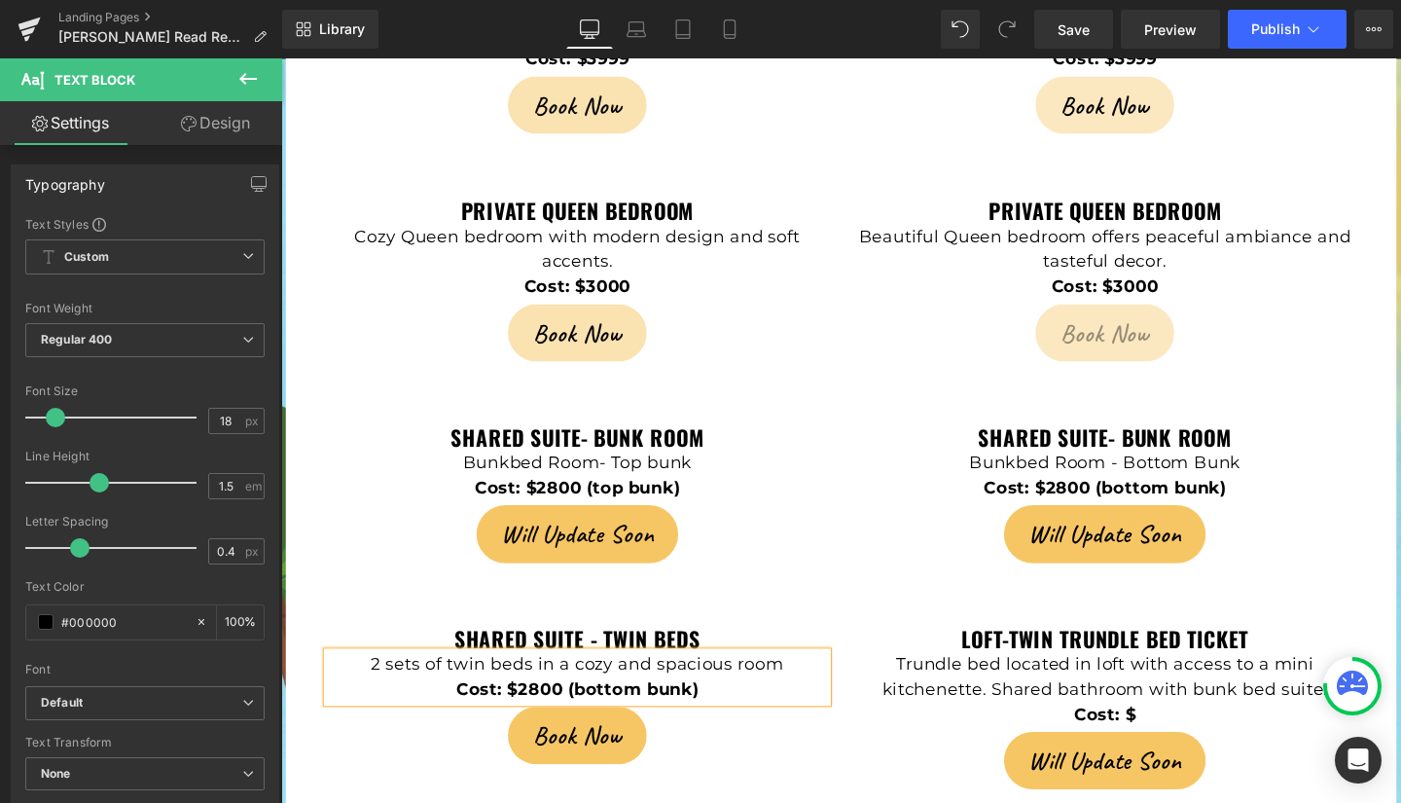
click at [718, 708] on p "Cost: $2800 (bottom bunk)" at bounding box center [592, 721] width 525 height 26
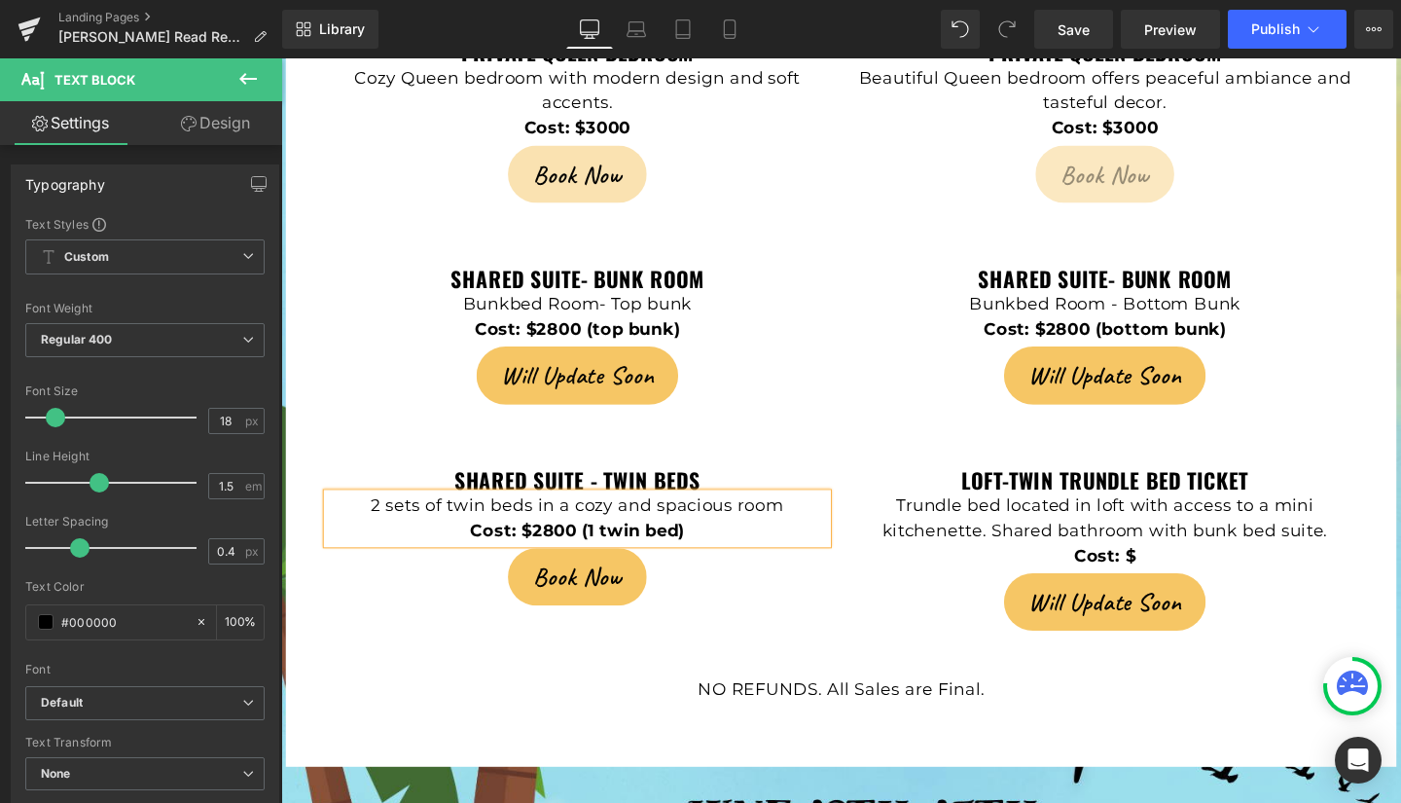
scroll to position [4669, 0]
click at [315, 431] on div "shared suite - twin beds Heading 2 sets of twin beds in a cozy and spacious roo…" at bounding box center [869, 550] width 1109 height 238
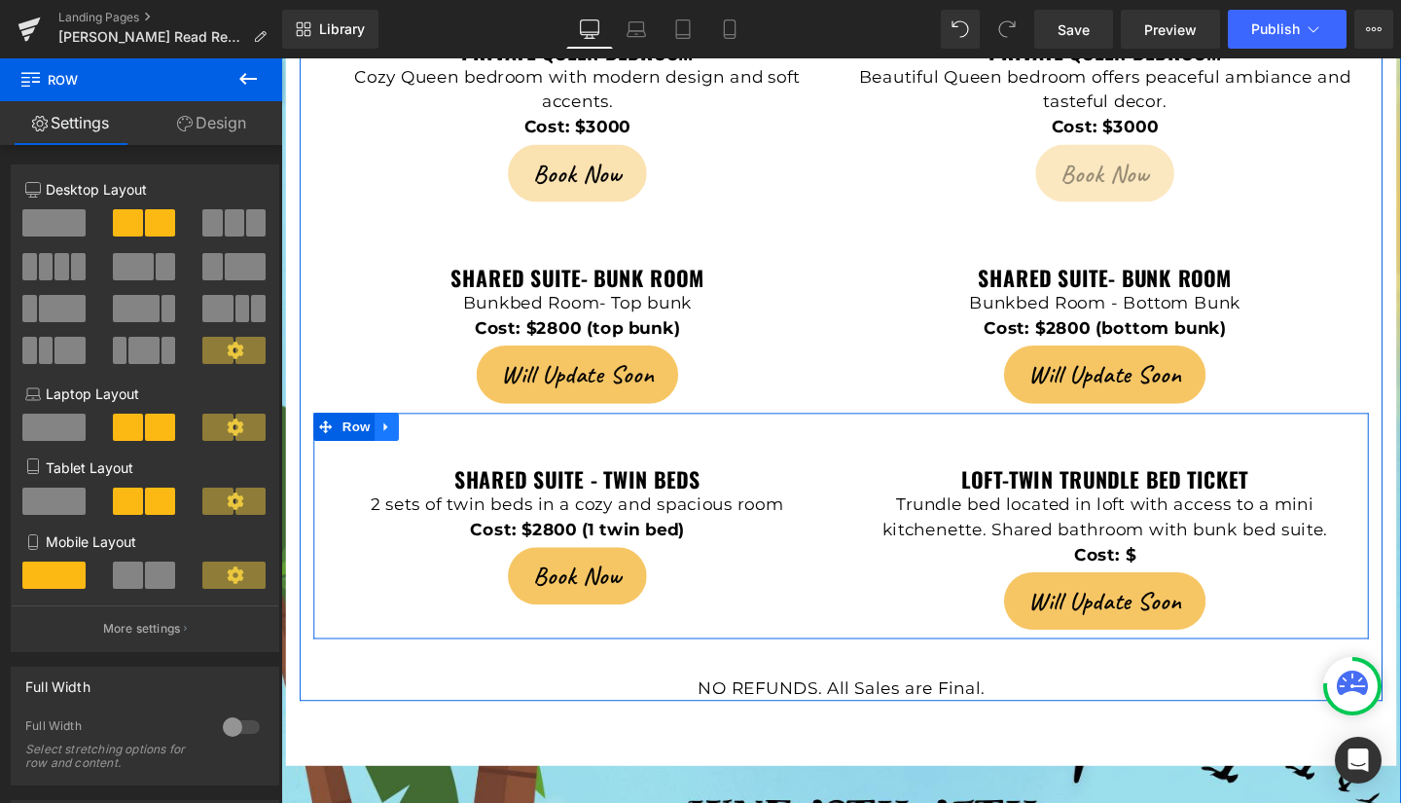
click at [385, 438] on icon at bounding box center [392, 445] width 14 height 15
click at [411, 439] on icon at bounding box center [418, 446] width 14 height 14
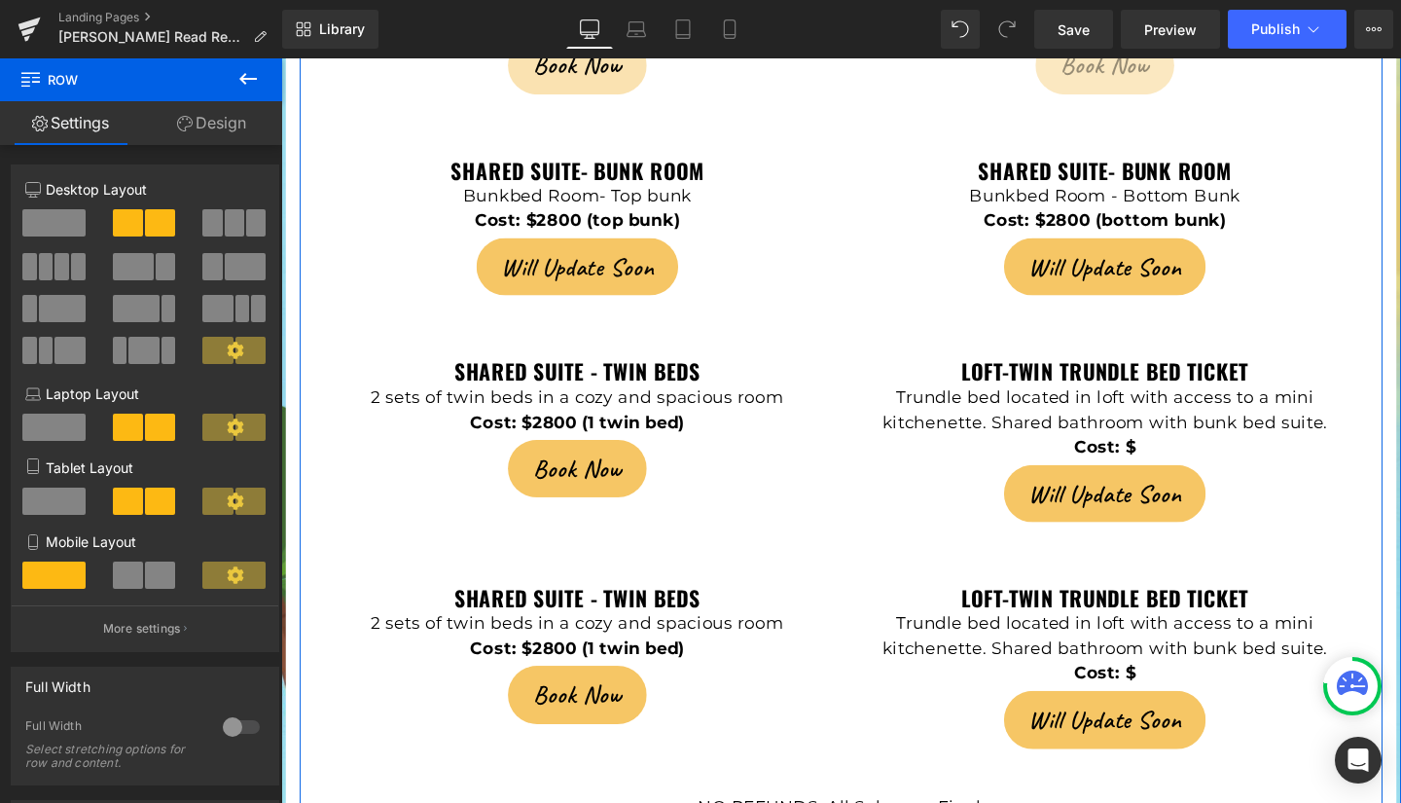
scroll to position [4706, 0]
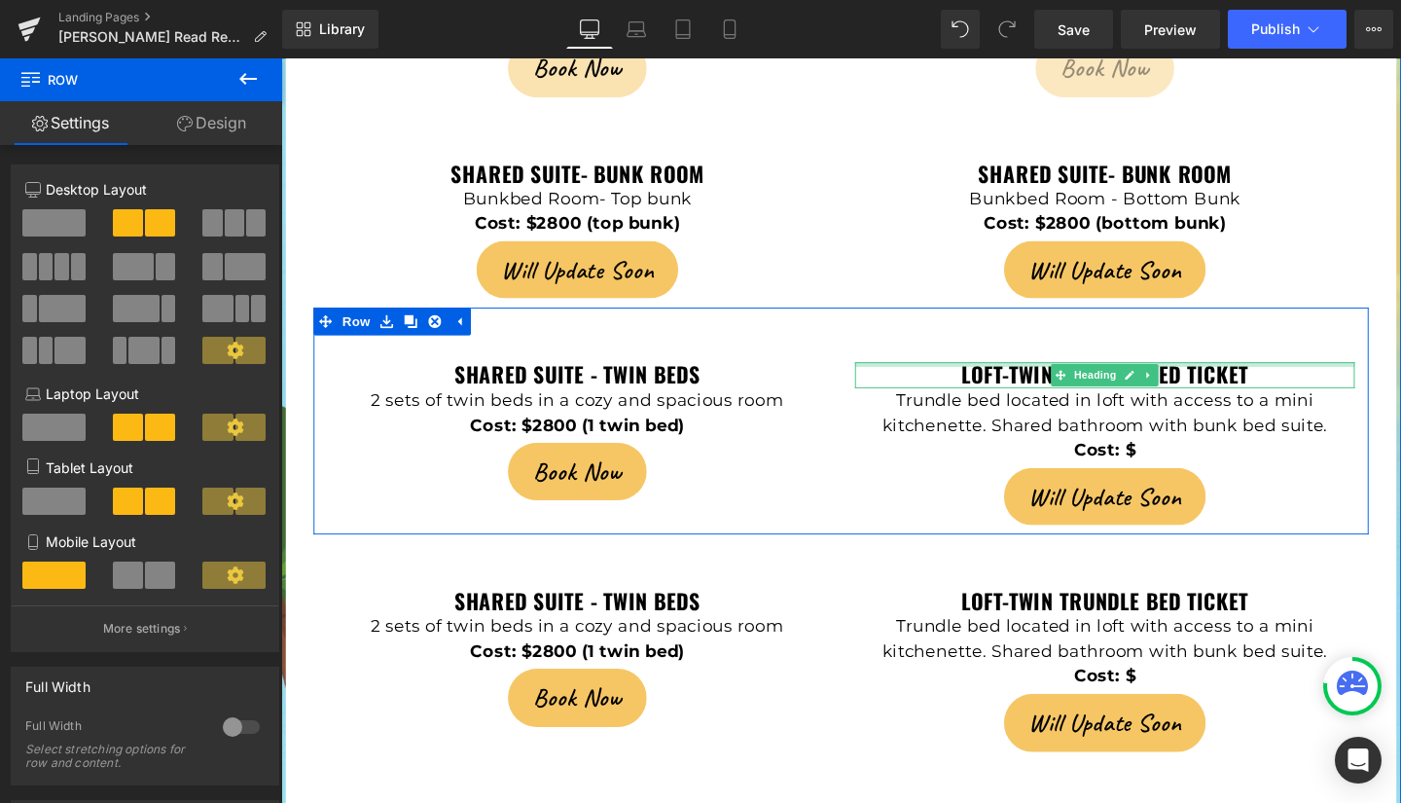
click at [1013, 378] on div at bounding box center [1147, 380] width 525 height 5
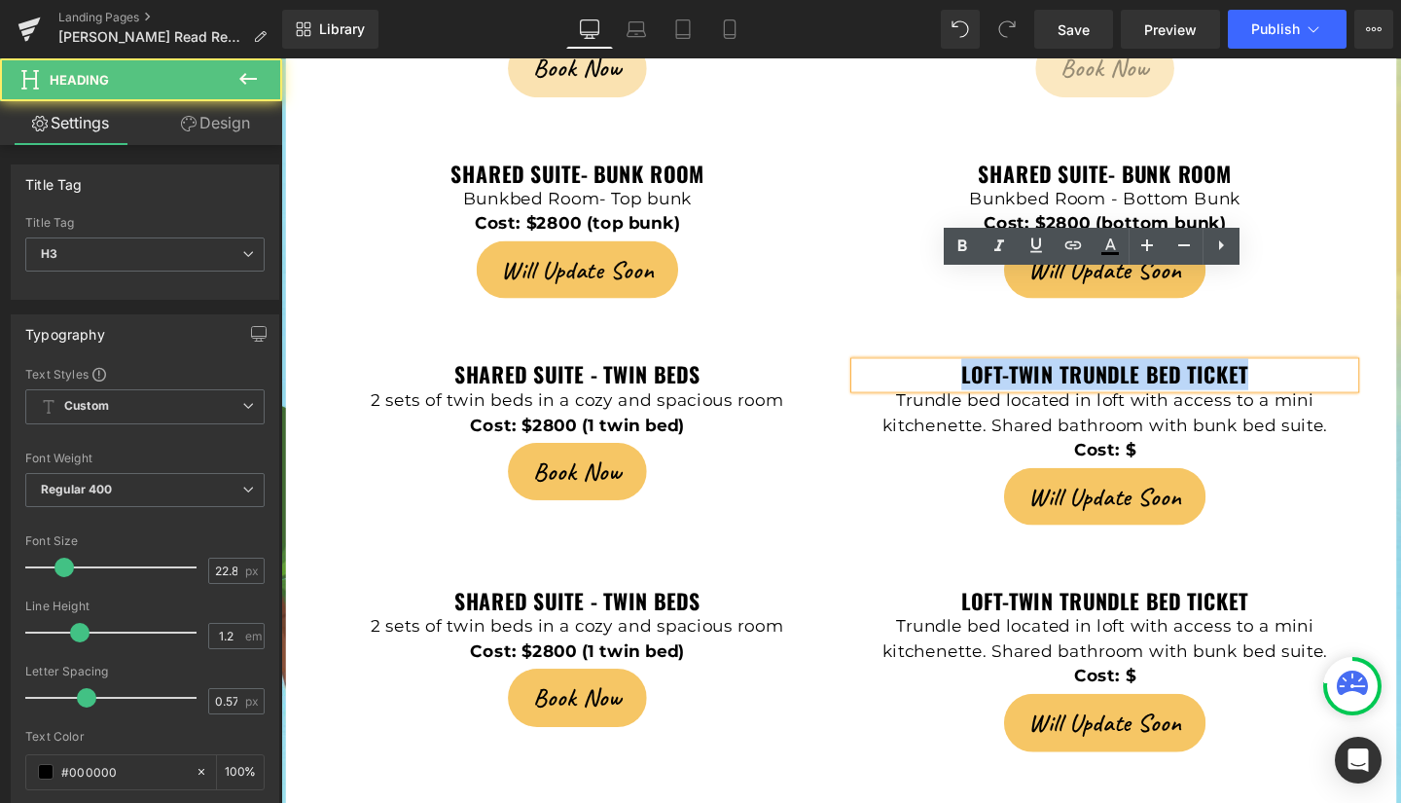
drag, startPoint x: 991, startPoint y: 292, endPoint x: 1294, endPoint y: 292, distance: 303.6
click at [1294, 378] on h3 "Loft-Twin trundle bed ticket" at bounding box center [1147, 391] width 525 height 26
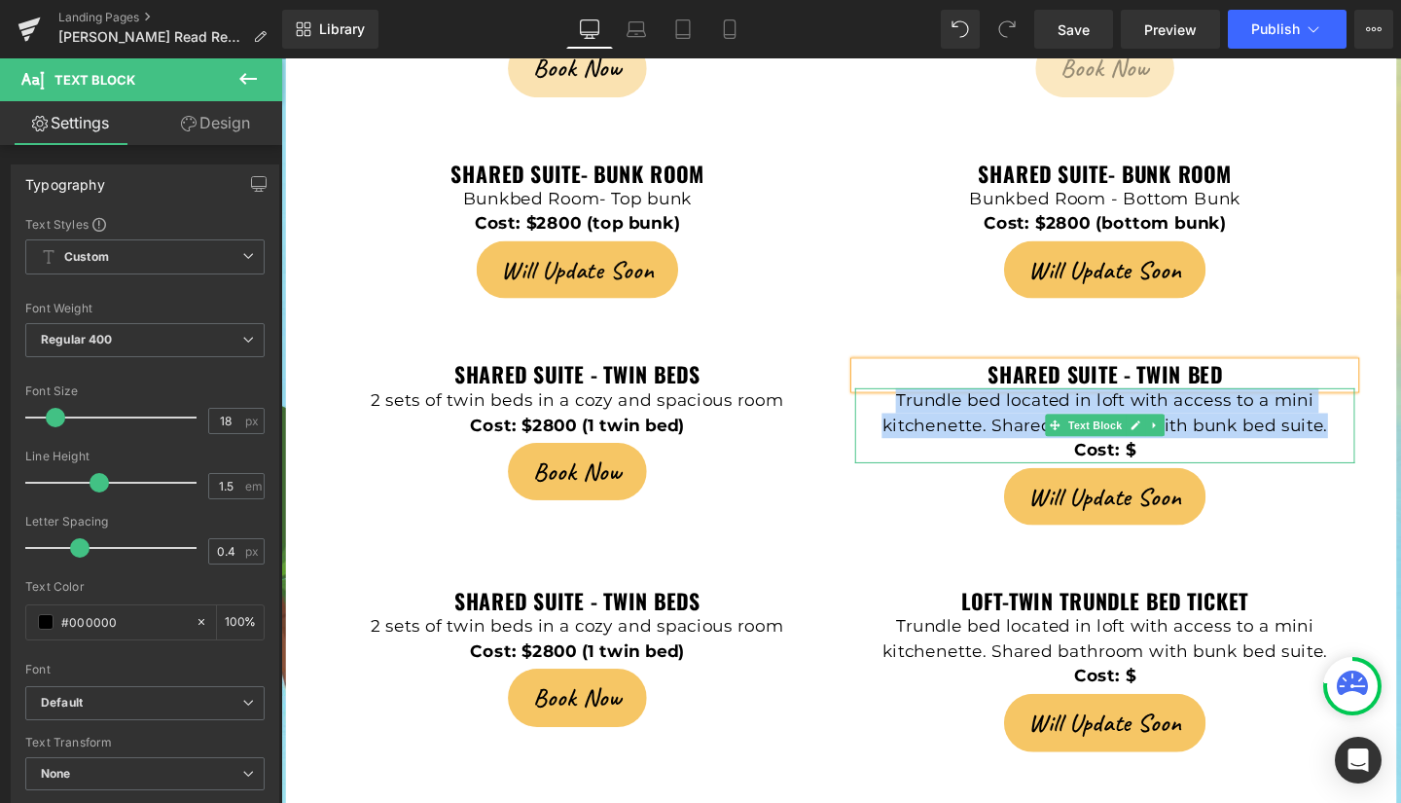
drag, startPoint x: 923, startPoint y: 326, endPoint x: 1382, endPoint y: 349, distance: 459.9
click at [1382, 405] on p "Trundle bed located in loft with access to a mini kitchenette. Shared bathroom …" at bounding box center [1147, 431] width 525 height 53
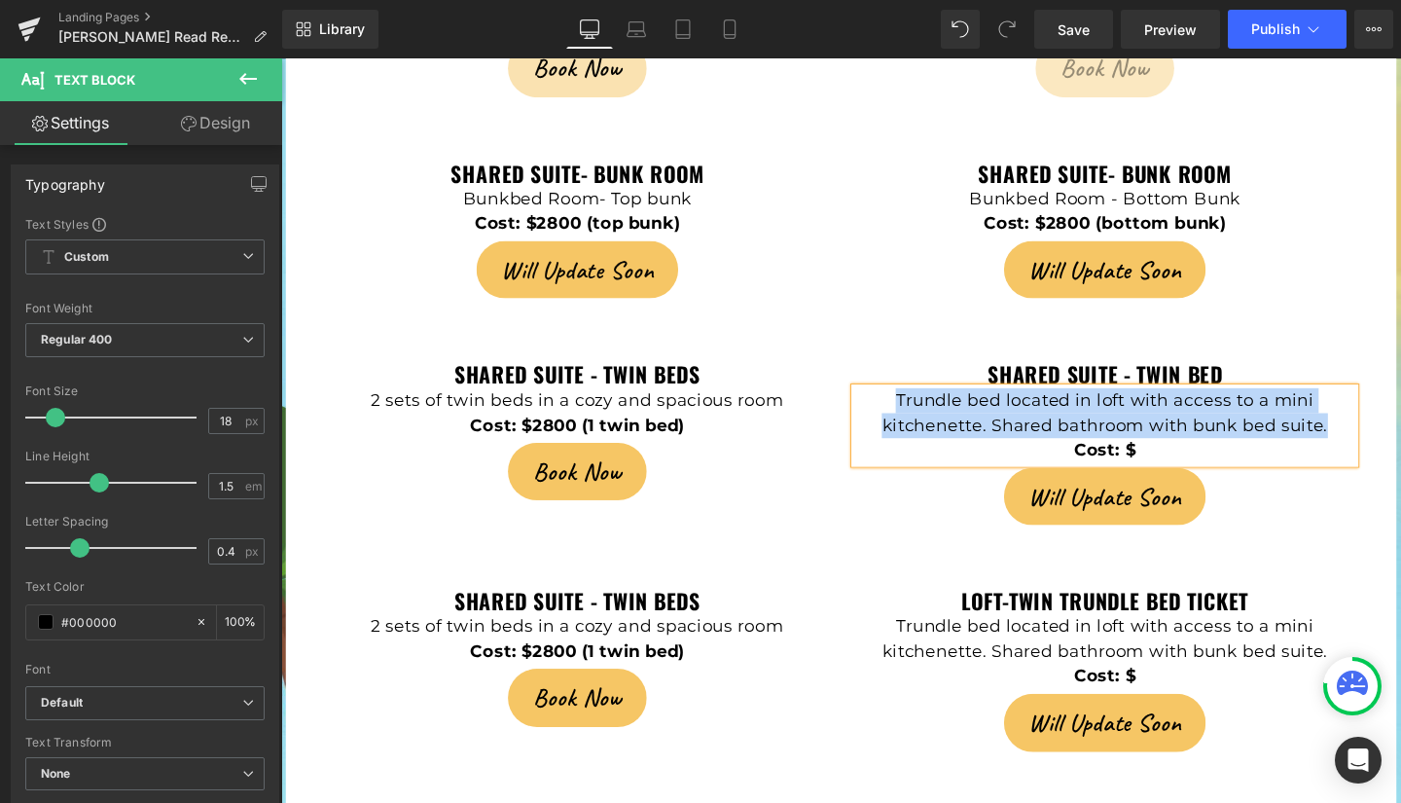
click at [1382, 405] on p "Trundle bed located in loft with access to a mini kitchenette. Shared bathroom …" at bounding box center [1147, 431] width 525 height 53
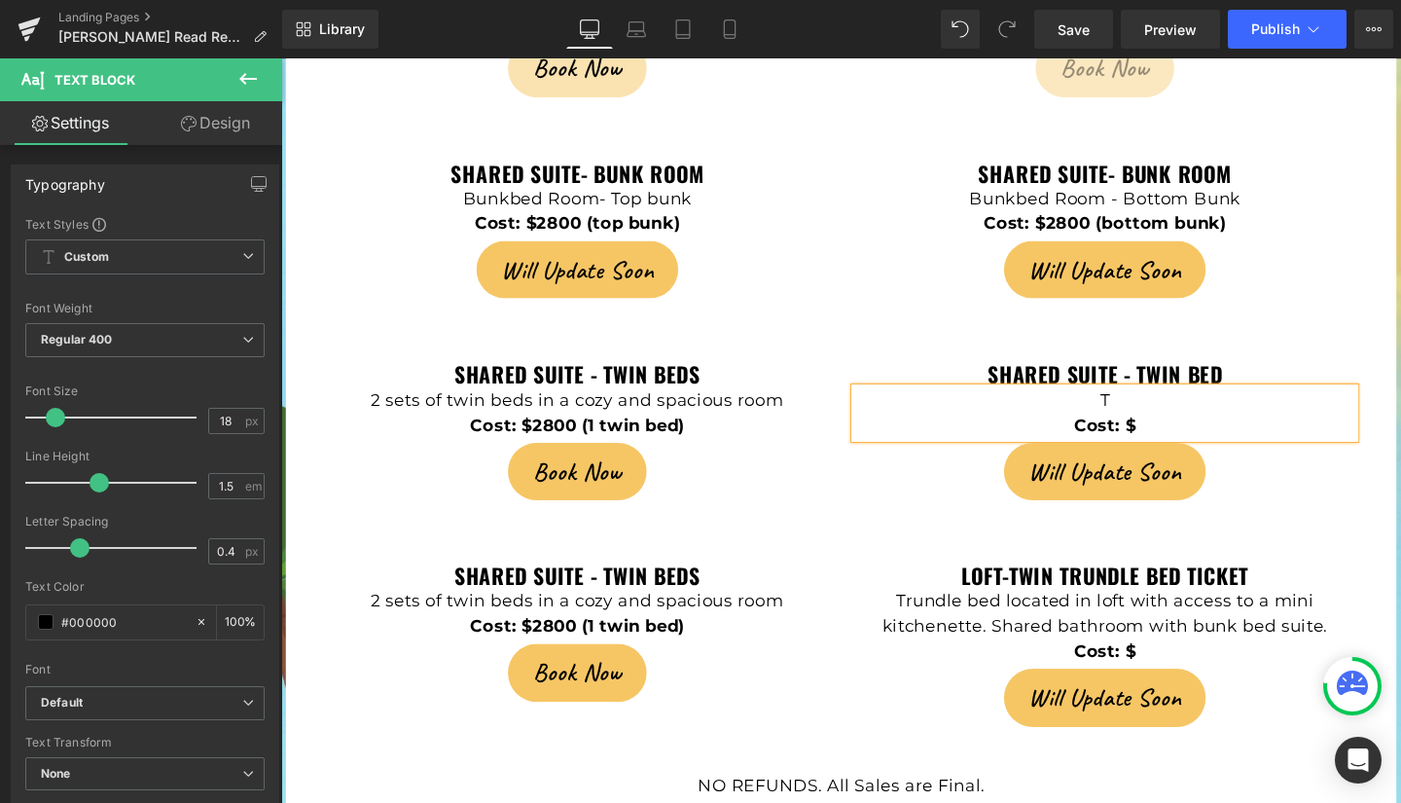
click at [1382, 431] on p "Cost: $" at bounding box center [1147, 444] width 525 height 26
click at [1291, 431] on p "Cost: $2800" at bounding box center [1147, 444] width 525 height 26
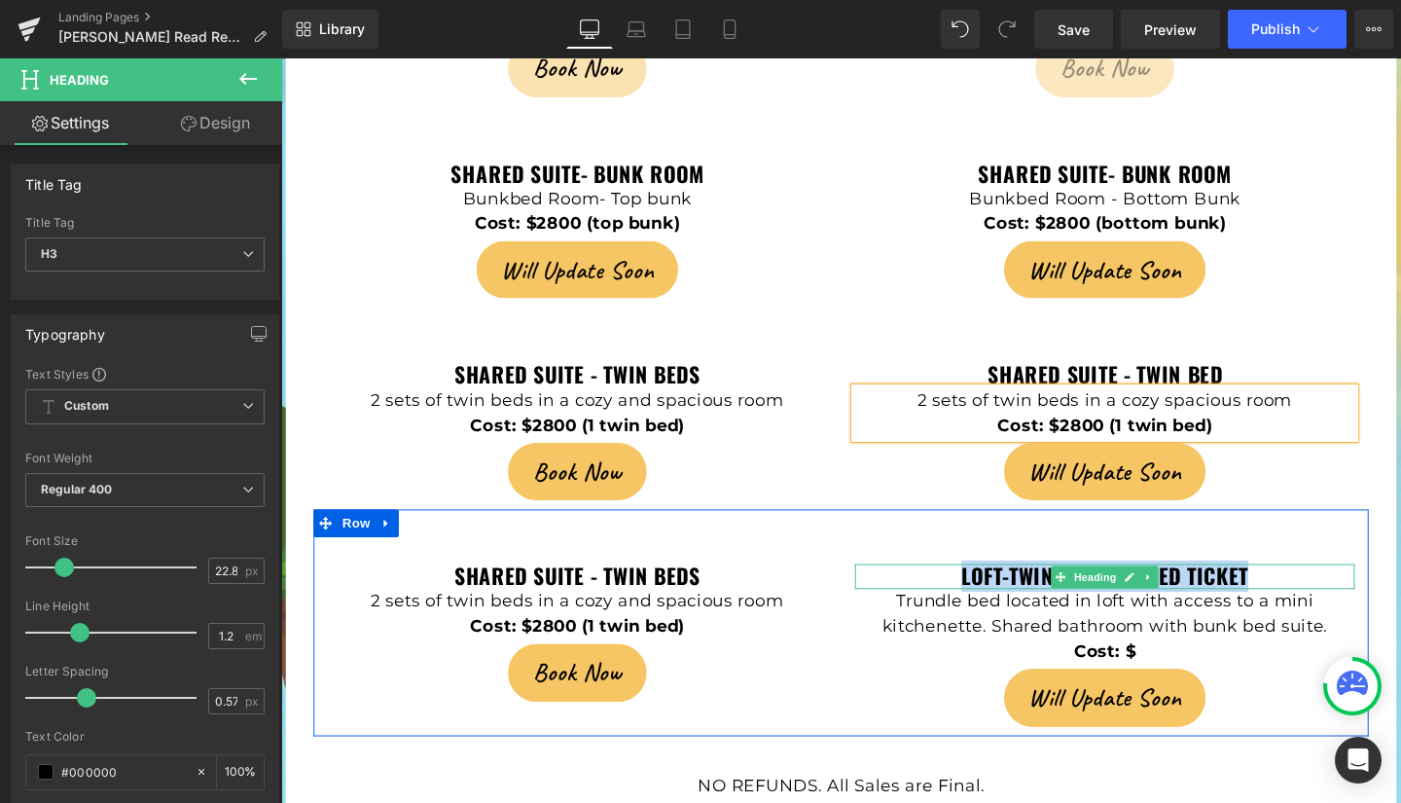
drag, startPoint x: 989, startPoint y: 511, endPoint x: 1302, endPoint y: 511, distance: 313.3
click at [1302, 590] on h3 "Loft-Twin trundle bed ticket" at bounding box center [1147, 603] width 525 height 26
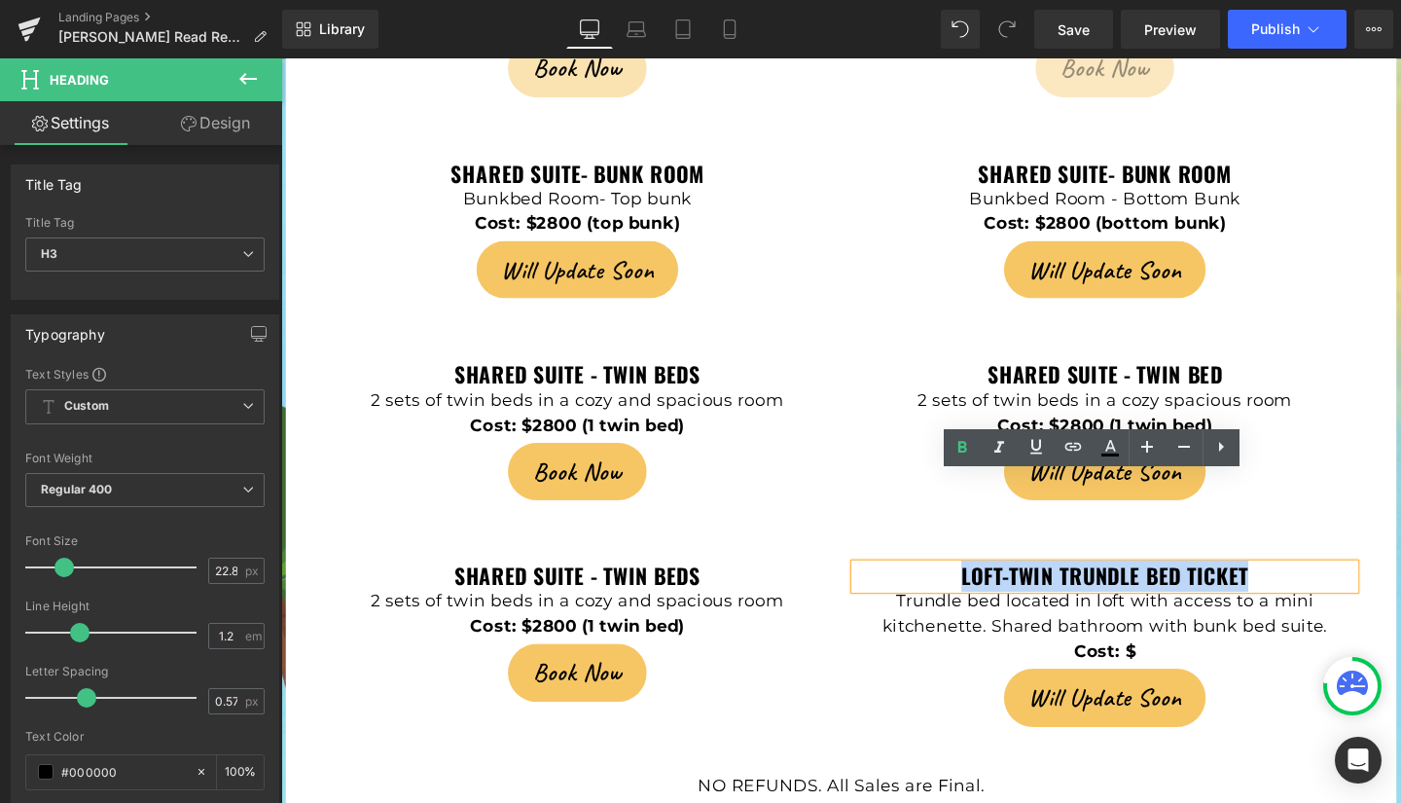
click at [1035, 586] on strong "Loft-Twin trundle bed ticket" at bounding box center [1147, 602] width 302 height 33
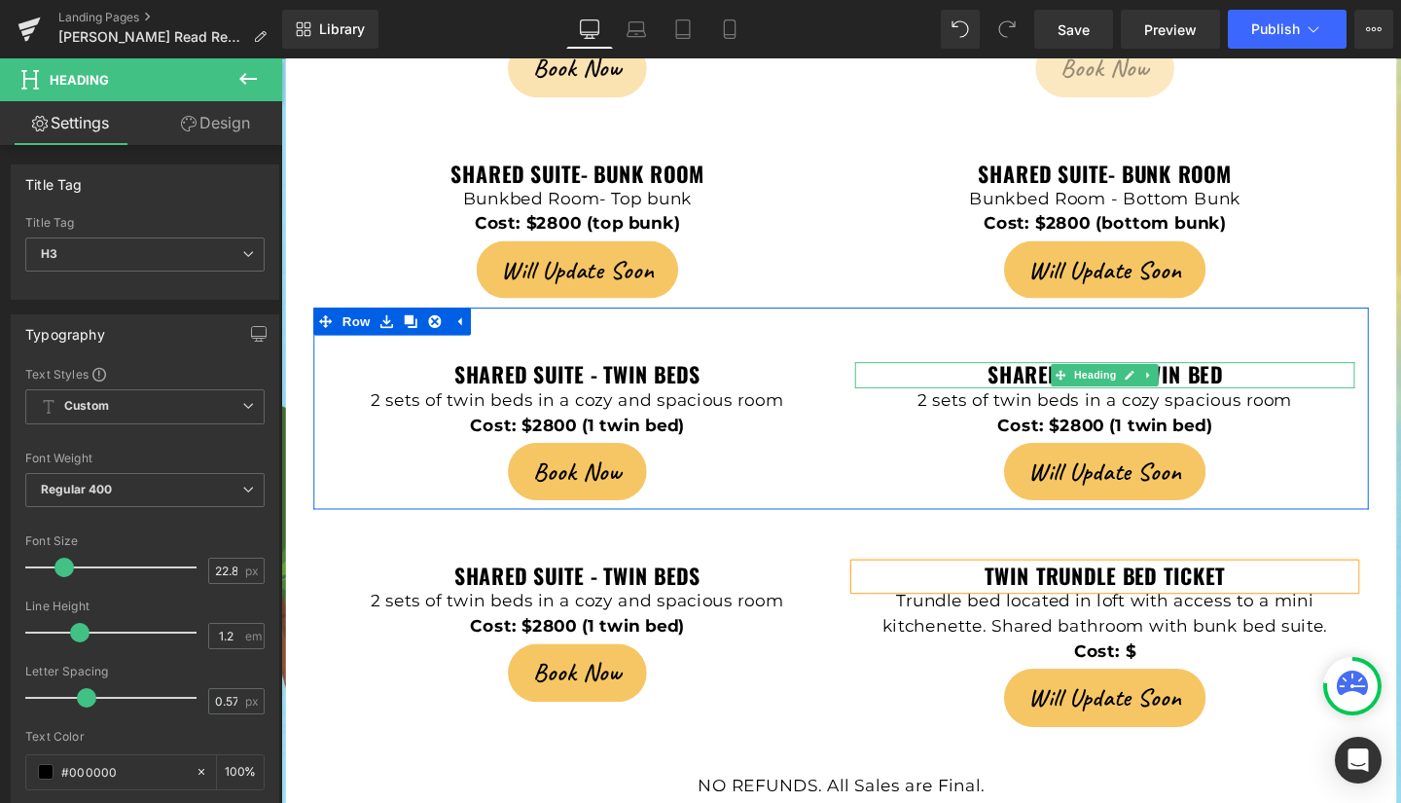
click at [1268, 378] on h3 "shared suite - twin bed" at bounding box center [1147, 391] width 525 height 26
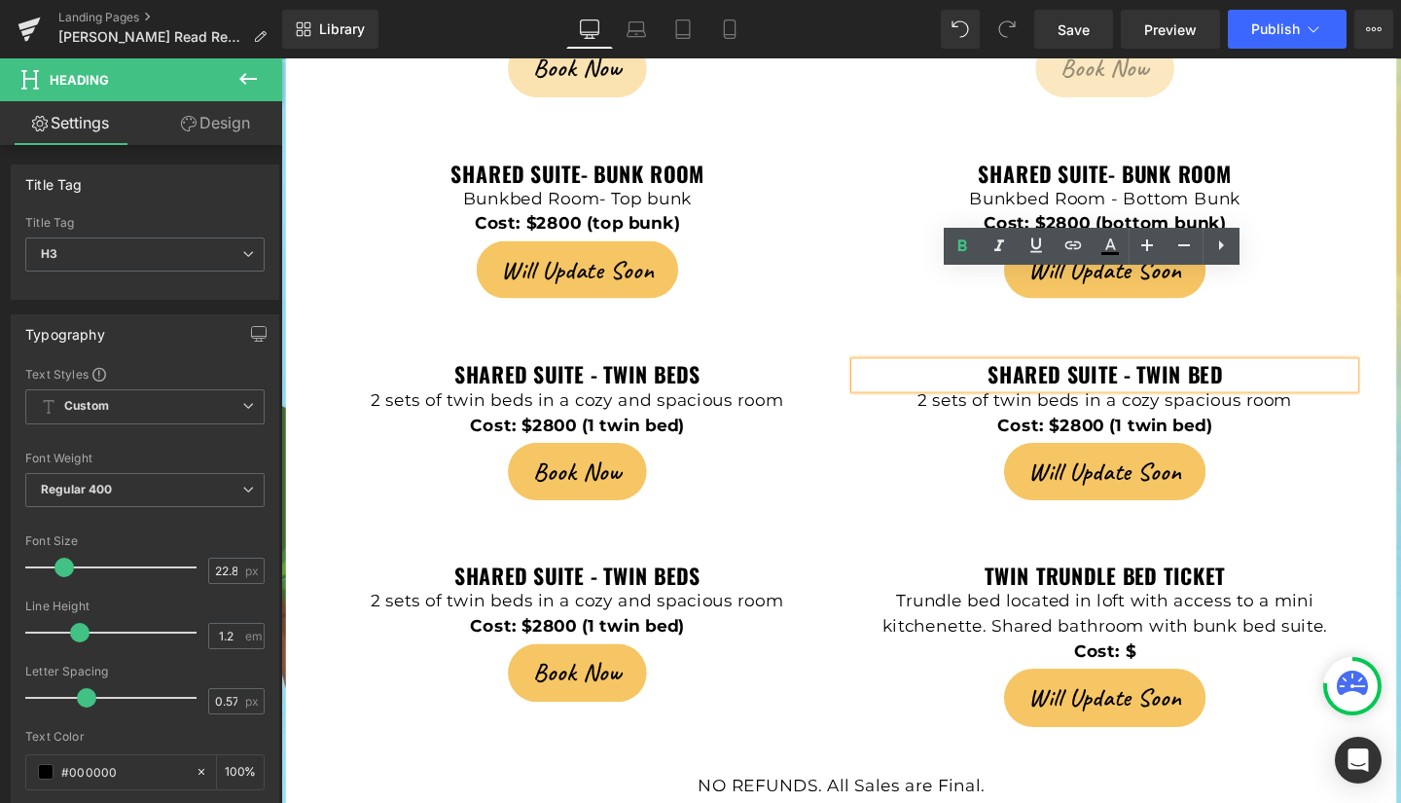
click at [1268, 378] on h3 "shared suite - twin bed" at bounding box center [1147, 391] width 525 height 26
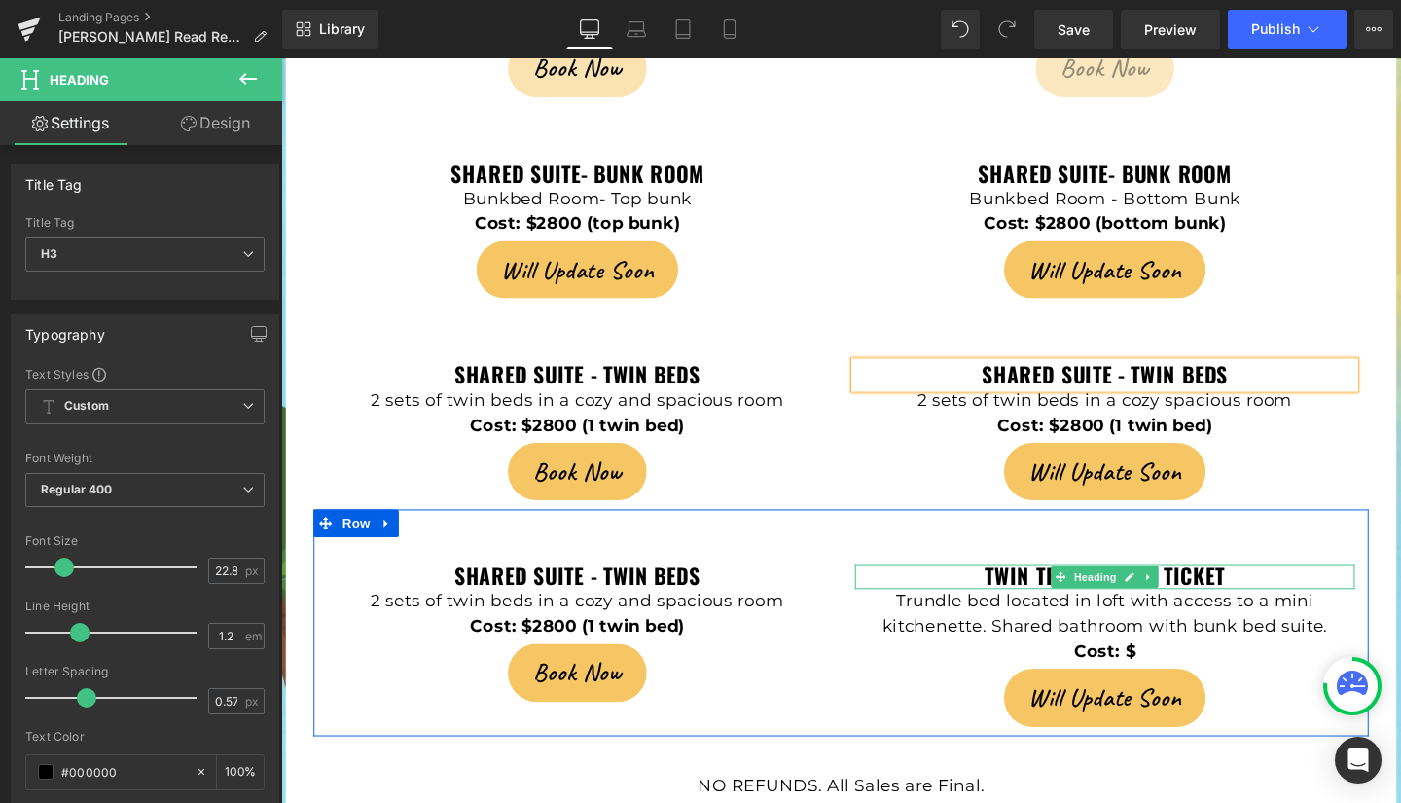
click at [1282, 590] on h3 "Twin trundle bed ticket" at bounding box center [1147, 603] width 525 height 26
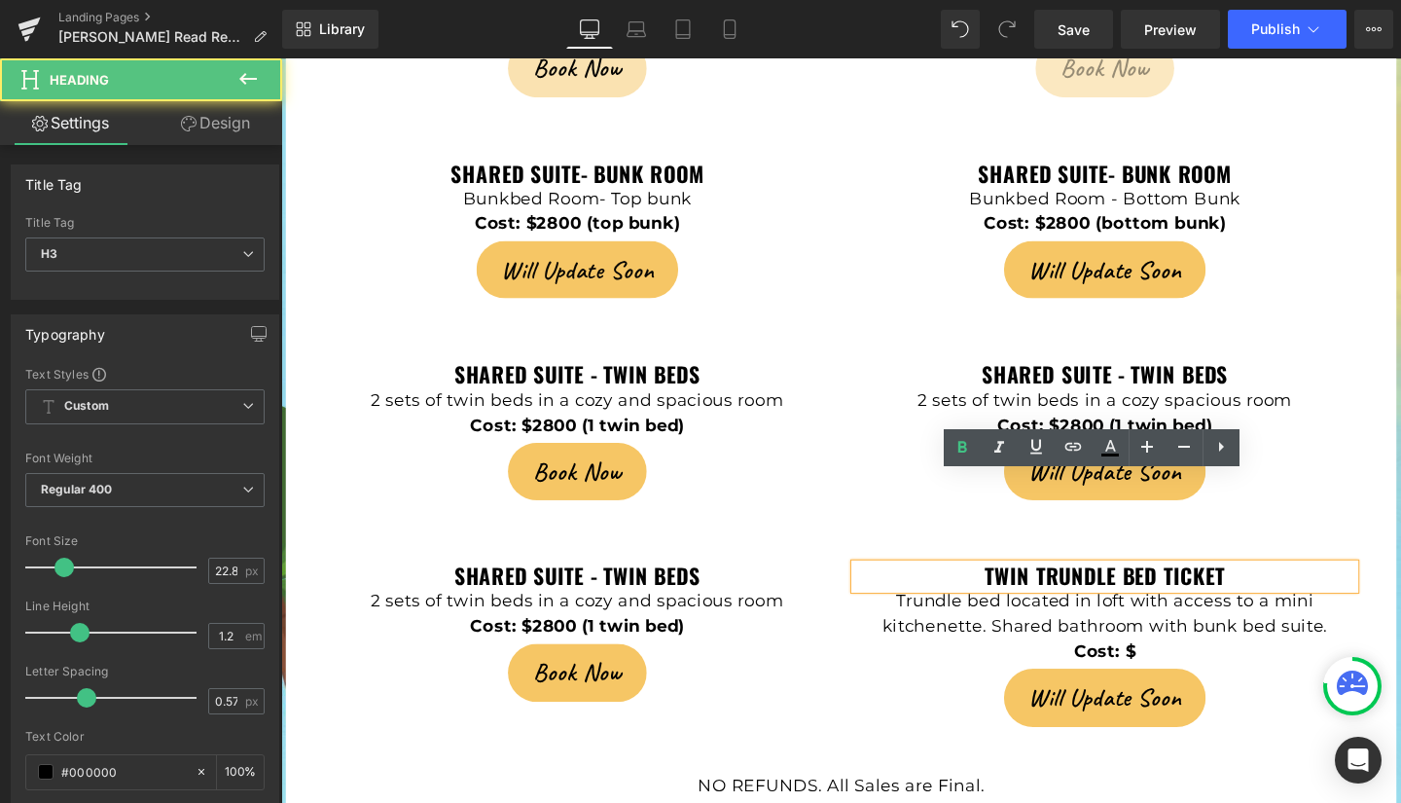
click at [1281, 590] on h3 "Twin trundle bed ticket" at bounding box center [1147, 603] width 525 height 26
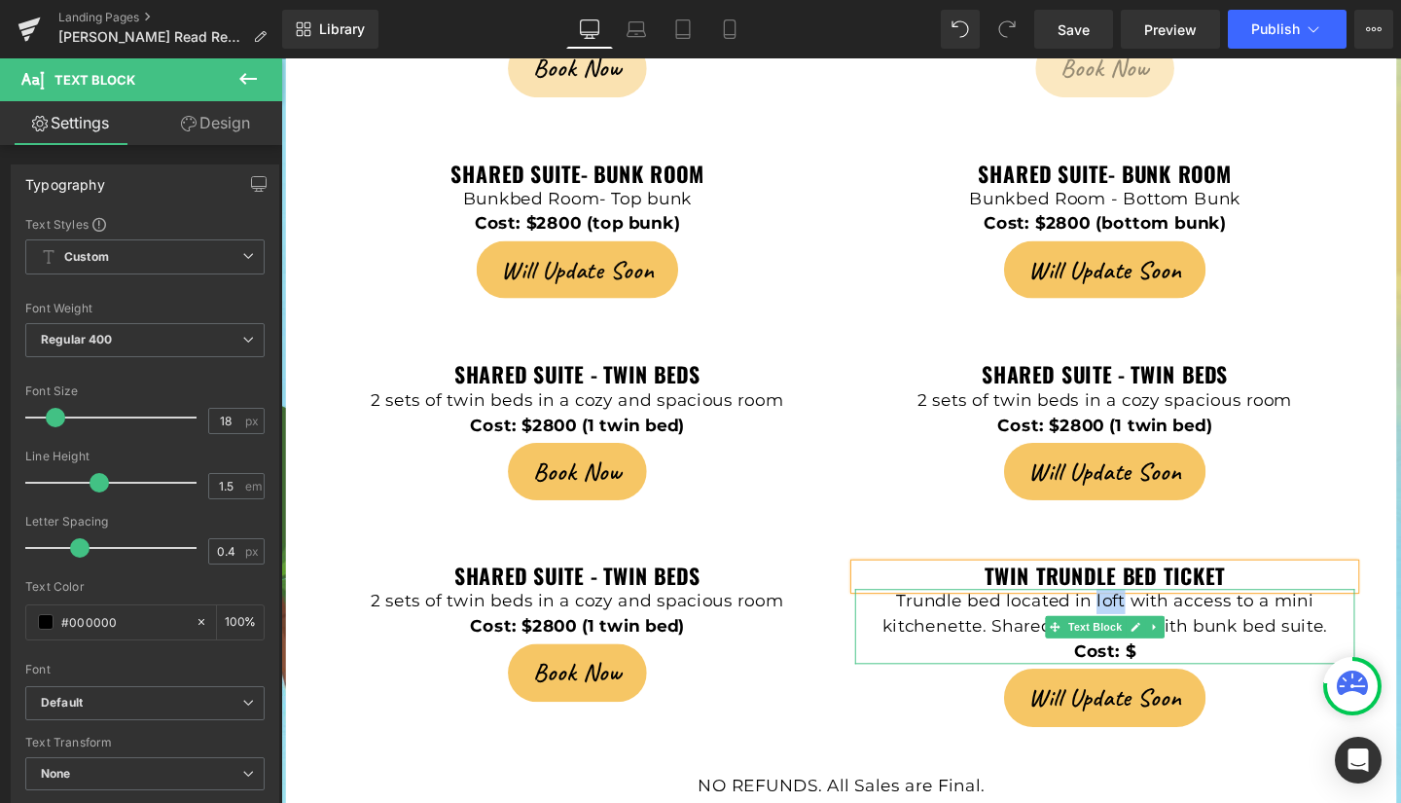
drag, startPoint x: 1131, startPoint y: 536, endPoint x: 1163, endPoint y: 537, distance: 32.1
click at [1163, 616] on p "Trundle bed located in loft with access to a mini kitchenette. Shared bathroom …" at bounding box center [1147, 642] width 525 height 53
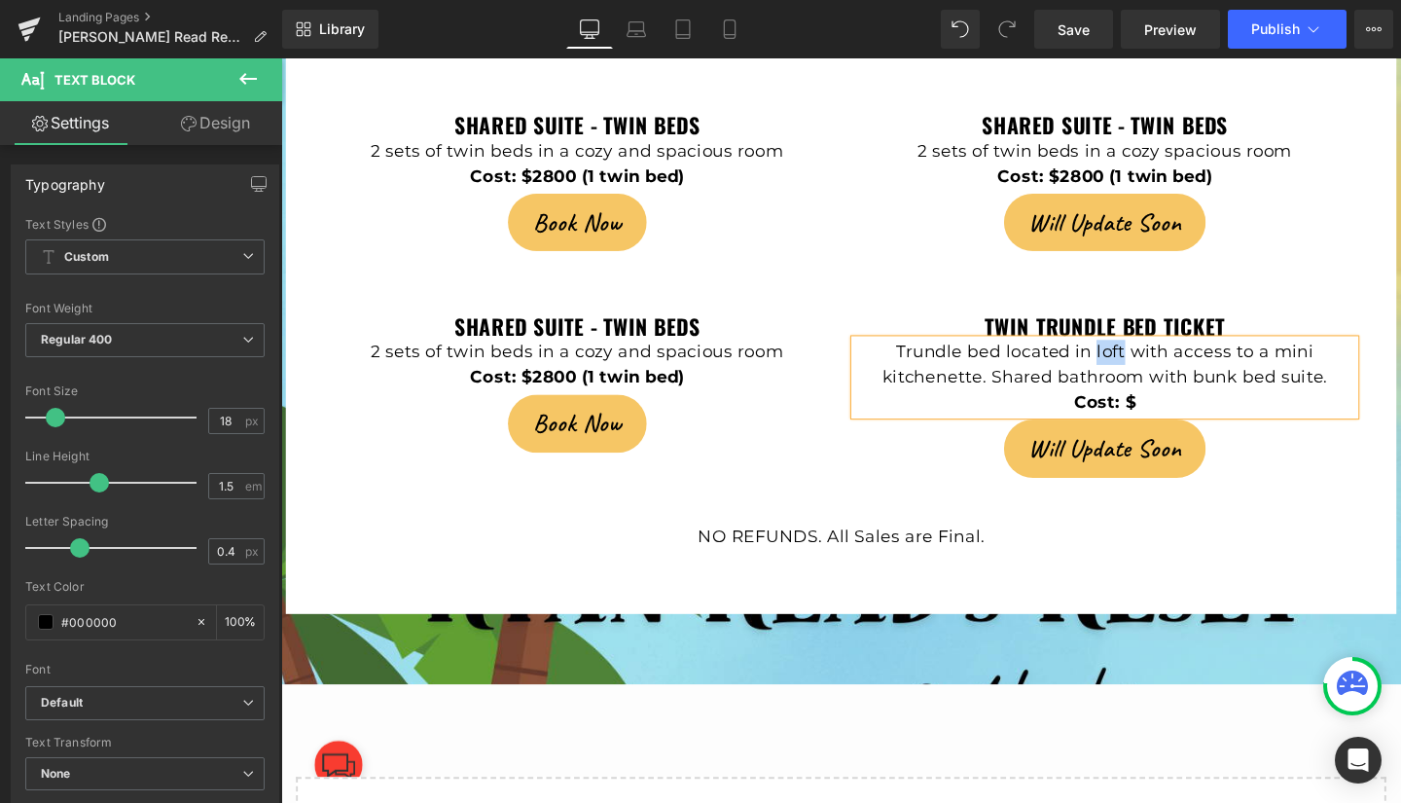
scroll to position [4853, 0]
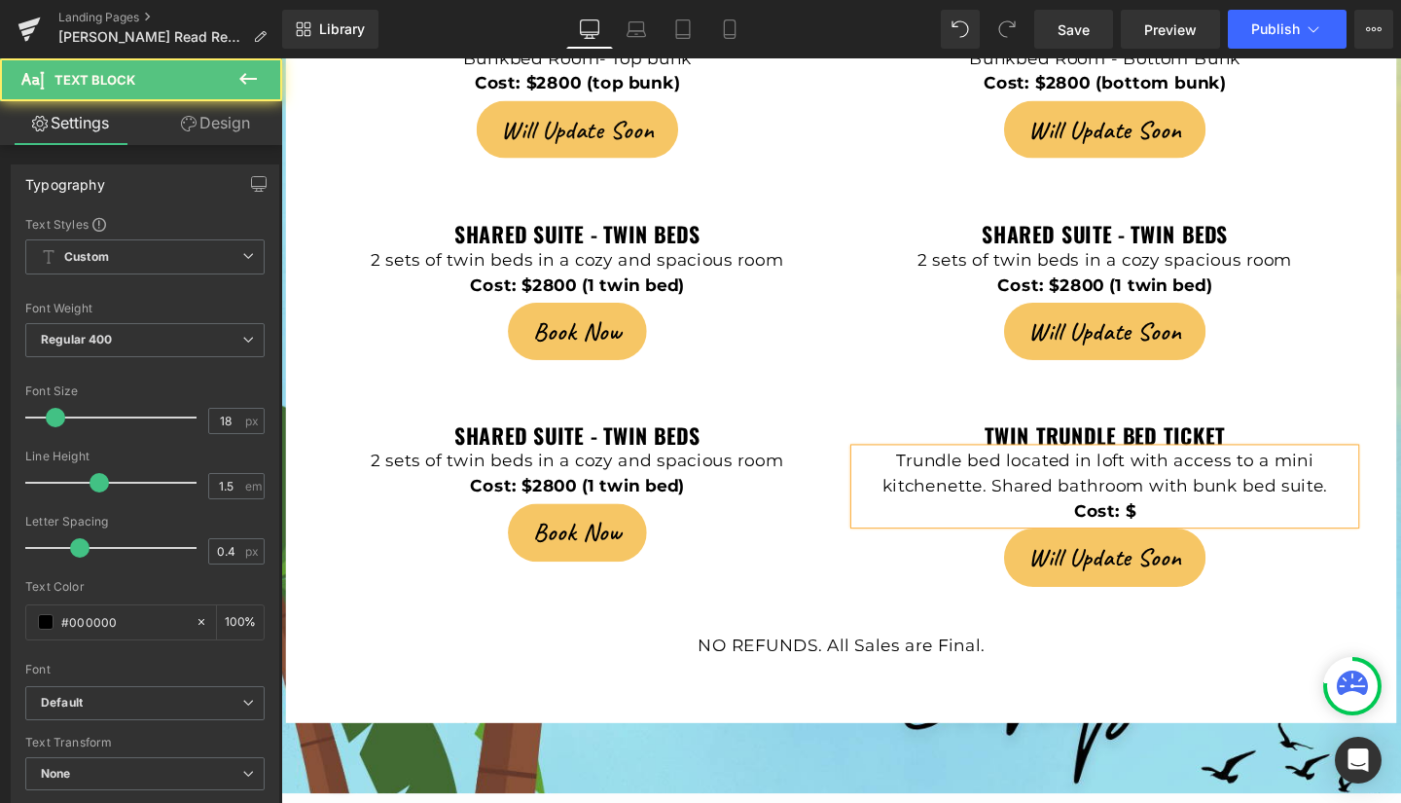
click at [1166, 469] on p "Trundle bed located in loft with access to a mini kitchenette. Shared bathroom …" at bounding box center [1147, 495] width 525 height 53
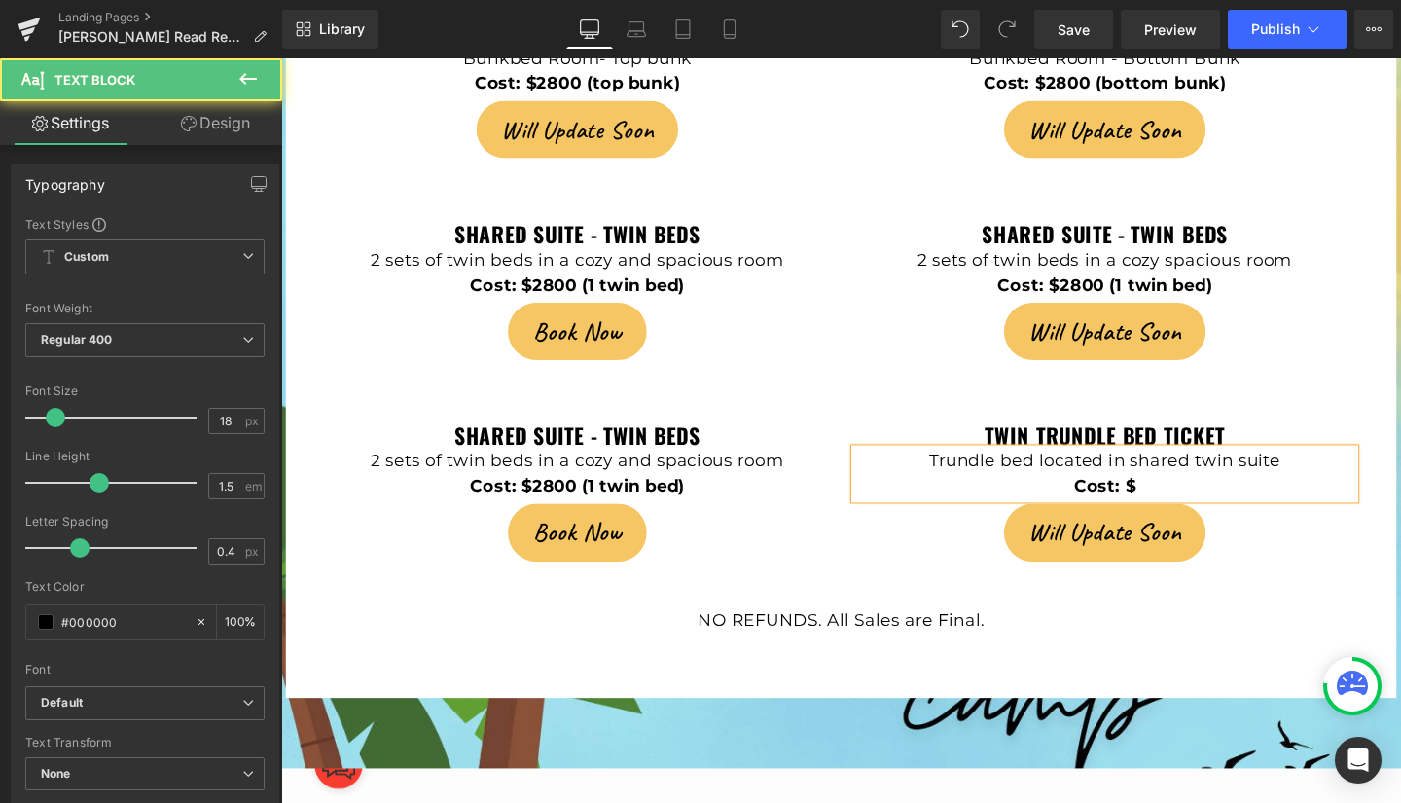
click at [1184, 495] on p "Cost: $" at bounding box center [1147, 508] width 525 height 26
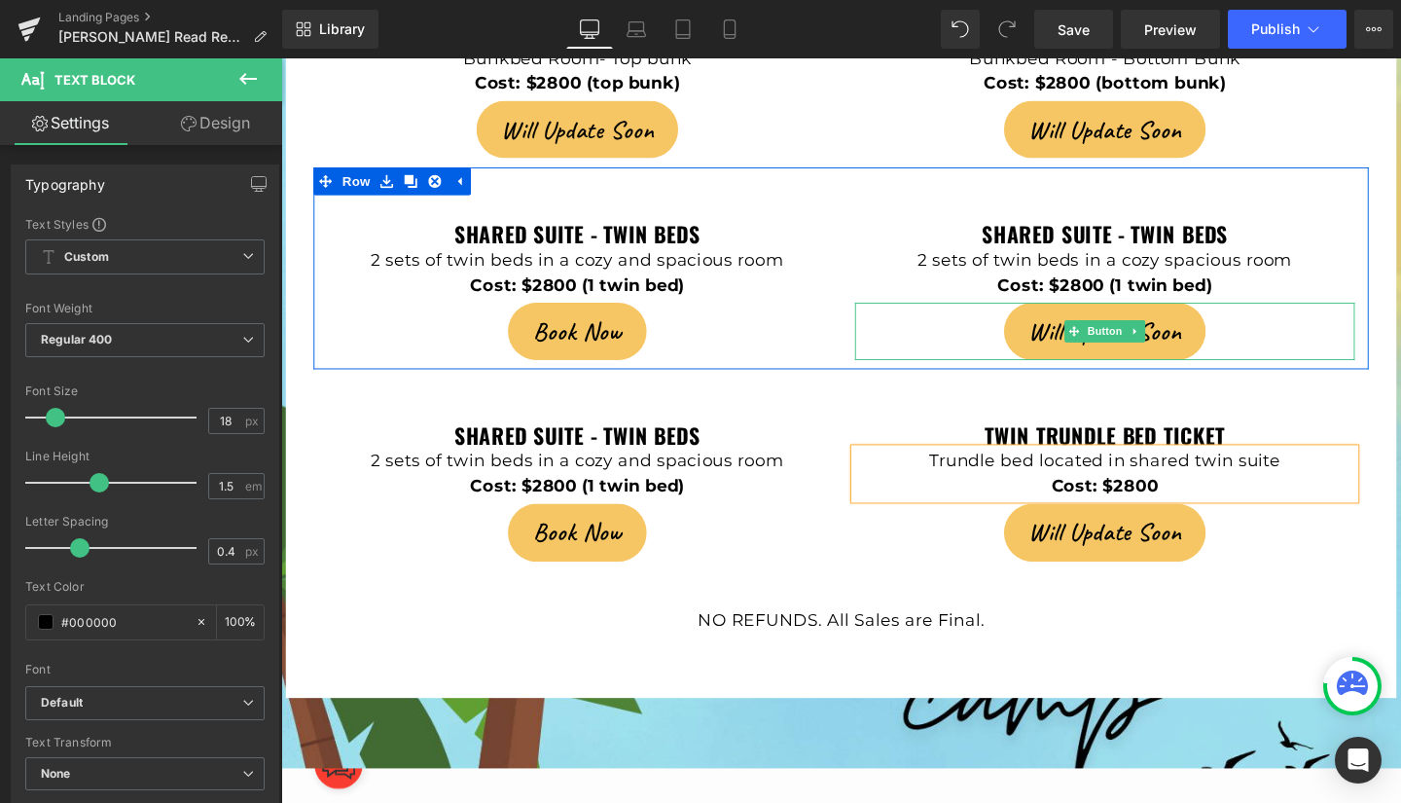
click at [1068, 327] on span "Will Update Soon" at bounding box center [1148, 345] width 160 height 37
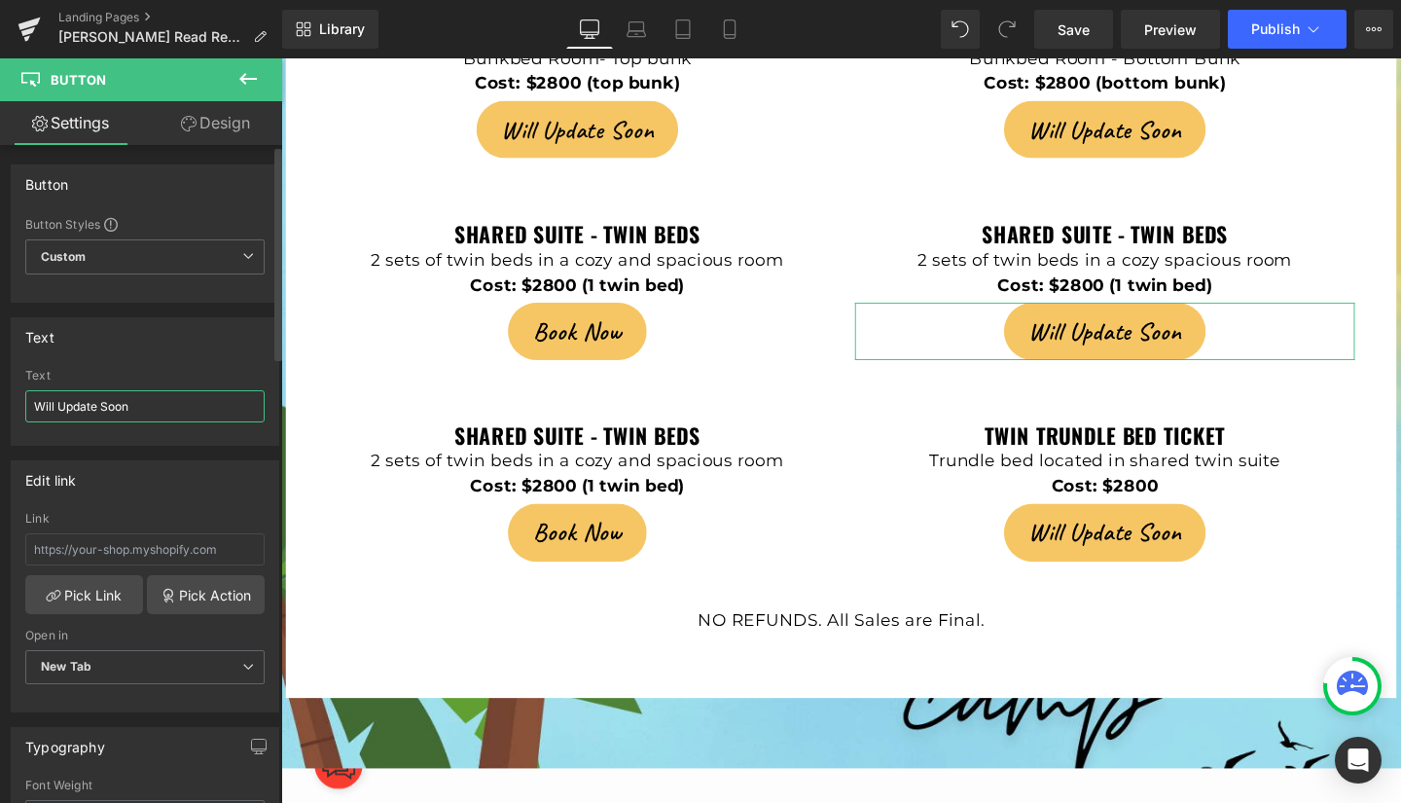
drag, startPoint x: 157, startPoint y: 402, endPoint x: 0, endPoint y: 401, distance: 156.7
click at [0, 401] on div "Text Will Update Soon Text Will Update Soon" at bounding box center [145, 374] width 291 height 143
type input "b"
type input "Book Now"
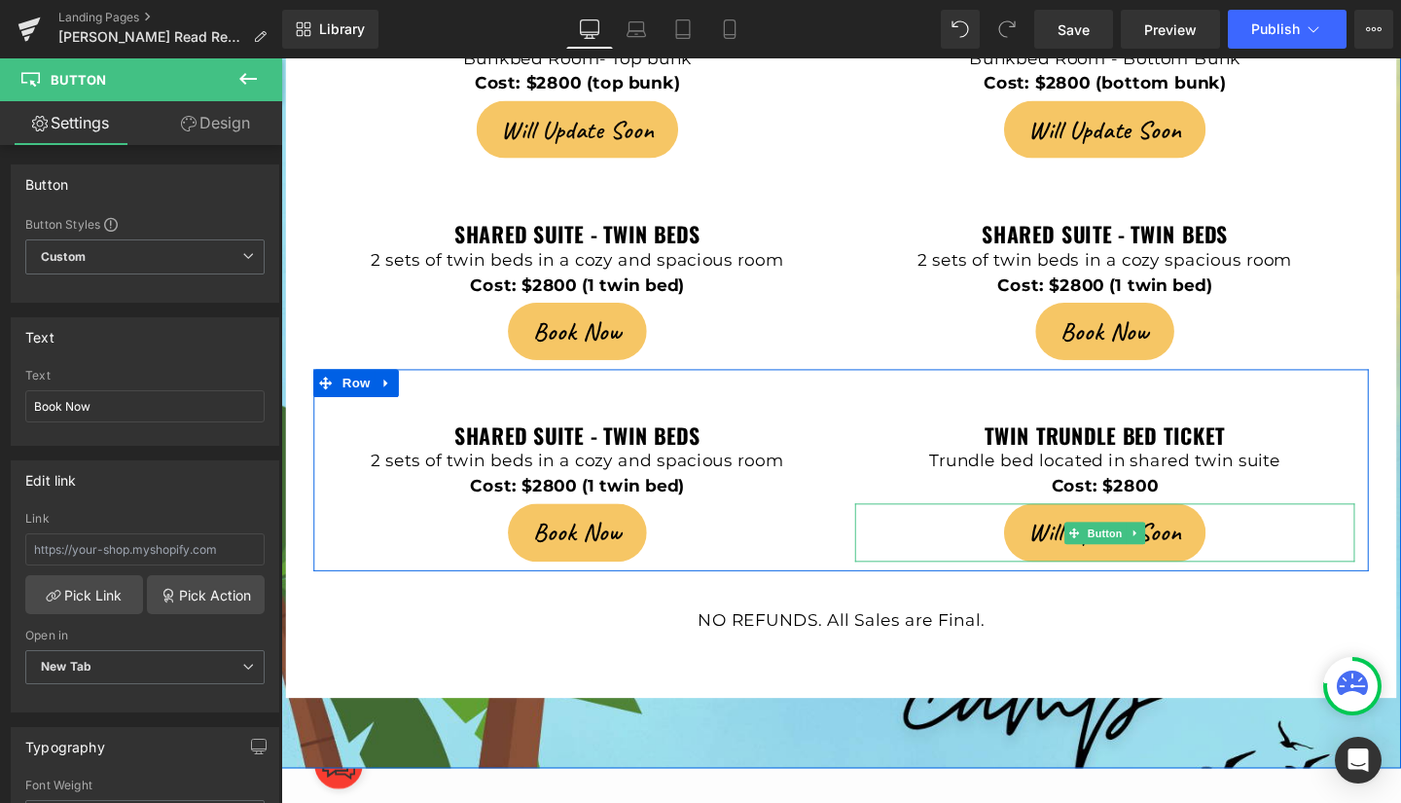
click at [1068, 538] on span "Will Update Soon" at bounding box center [1148, 556] width 160 height 37
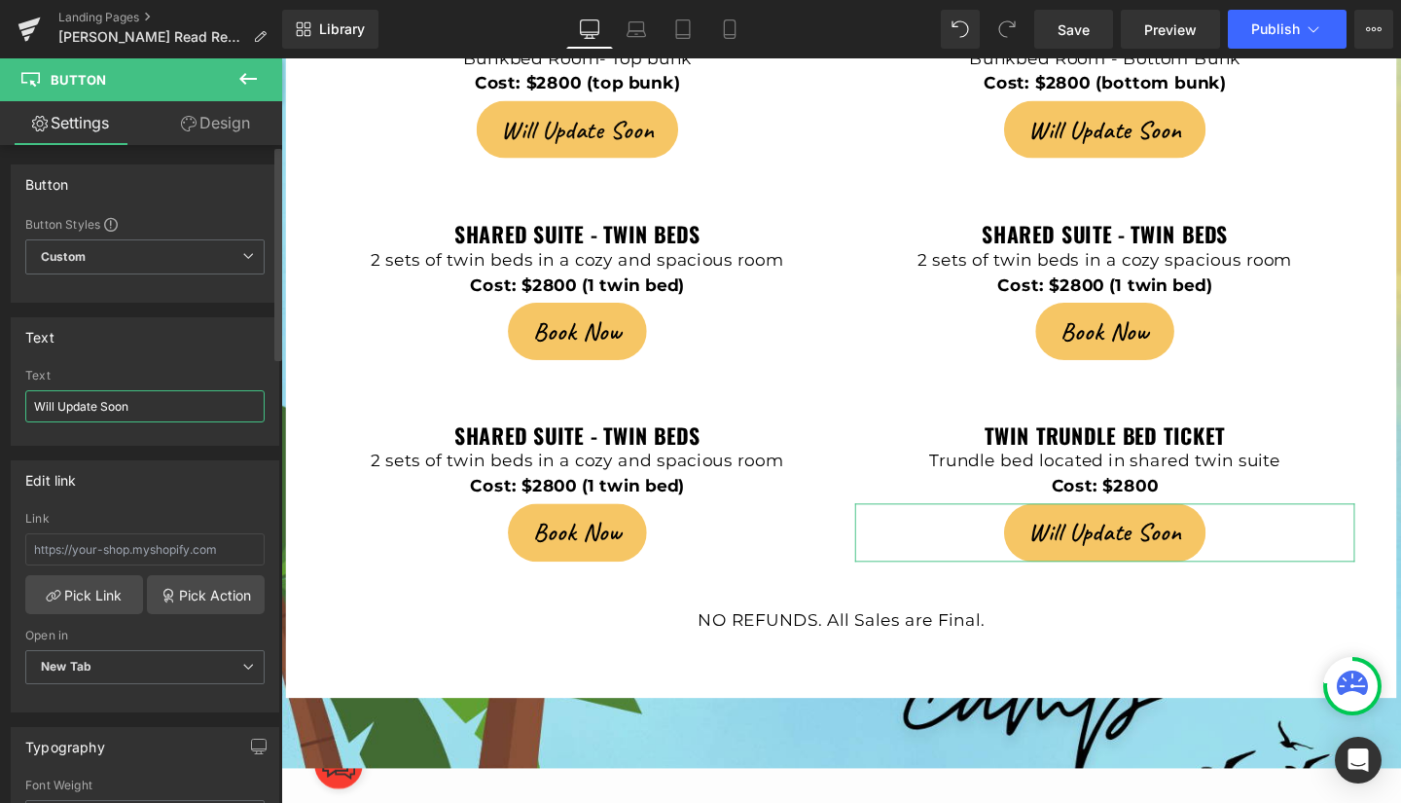
drag, startPoint x: 138, startPoint y: 407, endPoint x: 4, endPoint y: 393, distance: 135.0
click at [4, 393] on div "Text Will Update Soon Text Will Update Soon" at bounding box center [145, 374] width 291 height 143
type input "Book Now"
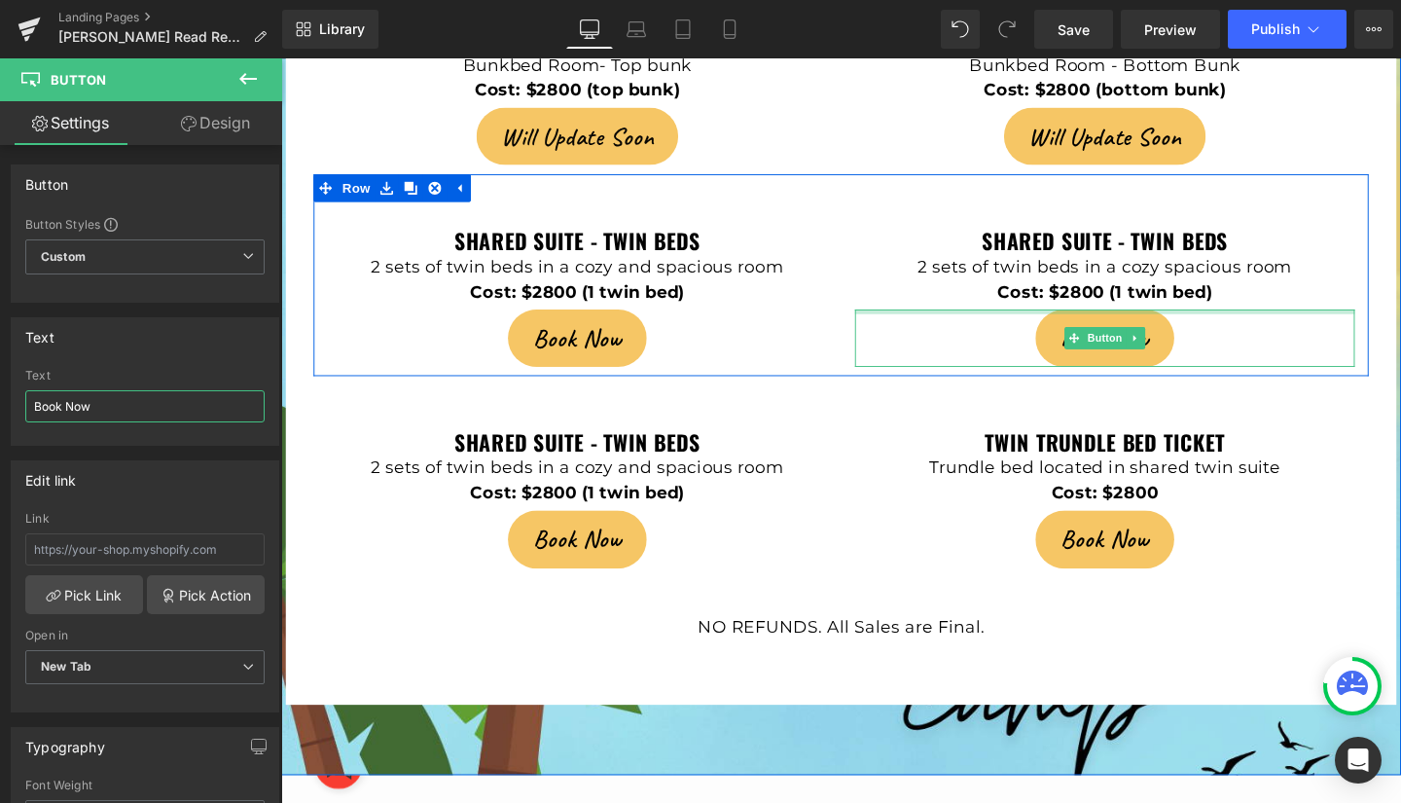
scroll to position [4847, 0]
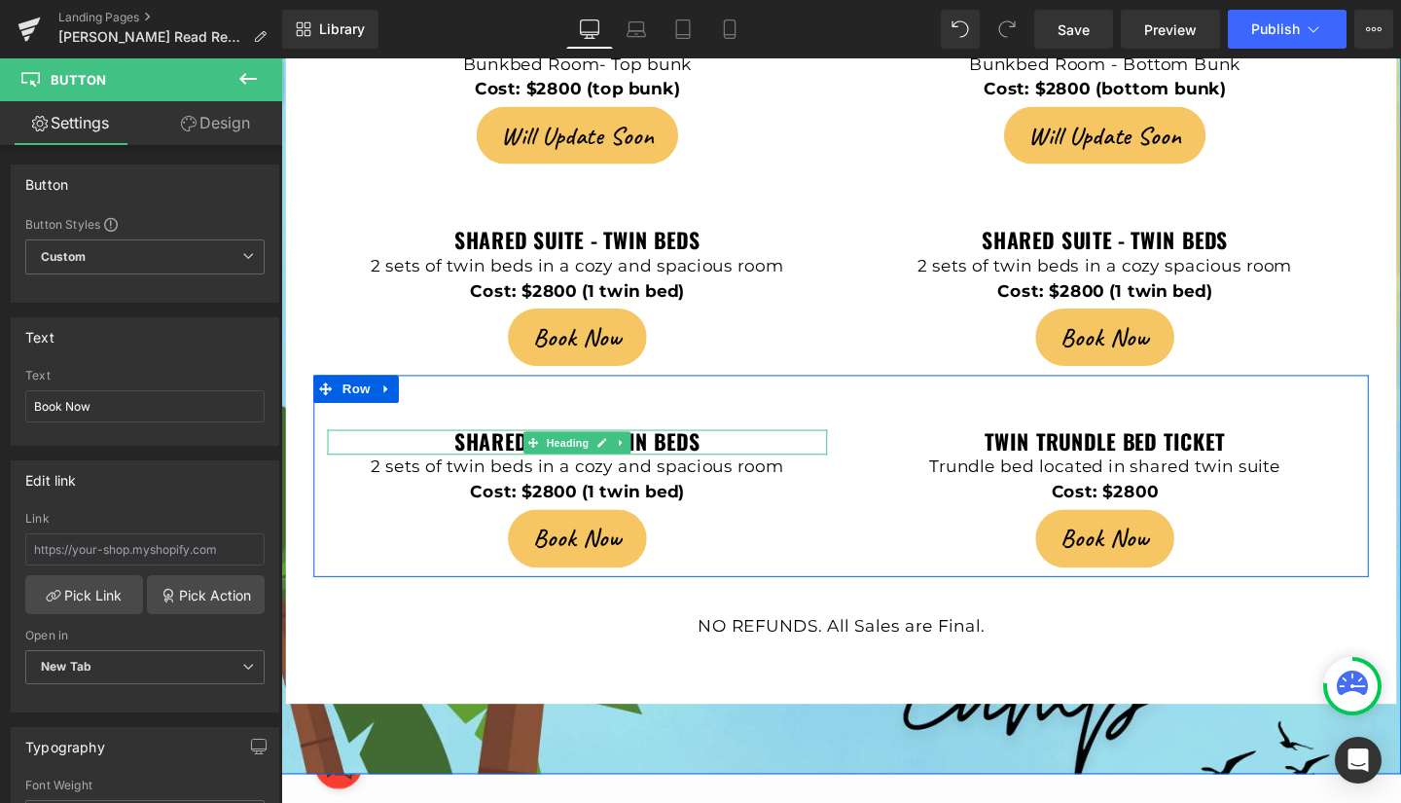
drag, startPoint x: 485, startPoint y: 371, endPoint x: 457, endPoint y: 371, distance: 27.2
click at [485, 445] on b "shared suite - twin beds" at bounding box center [593, 461] width 260 height 33
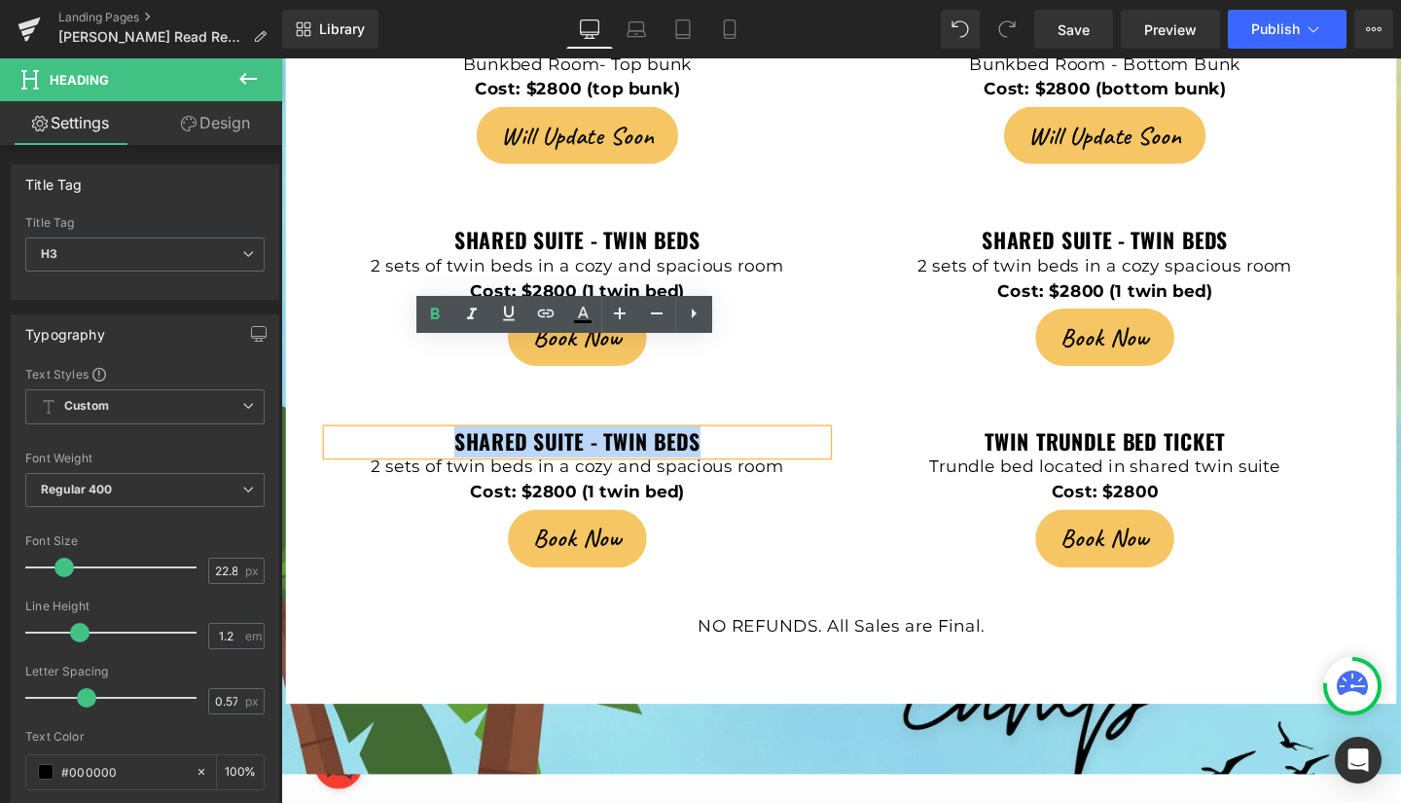
drag, startPoint x: 457, startPoint y: 371, endPoint x: 717, endPoint y: 358, distance: 260.1
click at [717, 449] on h3 "shared suite - twin beds" at bounding box center [592, 462] width 525 height 26
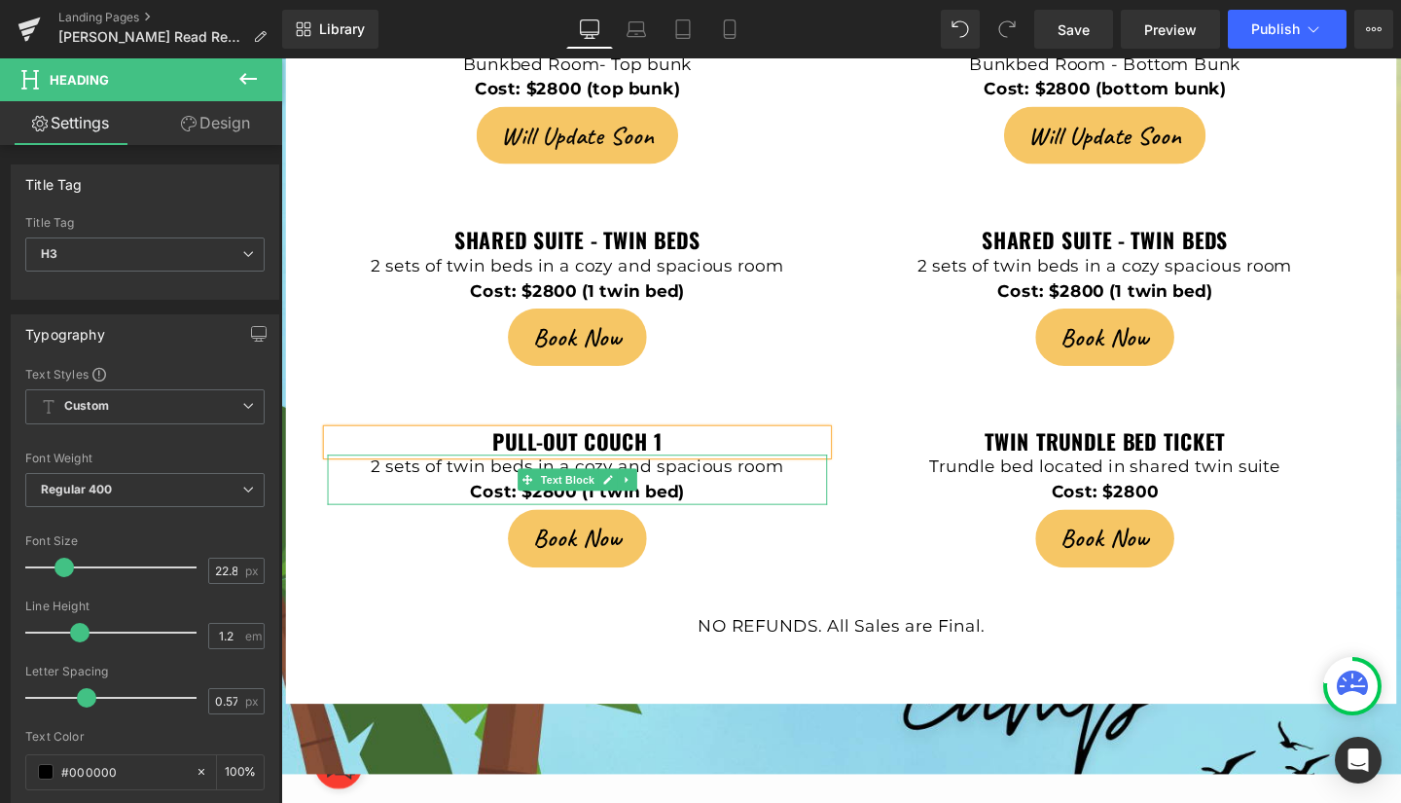
click at [390, 475] on p "2 sets of twin beds in a cozy and spacious room" at bounding box center [592, 488] width 525 height 26
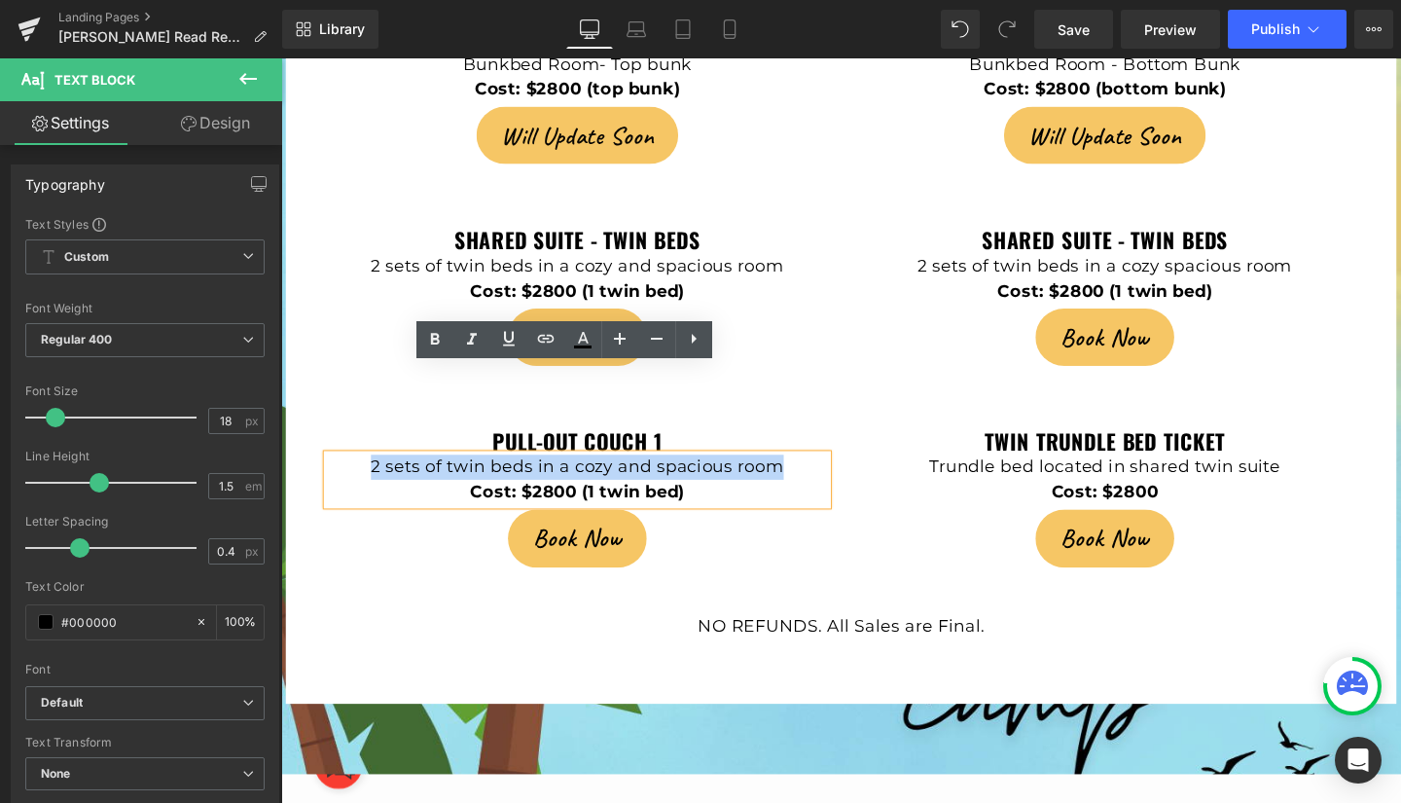
drag, startPoint x: 370, startPoint y: 398, endPoint x: 799, endPoint y: 393, distance: 429.2
click at [799, 475] on p "2 sets of twin beds in a cozy and spacious room" at bounding box center [592, 488] width 525 height 26
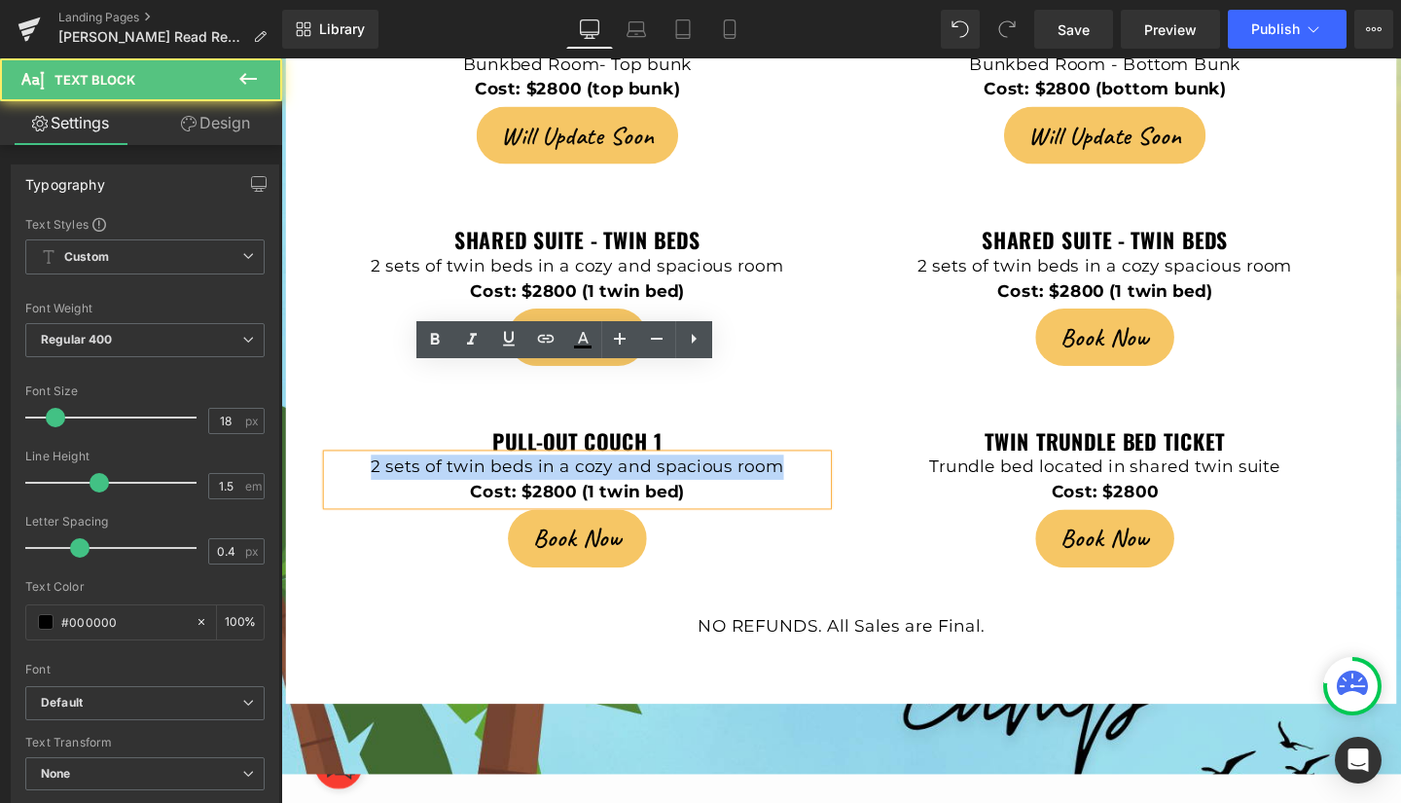
click at [799, 475] on p "2 sets of twin beds in a cozy and spacious room" at bounding box center [592, 488] width 525 height 26
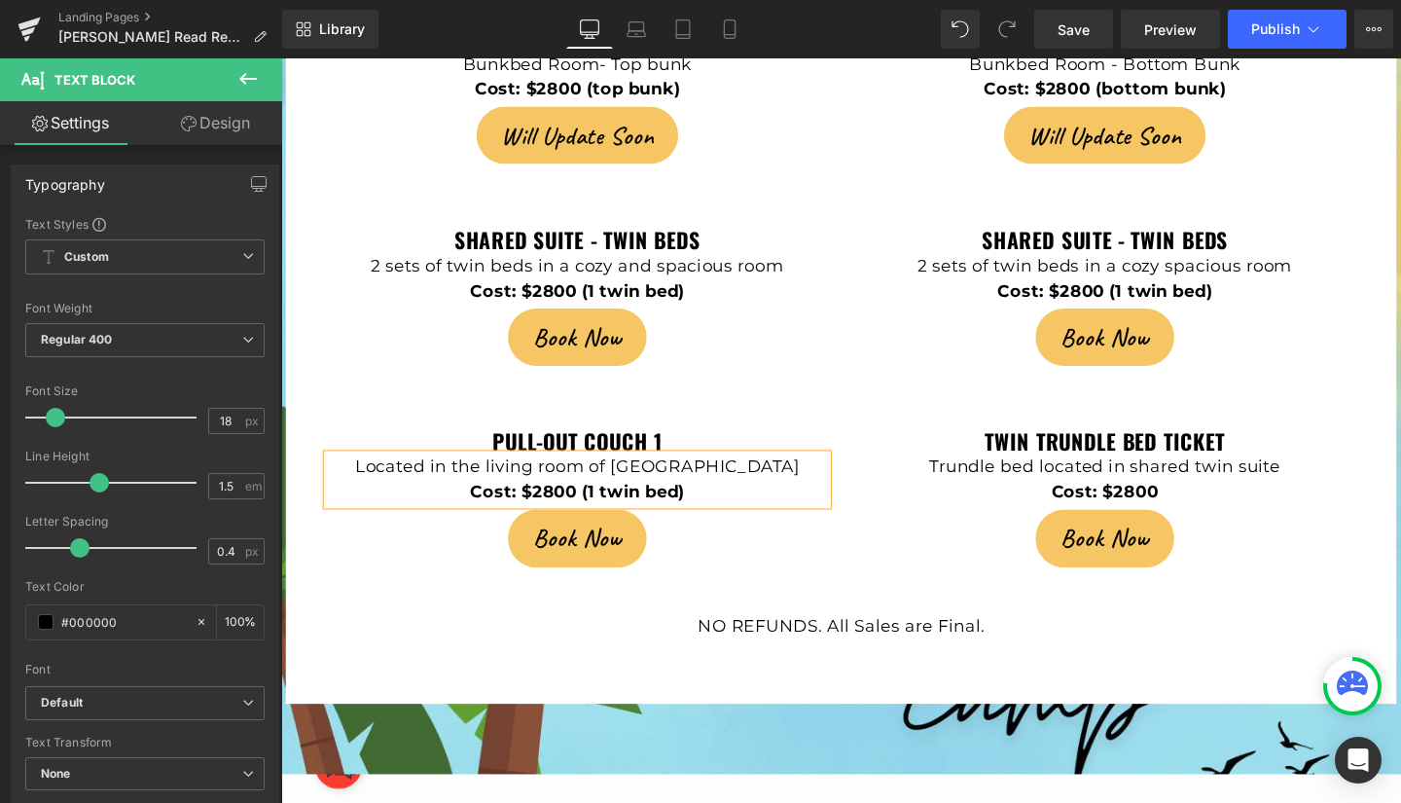
click at [721, 501] on p "Cost: $2800 (1 twin bed)" at bounding box center [592, 514] width 525 height 26
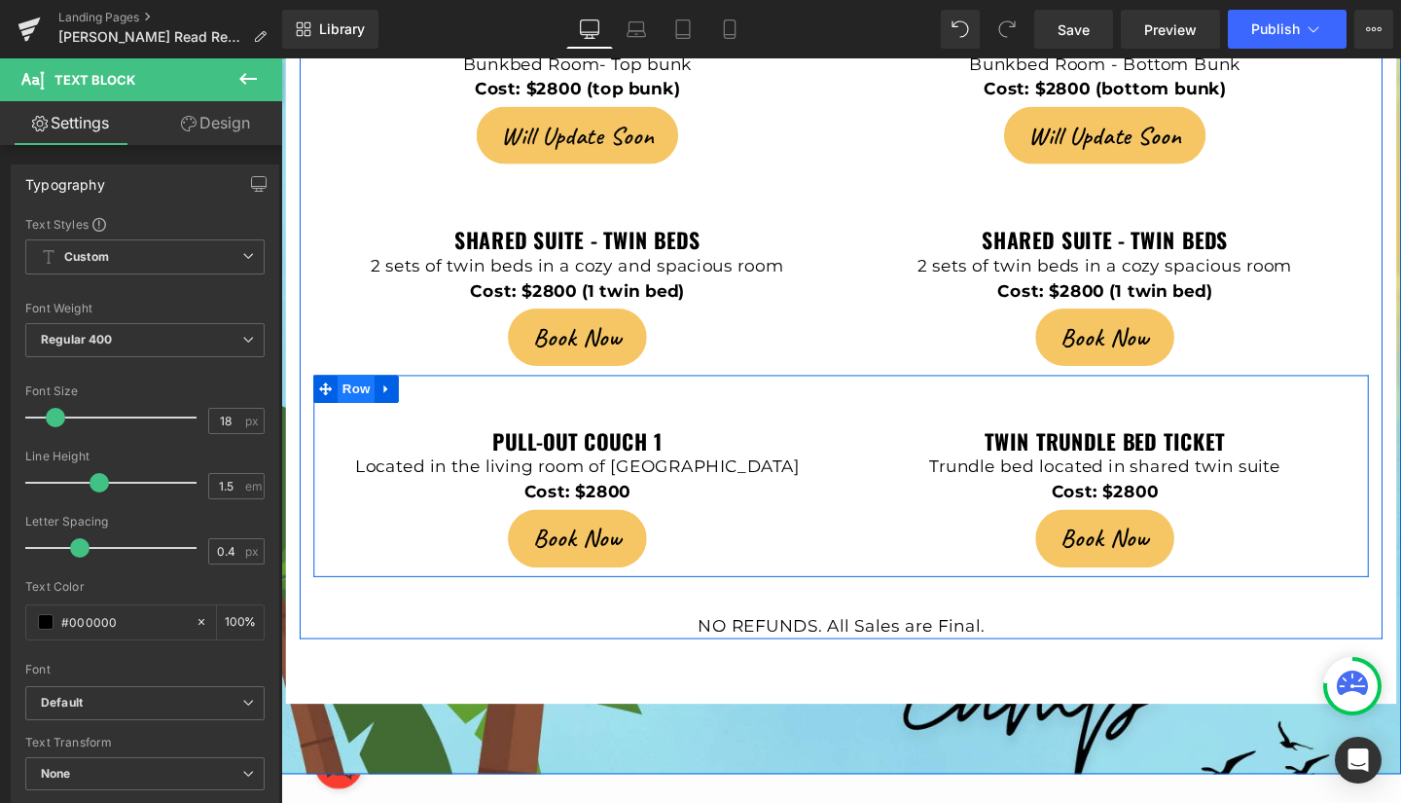
click at [347, 391] on span "Row" at bounding box center [360, 405] width 39 height 29
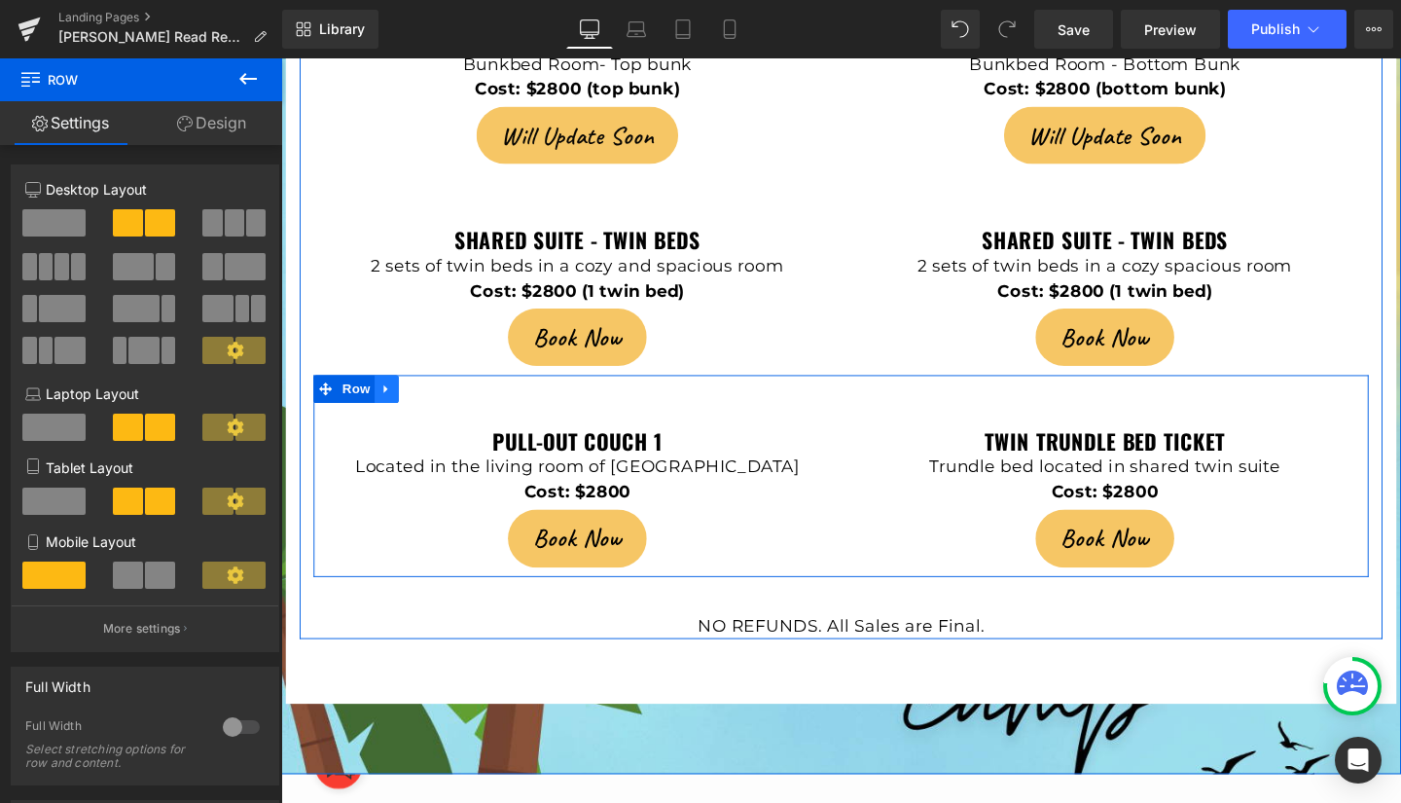
click at [389, 402] on icon at bounding box center [391, 406] width 4 height 9
click at [411, 399] on icon at bounding box center [418, 406] width 14 height 14
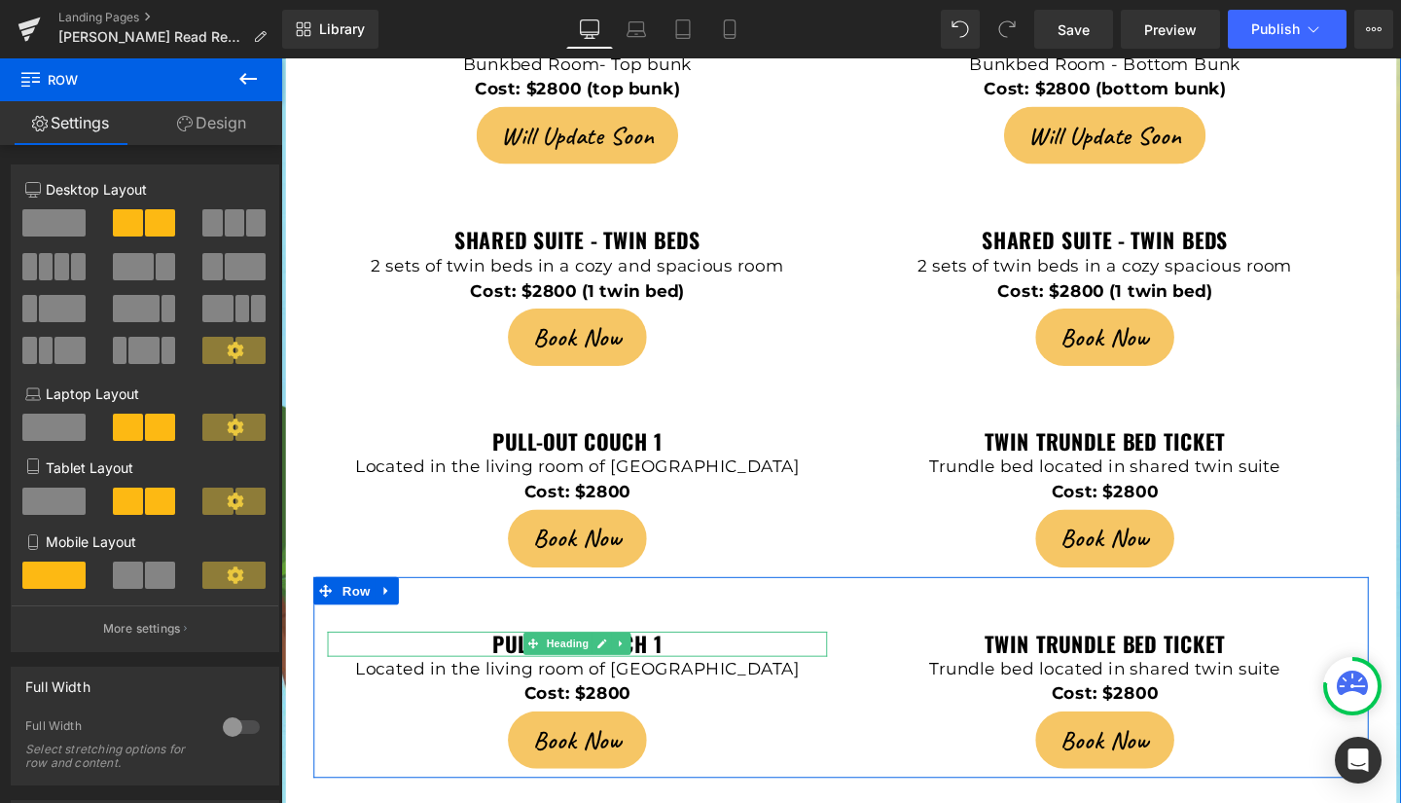
click at [689, 661] on h3 "pull-out couch 1" at bounding box center [592, 674] width 525 height 26
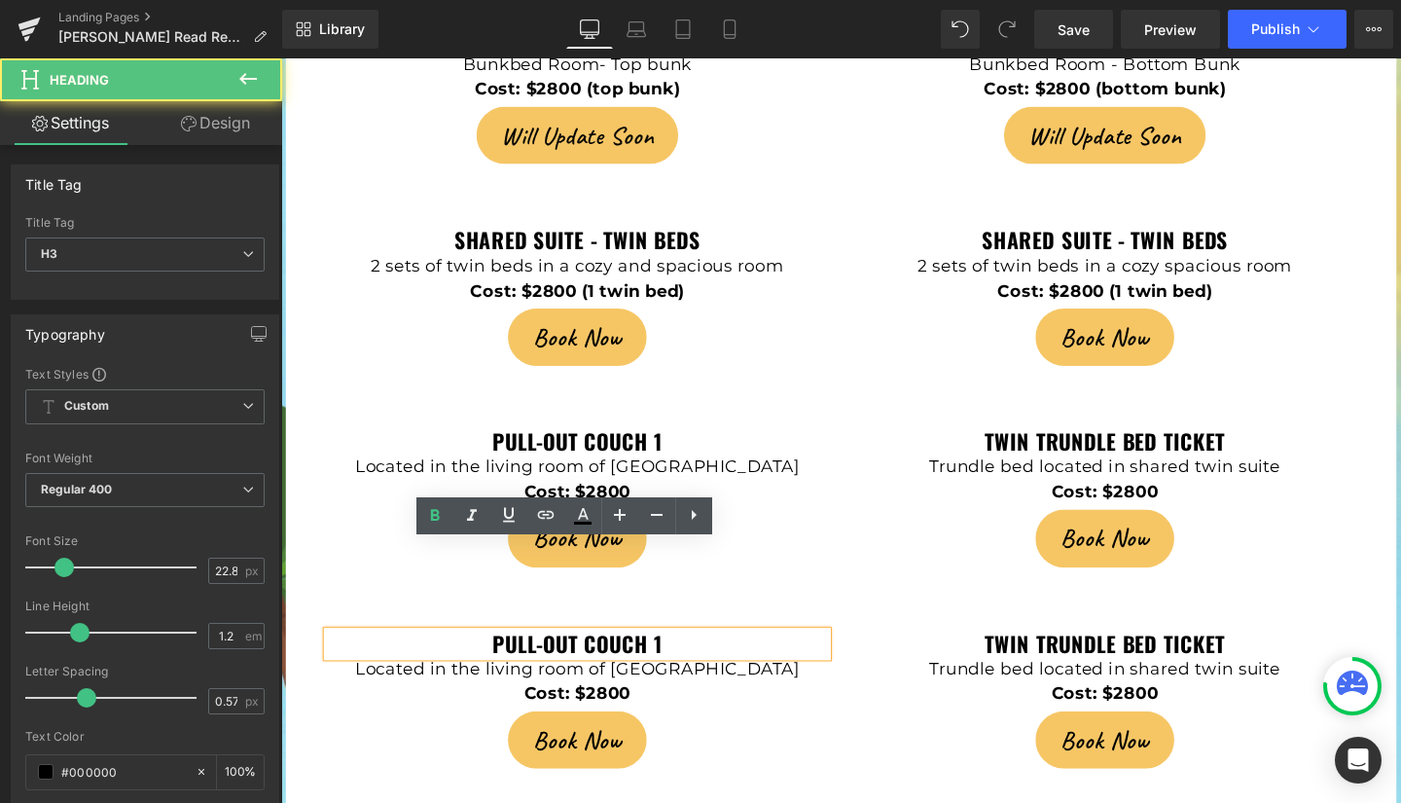
click at [679, 661] on h3 "pull-out couch 1" at bounding box center [592, 674] width 525 height 26
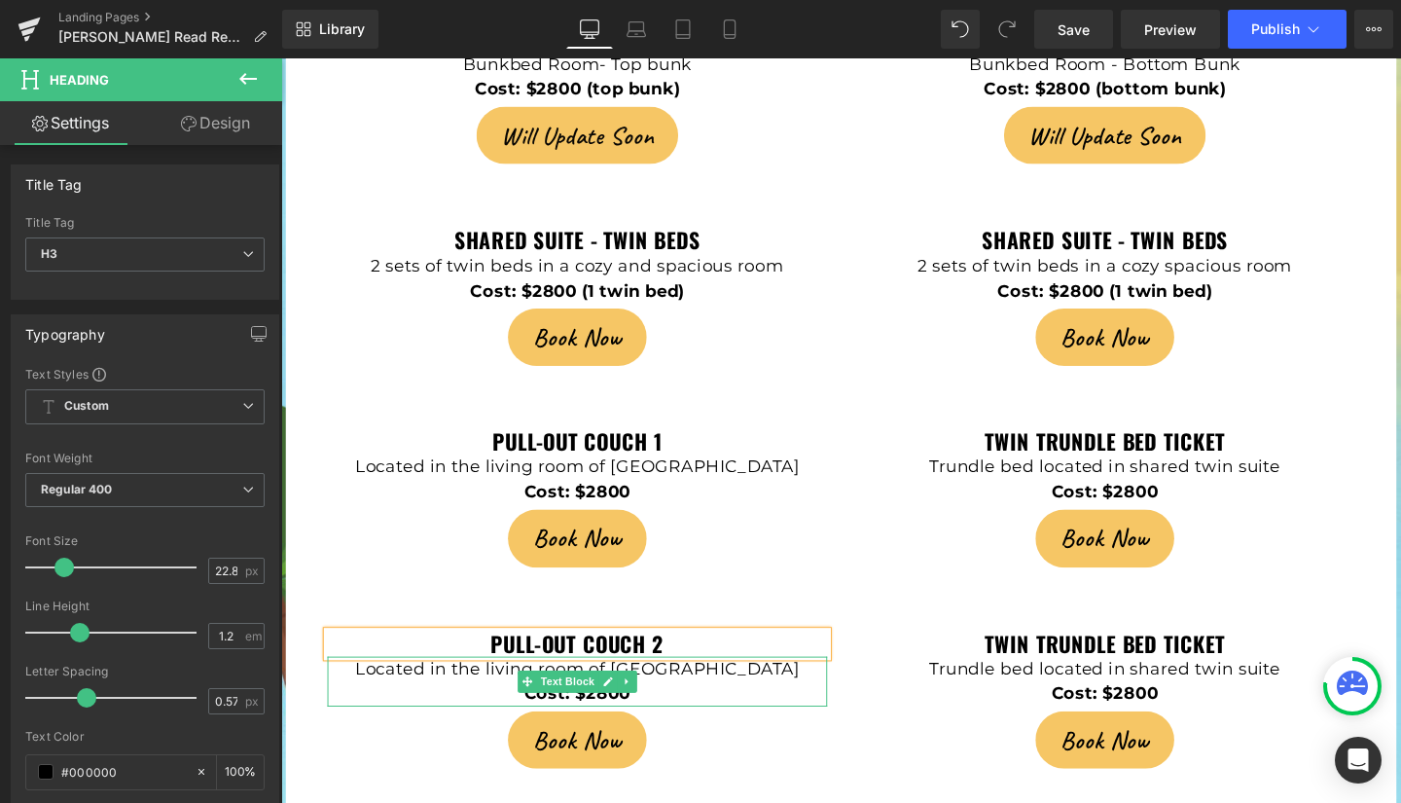
click at [727, 687] on p "Located in the living room of [GEOGRAPHIC_DATA]" at bounding box center [592, 700] width 525 height 26
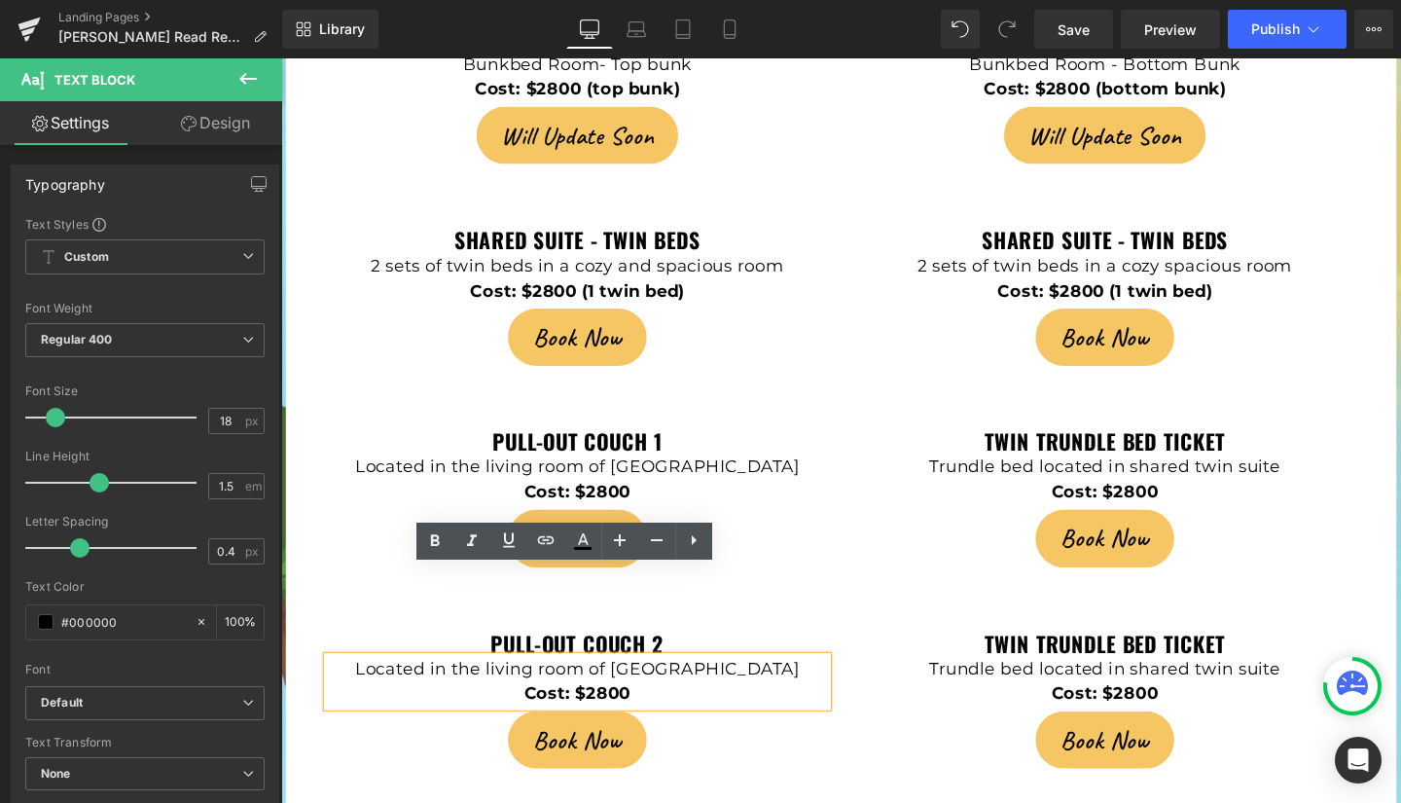
click at [734, 687] on p "Located in the living room of [GEOGRAPHIC_DATA]" at bounding box center [592, 700] width 525 height 26
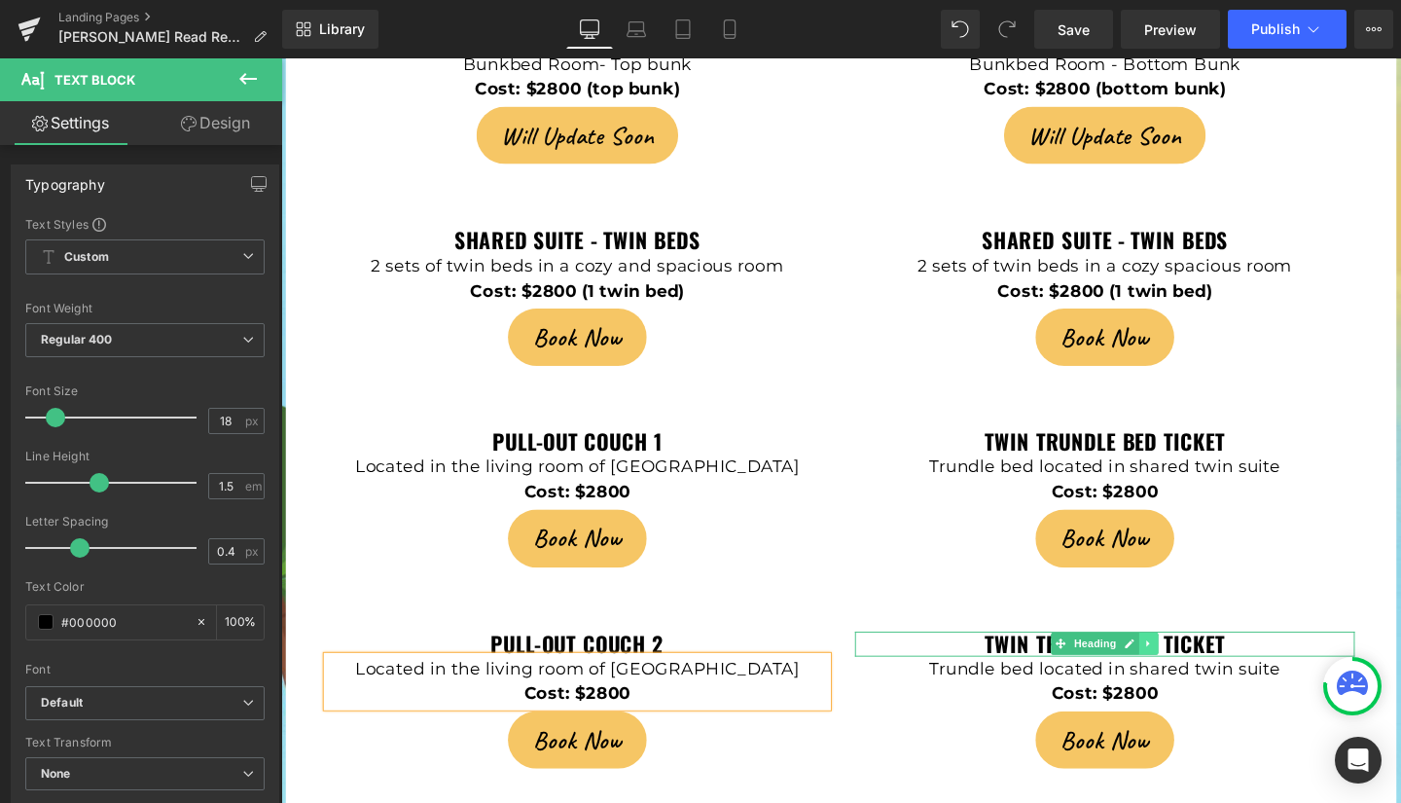
click at [1183, 662] on link at bounding box center [1193, 673] width 20 height 23
click at [1199, 669] on icon at bounding box center [1204, 674] width 11 height 11
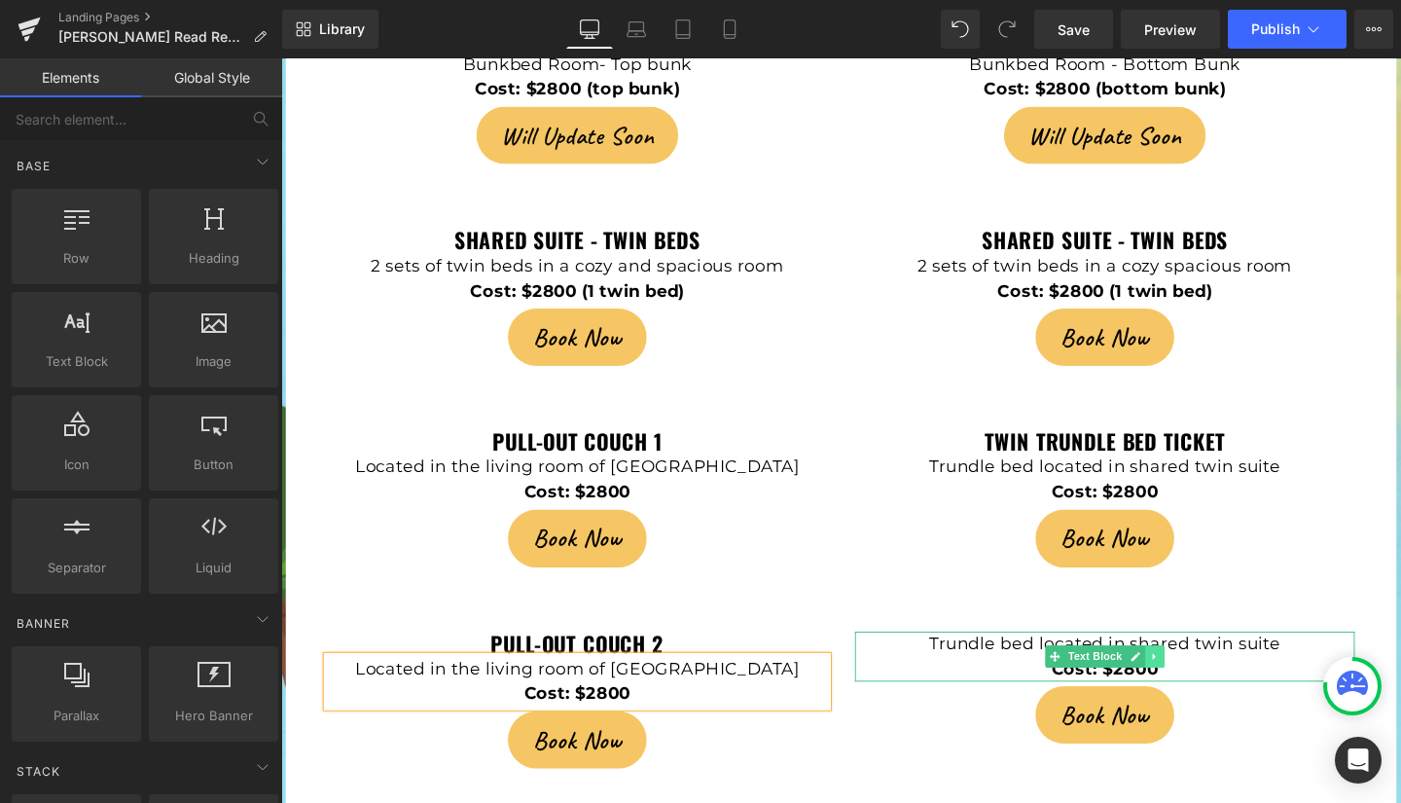
click at [1197, 683] on icon at bounding box center [1198, 686] width 3 height 7
click at [1205, 681] on icon at bounding box center [1210, 687] width 11 height 12
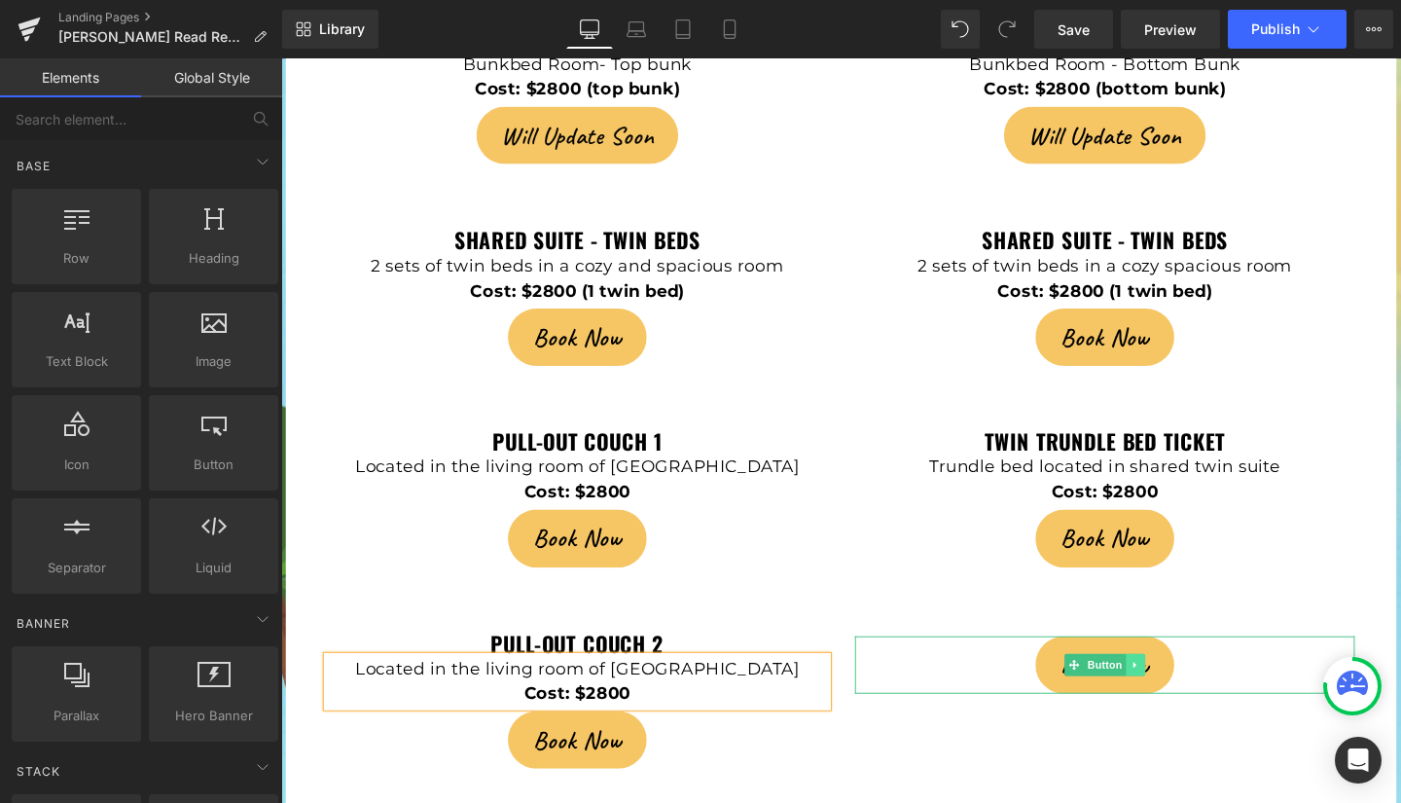
click at [1175, 690] on icon at bounding box center [1180, 696] width 11 height 12
click at [1184, 690] on icon at bounding box center [1189, 695] width 11 height 11
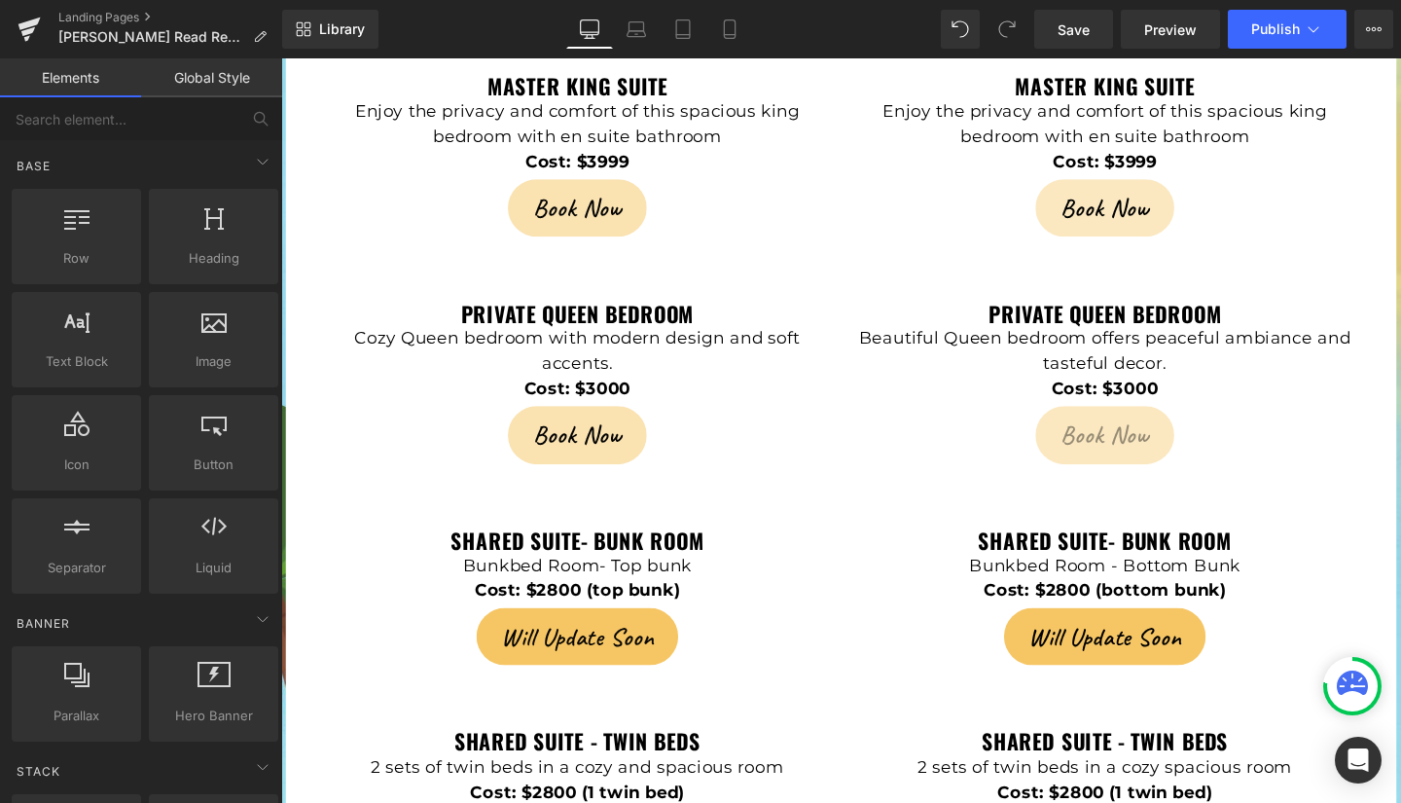
scroll to position [4392, 0]
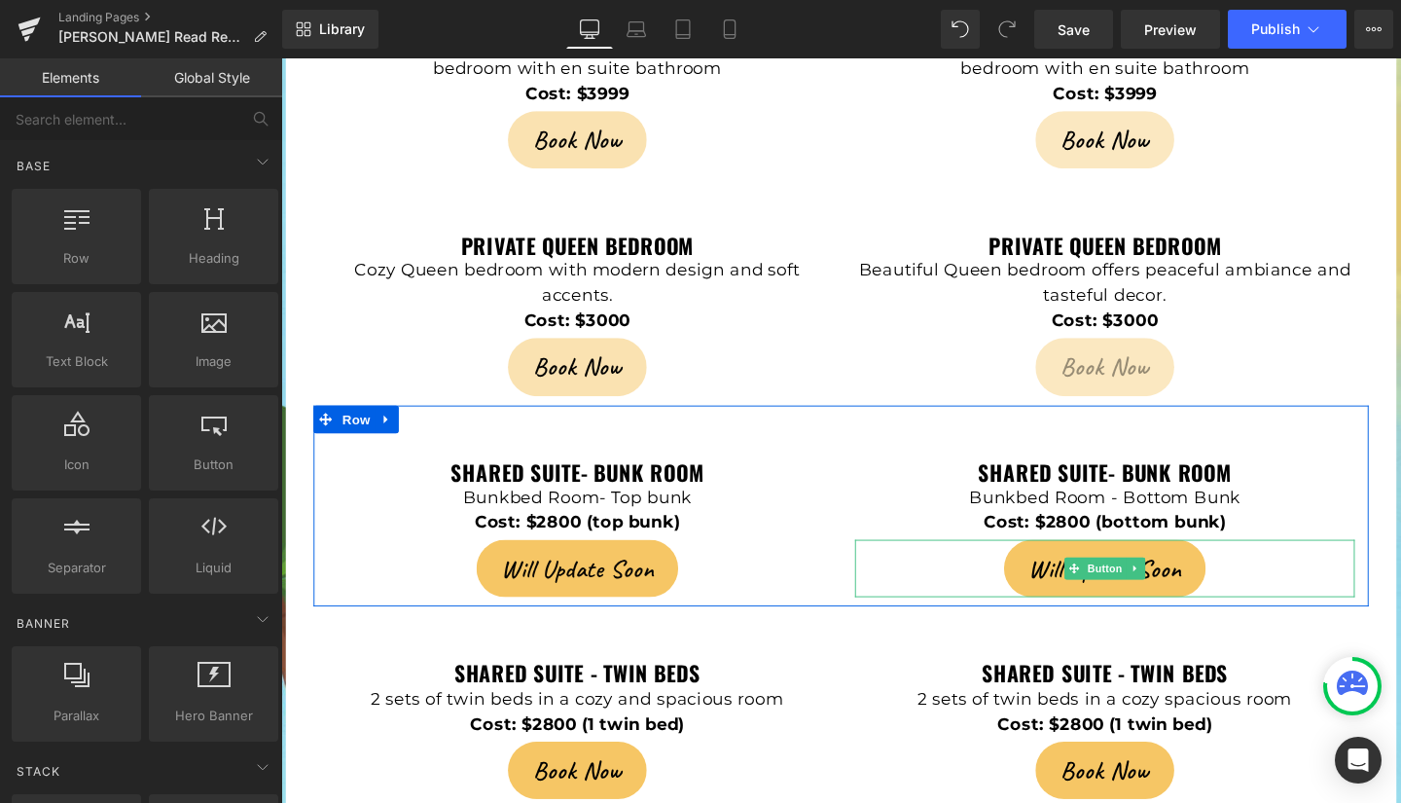
click at [1081, 576] on span "Will Update Soon" at bounding box center [1148, 594] width 160 height 37
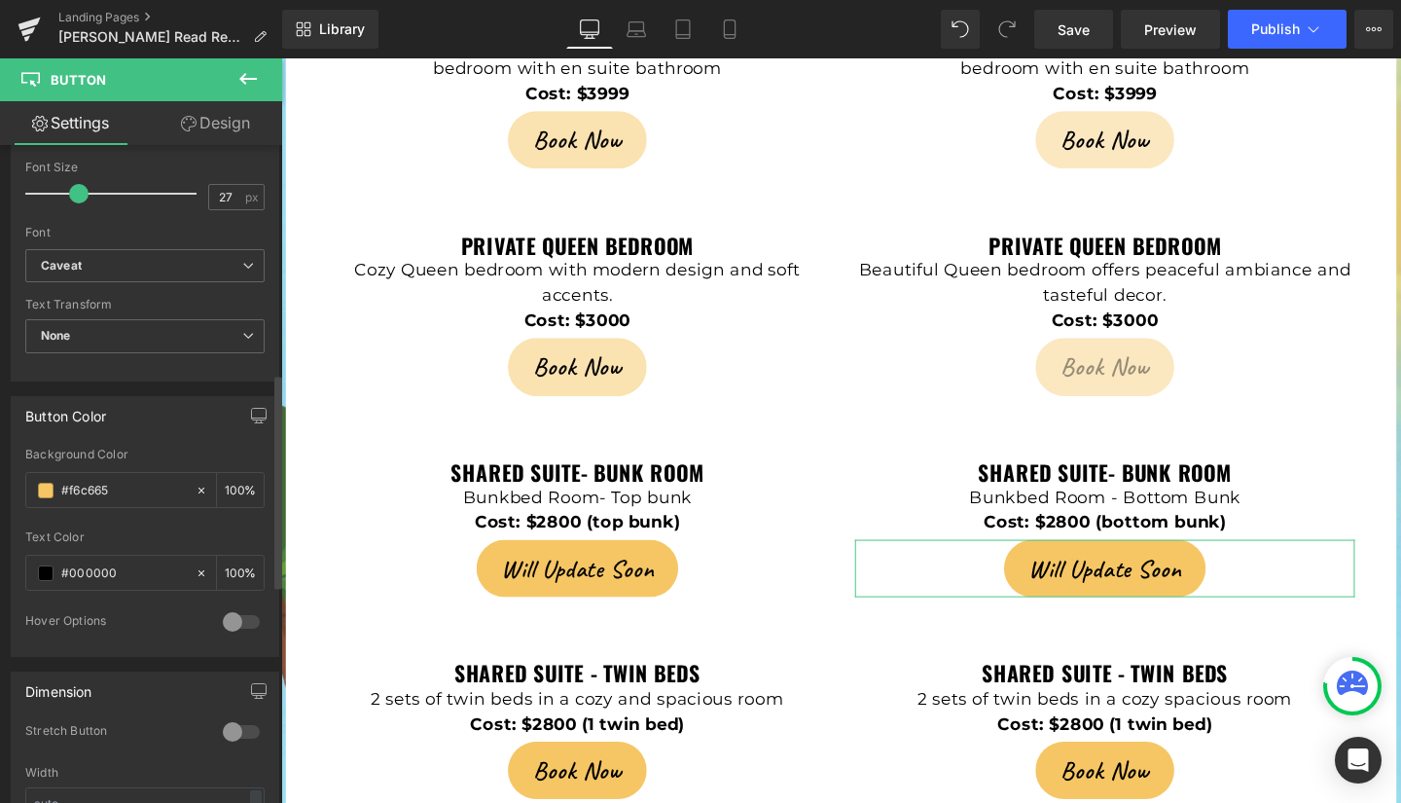
scroll to position [702, 0]
drag, startPoint x: 118, startPoint y: 490, endPoint x: 69, endPoint y: 491, distance: 48.7
click at [69, 491] on input "#f6c665" at bounding box center [123, 489] width 125 height 21
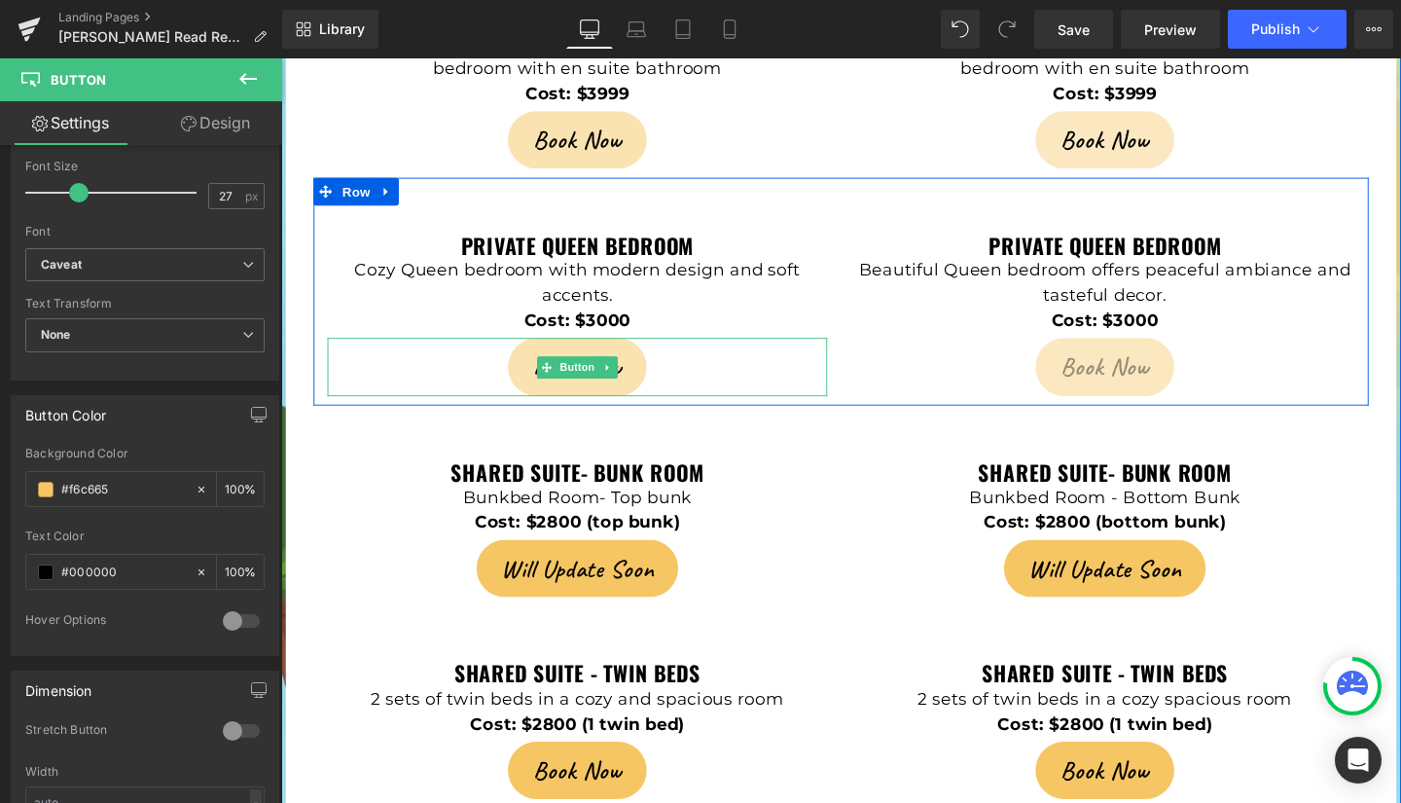
click at [569, 352] on link "Book Now" at bounding box center [592, 382] width 145 height 60
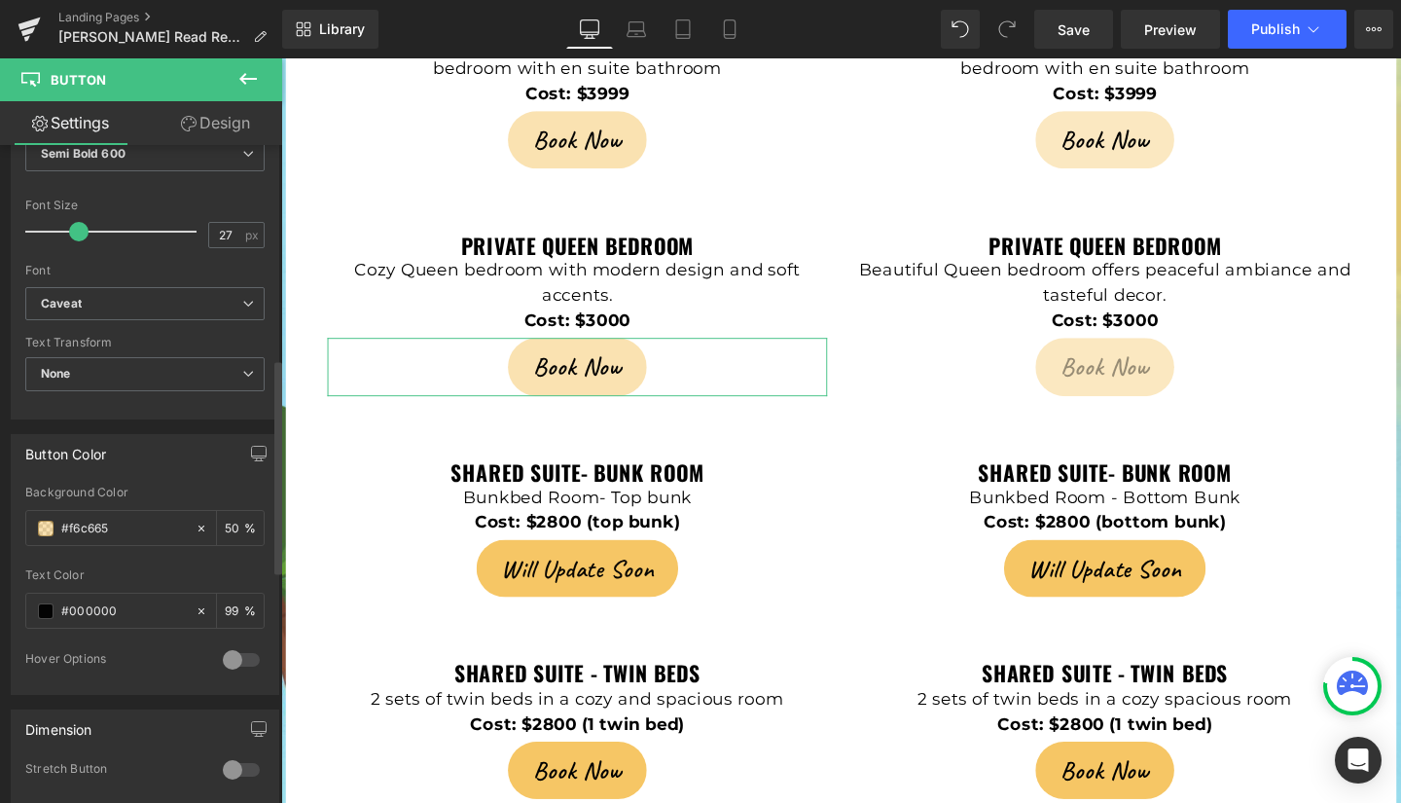
scroll to position [664, 0]
click at [127, 525] on input "#f6c665" at bounding box center [123, 527] width 125 height 21
type input "#f6c"
type input "100"
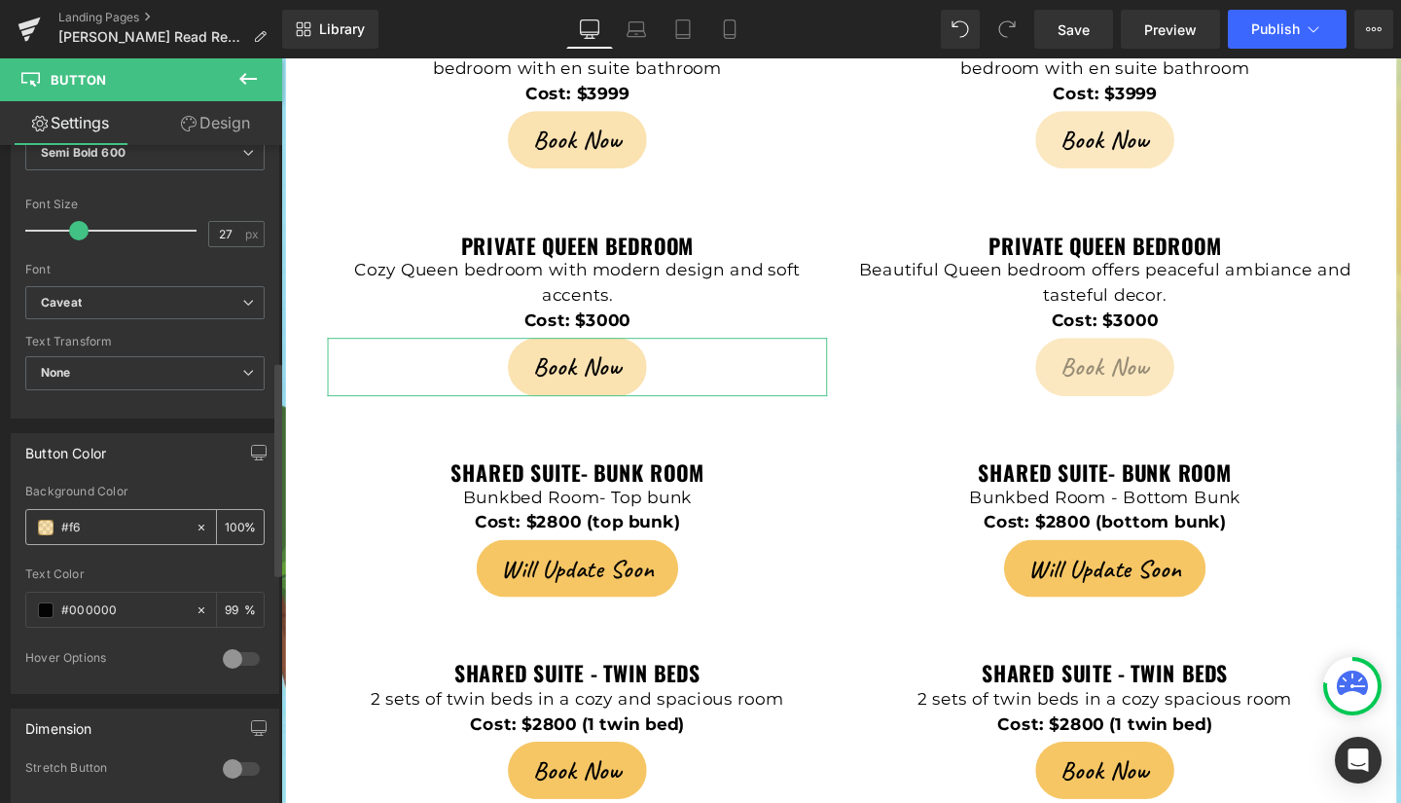
type input "#f"
click at [127, 525] on input "#f" at bounding box center [123, 527] width 125 height 21
type input "0"
type input "#f6c665"
type input "100"
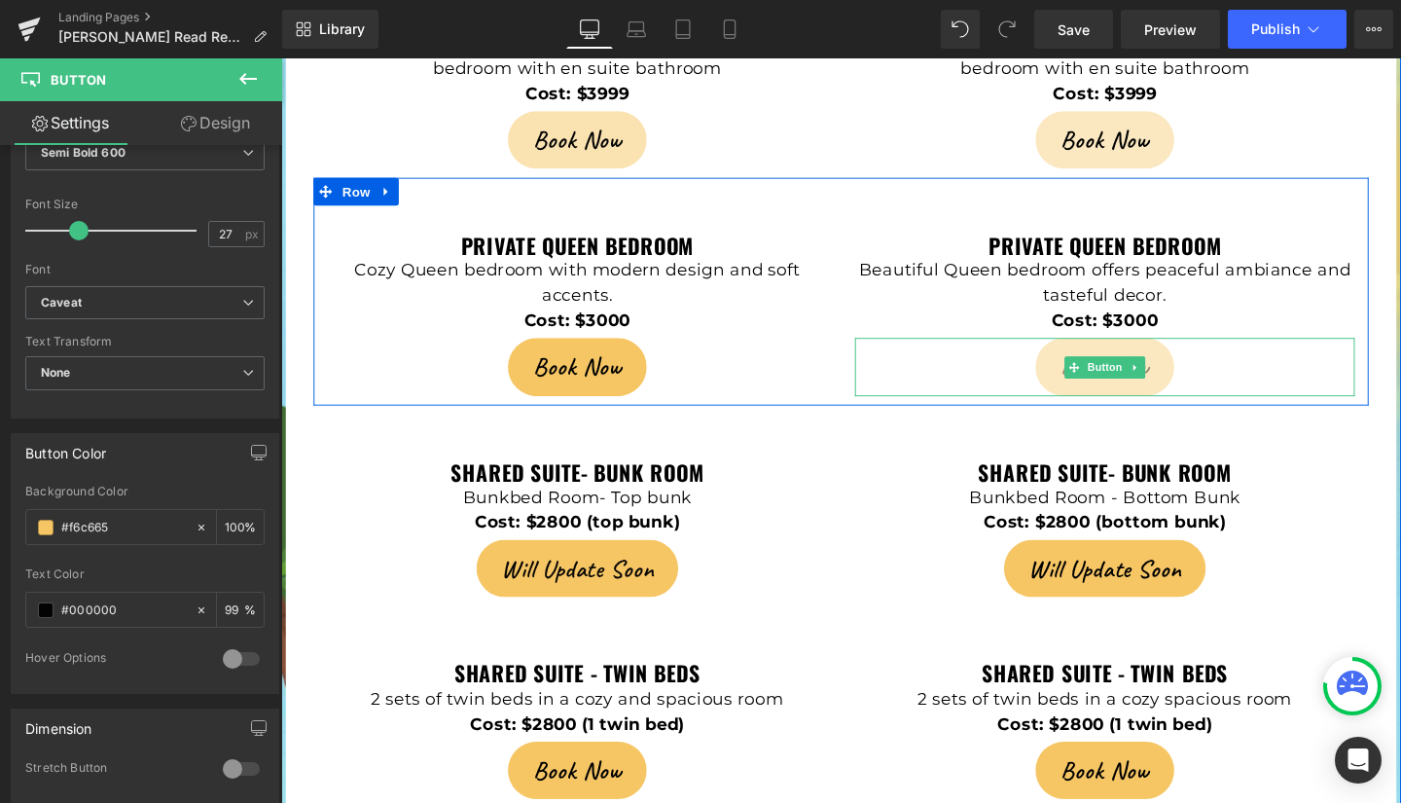
click at [1088, 352] on link "Book Now" at bounding box center [1146, 382] width 145 height 60
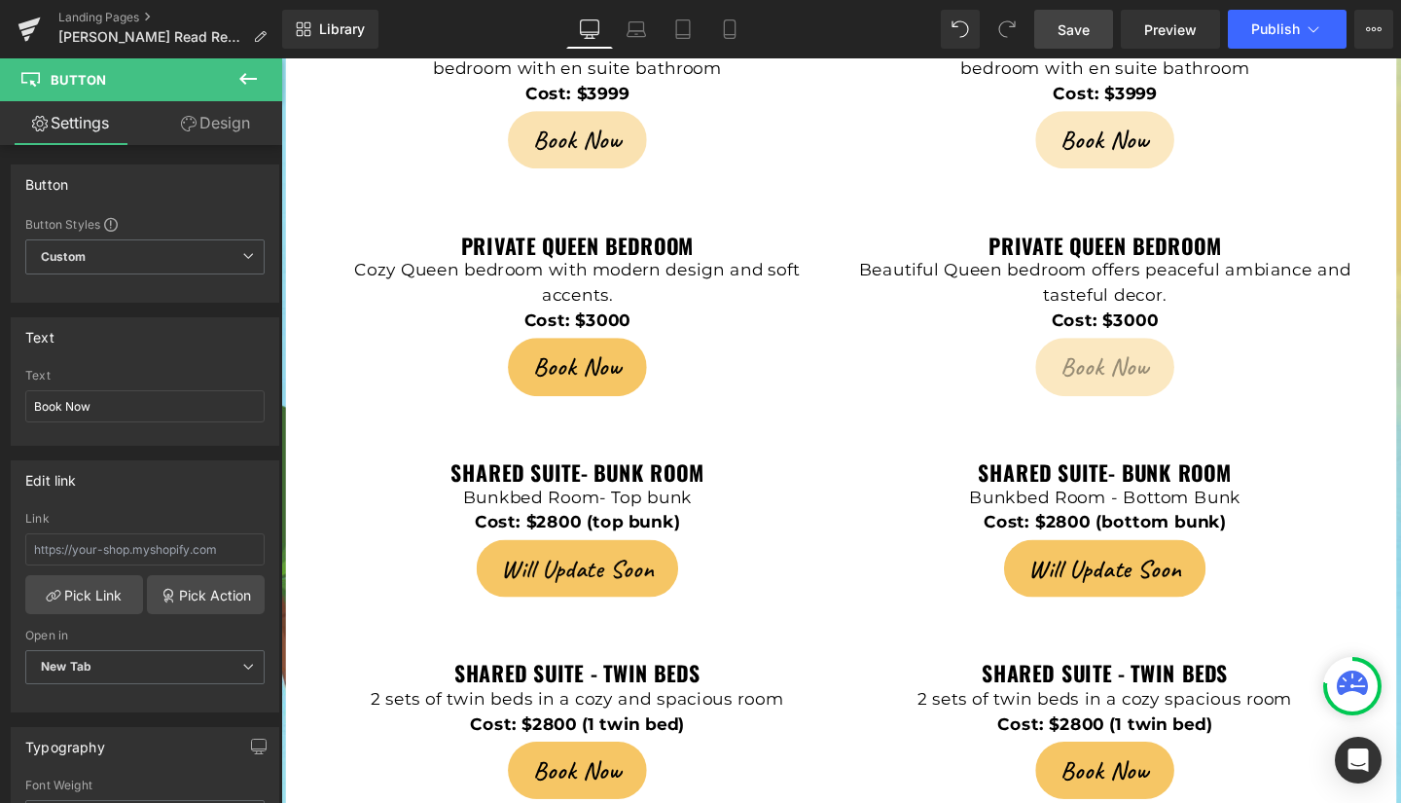
click at [1081, 35] on span "Save" at bounding box center [1074, 29] width 32 height 20
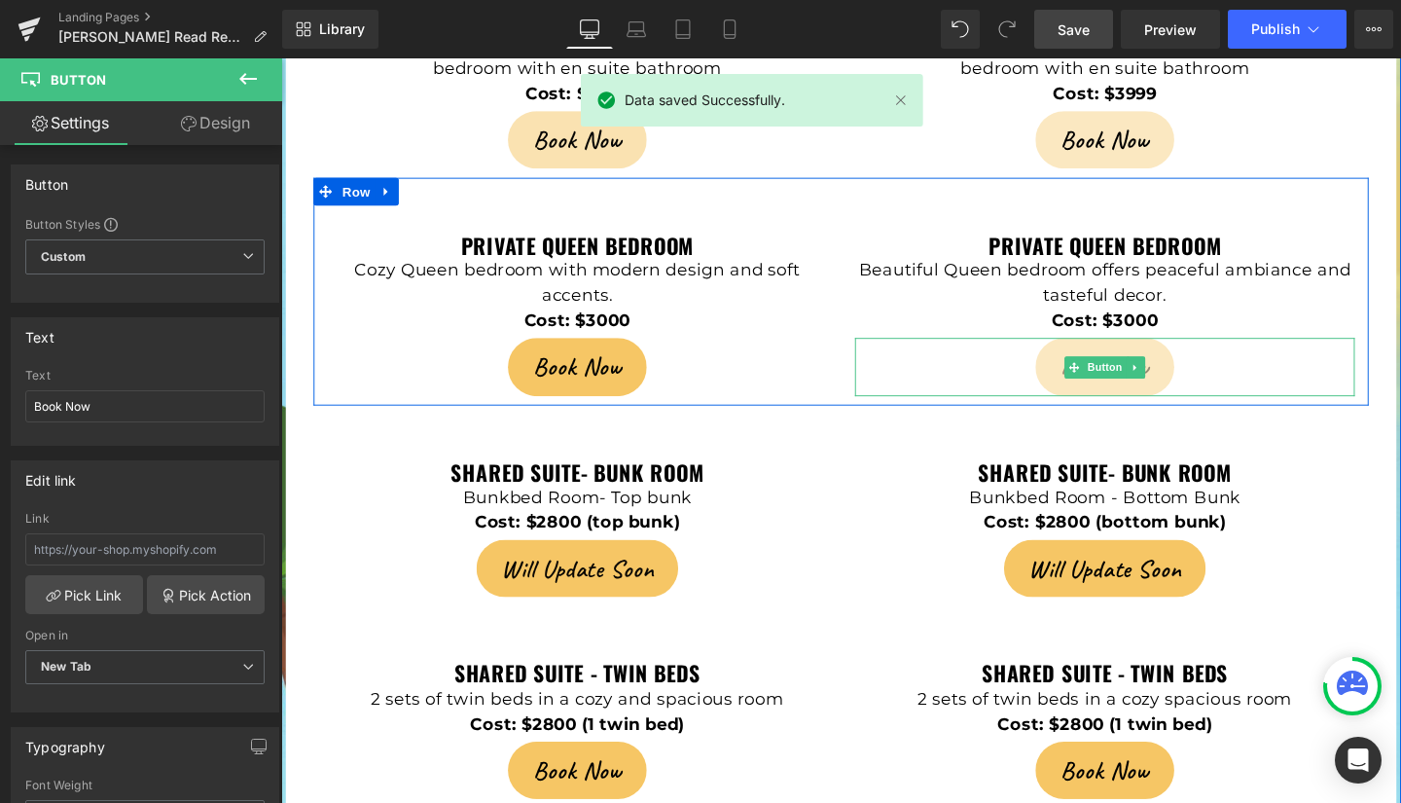
click at [1093, 352] on link "Book Now" at bounding box center [1146, 382] width 145 height 60
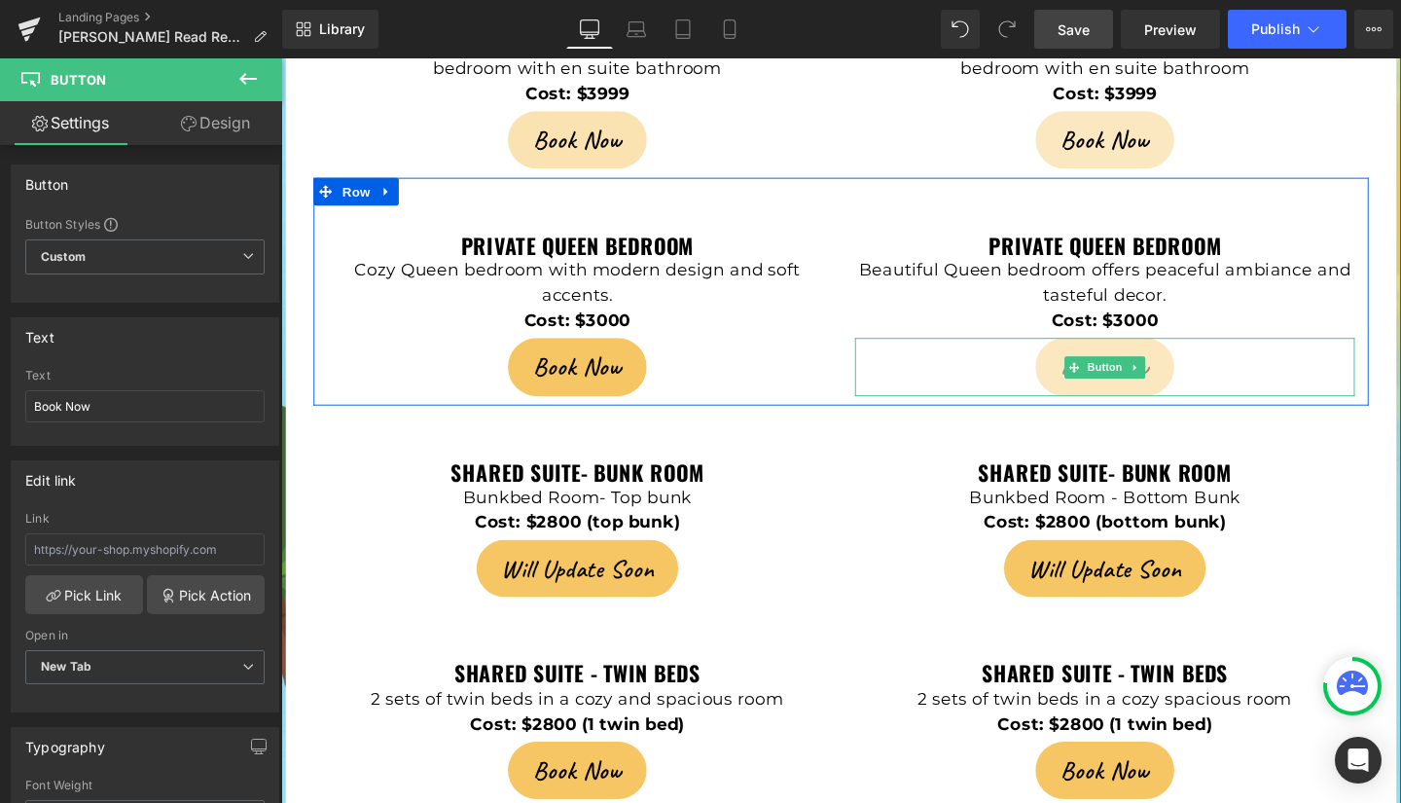
click at [1090, 352] on link "Book Now" at bounding box center [1146, 382] width 145 height 60
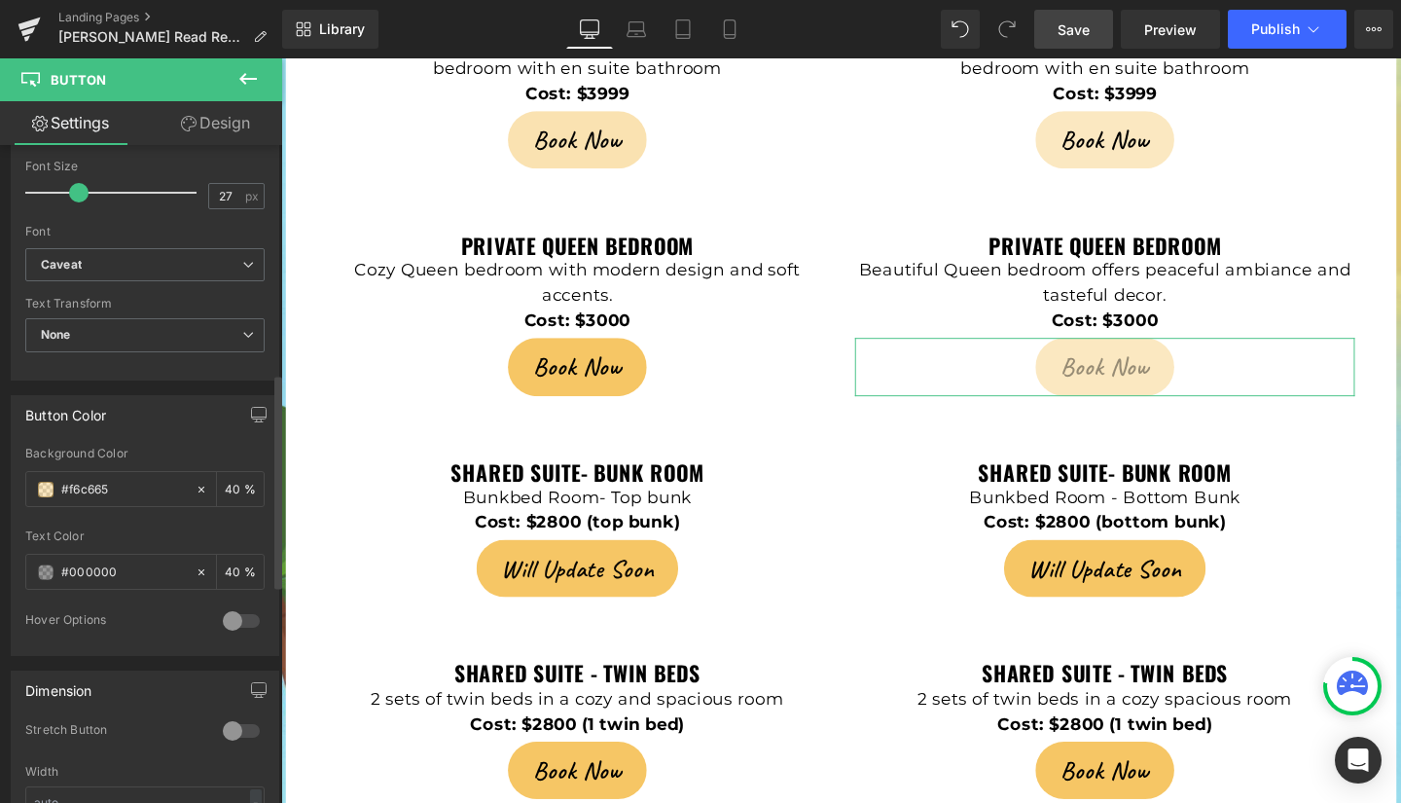
scroll to position [784, 0]
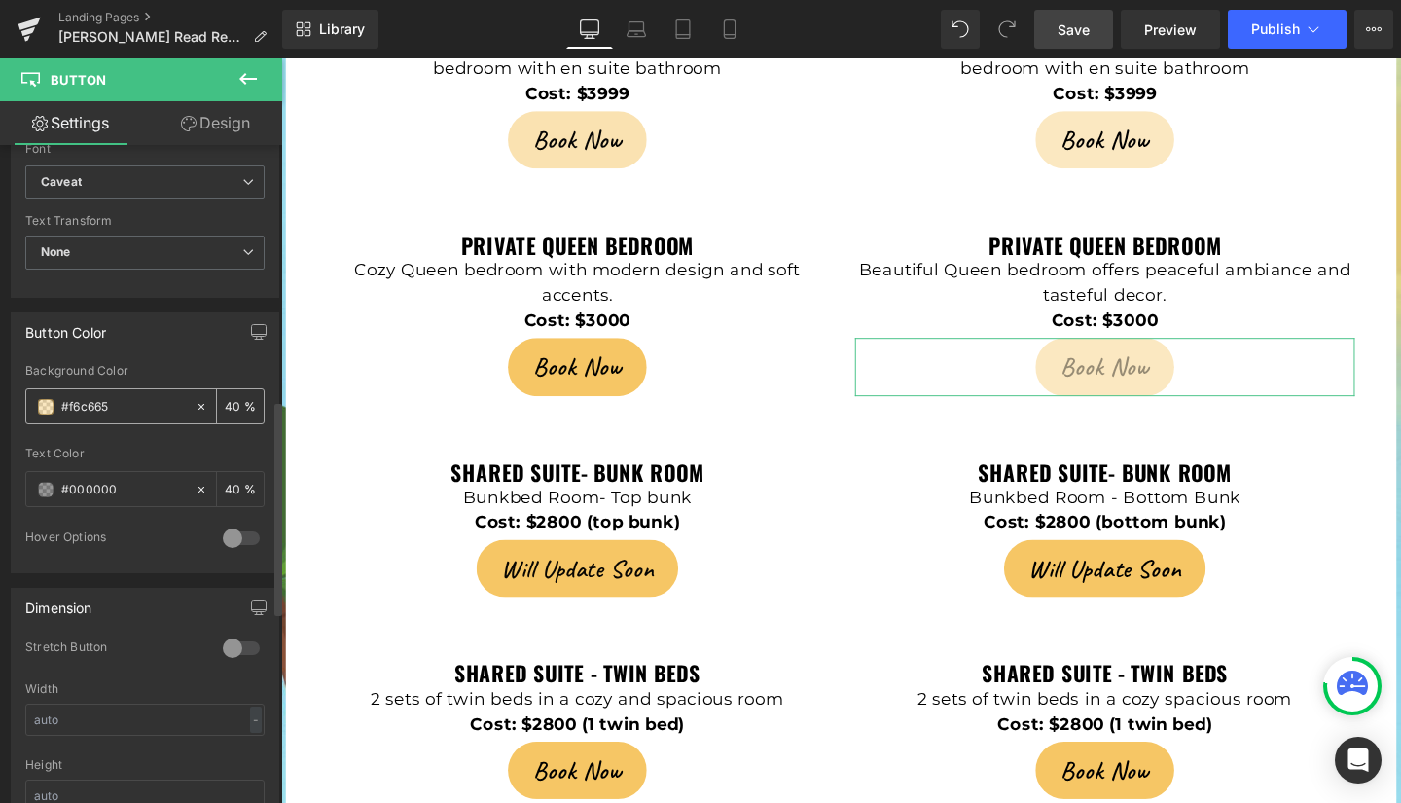
click at [134, 406] on input "#f6c665" at bounding box center [123, 406] width 125 height 21
type input "#f6c"
type input "100"
type input "#f"
type input "0"
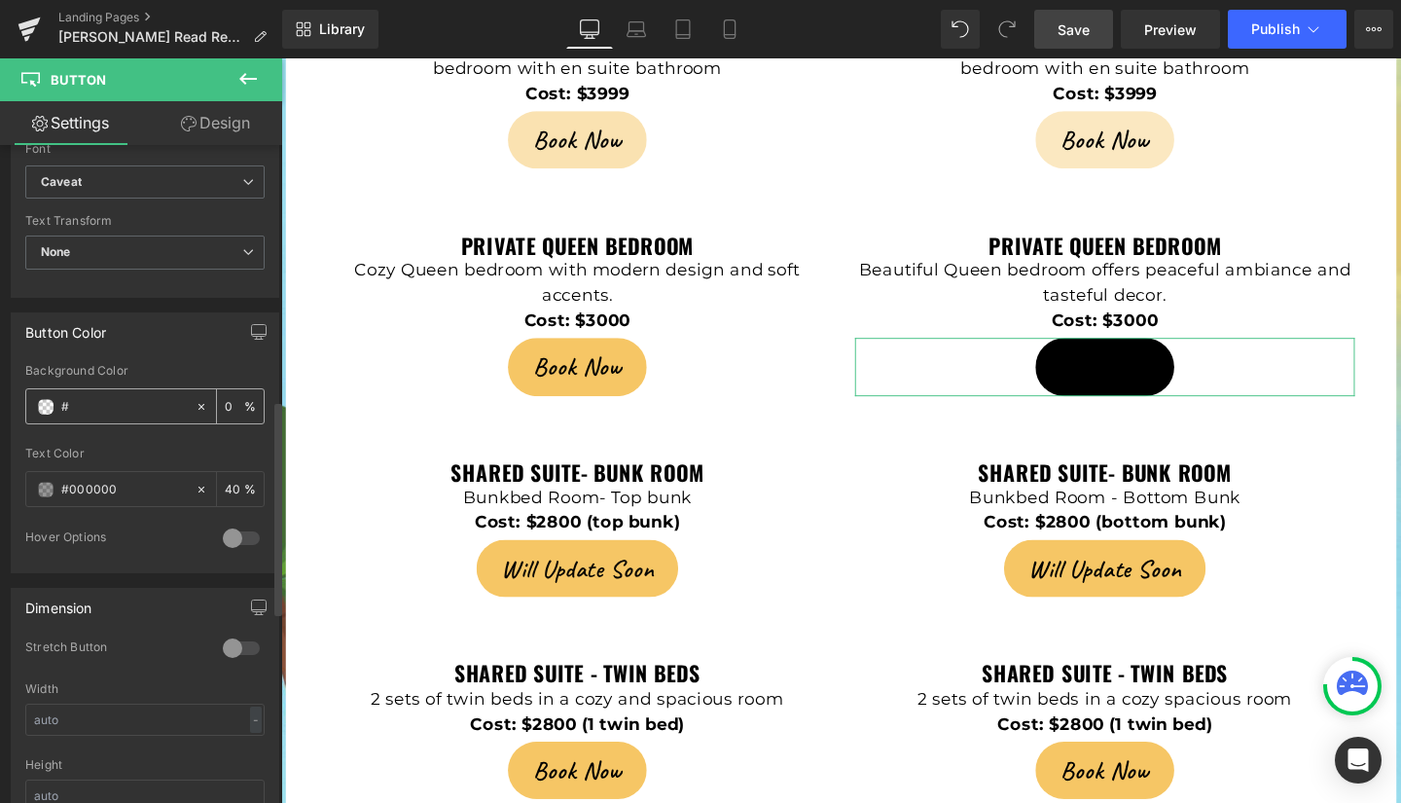
paste input "f6c665"
type input "#f6c665"
type input "100"
click at [44, 490] on span at bounding box center [46, 490] width 16 height 16
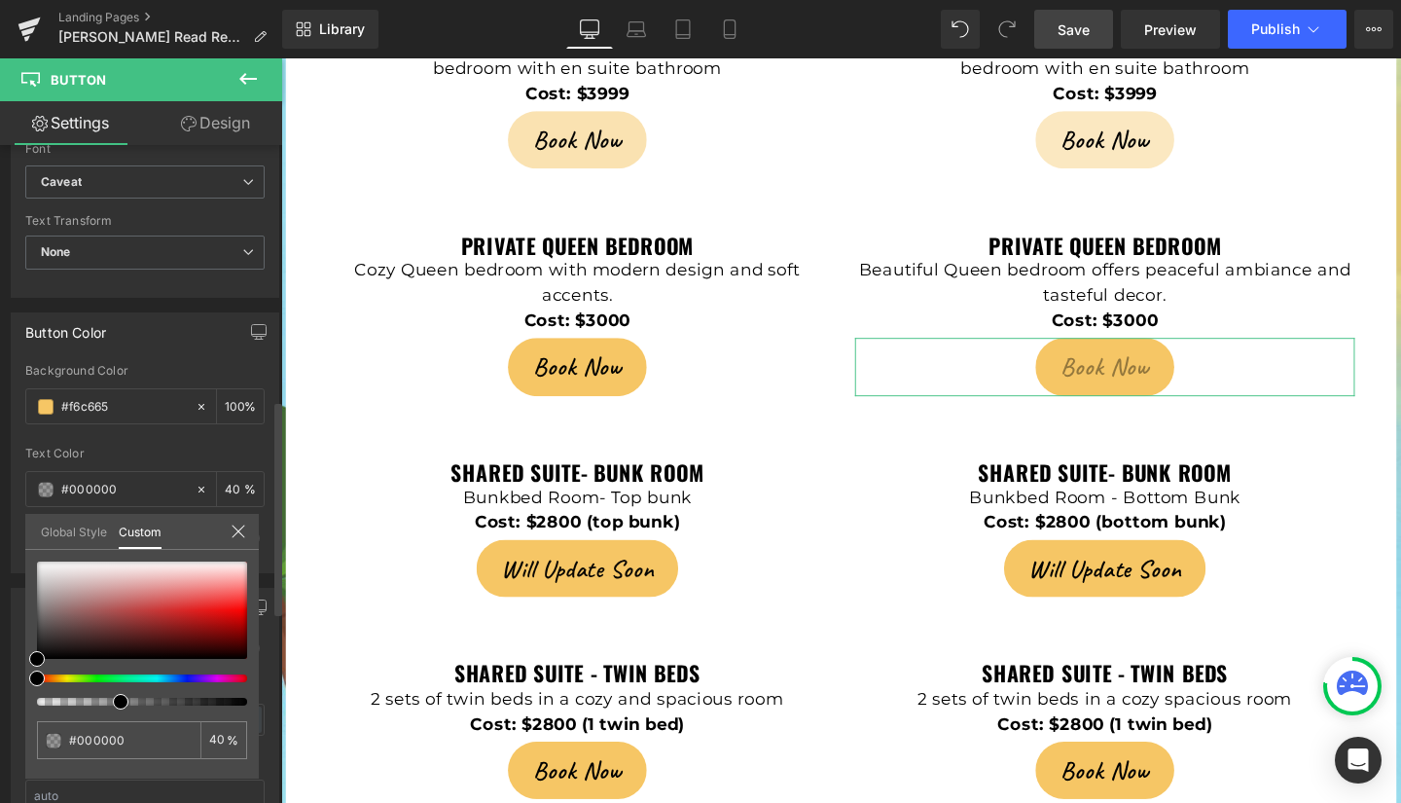
click at [241, 702] on div at bounding box center [142, 702] width 210 height 8
click at [240, 702] on div at bounding box center [142, 702] width 210 height 8
click at [236, 702] on div at bounding box center [134, 702] width 210 height 8
type input "99"
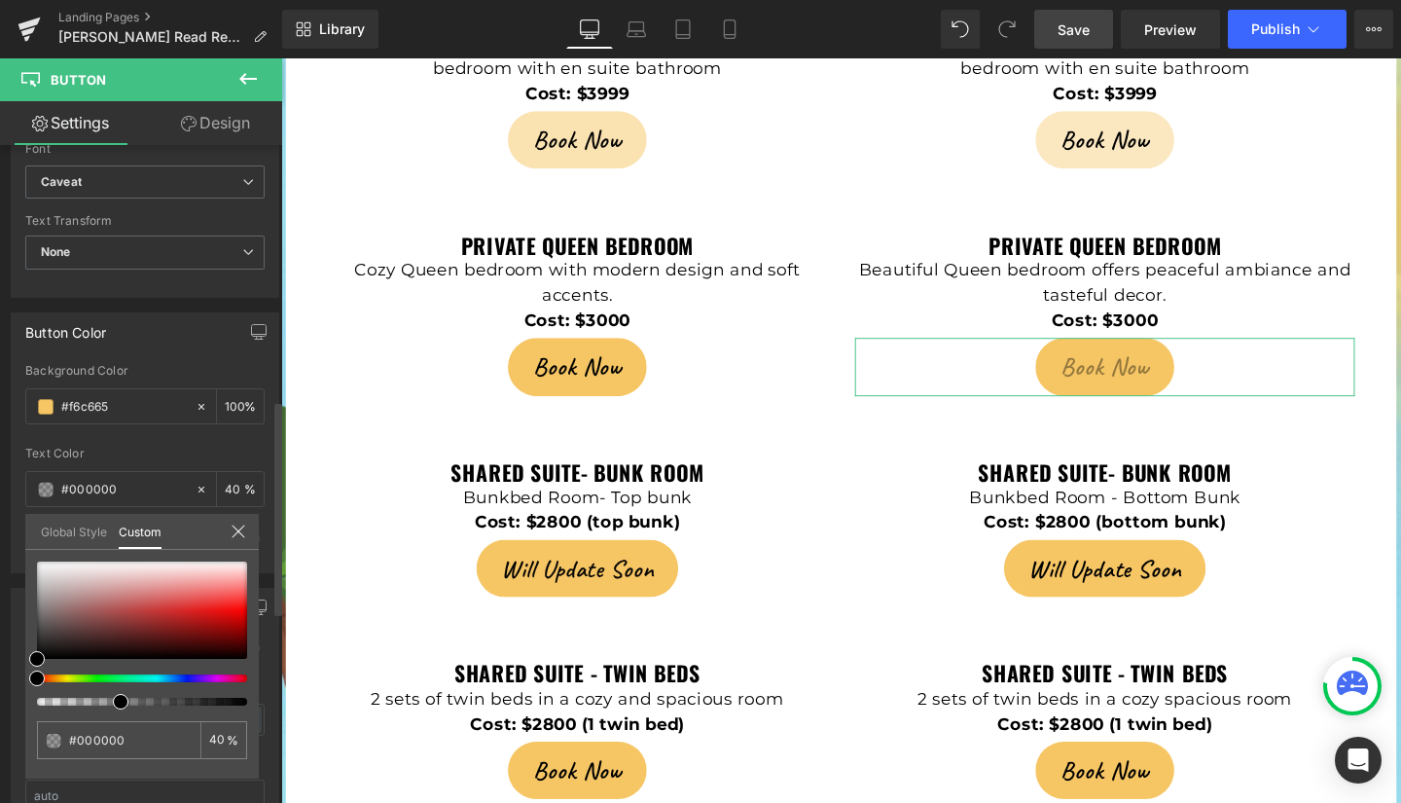
type input "99"
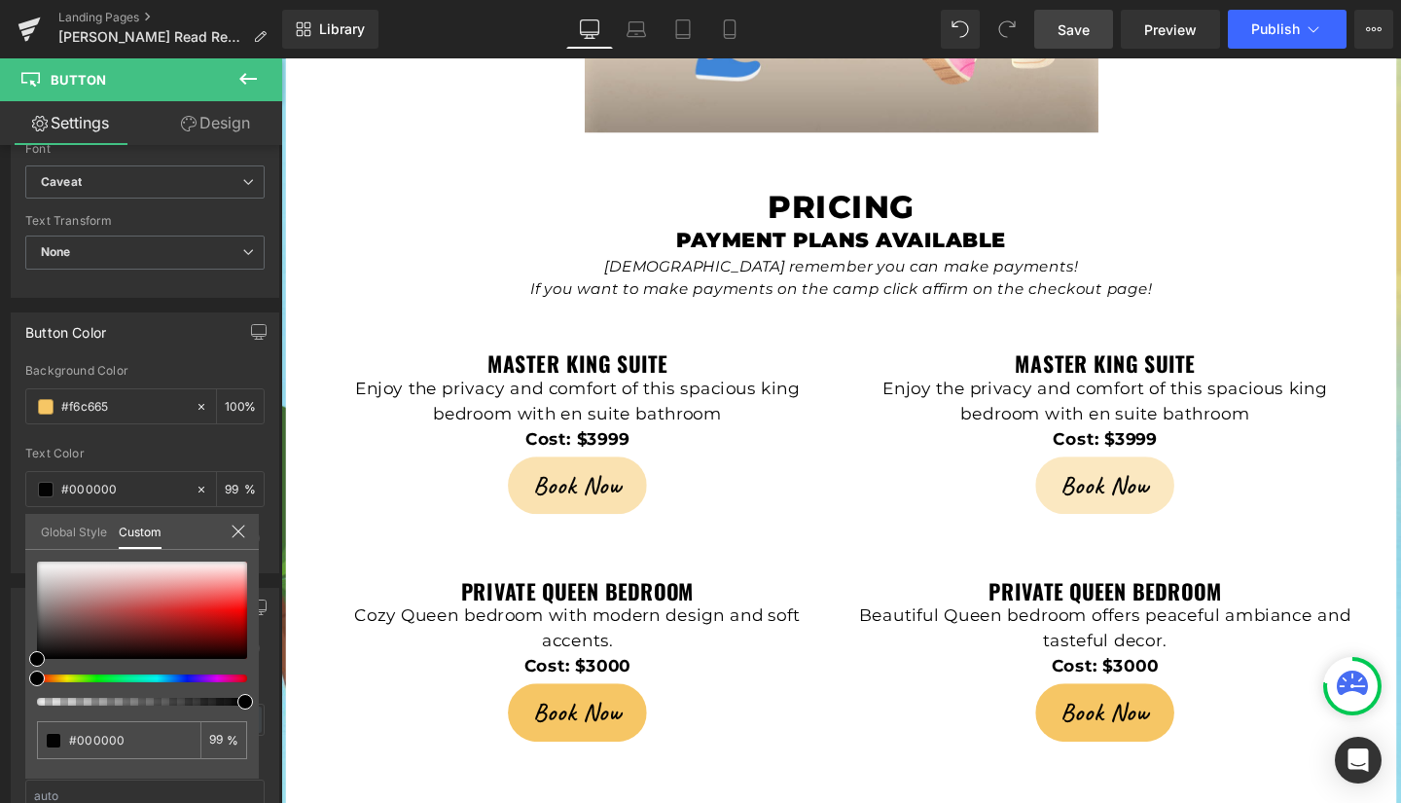
scroll to position [3990, 0]
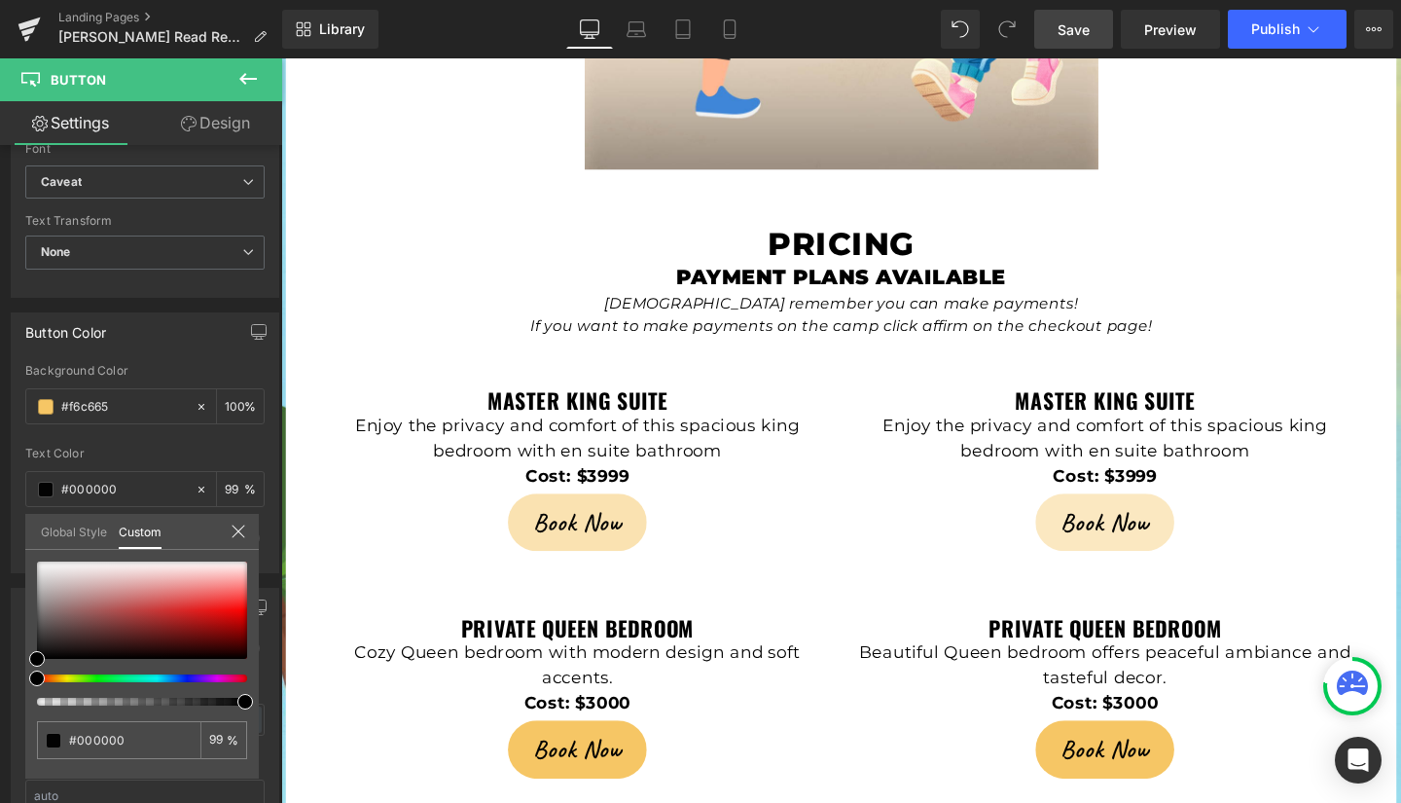
click at [577, 437] on div at bounding box center [869, 449] width 1177 height 782
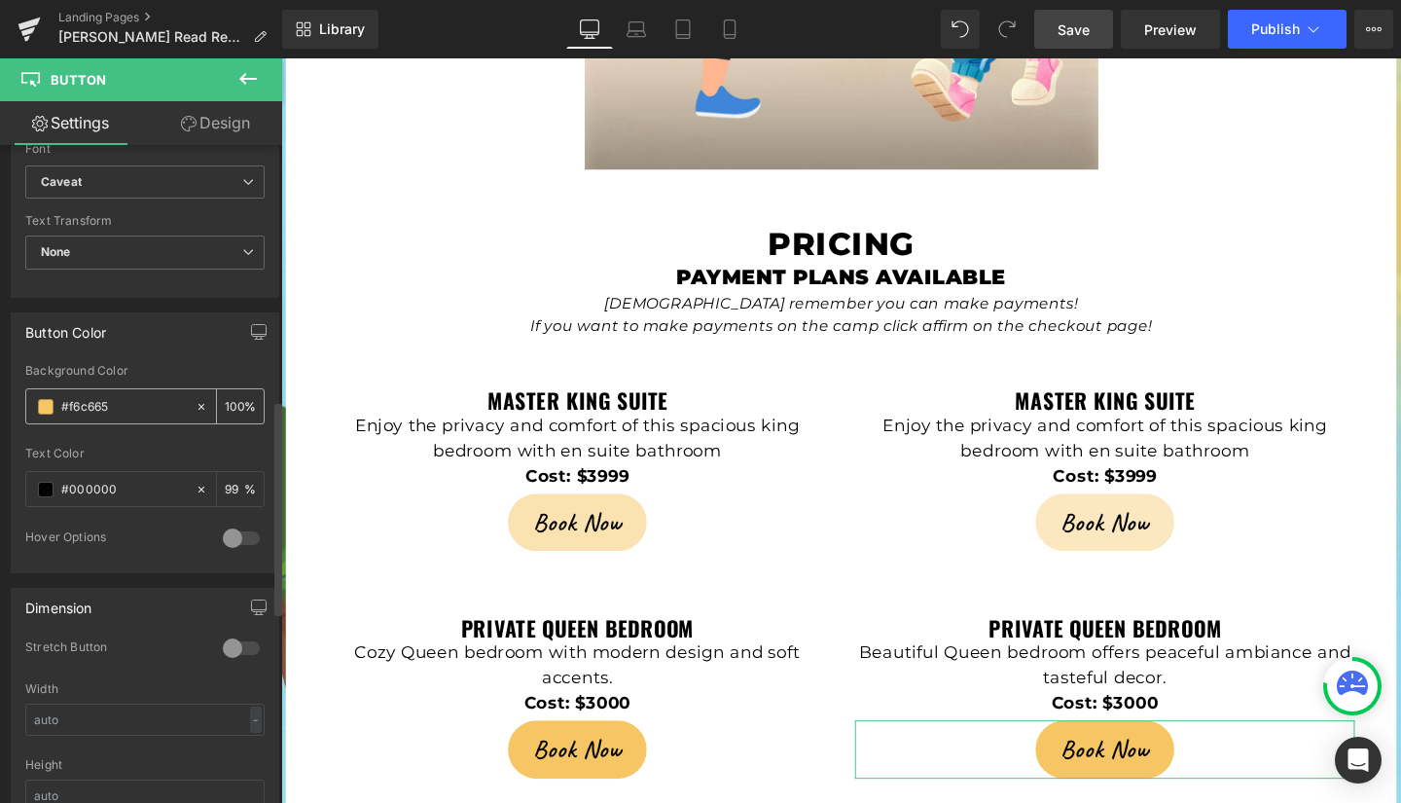
click at [147, 413] on input "#f6c665" at bounding box center [123, 406] width 125 height 21
type input "#f6c"
type input "100"
type input "#f6"
type input "0"
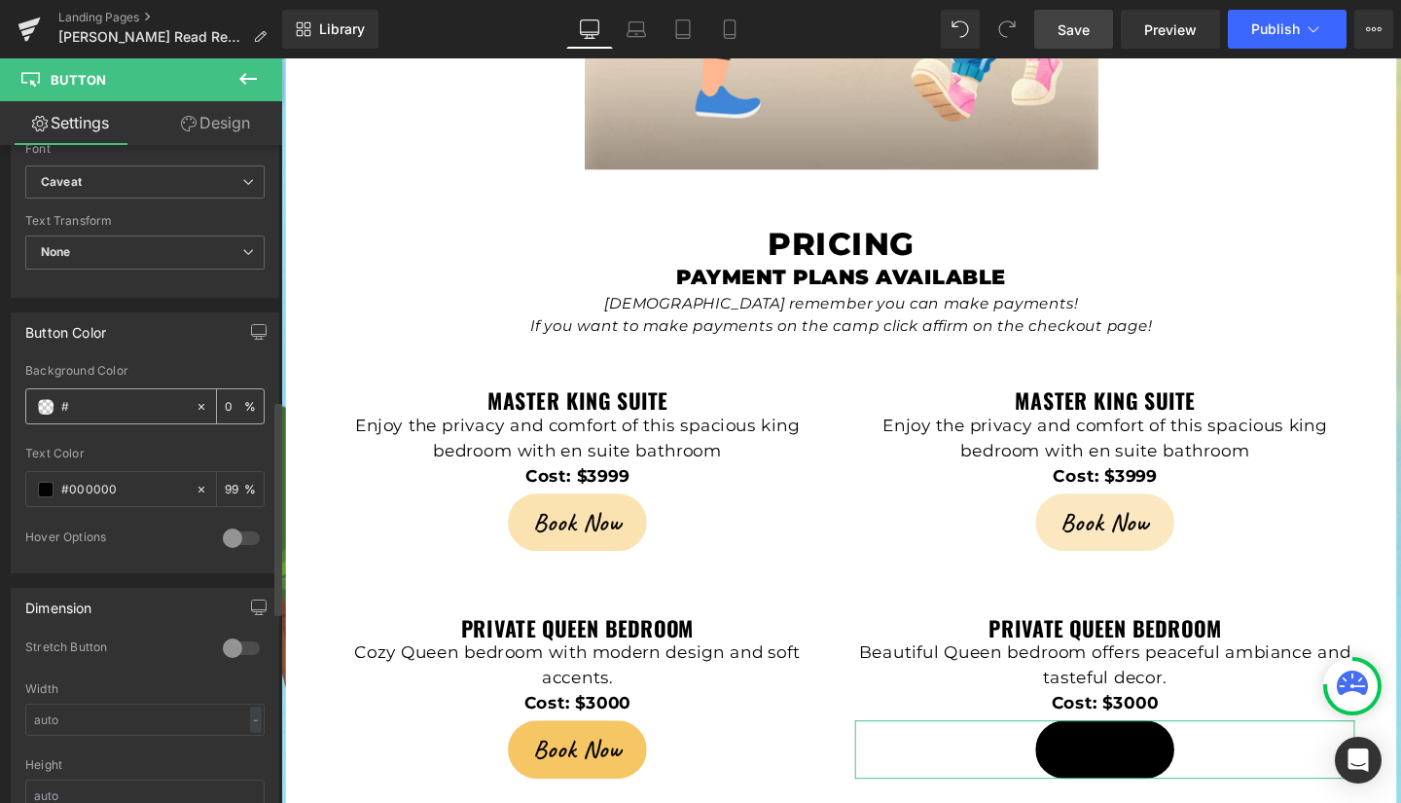
paste input "f6c665"
type input "#f6c665"
type input "100"
click at [165, 450] on div "Text Color" at bounding box center [144, 454] width 239 height 14
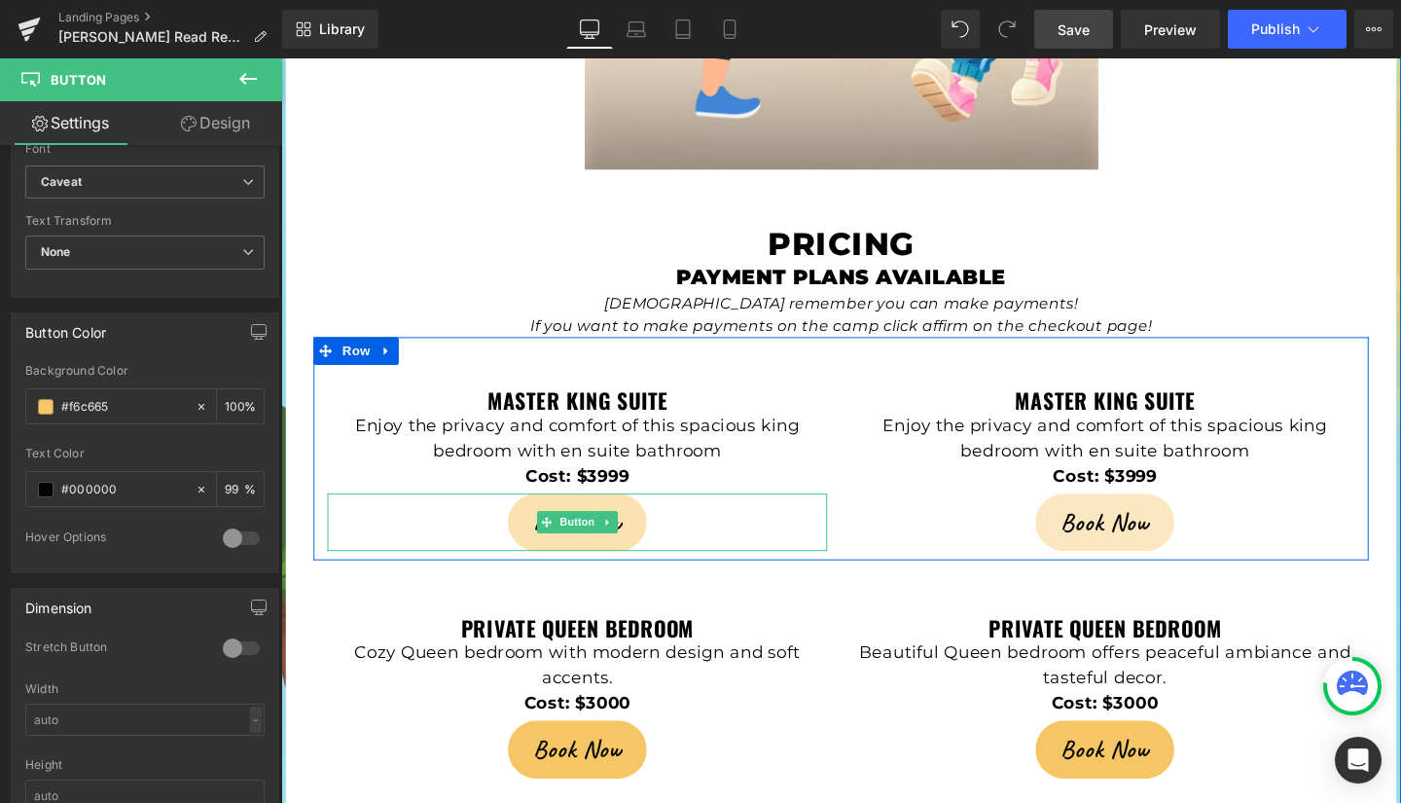
click at [534, 516] on link "Book Now" at bounding box center [592, 546] width 145 height 60
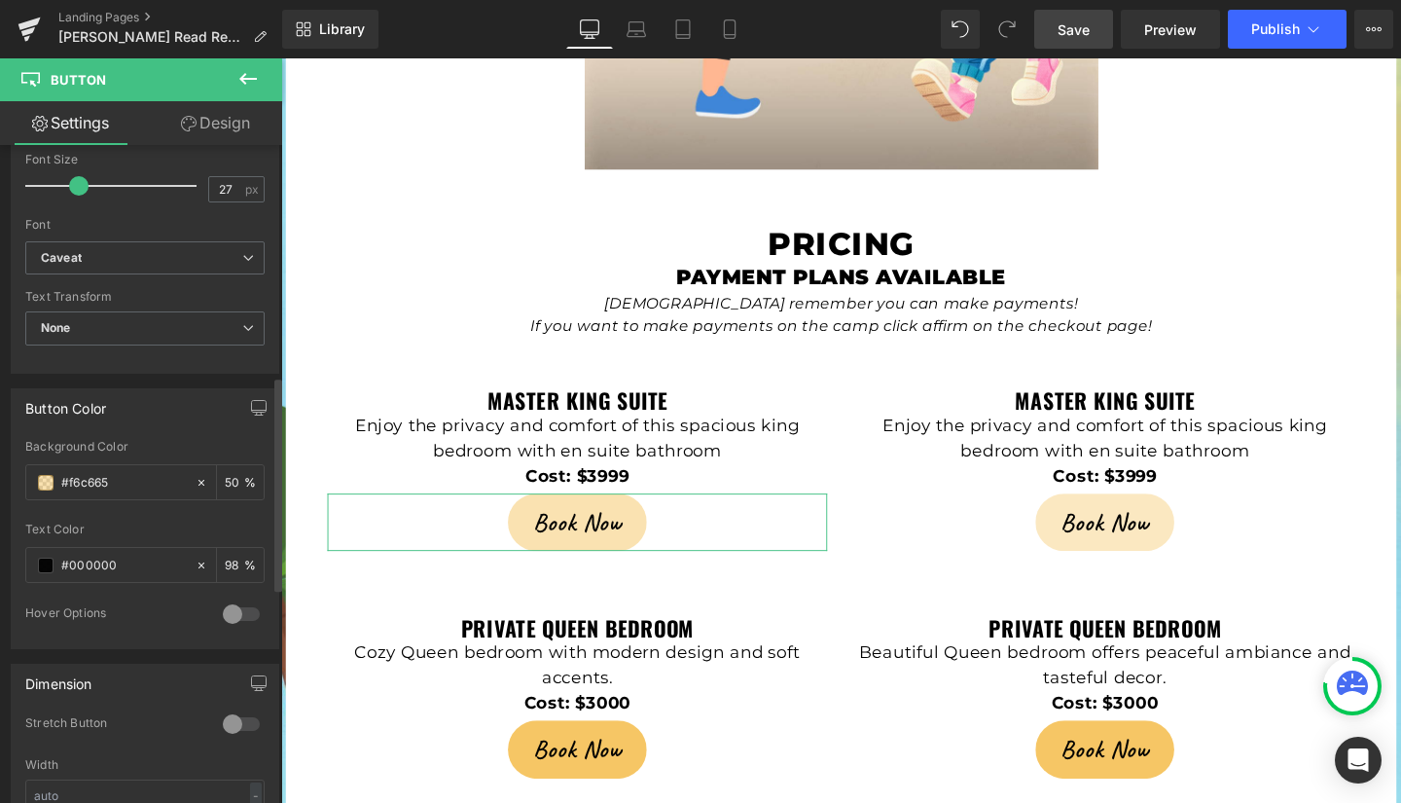
scroll to position [711, 0]
click at [126, 481] on input "#f6c665" at bounding box center [123, 479] width 125 height 21
type input "#f6c"
type input "100"
type input "#"
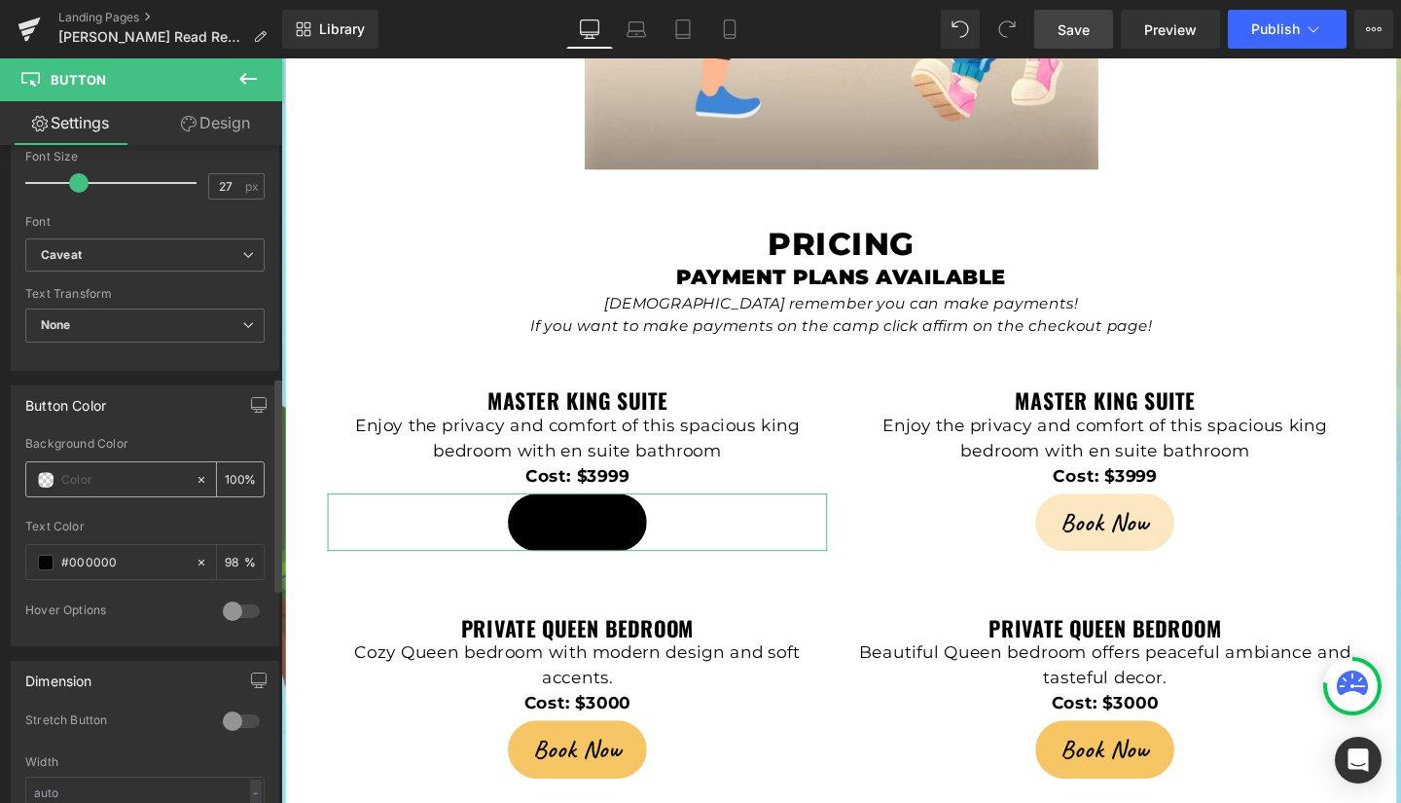
type input "0"
type input "f6c665"
type input "100"
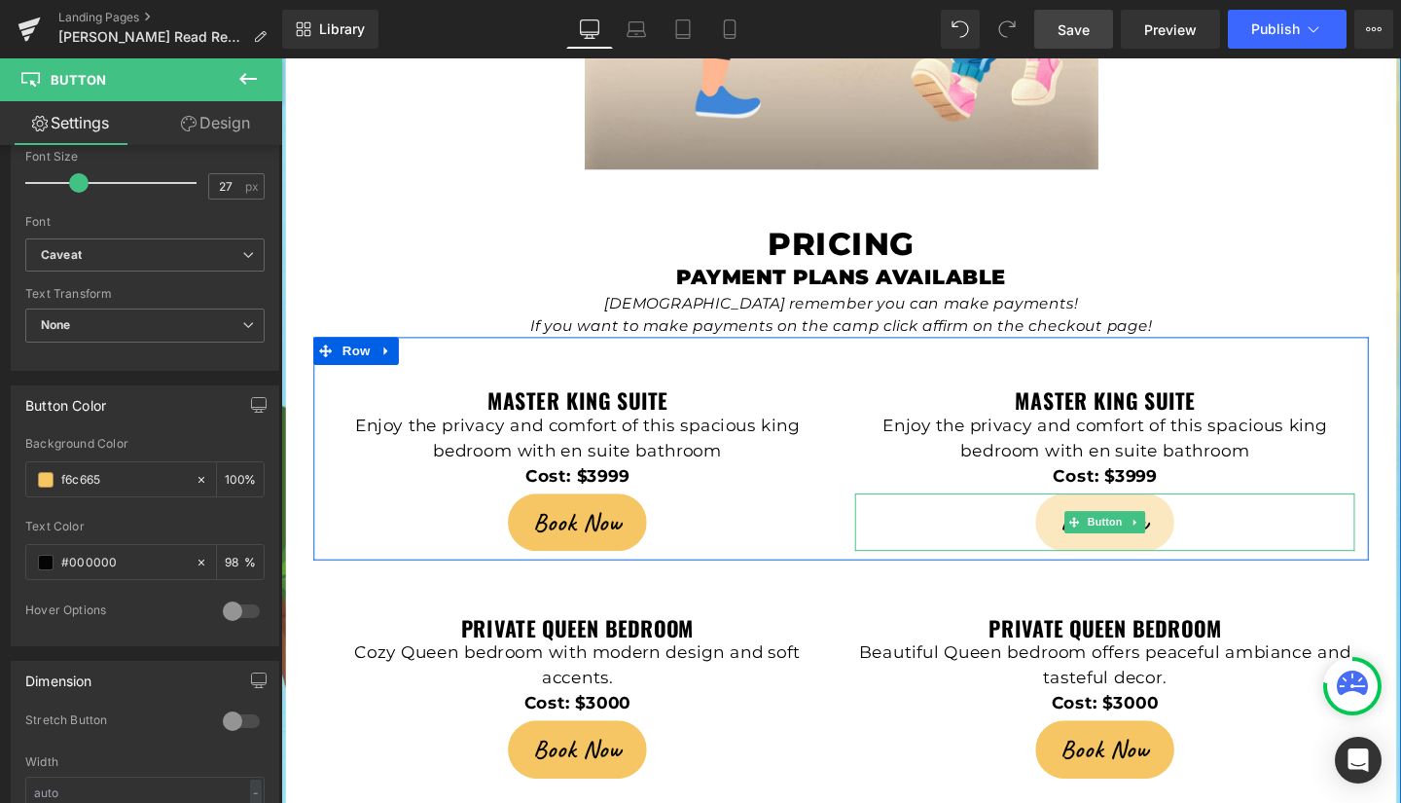
click at [1083, 516] on link "Book Now" at bounding box center [1146, 546] width 145 height 60
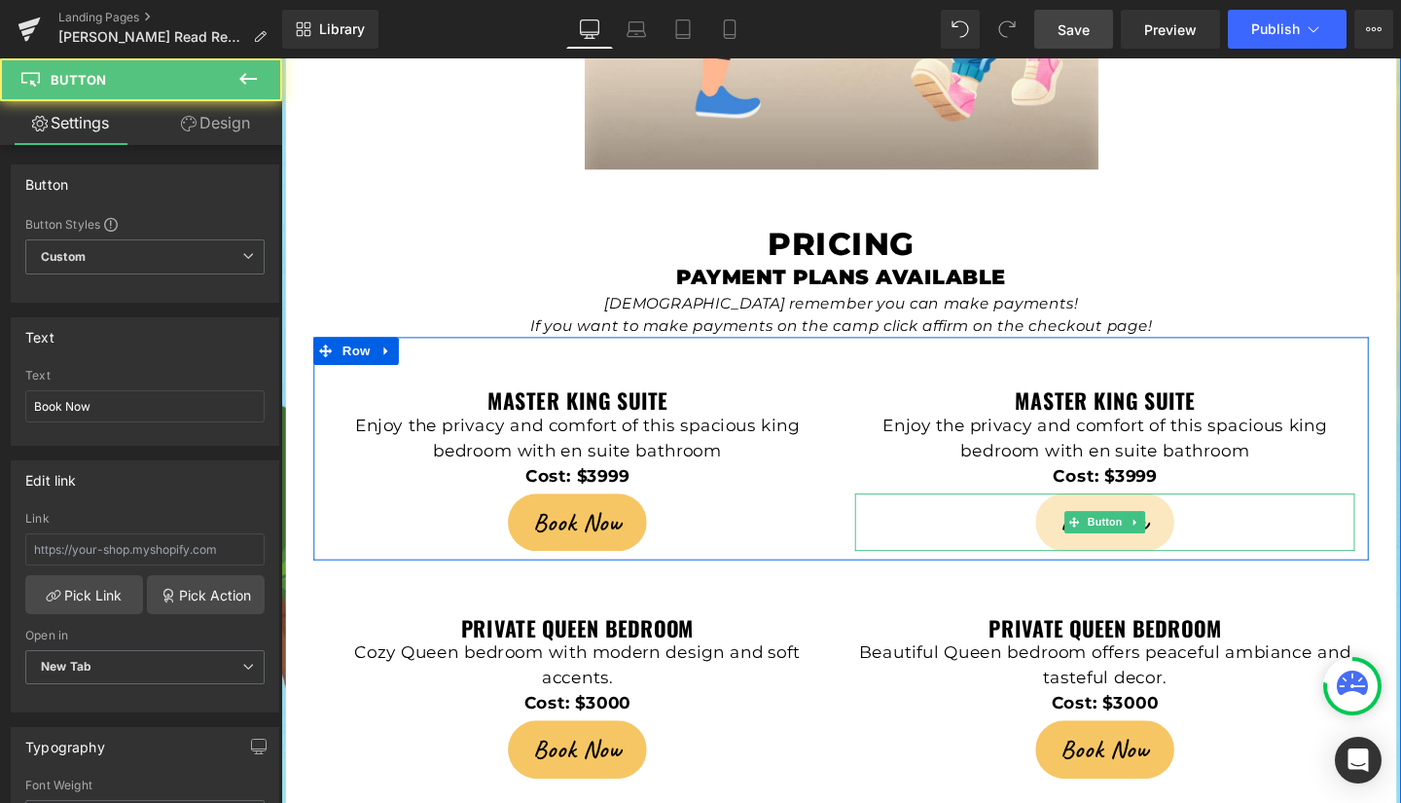
click at [1084, 516] on link "Book Now" at bounding box center [1146, 546] width 145 height 60
click at [1104, 527] on span "Book Now" at bounding box center [1147, 545] width 92 height 37
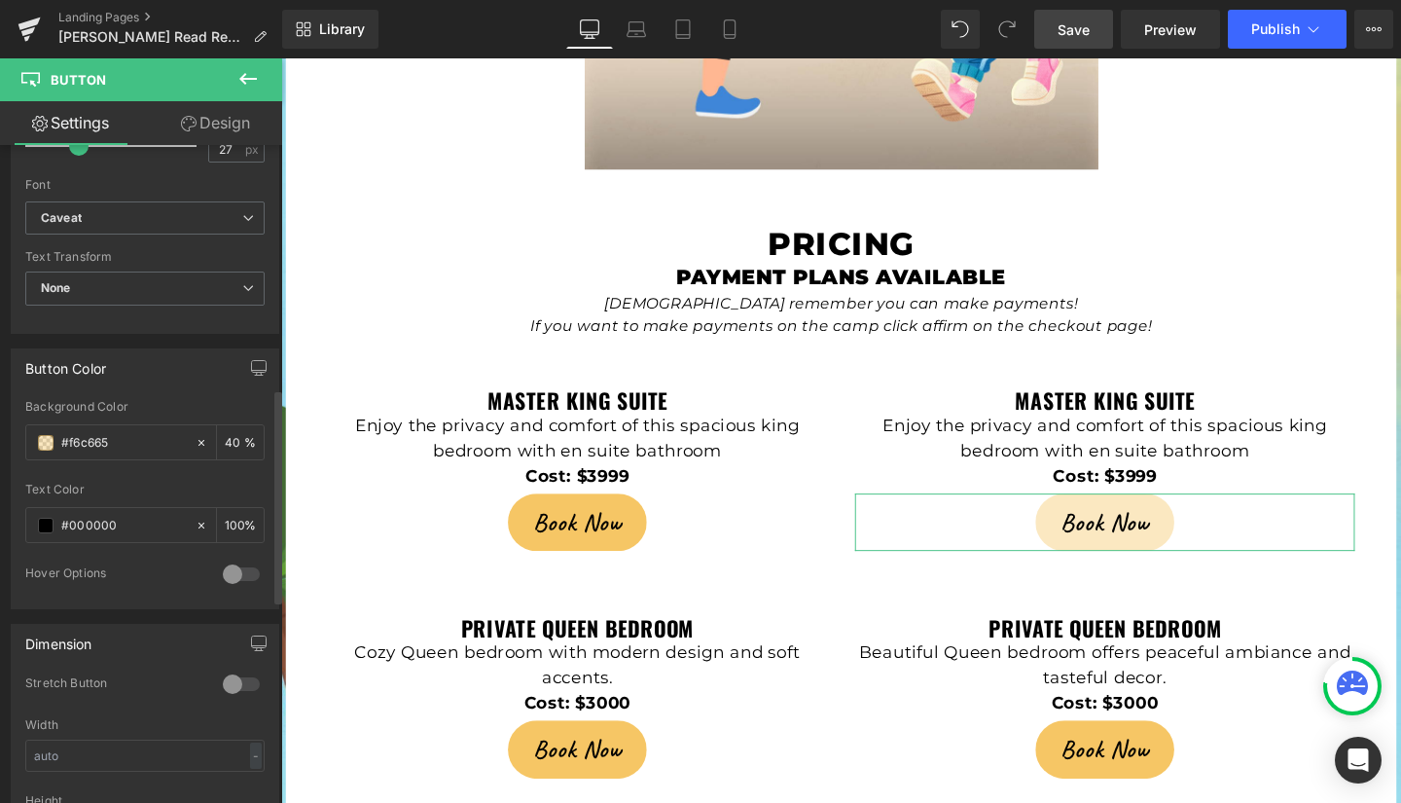
scroll to position [752, 0]
click at [195, 441] on icon at bounding box center [202, 439] width 14 height 14
type input "none"
type input "0"
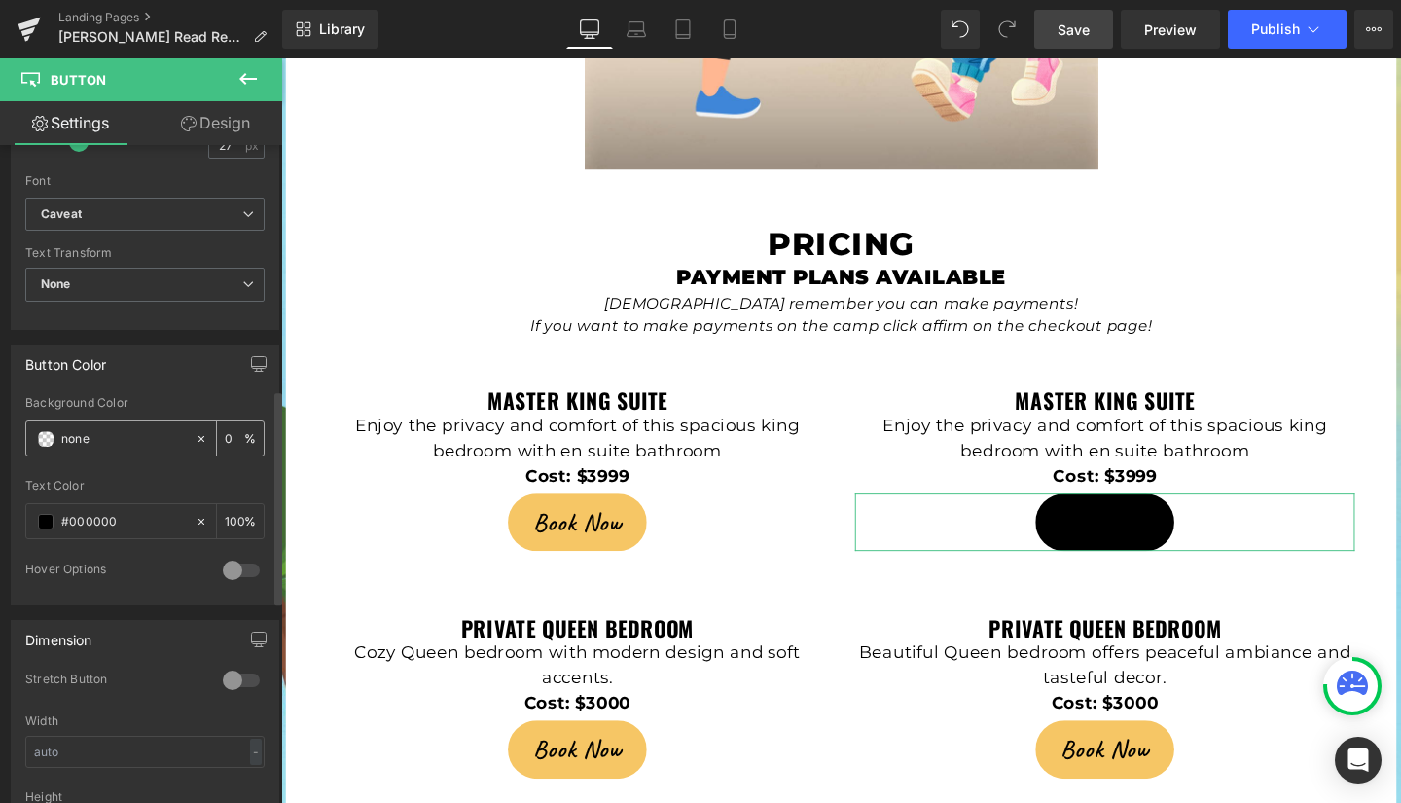
click at [101, 434] on input "none" at bounding box center [123, 438] width 125 height 21
paste input "f6c665"
type input "n"
click at [101, 434] on input "text" at bounding box center [123, 438] width 125 height 21
click at [132, 446] on input "text" at bounding box center [123, 438] width 125 height 21
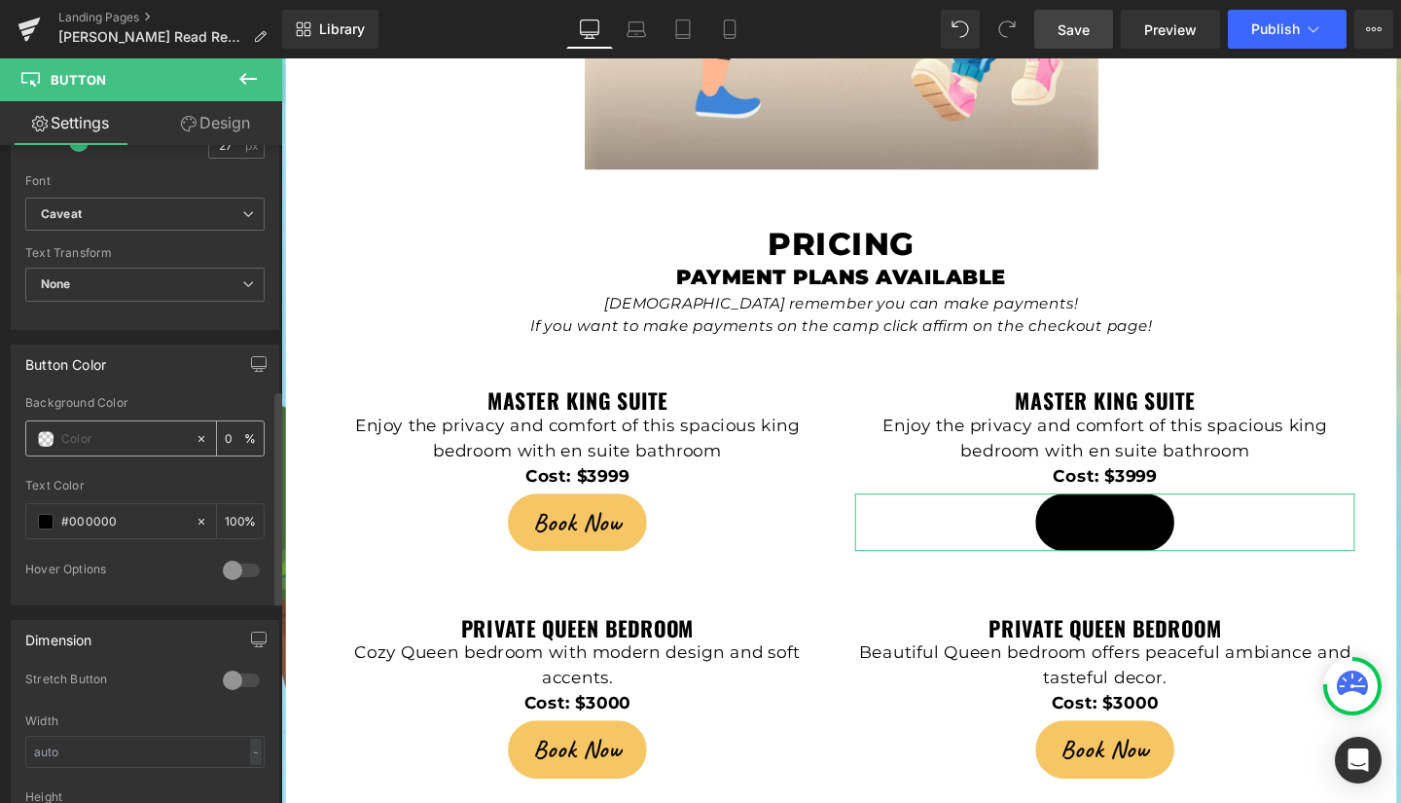
click at [119, 431] on input "text" at bounding box center [123, 438] width 125 height 21
paste input "f6c665"
type input "f6c665"
type input "100"
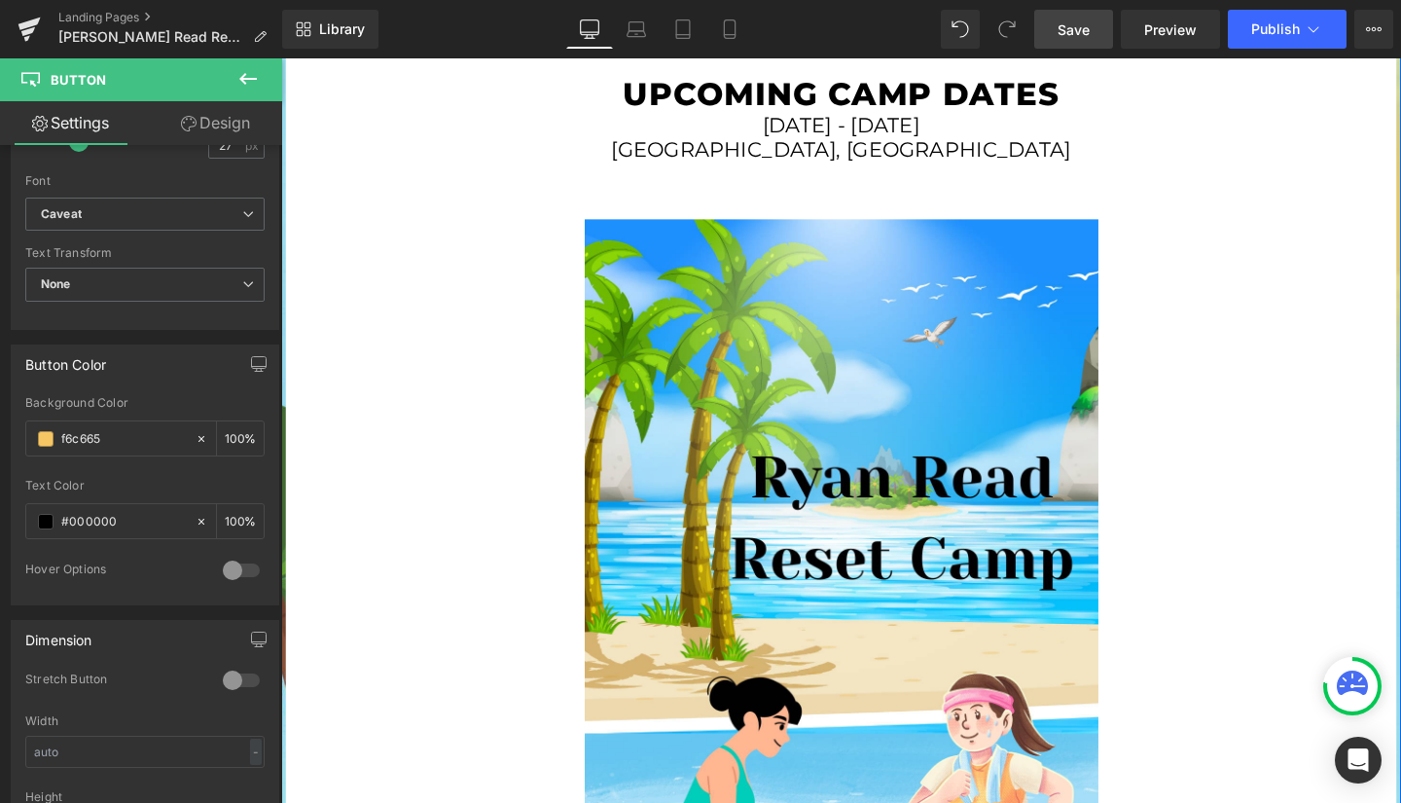
scroll to position [2970, 0]
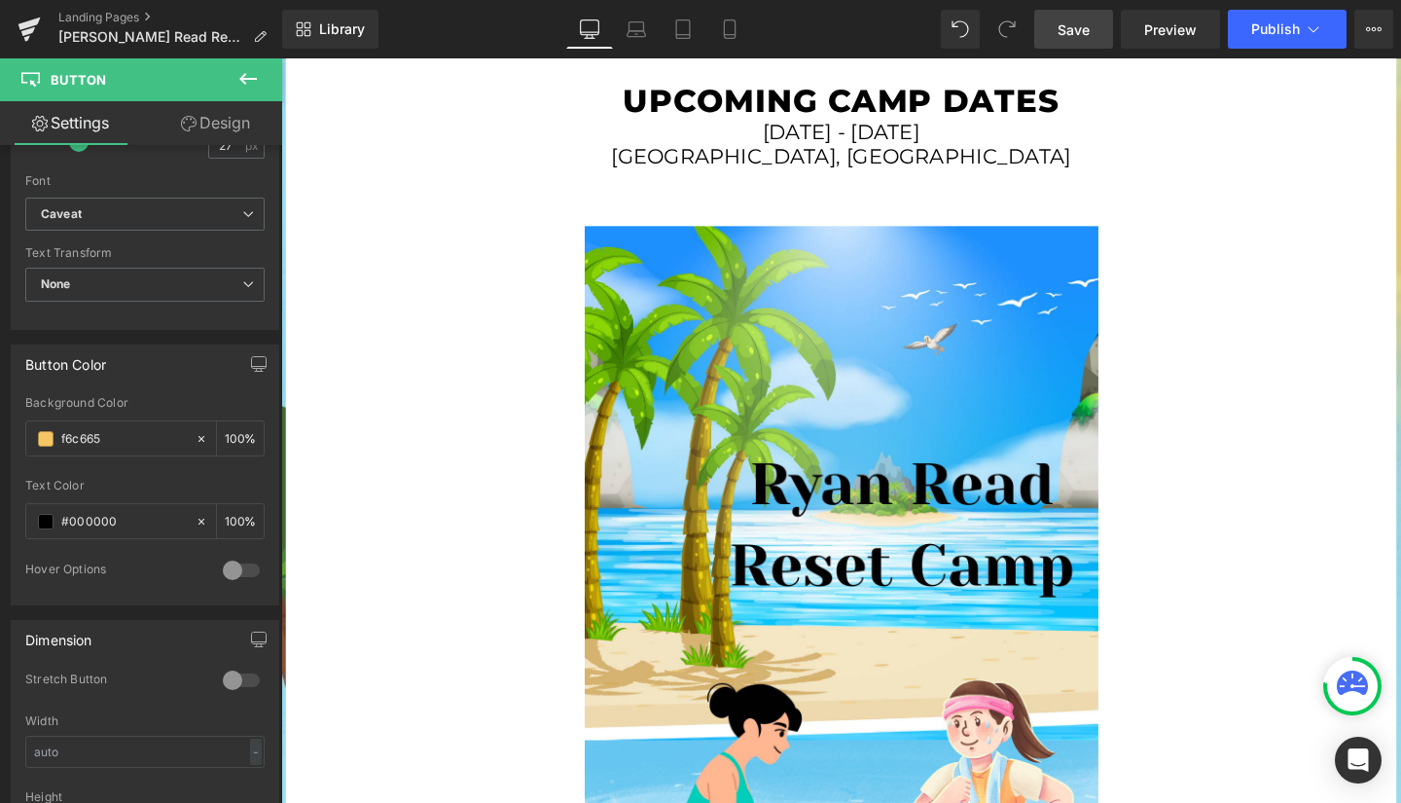
click at [1079, 29] on span "Save" at bounding box center [1074, 29] width 32 height 20
type input "#f6c665"
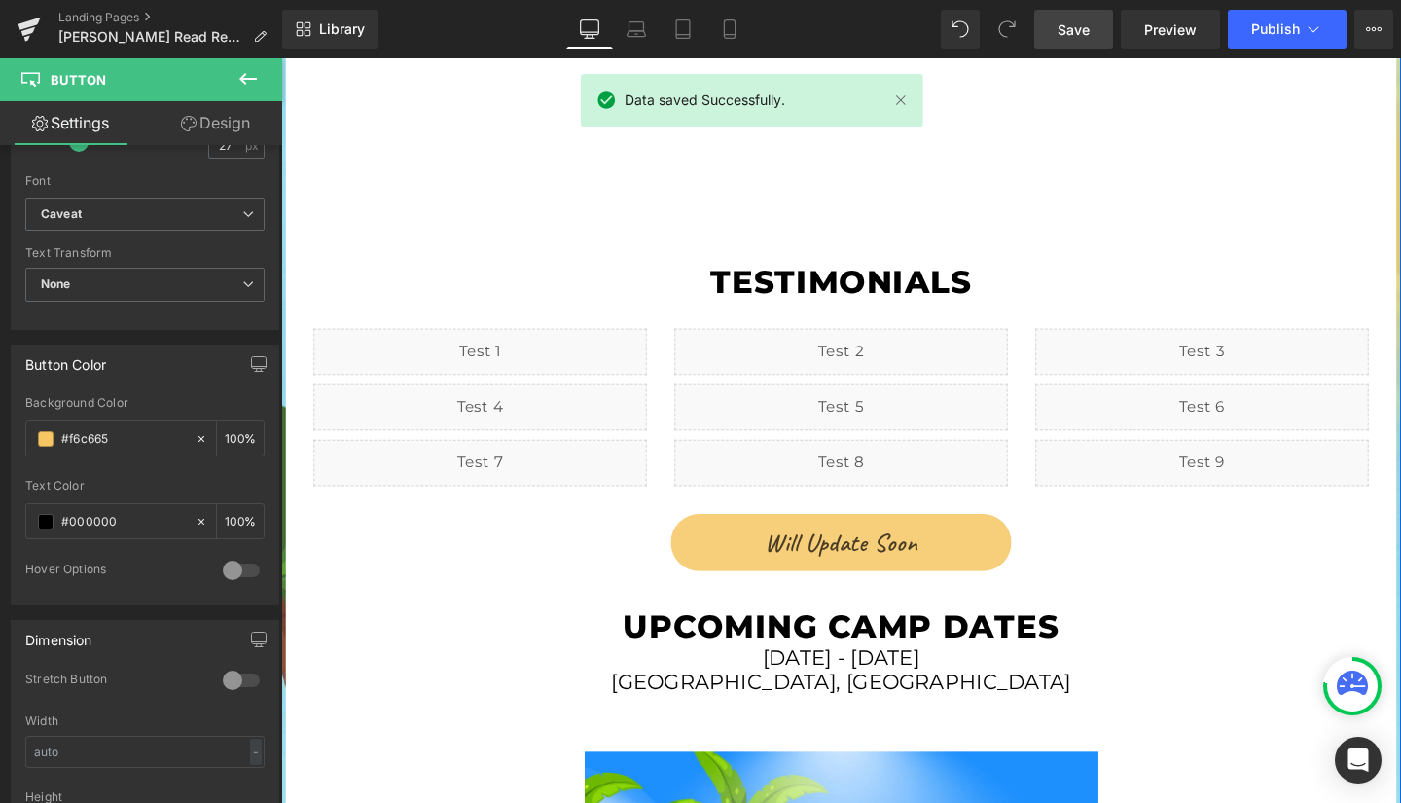
scroll to position [2415, 0]
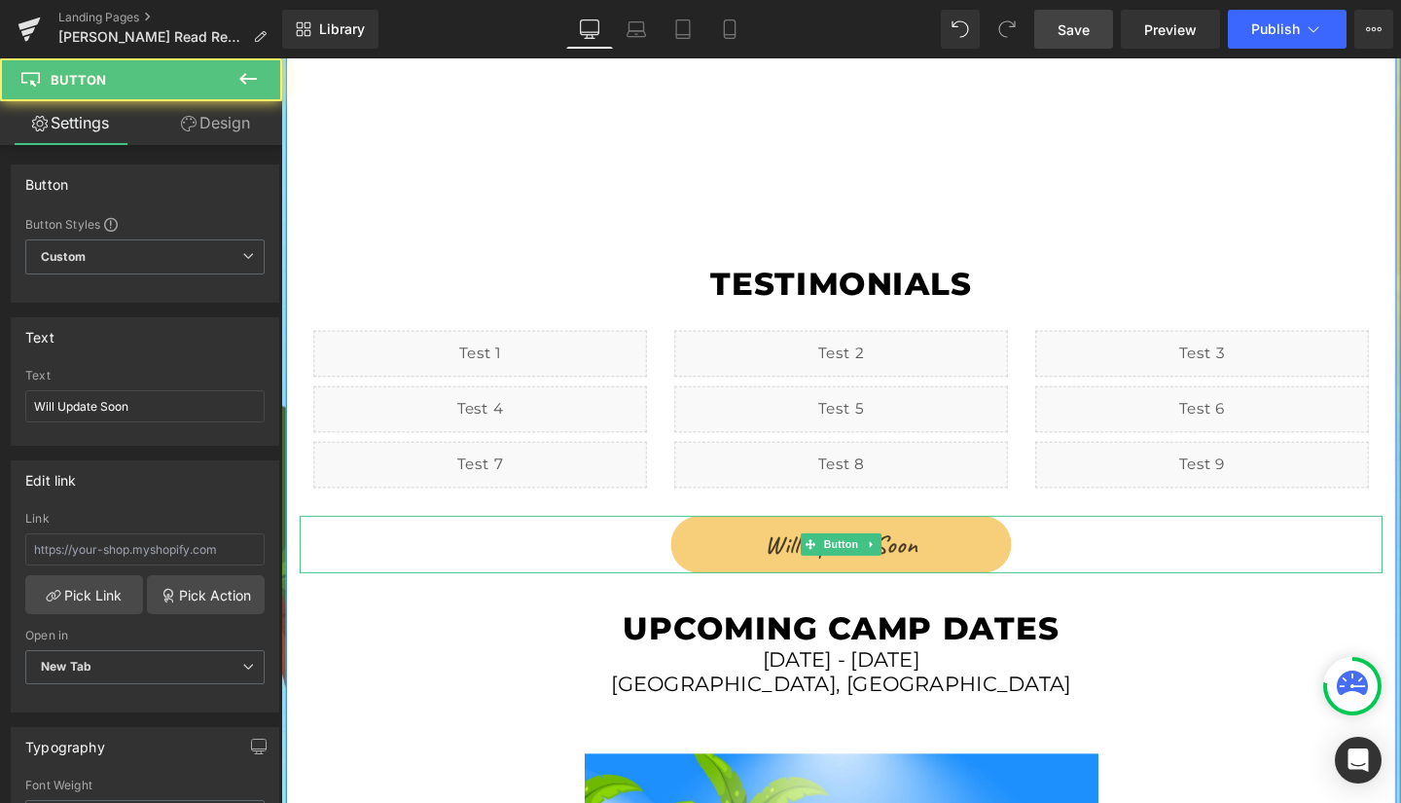
click at [774, 539] on link "Will Update Soon" at bounding box center [870, 569] width 358 height 60
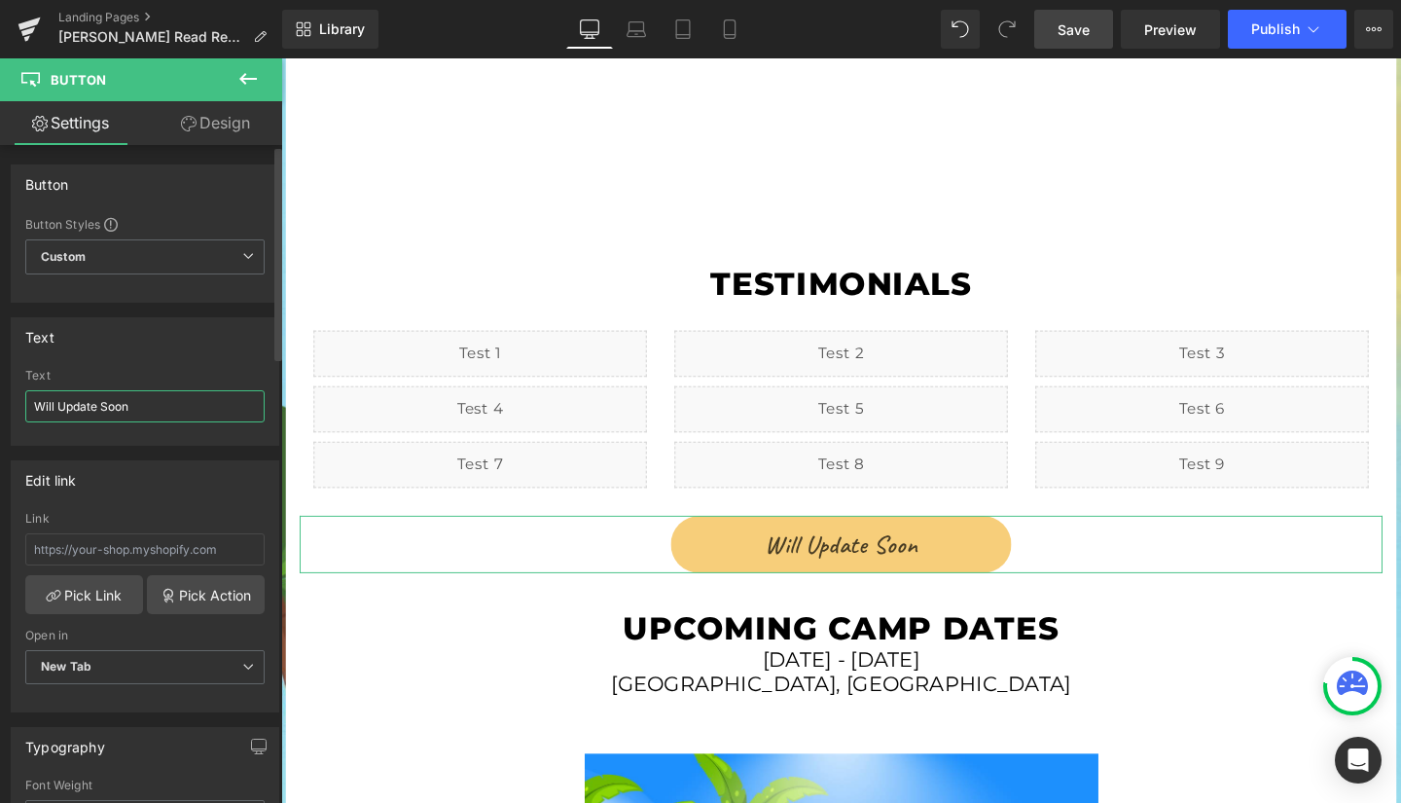
drag, startPoint x: 165, startPoint y: 407, endPoint x: 0, endPoint y: 398, distance: 165.7
click at [0, 398] on div "Text Will Update Soon Text Will Update Soon" at bounding box center [145, 374] width 291 height 143
type input "Book Now"
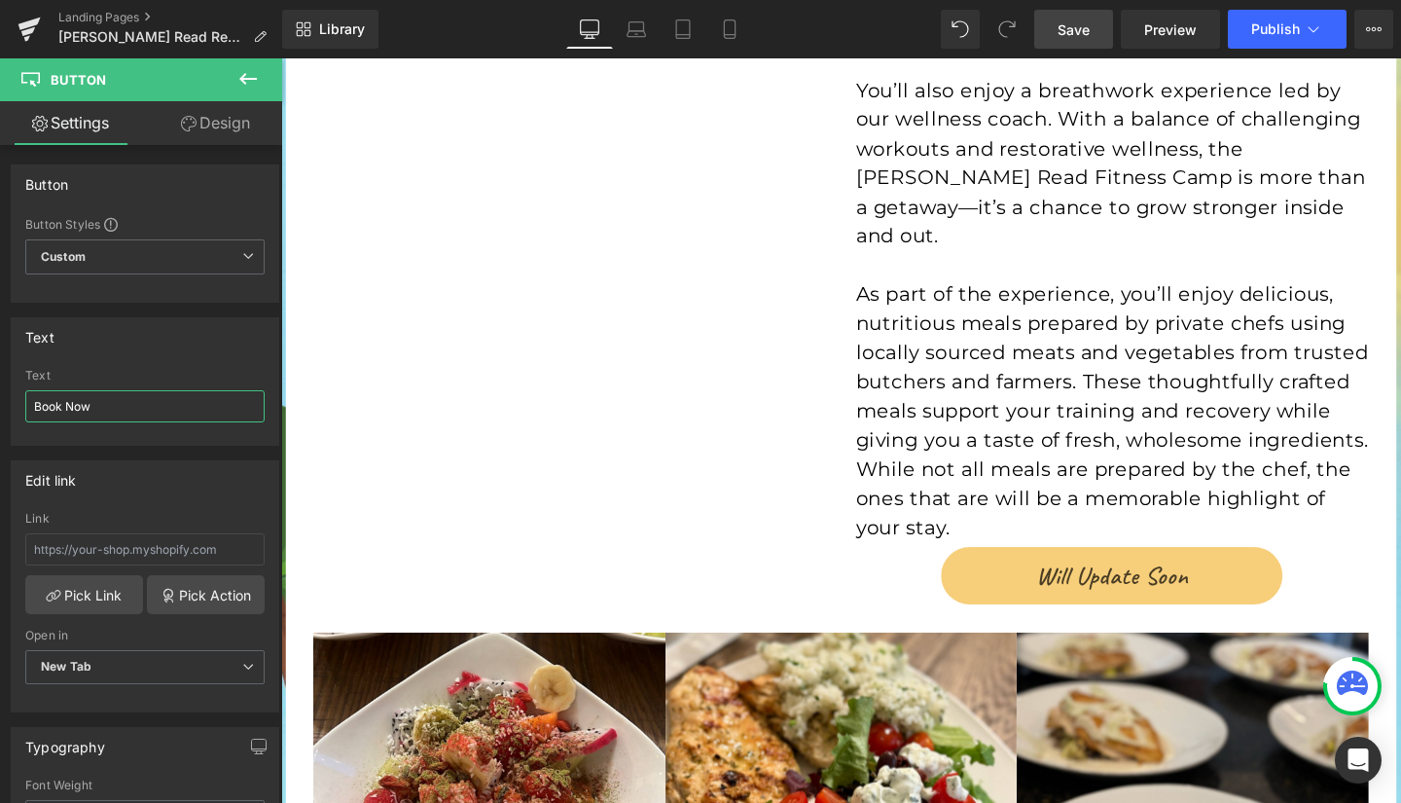
scroll to position [922, 0]
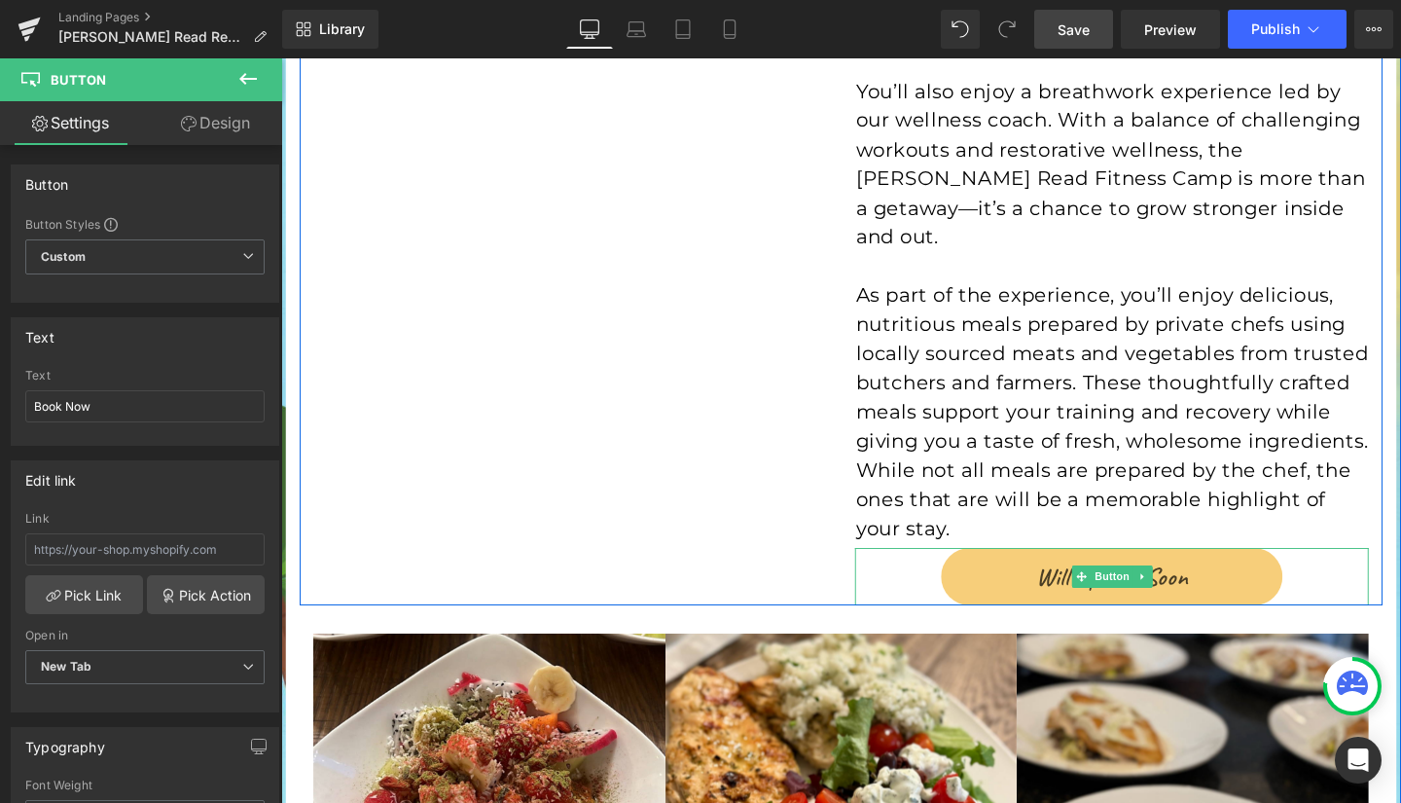
click at [1036, 573] on link "Will Update Soon" at bounding box center [1154, 603] width 358 height 60
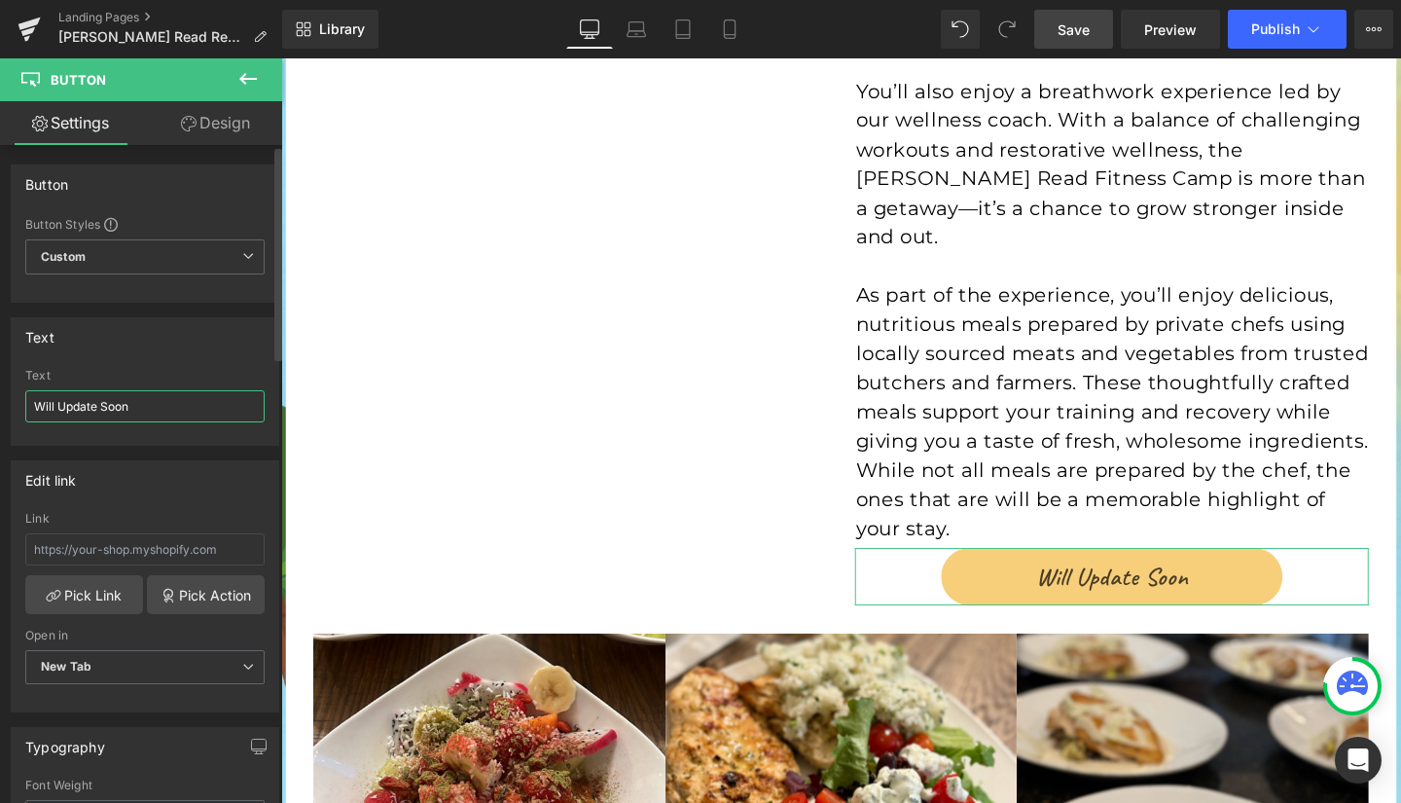
drag, startPoint x: 170, startPoint y: 402, endPoint x: 0, endPoint y: 418, distance: 171.1
click at [0, 418] on div "Text Will Update Soon Text Will Update Soon" at bounding box center [145, 374] width 291 height 143
type input "Book Now"
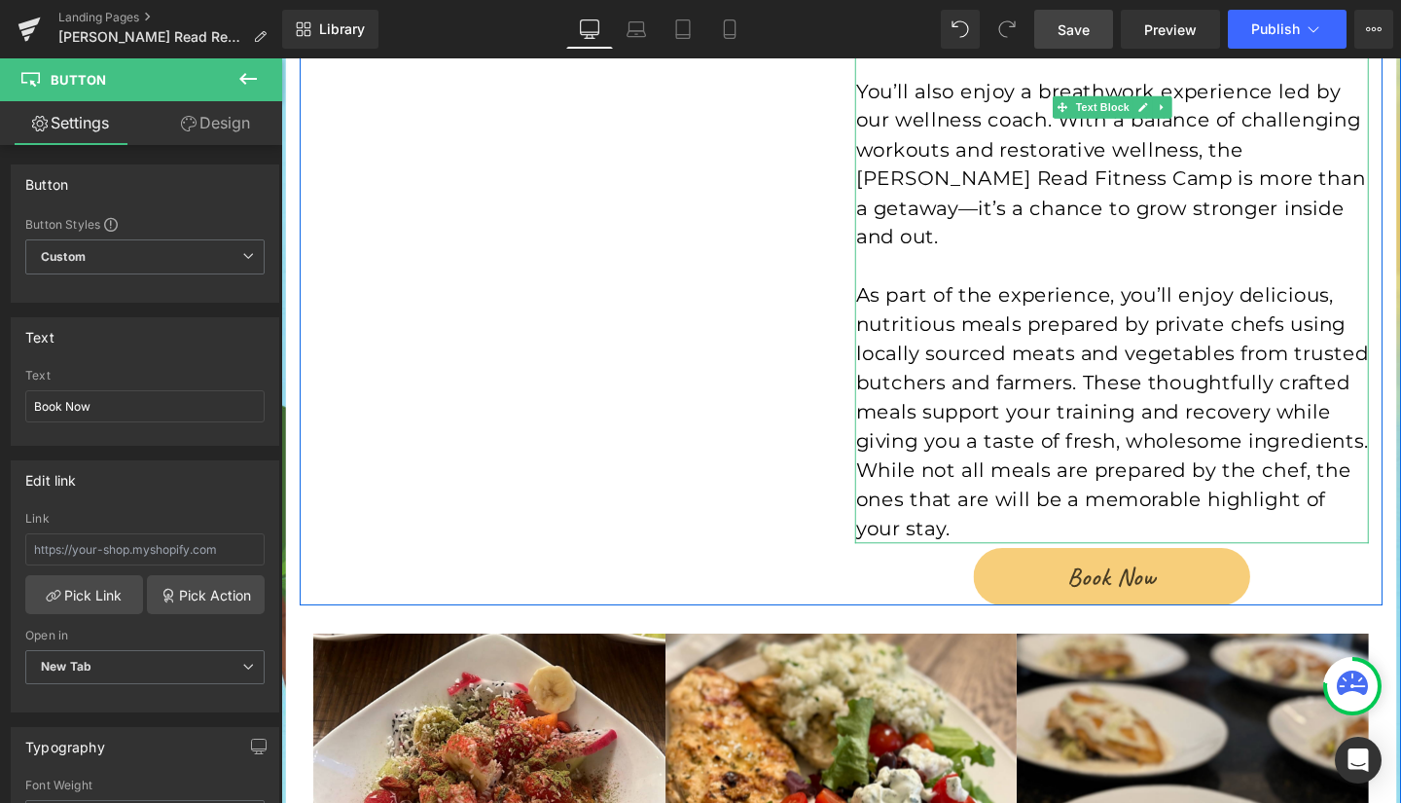
click at [1232, 292] on p "As part of the experience, you’ll enjoy delicious, nutritious meals prepared by…" at bounding box center [1155, 430] width 539 height 276
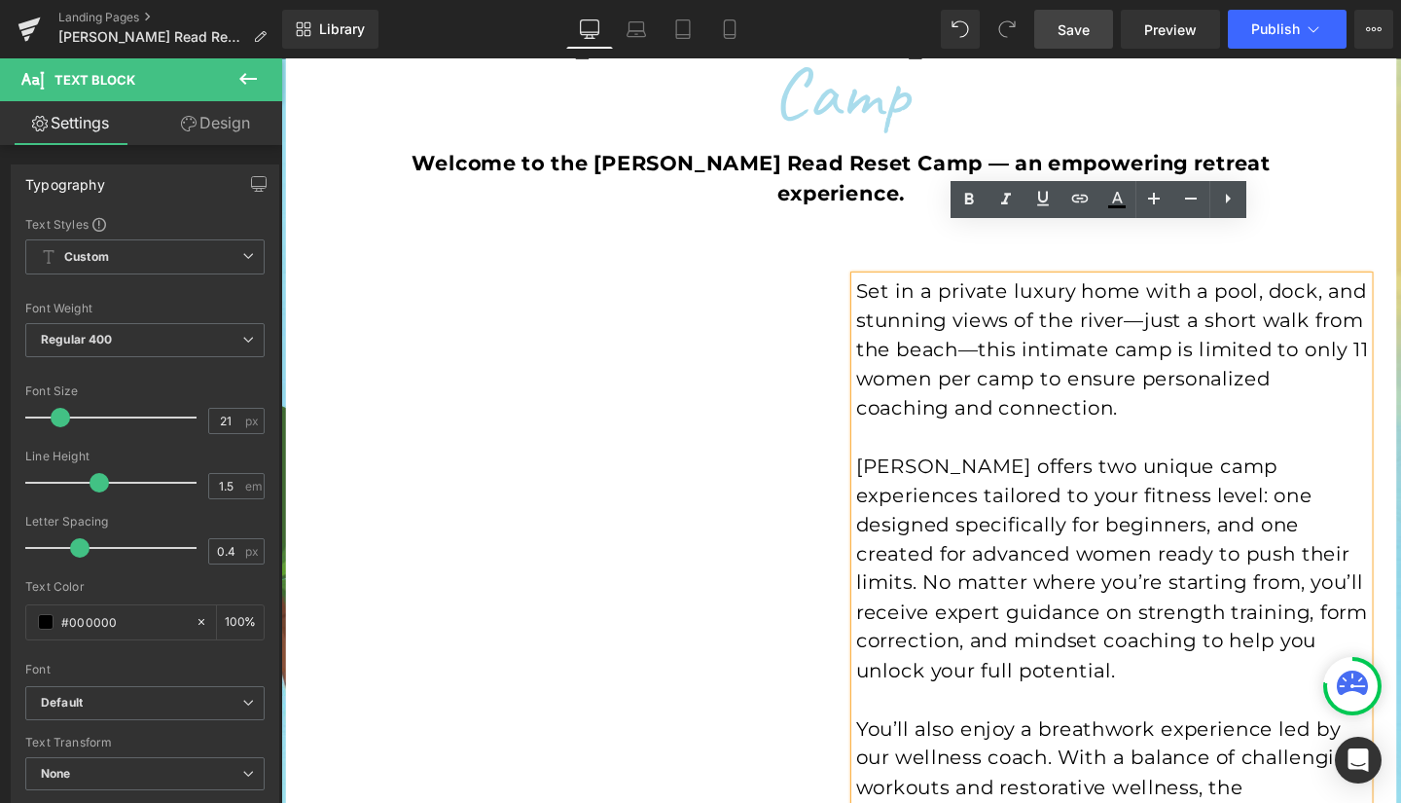
scroll to position [312, 0]
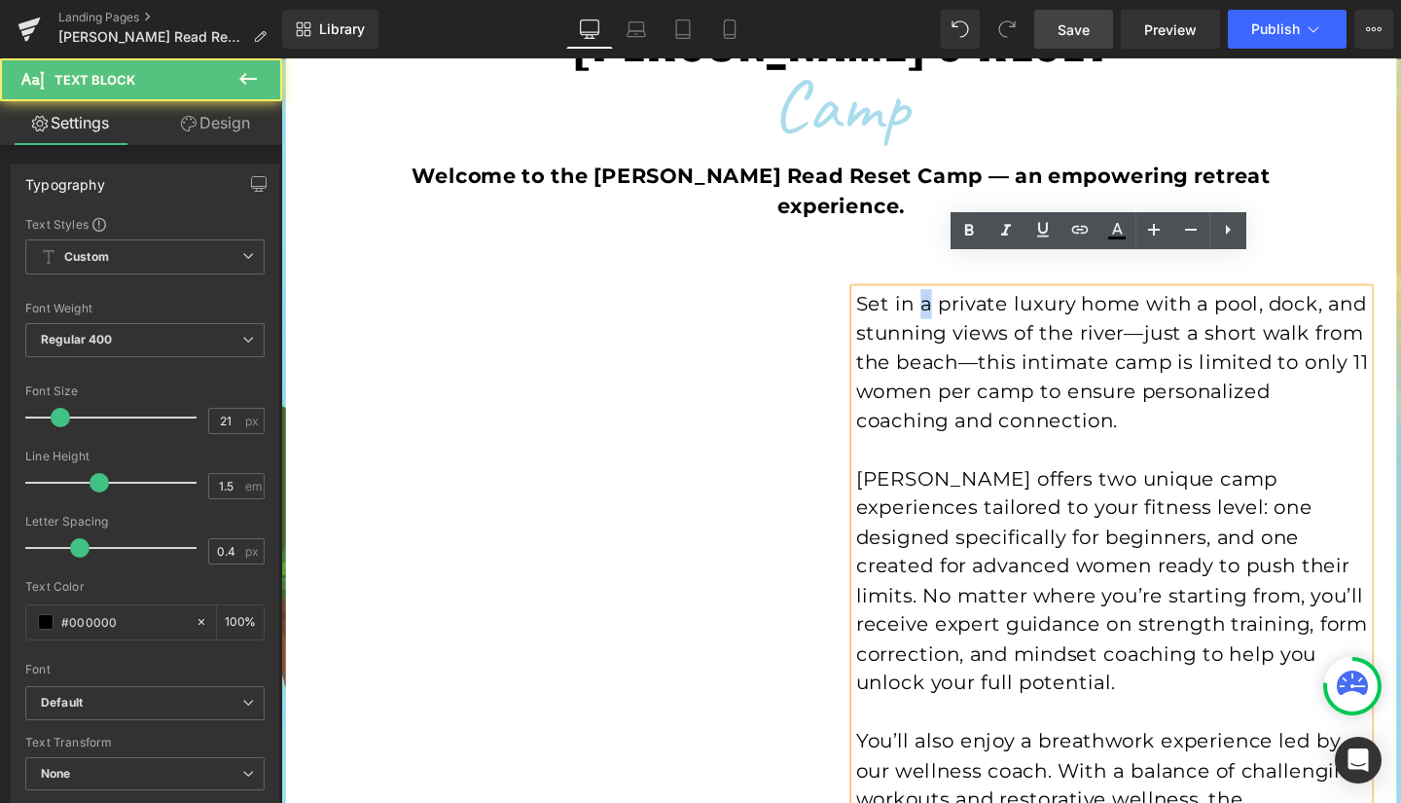
click at [953, 301] on p "Set in a private luxury home with a pool, dock, and stunning views of the river…" at bounding box center [1155, 378] width 539 height 154
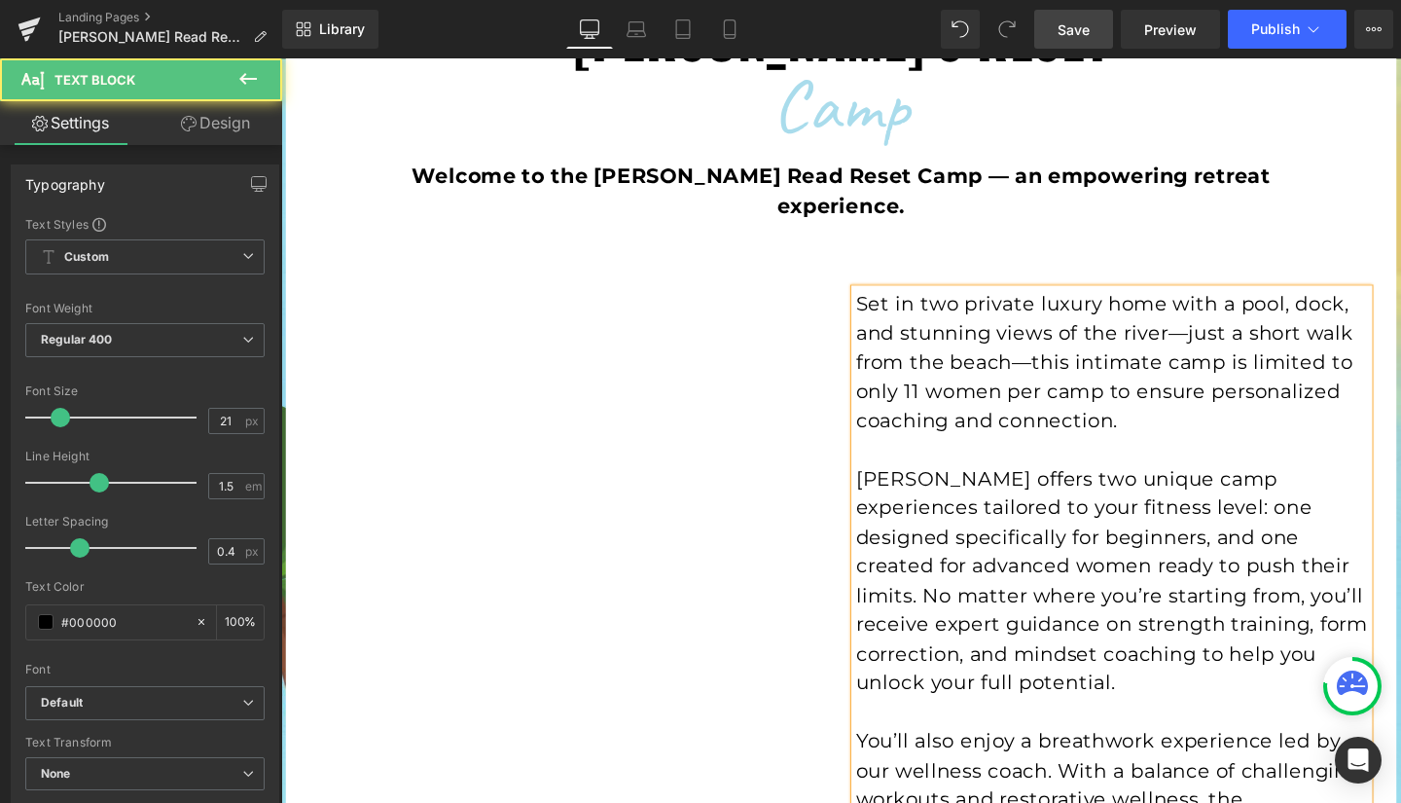
click at [1201, 301] on p "Set in two private luxury home with a pool, dock, and stunning views of the riv…" at bounding box center [1155, 378] width 539 height 154
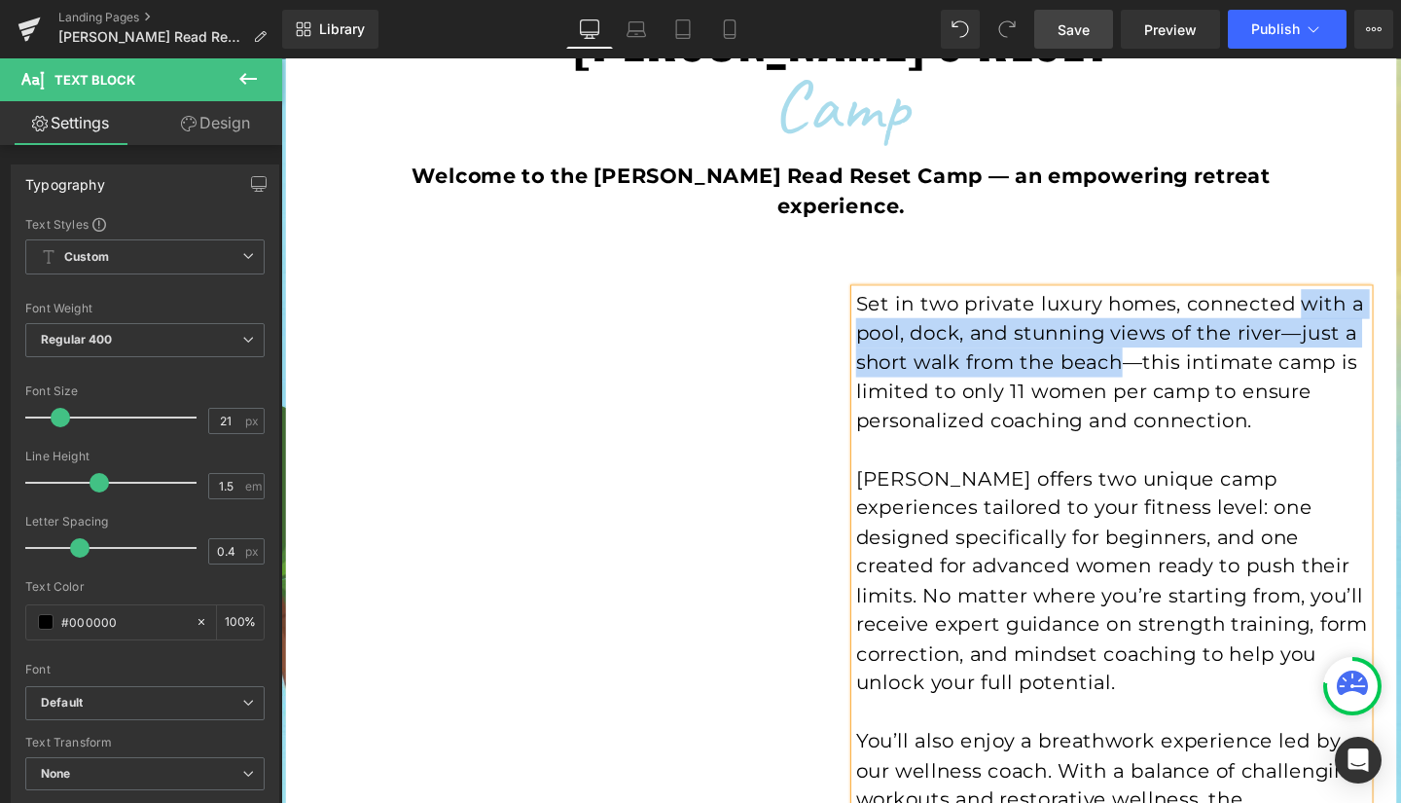
drag, startPoint x: 1346, startPoint y: 285, endPoint x: 1151, endPoint y: 341, distance: 202.4
click at [1151, 341] on p "Set in two private luxury homes, connected with a pool, dock, and stunning view…" at bounding box center [1155, 378] width 539 height 154
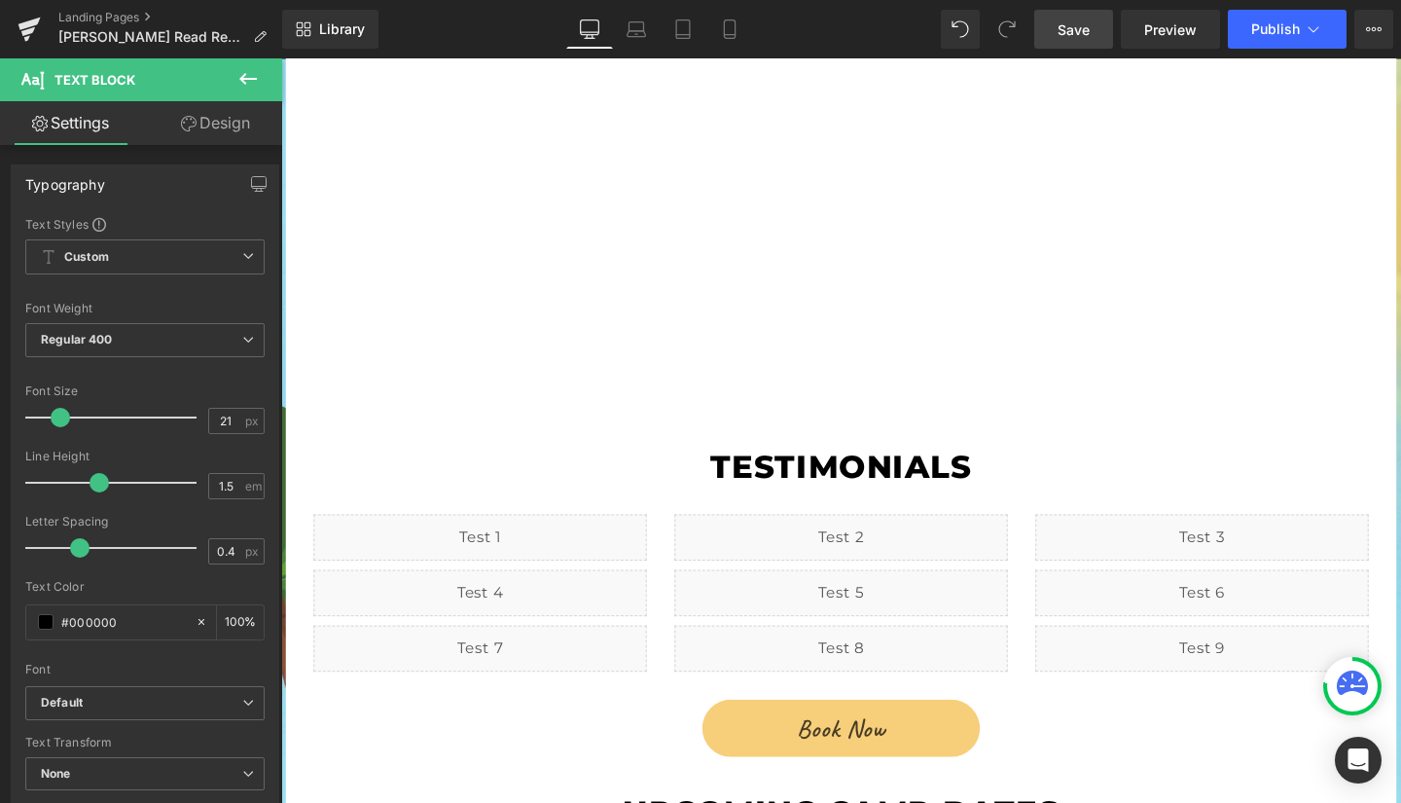
scroll to position [2266, 0]
click at [1088, 24] on span "Save" at bounding box center [1074, 29] width 32 height 20
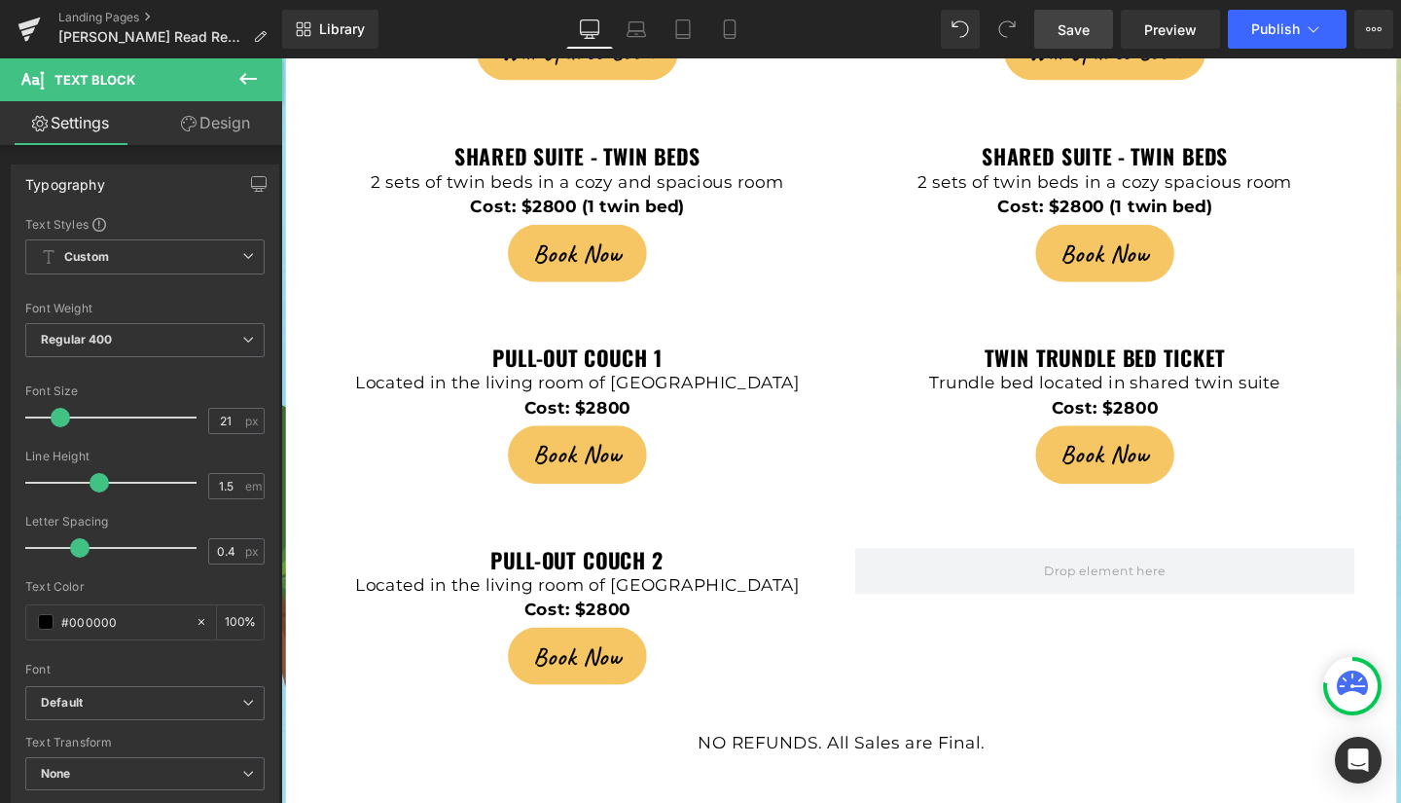
scroll to position [4978, 0]
click at [1166, 27] on span "Preview" at bounding box center [1170, 29] width 53 height 20
